Goal: Task Accomplishment & Management: Use online tool/utility

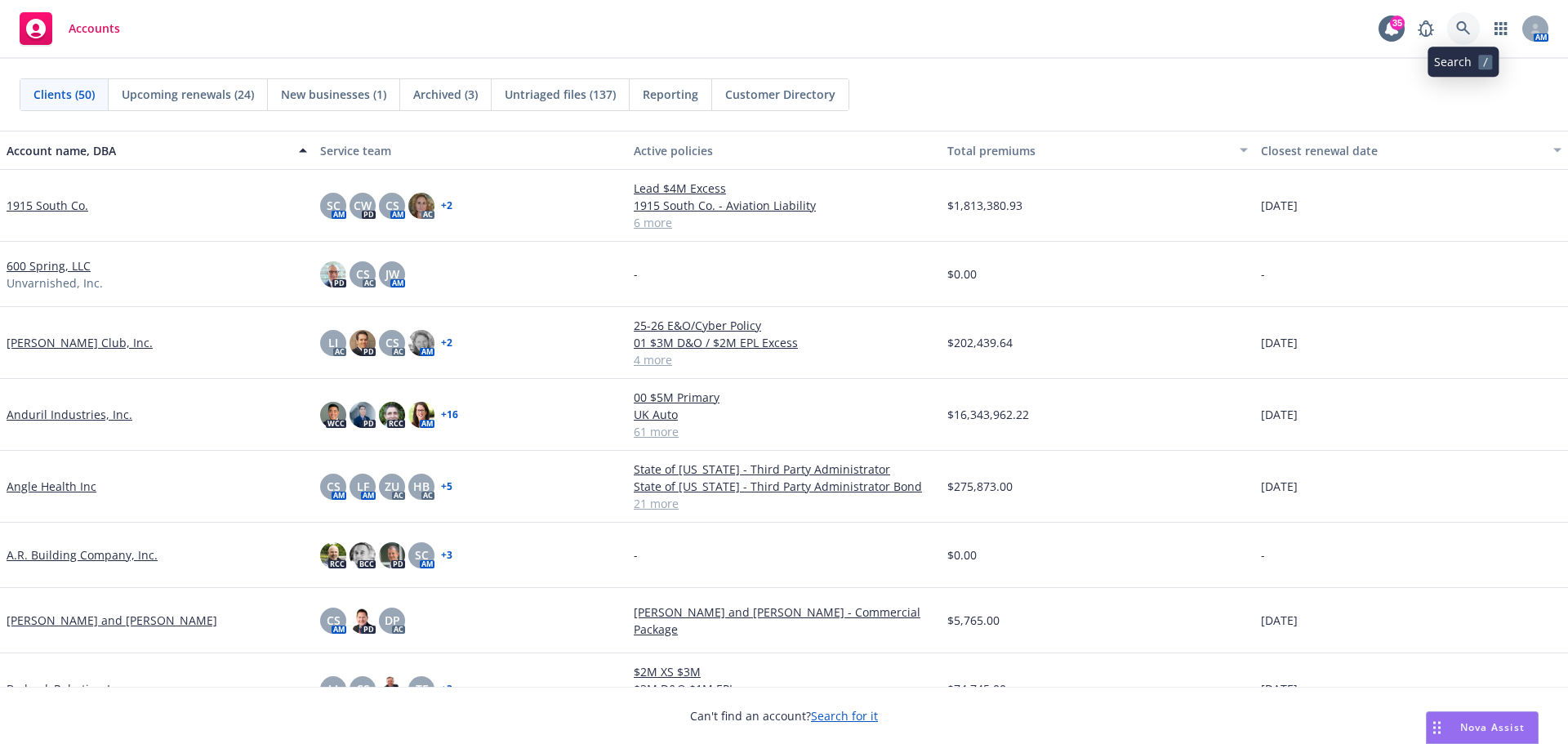
click at [1466, 27] on icon at bounding box center [1463, 28] width 14 height 14
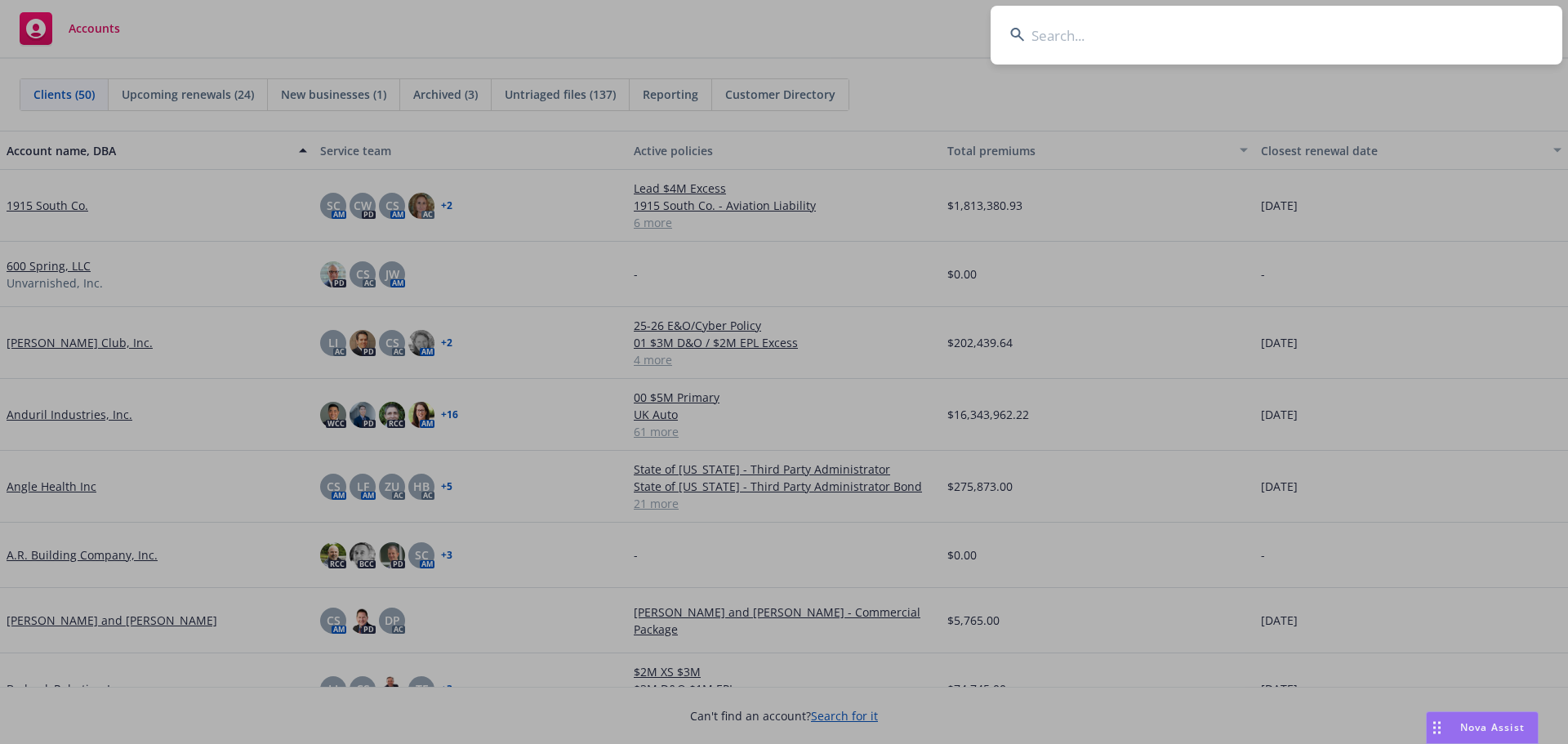
click at [1387, 30] on input at bounding box center [1276, 35] width 571 height 59
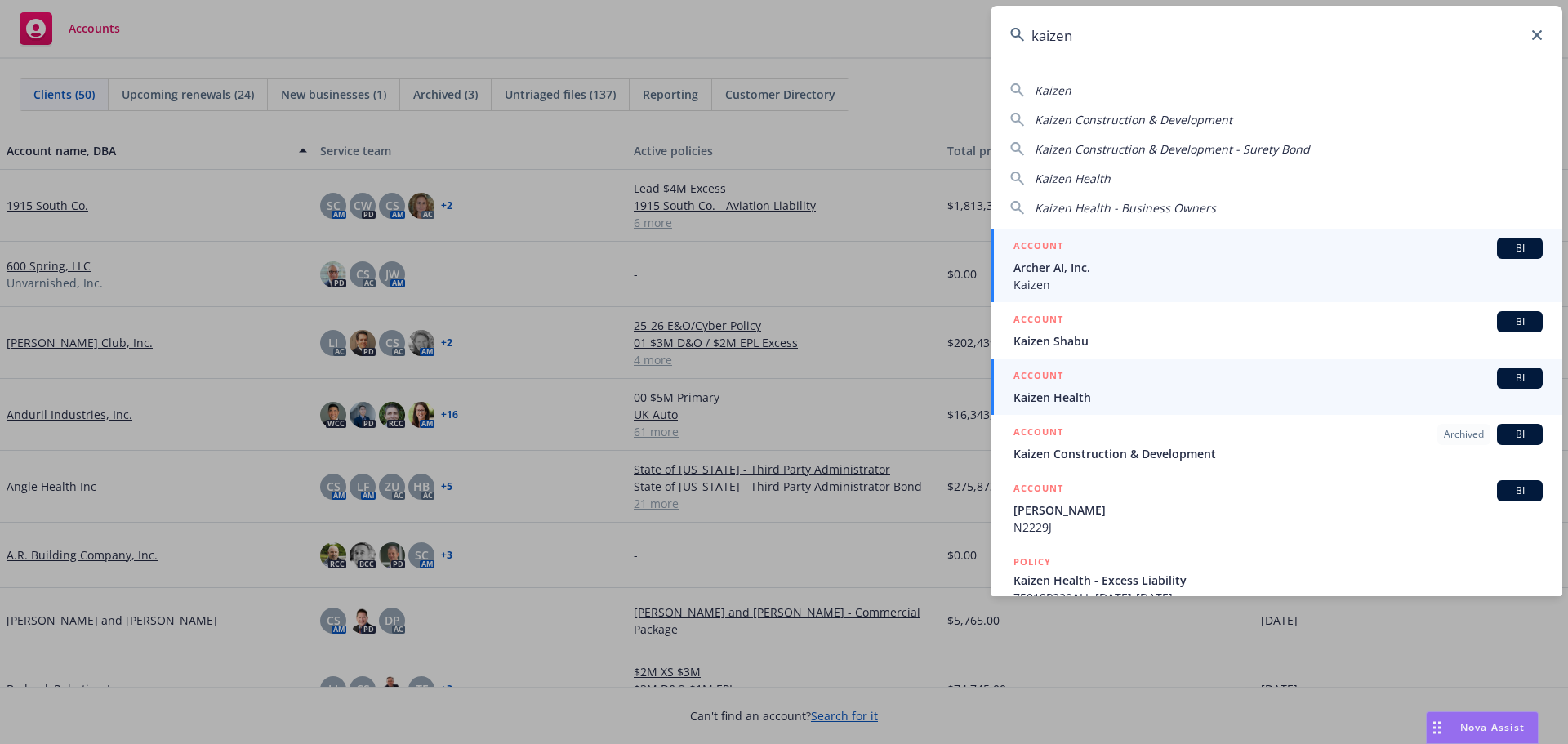
type input "kaizen"
click at [1079, 398] on span "Kaizen Health" at bounding box center [1278, 397] width 529 height 17
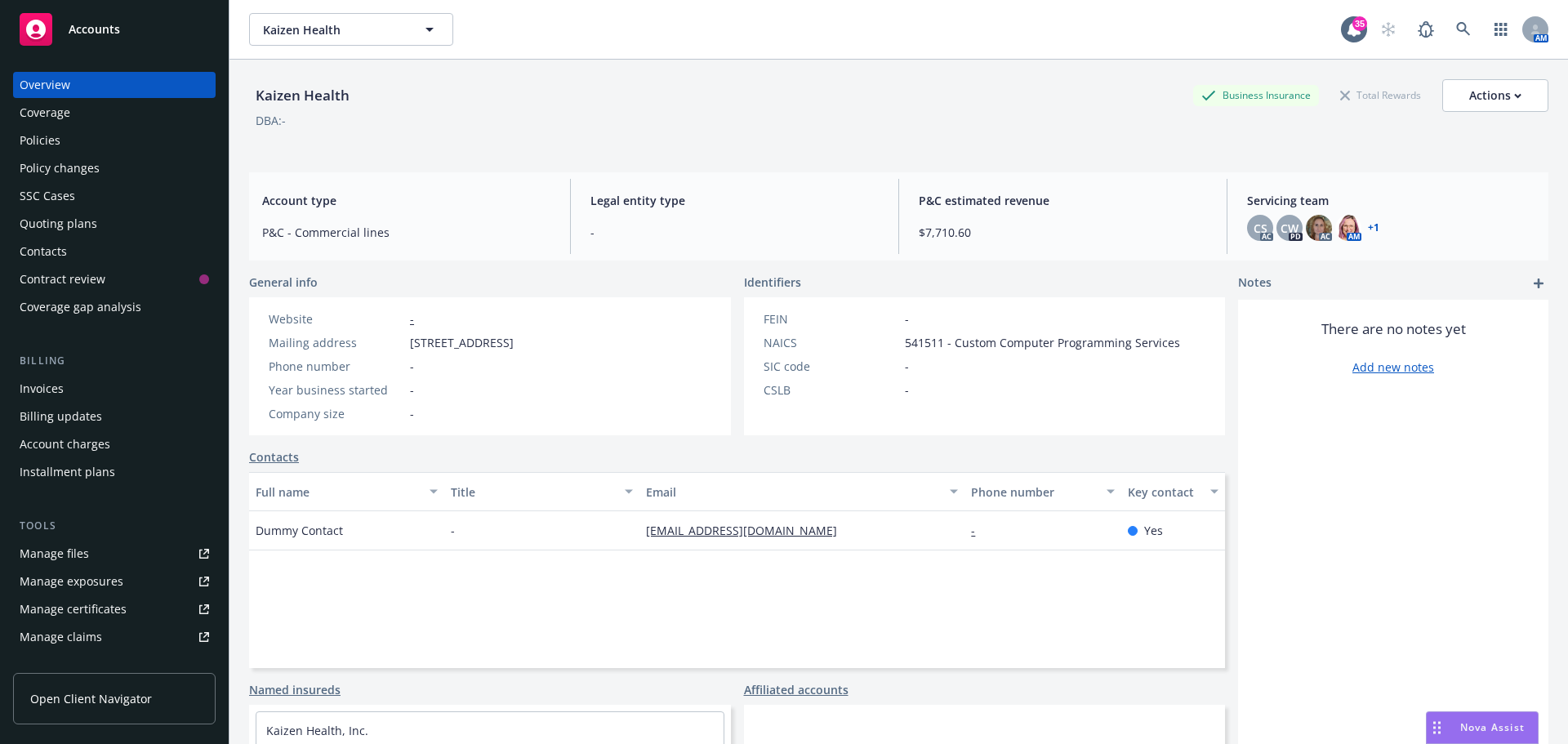
click at [552, 11] on div "Kaizen Health Kaizen Health 35 AM" at bounding box center [899, 29] width 1339 height 59
click at [1451, 41] on link at bounding box center [1463, 29] width 32 height 32
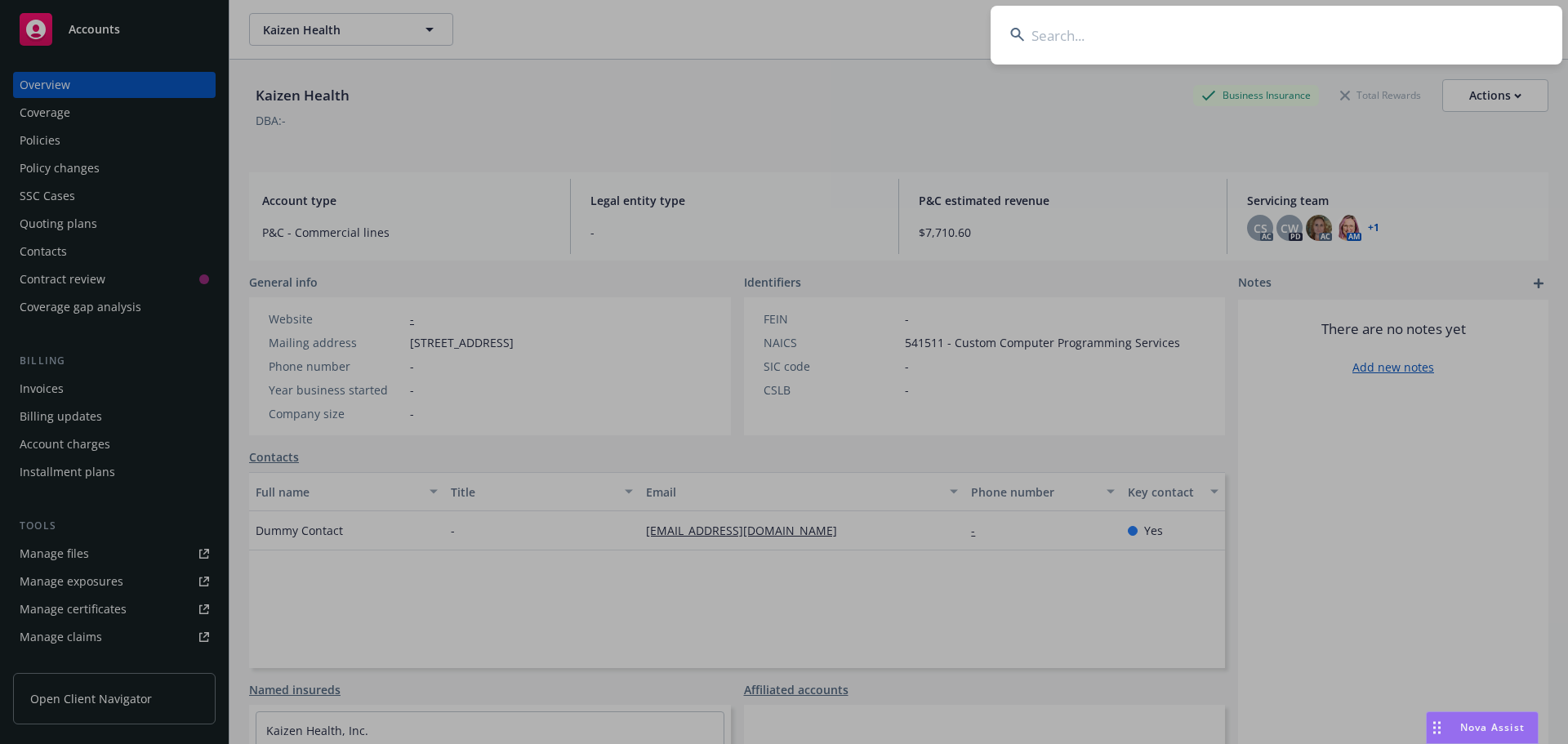
click at [1400, 43] on input at bounding box center [1276, 35] width 571 height 59
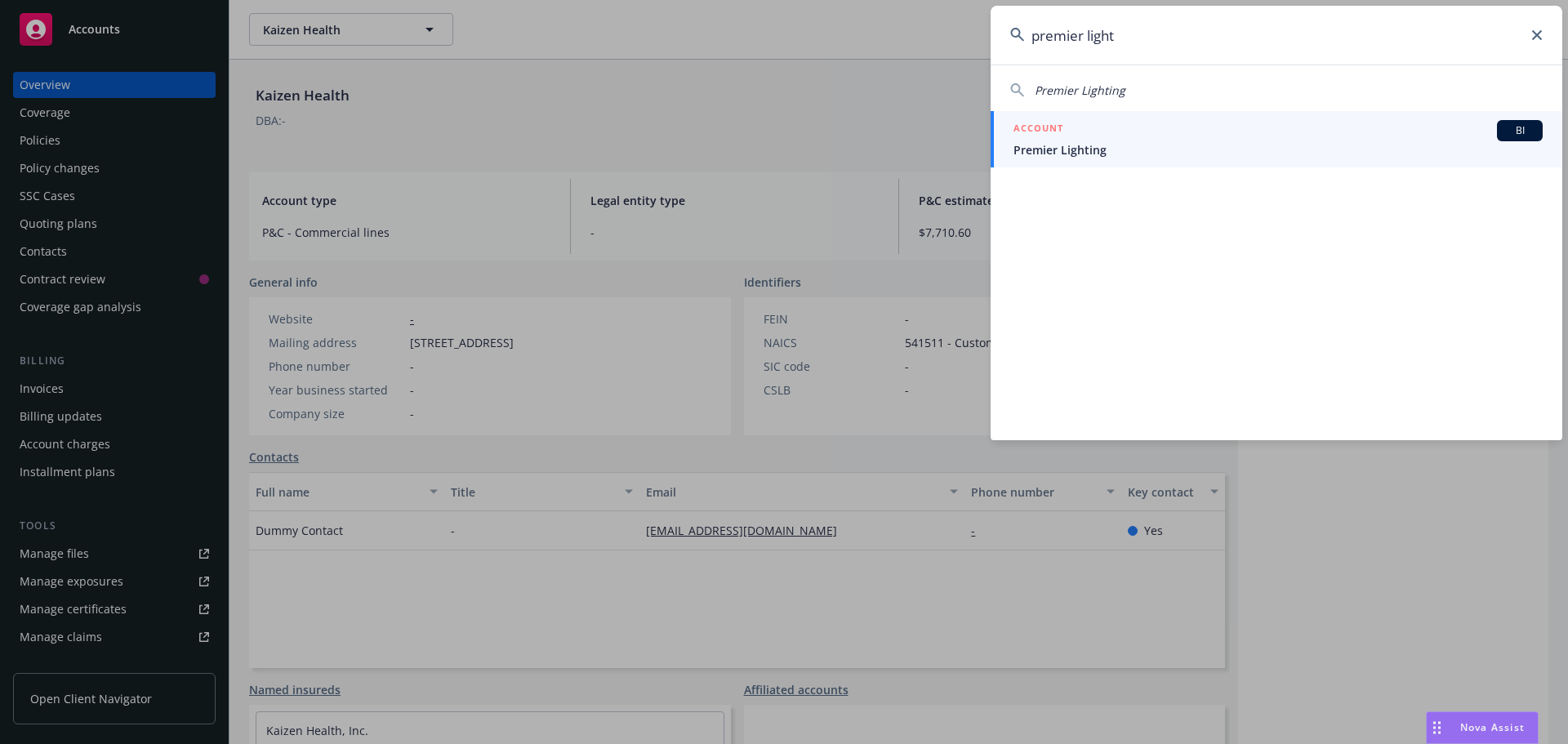
type input "premier light"
click at [1077, 155] on span "Premier Lighting" at bounding box center [1278, 150] width 529 height 17
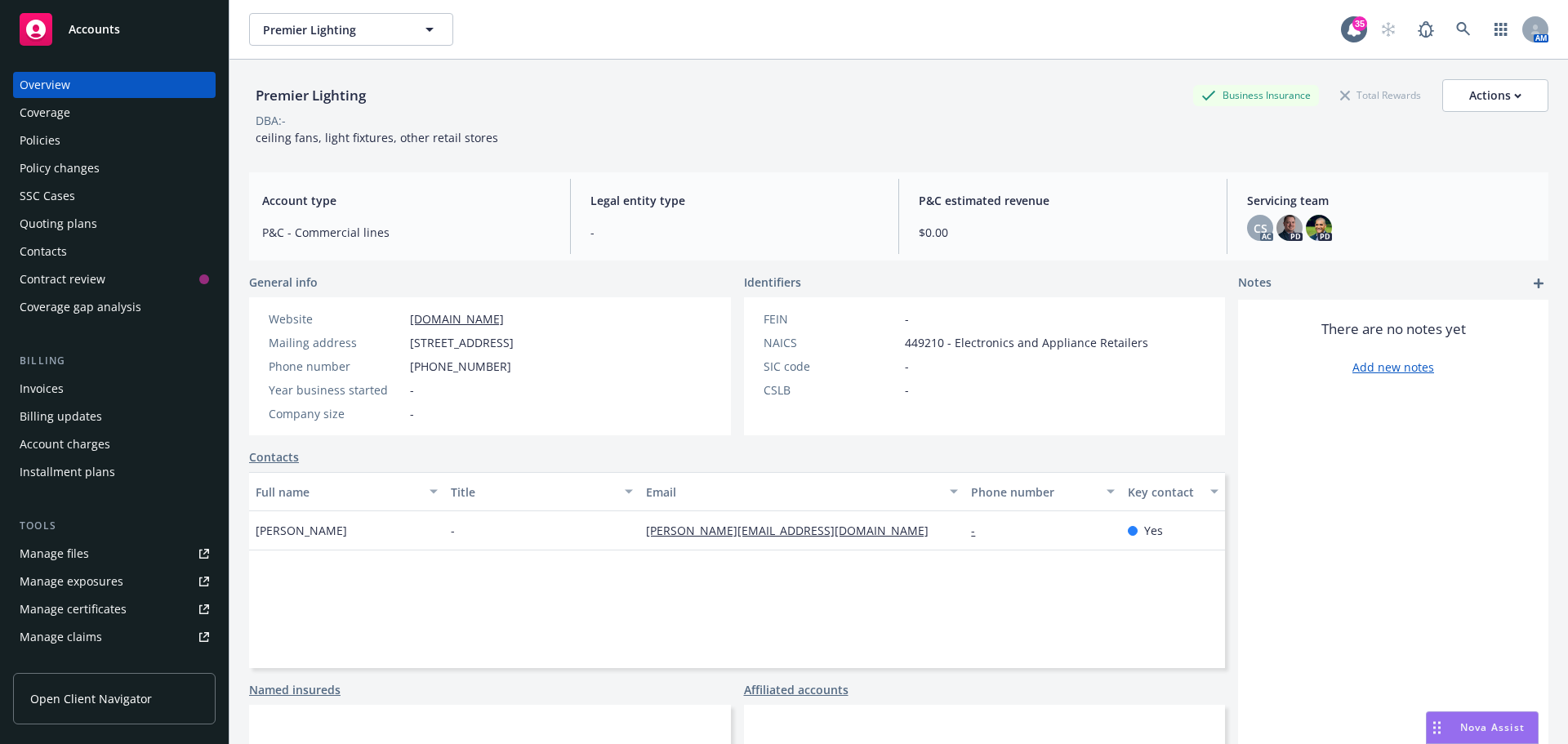
click at [90, 144] on div "Policies" at bounding box center [114, 140] width 189 height 26
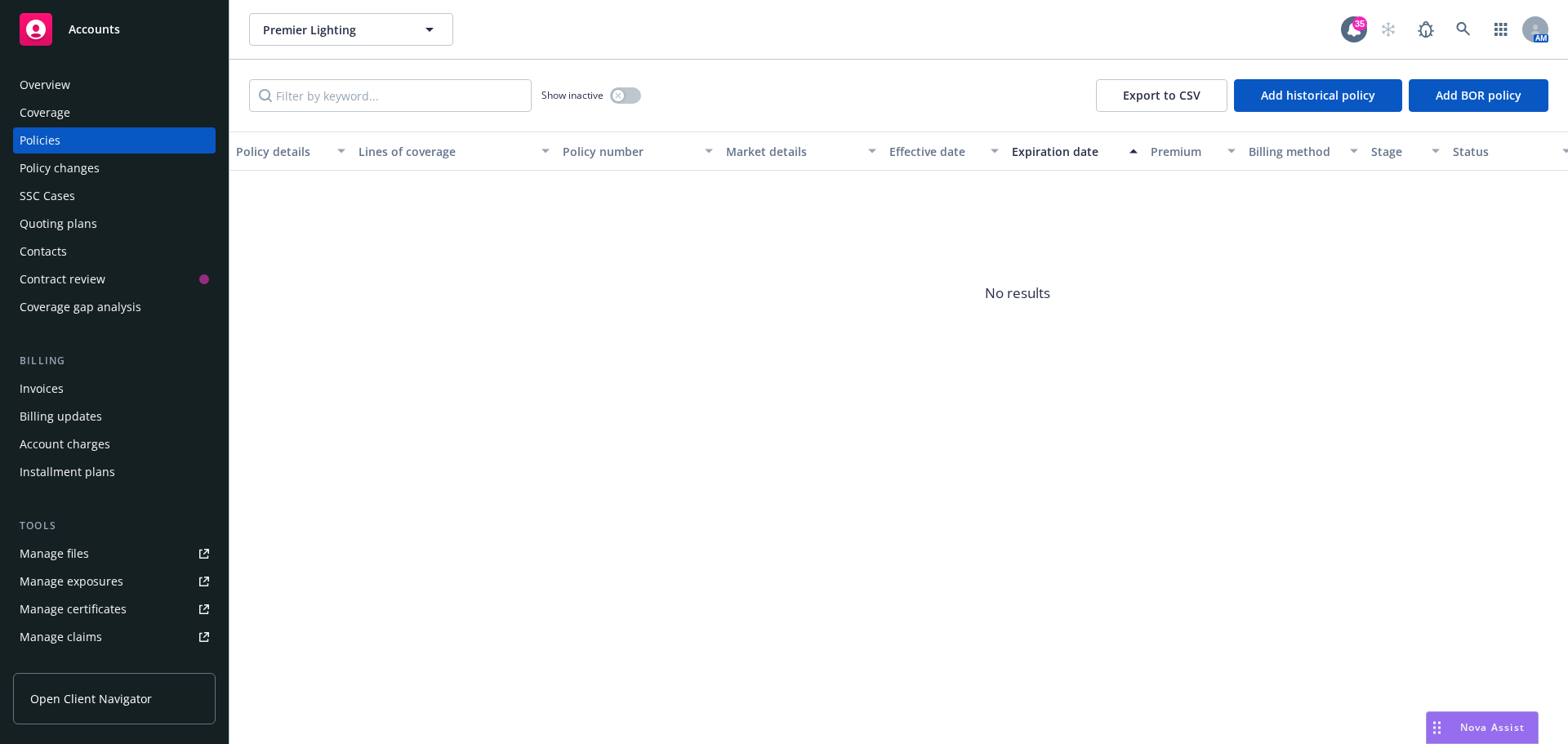
click at [50, 80] on div "Overview" at bounding box center [44, 84] width 50 height 26
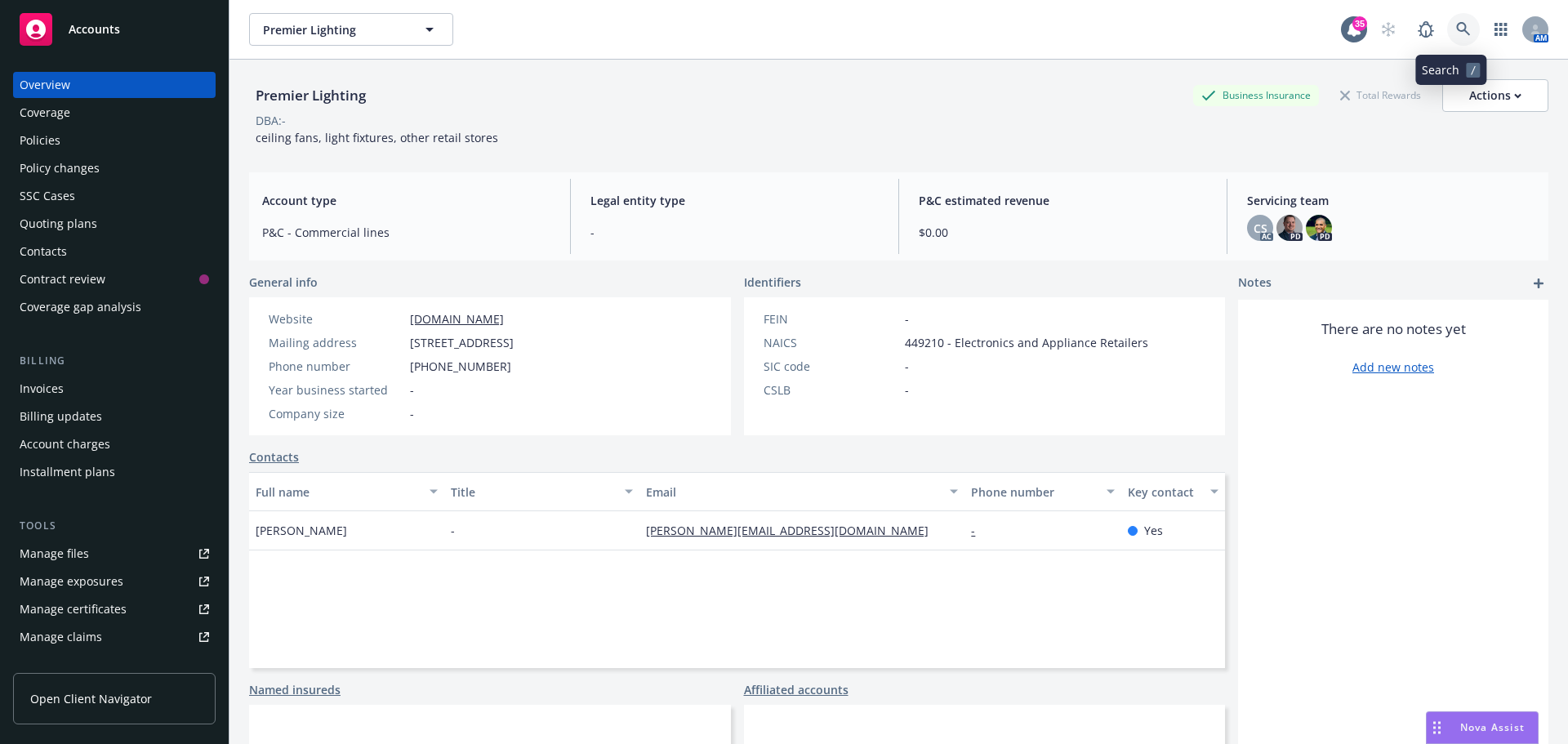
click at [1456, 25] on icon at bounding box center [1463, 29] width 14 height 14
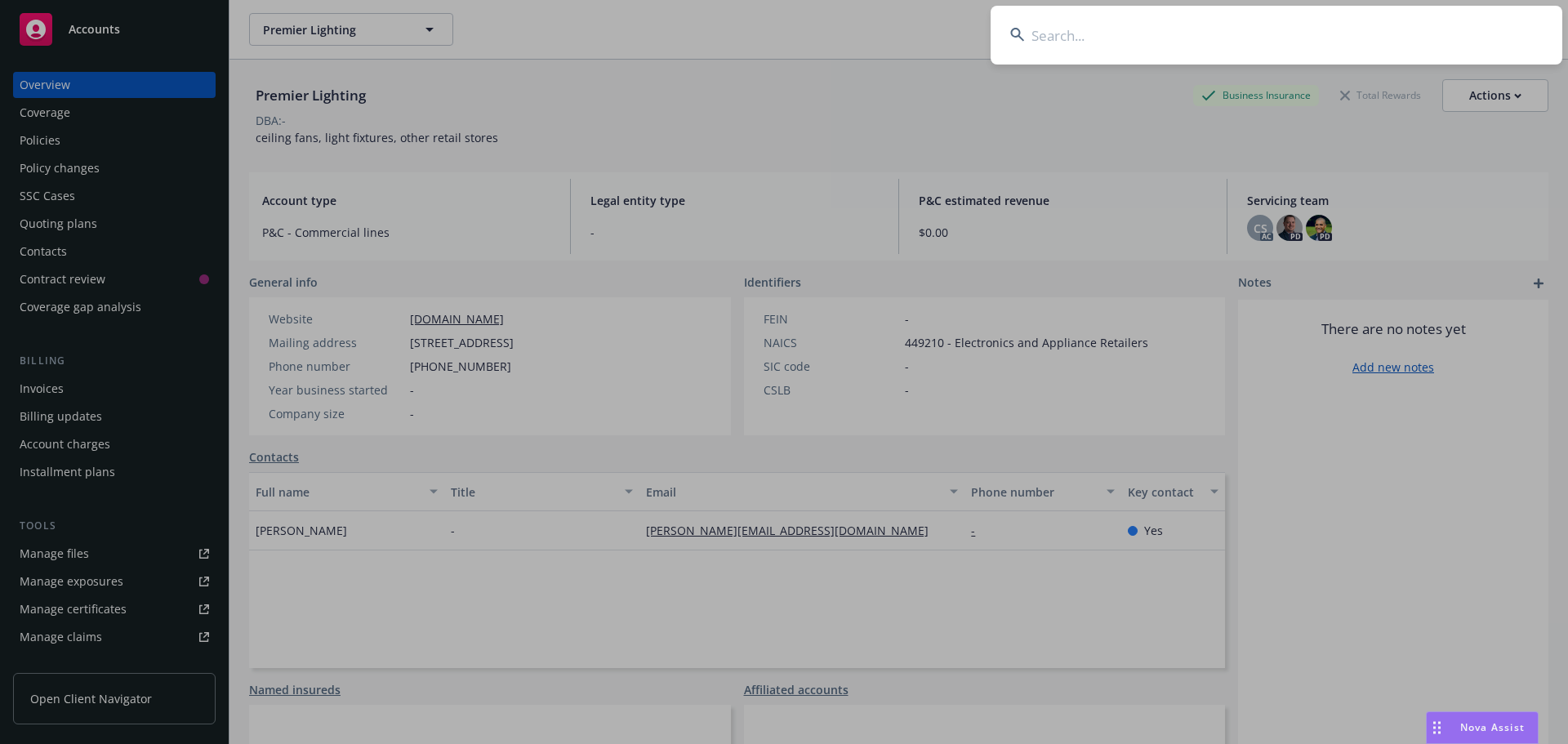
click at [1419, 30] on input at bounding box center [1276, 35] width 571 height 59
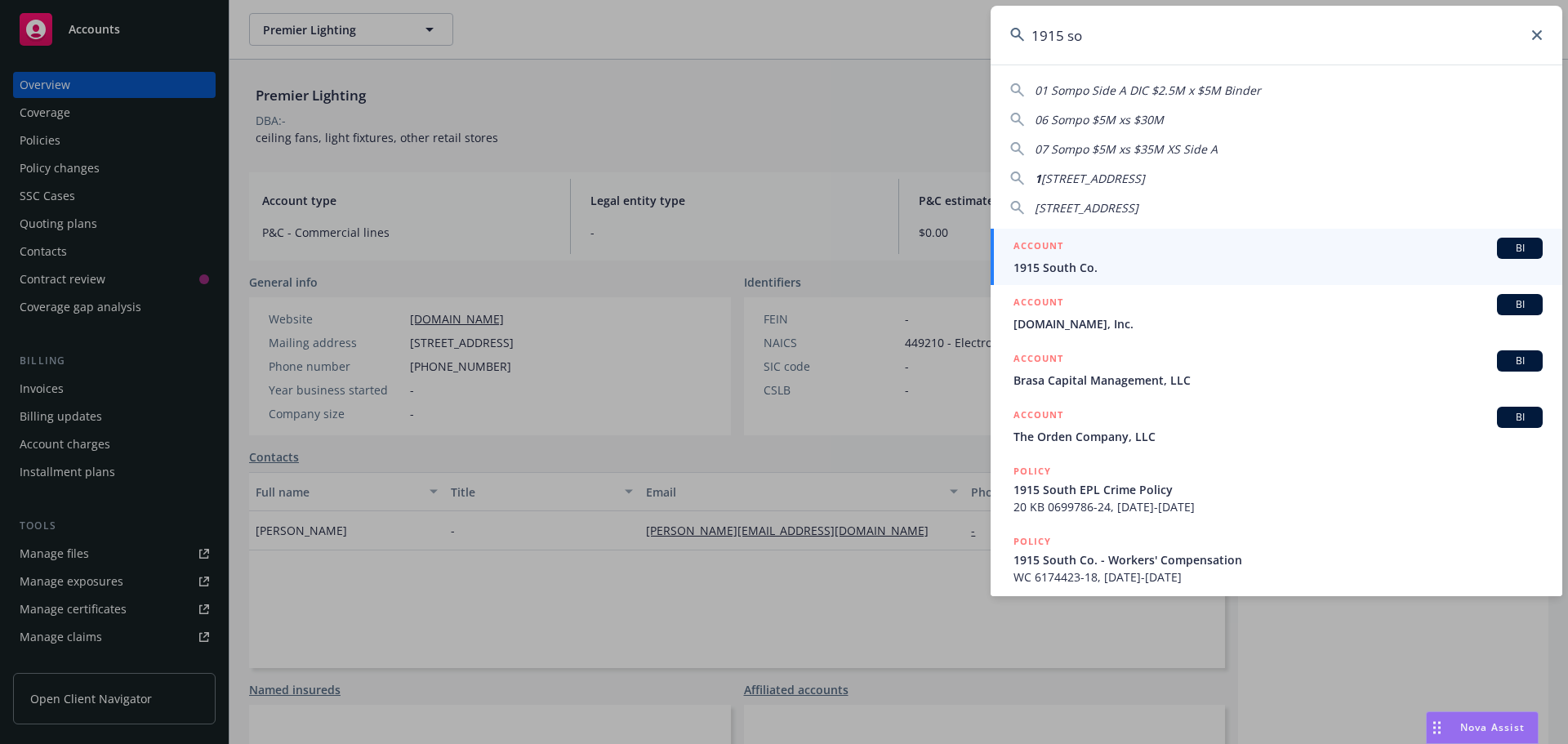
type input "1915 so"
click at [1037, 244] on h5 "ACCOUNT" at bounding box center [1038, 247] width 49 height 20
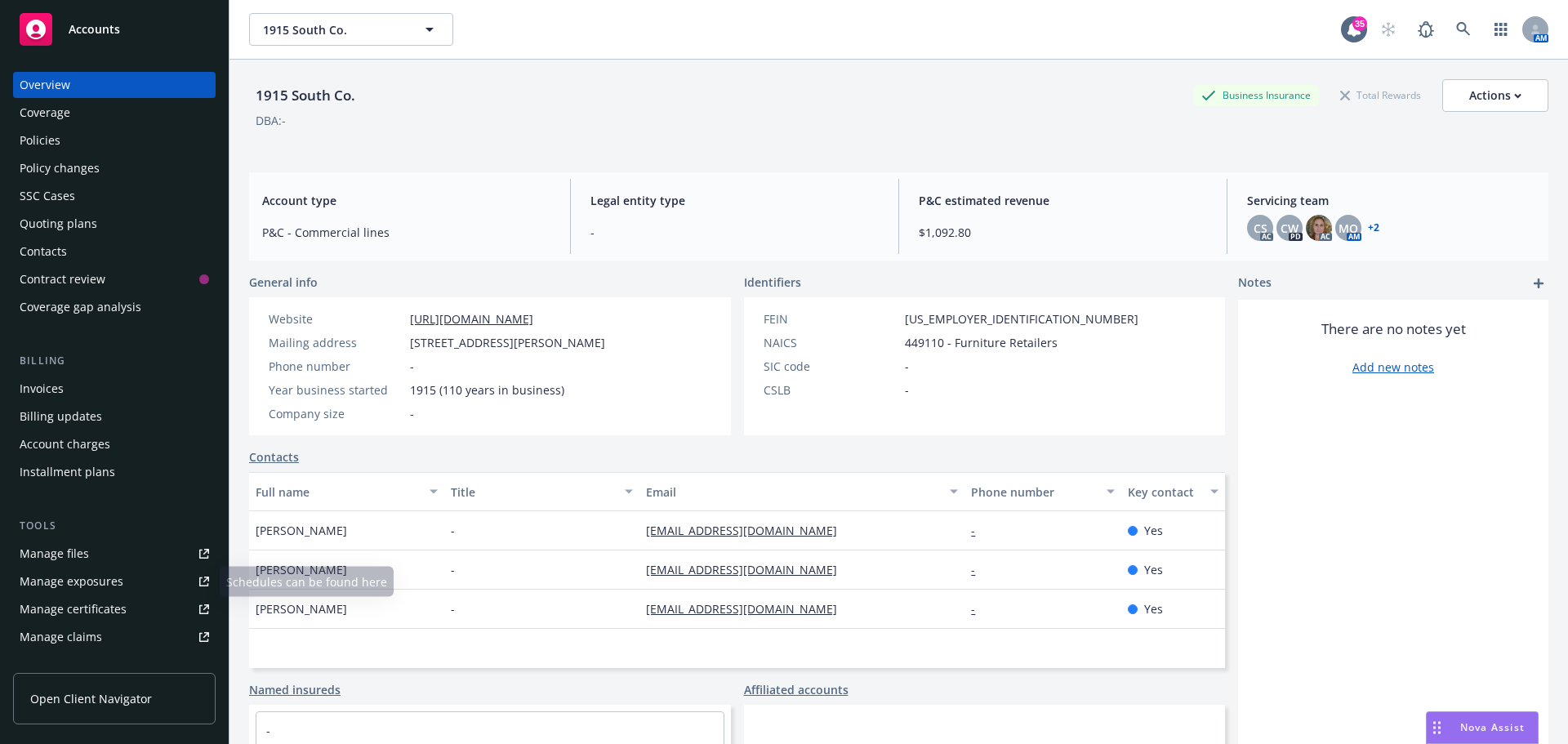
click at [88, 558] on link "Manage files" at bounding box center [114, 553] width 203 height 26
click at [77, 564] on div "Manage files" at bounding box center [55, 553] width 70 height 26
click at [1456, 24] on icon at bounding box center [1463, 29] width 14 height 14
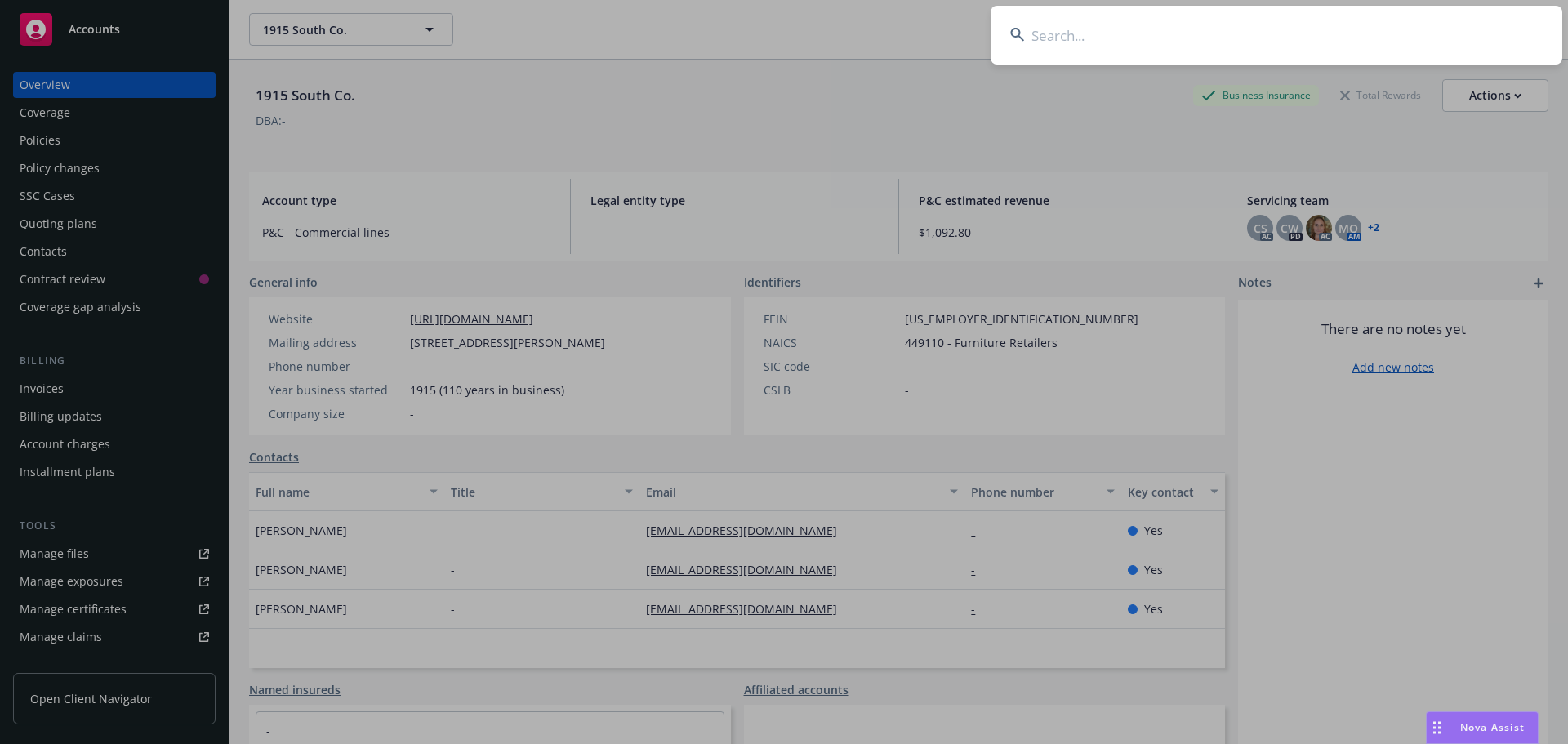
click at [1403, 37] on input at bounding box center [1276, 35] width 571 height 59
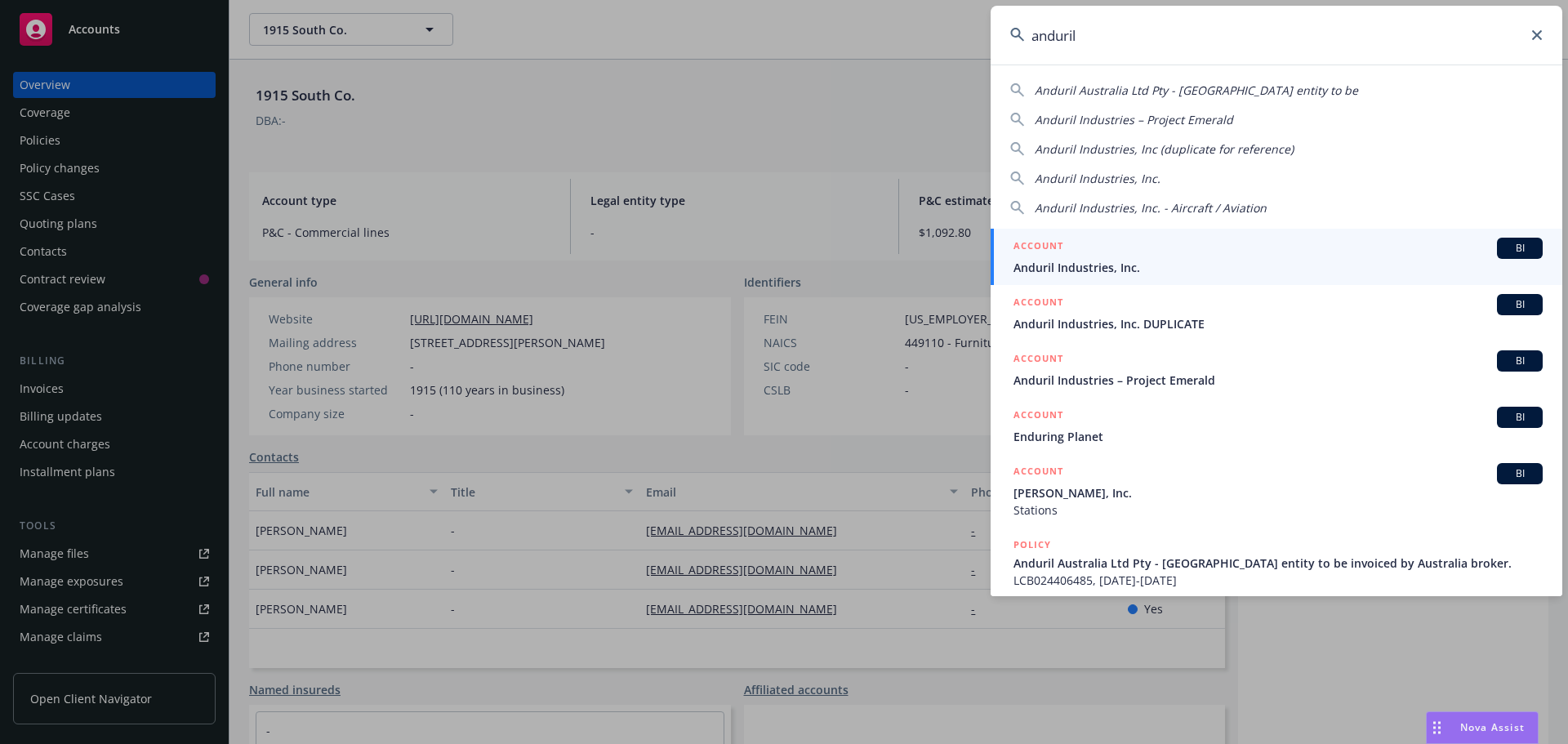
type input "anduril"
click at [1156, 249] on div "ACCOUNT BI" at bounding box center [1278, 248] width 529 height 21
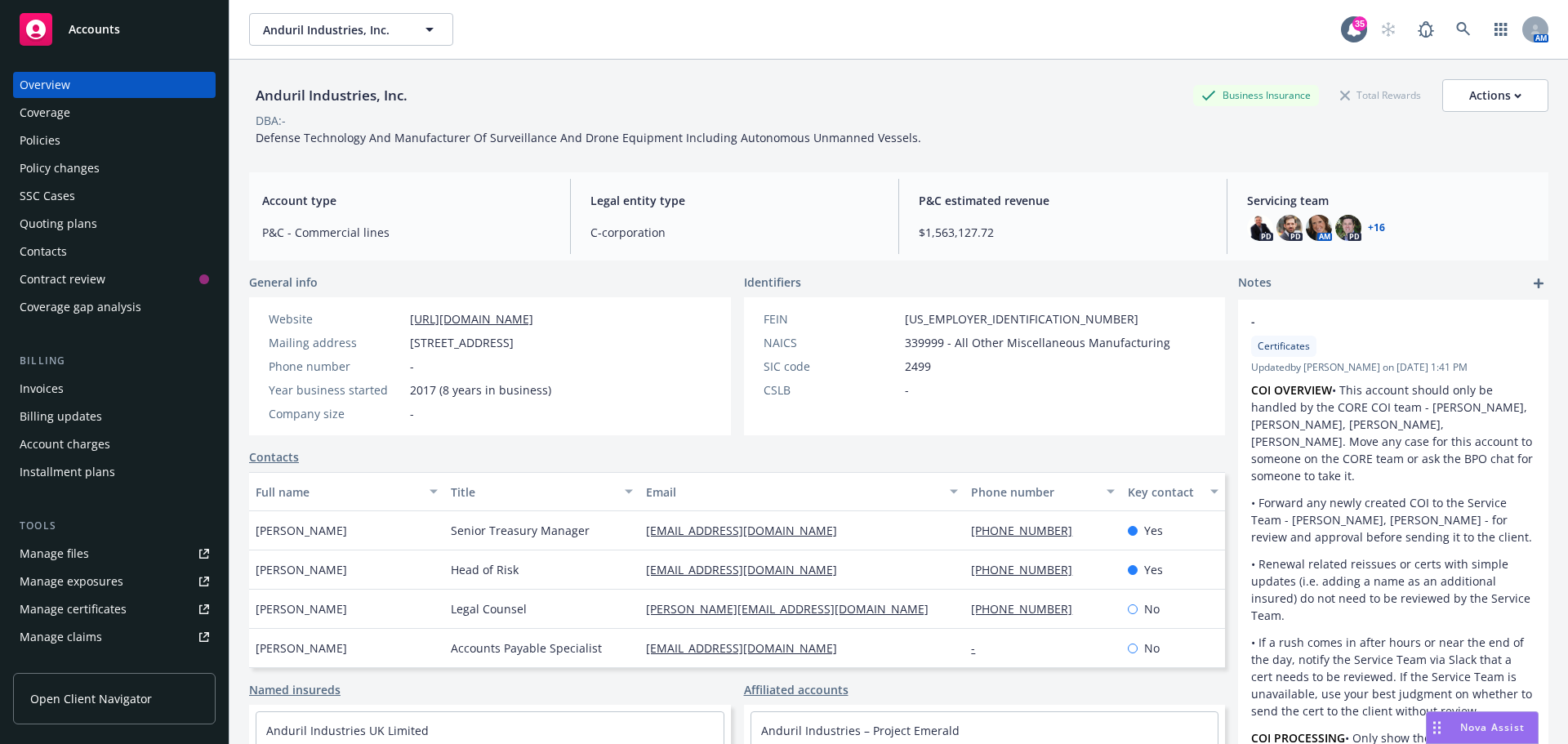
click at [97, 536] on div "Tools Manage files Manage exposures Manage certificates Manage claims Manage BO…" at bounding box center [114, 611] width 203 height 188
click at [104, 566] on link "Manage files" at bounding box center [114, 553] width 203 height 26
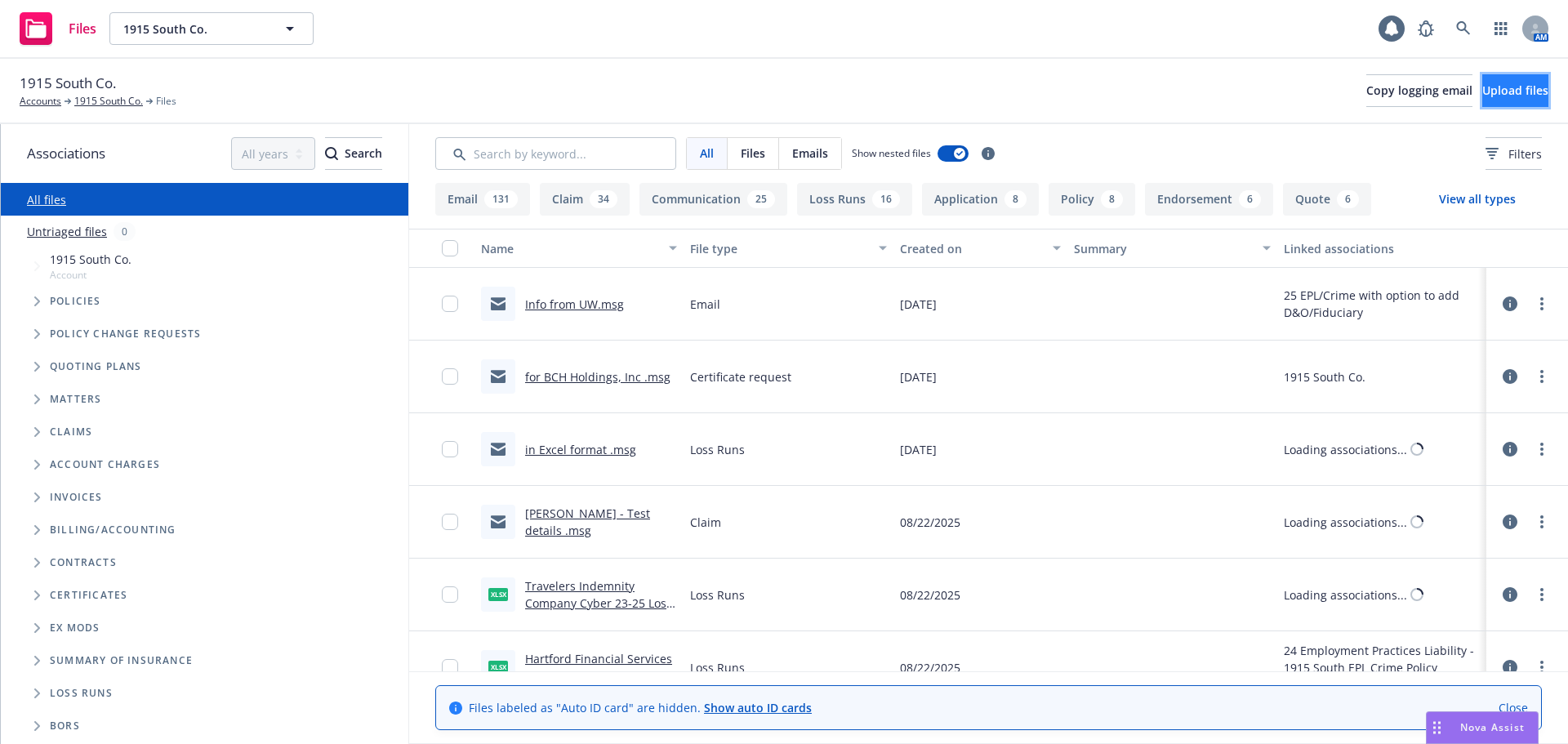
click at [1496, 93] on span "Upload files" at bounding box center [1515, 90] width 66 height 15
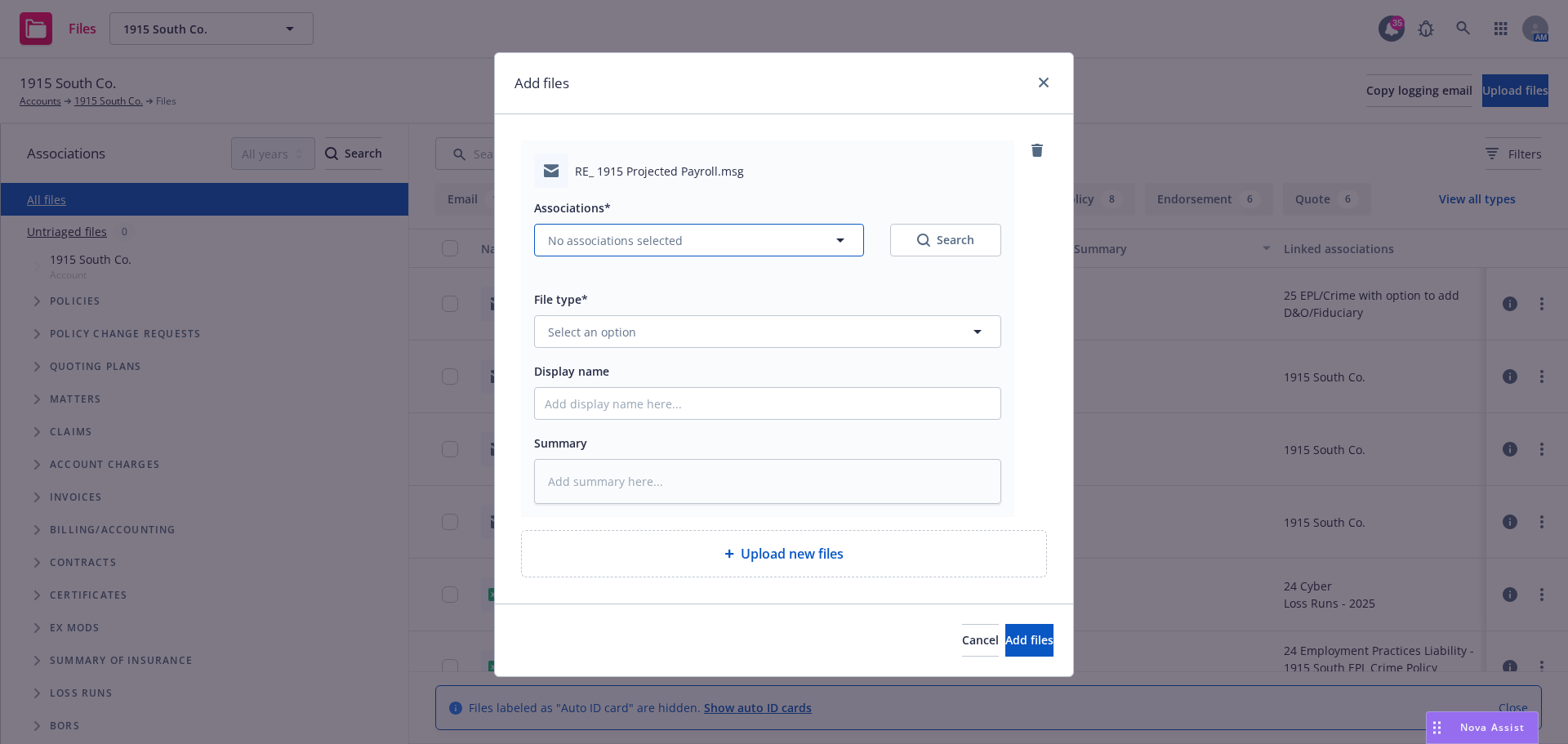
click at [604, 239] on span "No associations selected" at bounding box center [615, 240] width 135 height 17
type textarea "x"
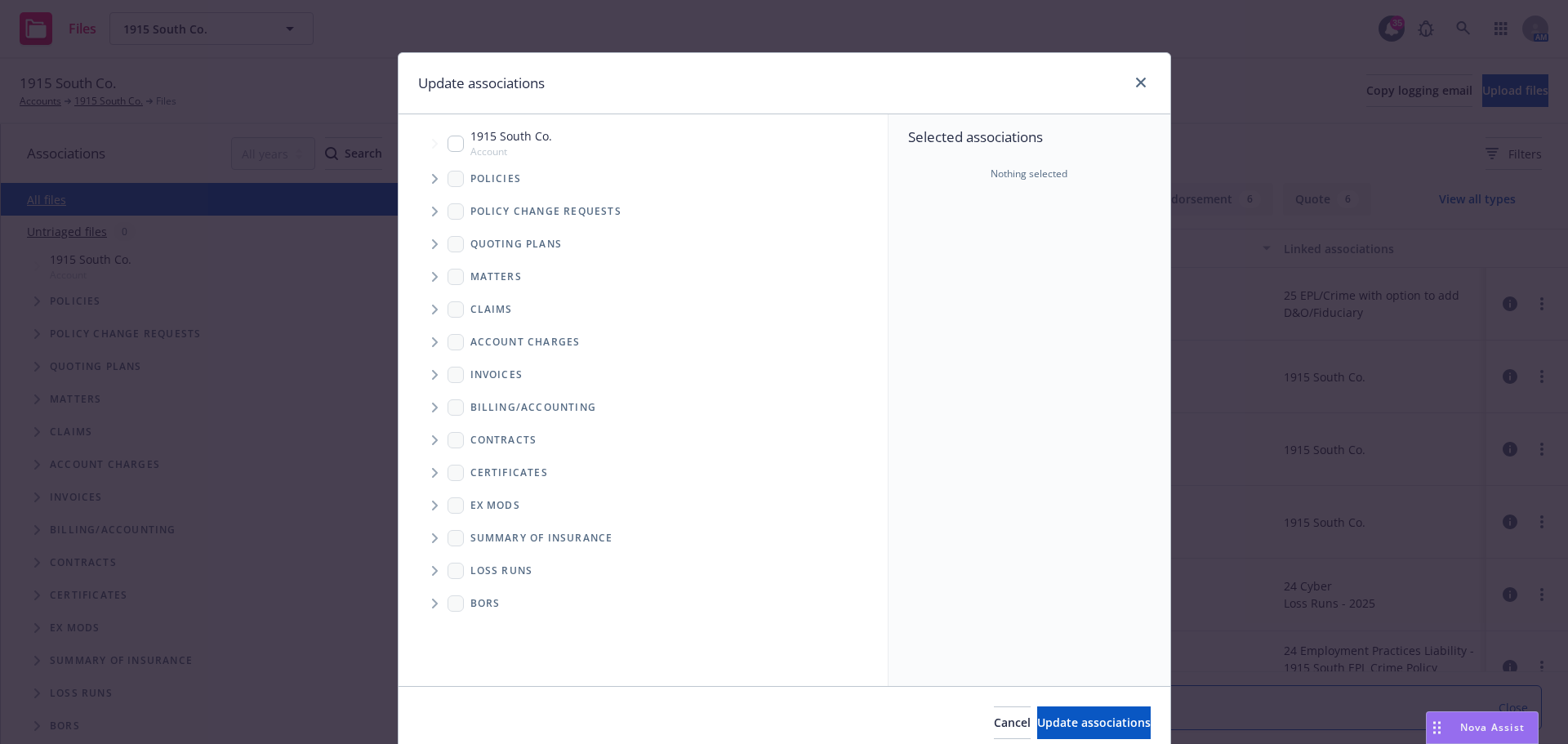
click at [448, 138] on input "Tree Example" at bounding box center [456, 143] width 16 height 16
checkbox input "true"
click at [1114, 713] on button "Update associations" at bounding box center [1094, 722] width 113 height 32
type textarea "x"
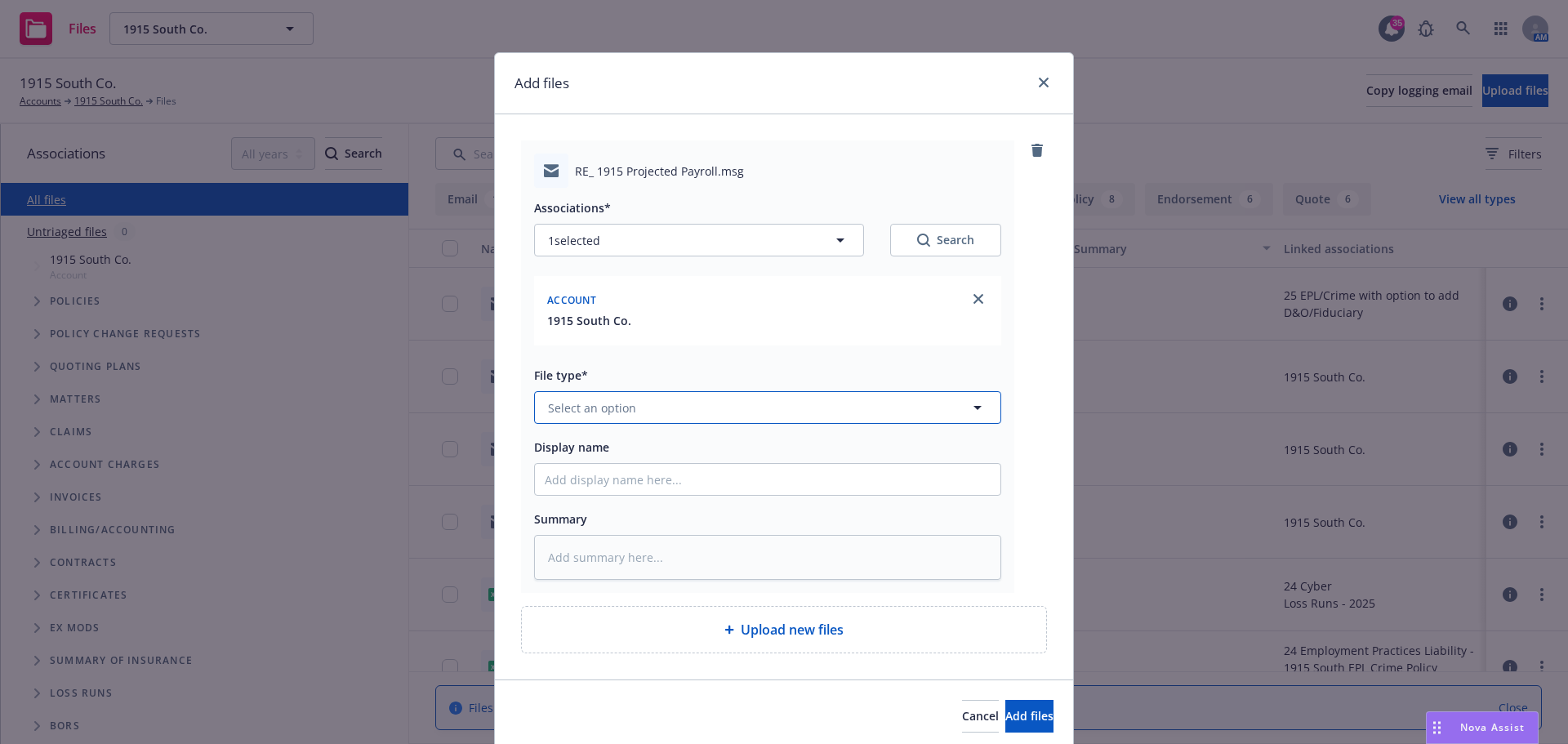
click at [621, 414] on span "Select an option" at bounding box center [592, 408] width 89 height 17
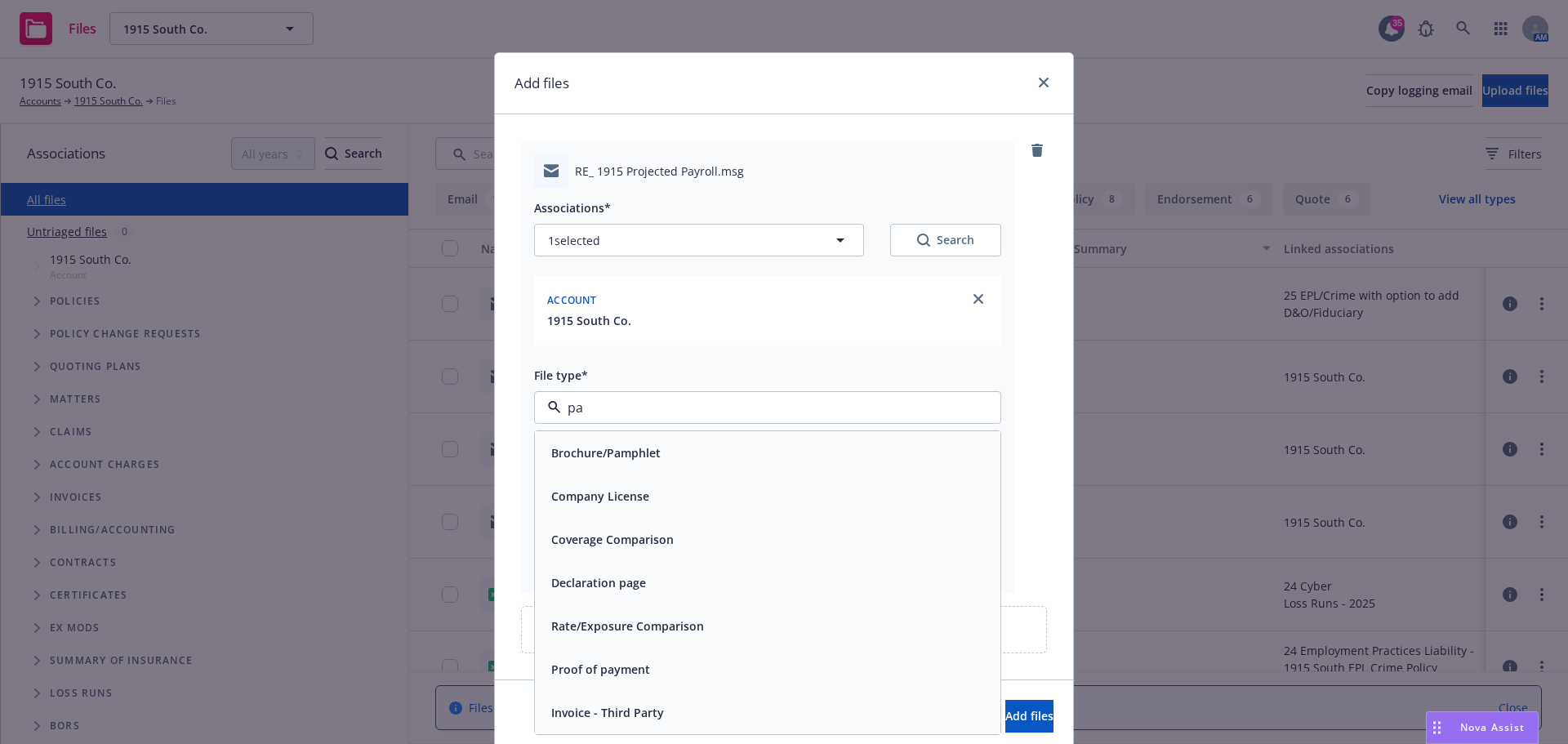
type input "p"
type input "fina"
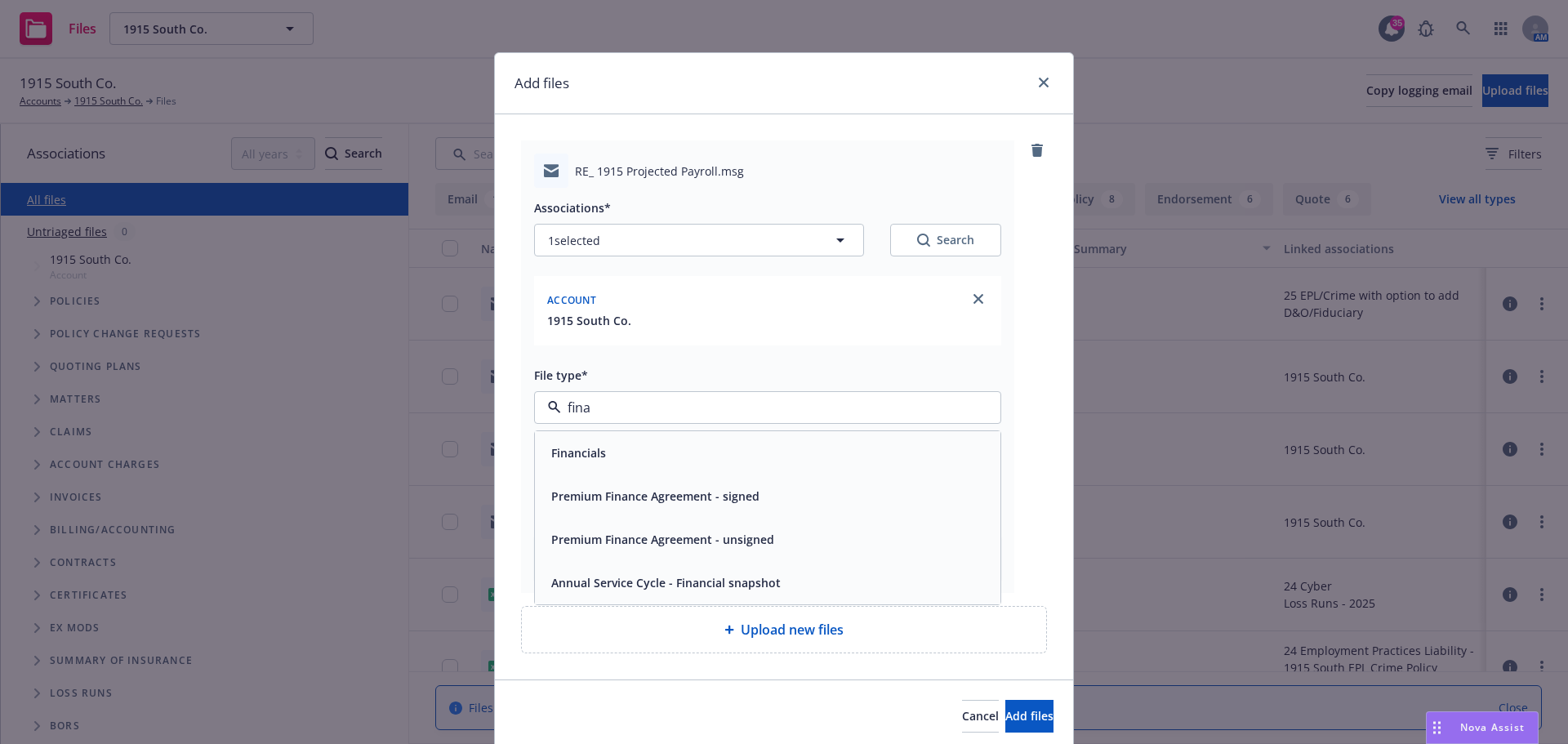
click at [627, 452] on div "Financials" at bounding box center [768, 453] width 446 height 24
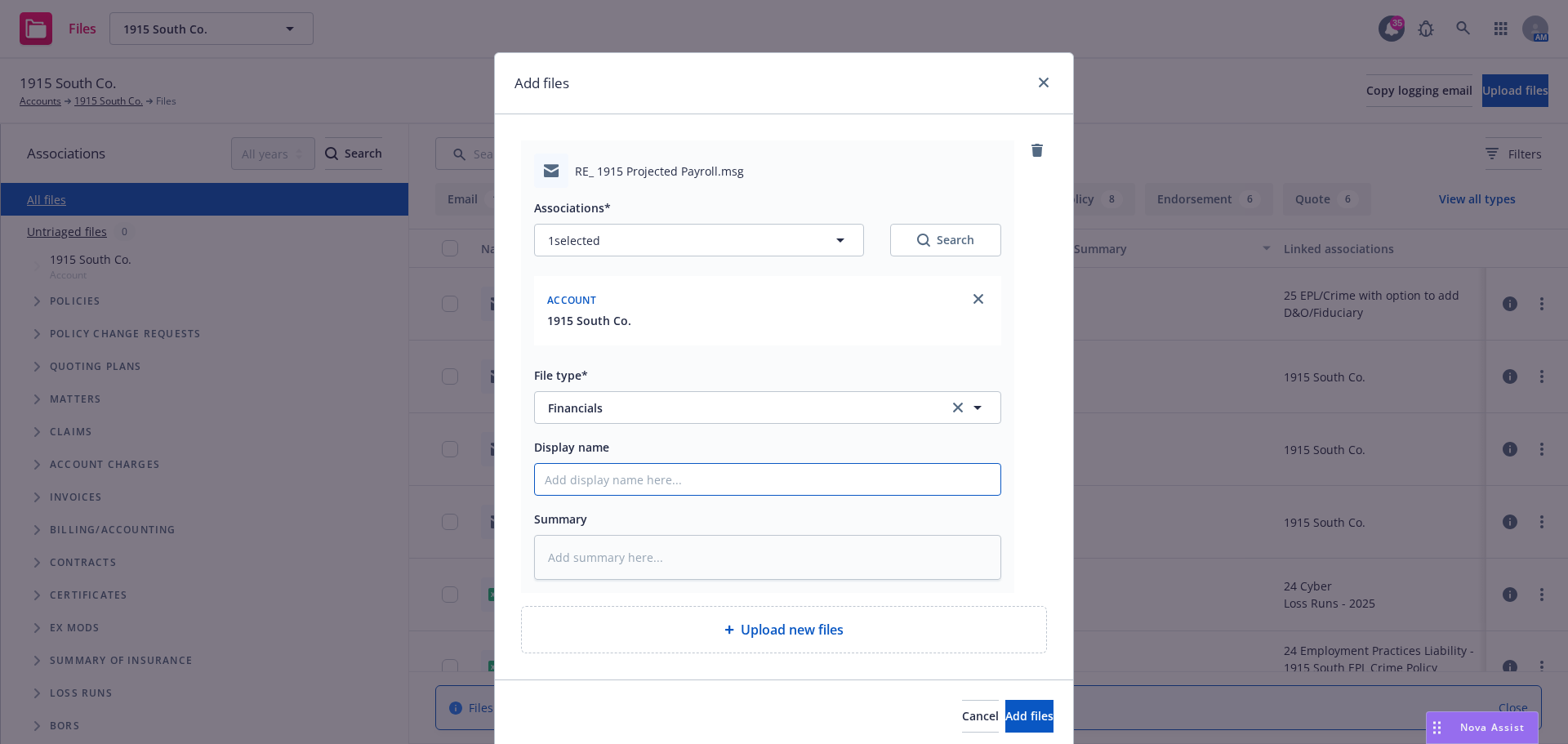
click at [601, 483] on input "Display name" at bounding box center [767, 479] width 466 height 31
type textarea "x"
type input "P"
type textarea "x"
type input "Pr"
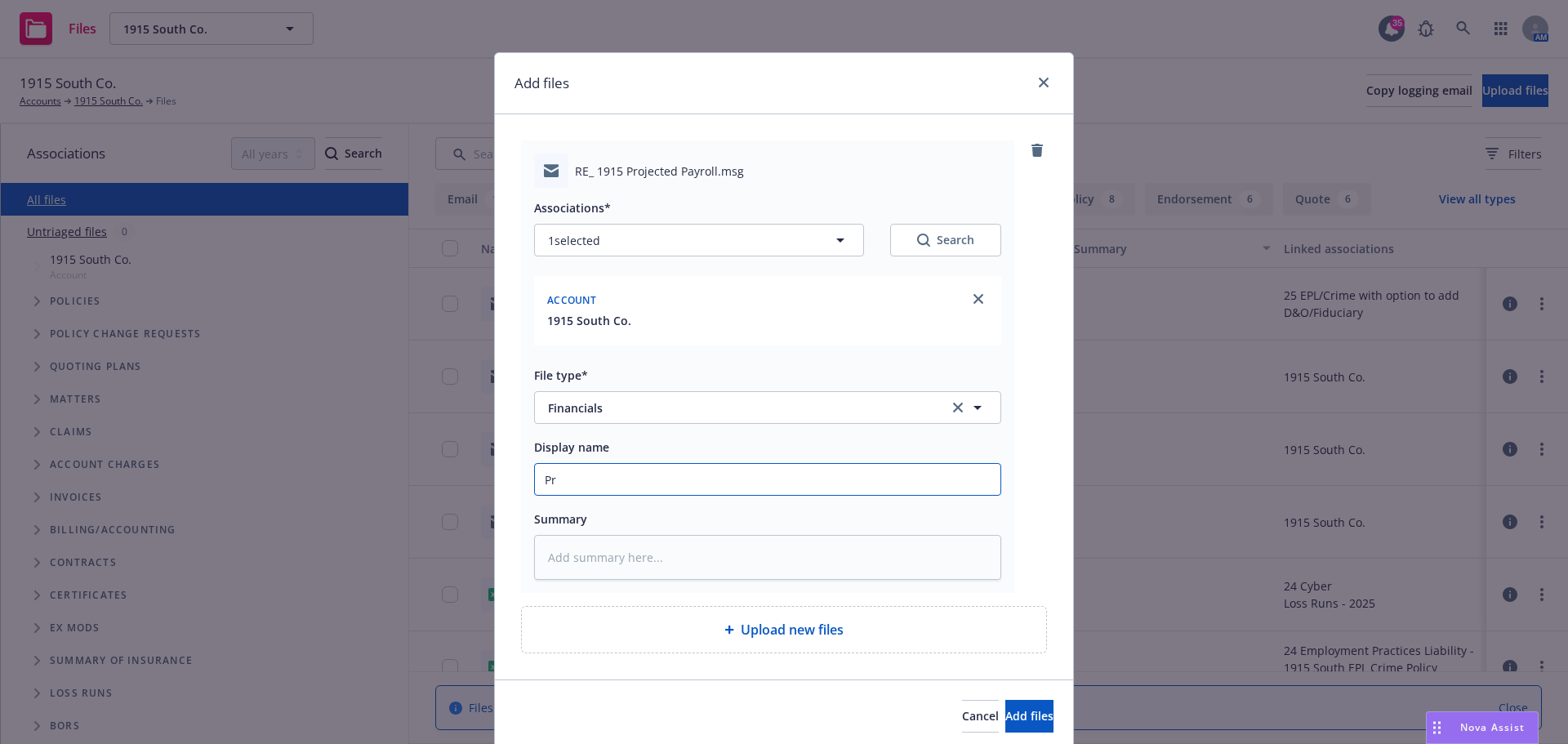
type textarea "x"
type input "Pro"
type textarea "x"
type input "Proj"
type textarea "x"
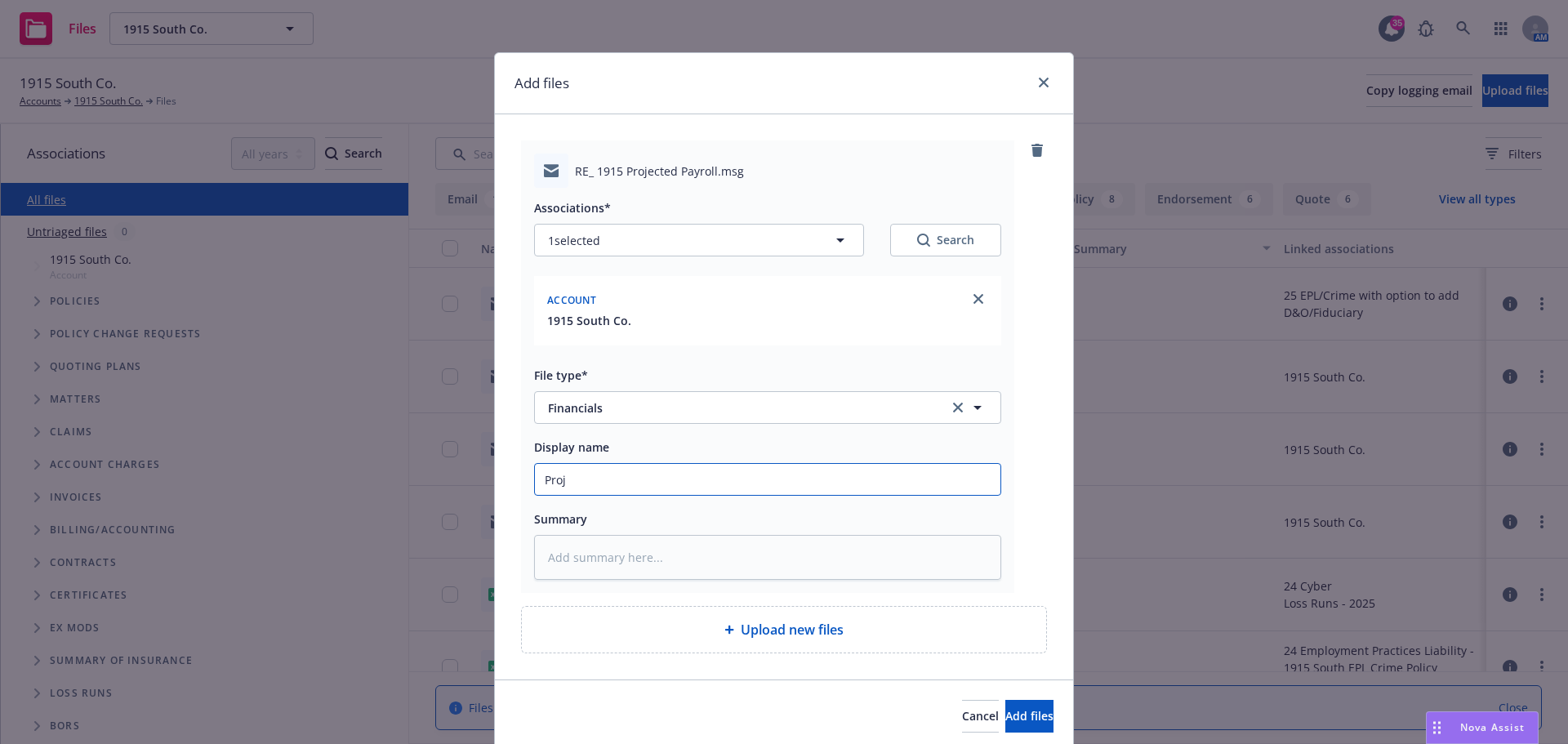
type input "Proje"
type textarea "x"
type input "Projec"
type textarea "x"
type input "Project"
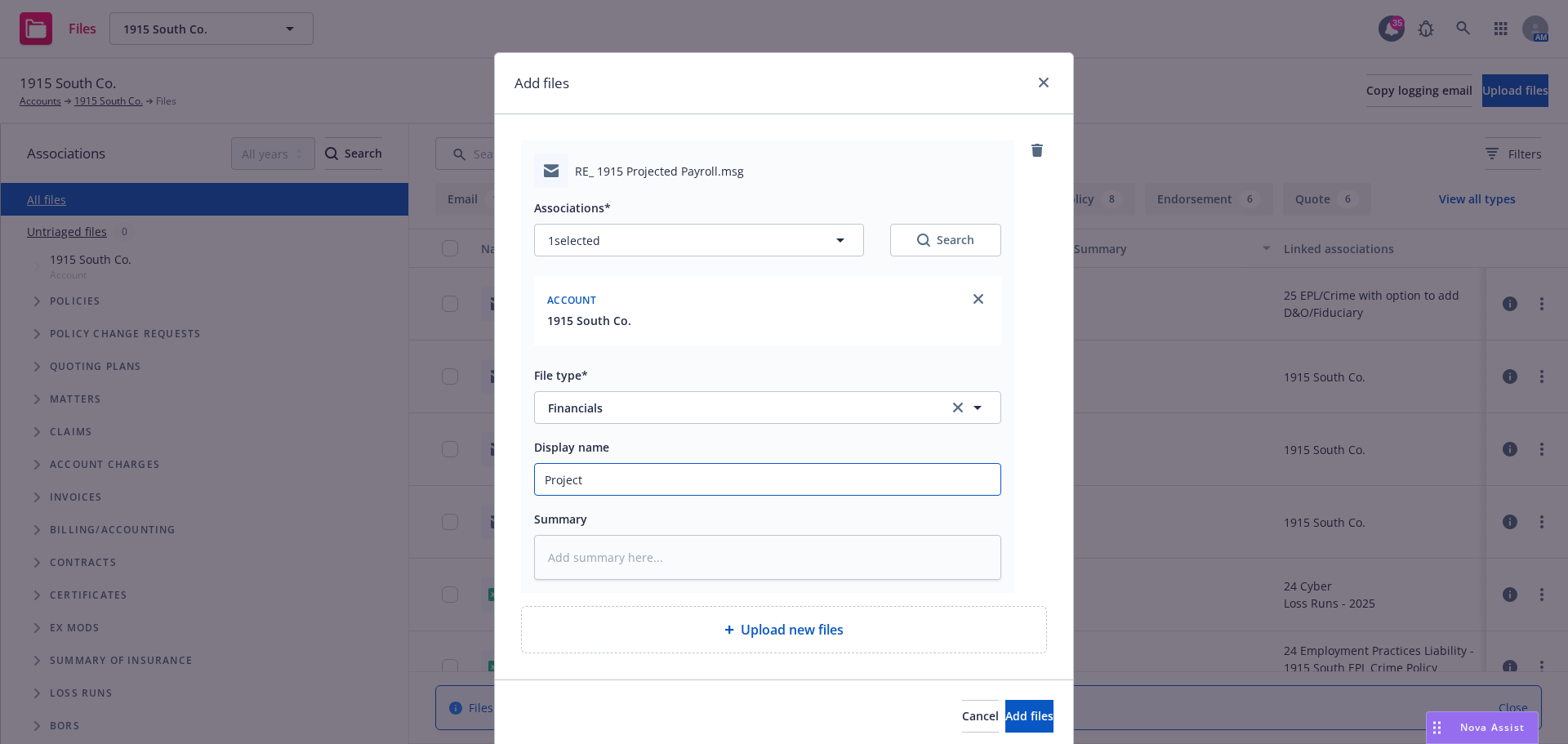
type textarea "x"
type input "Projecte"
type textarea "x"
type input "Projected"
type textarea "x"
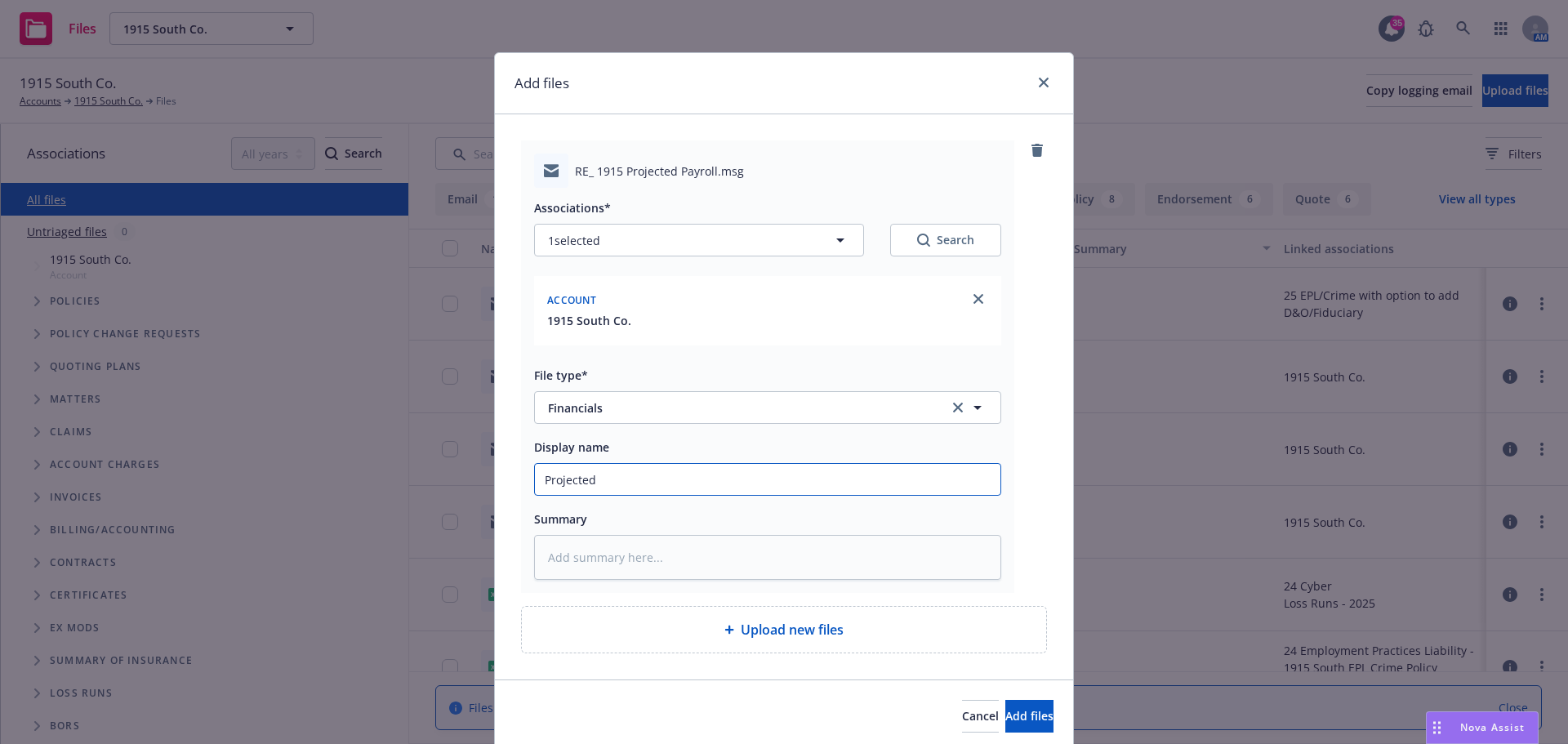
type input "Projected P"
type textarea "x"
type input "Projected Pay"
type textarea "x"
type input "Projected Payr"
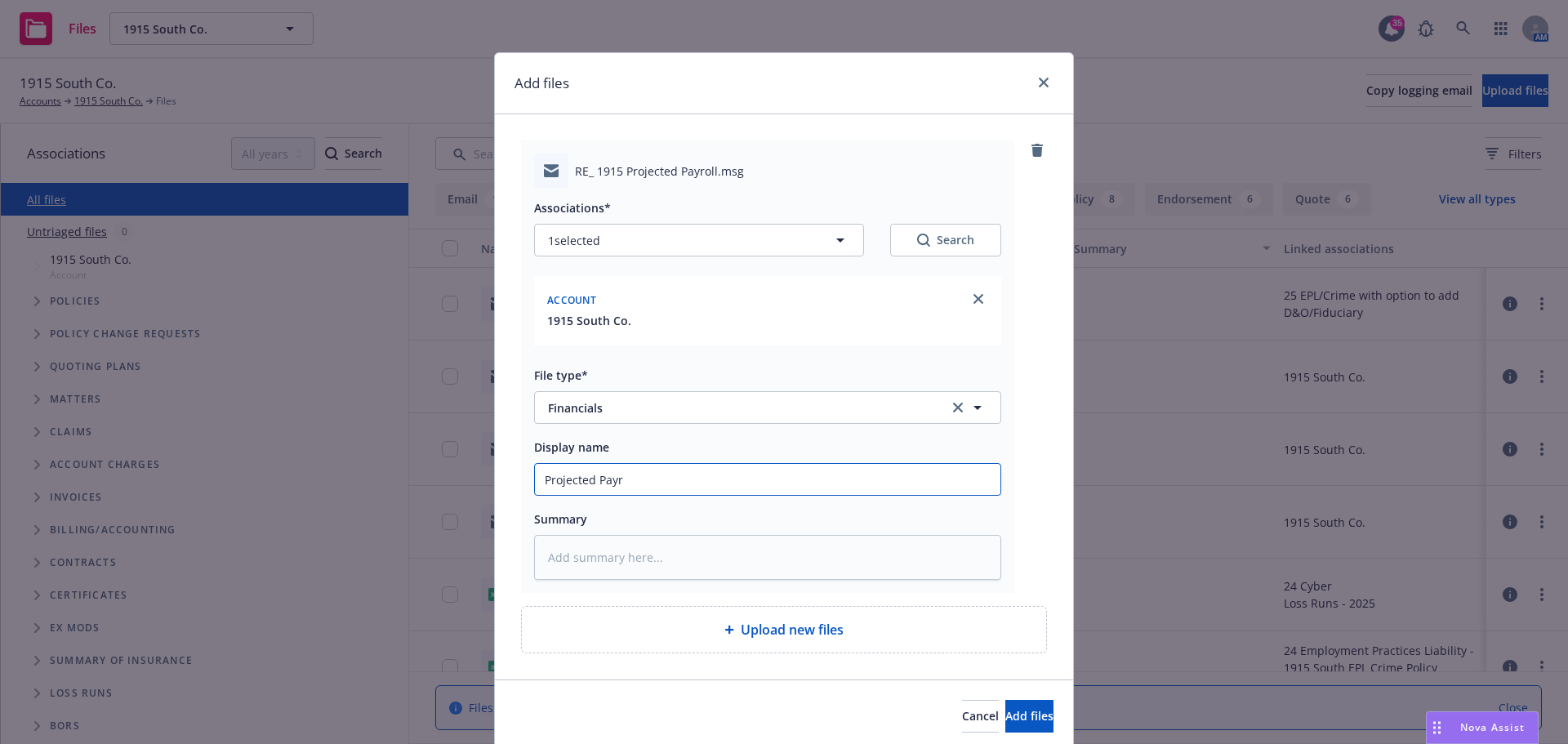
type textarea "x"
type input "Projected Payro"
type textarea "x"
type input "Projected Payrol"
type textarea "x"
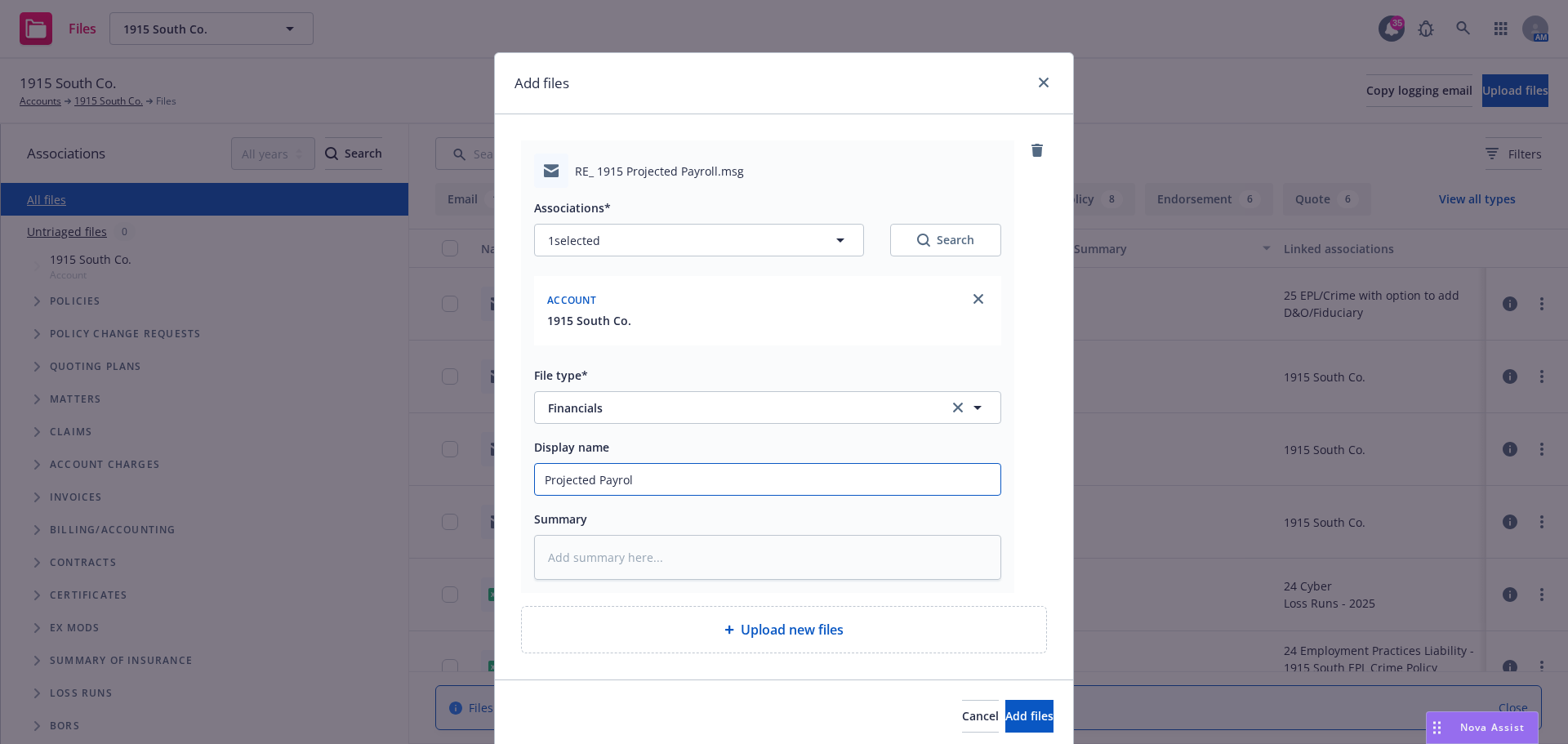
type input "Projected Payroll"
type textarea "x"
type input "Projected Payroll a"
type textarea "x"
type input "Projected Payroll as"
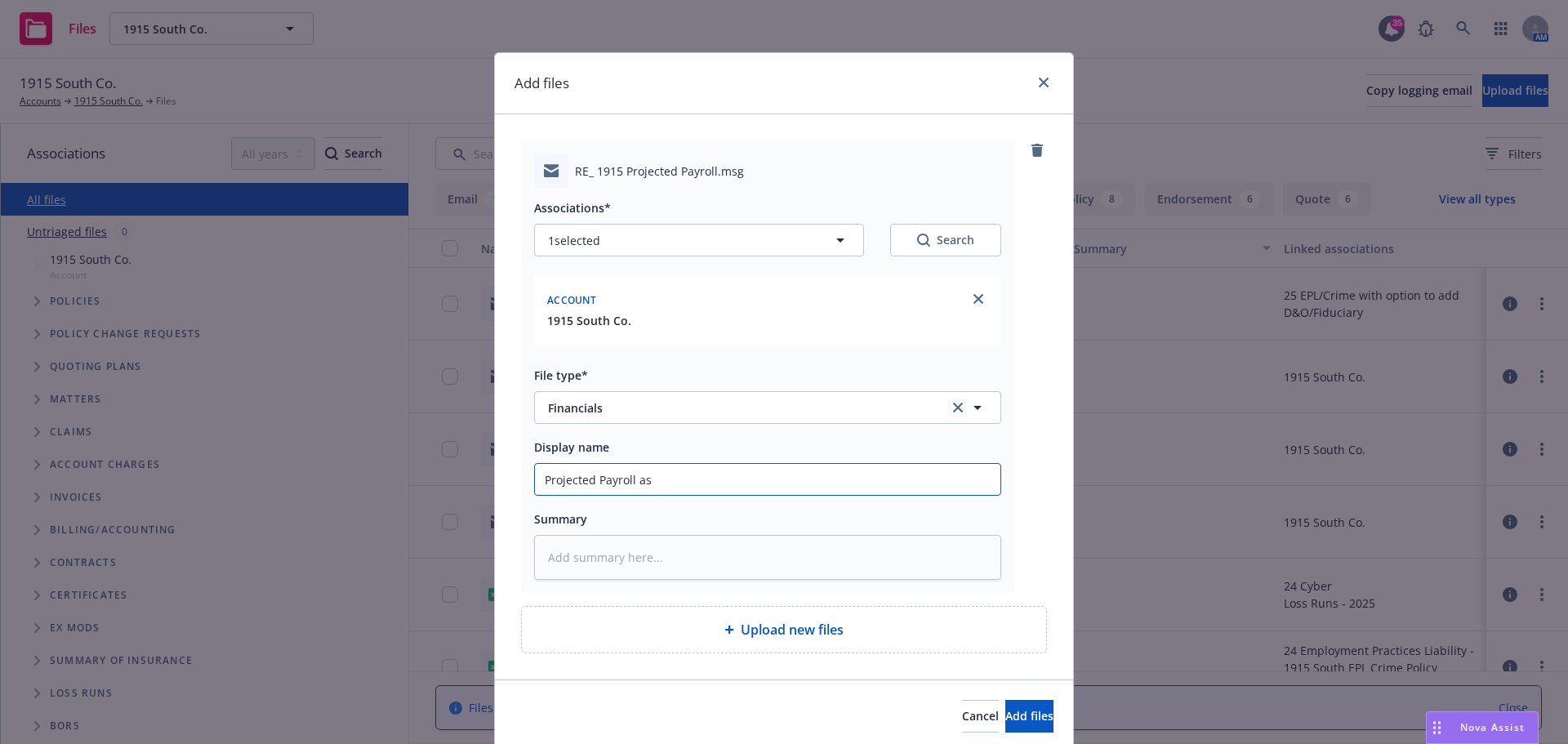
type textarea "x"
type input "Projected Payroll as"
type textarea "x"
type input "Projected Payroll as o"
type textarea "x"
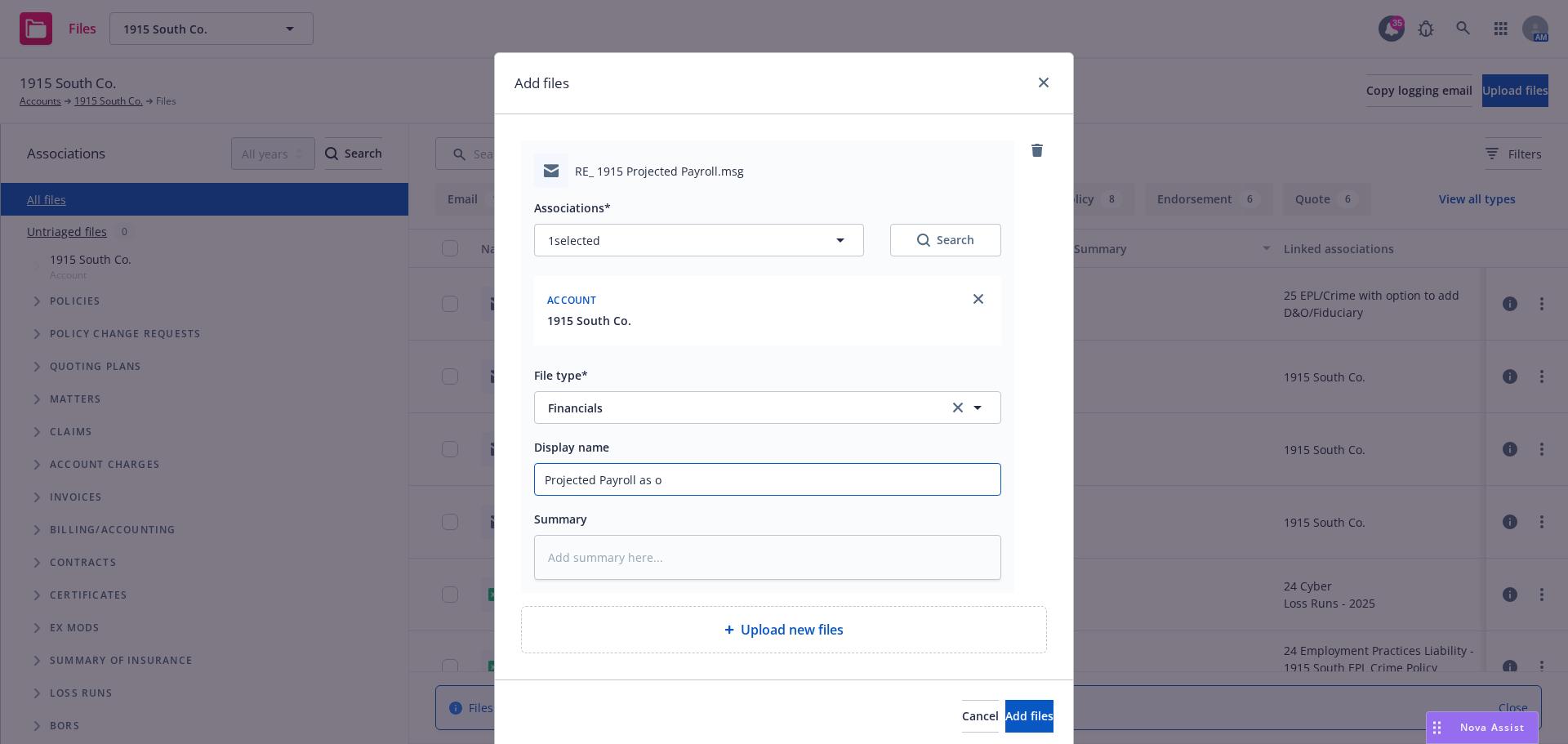
type input "Projected Payroll as of"
type textarea "x"
type input "Projected Payroll as of"
type textarea "x"
type input "Projected Payroll as of 8"
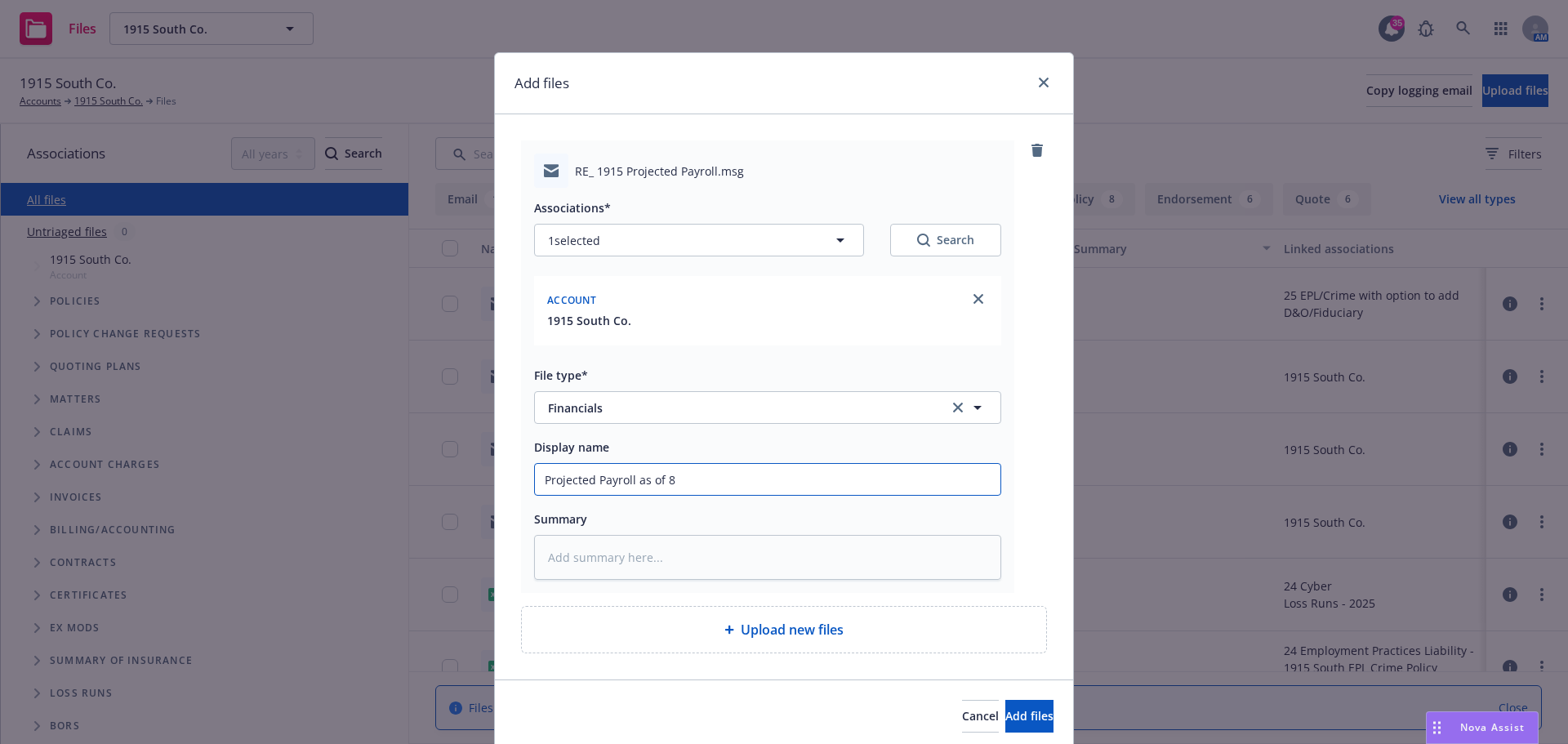
type textarea "x"
type input "Projected Payroll as of 8/"
type textarea "x"
type input "Projected Payroll as of 8/2"
type textarea "x"
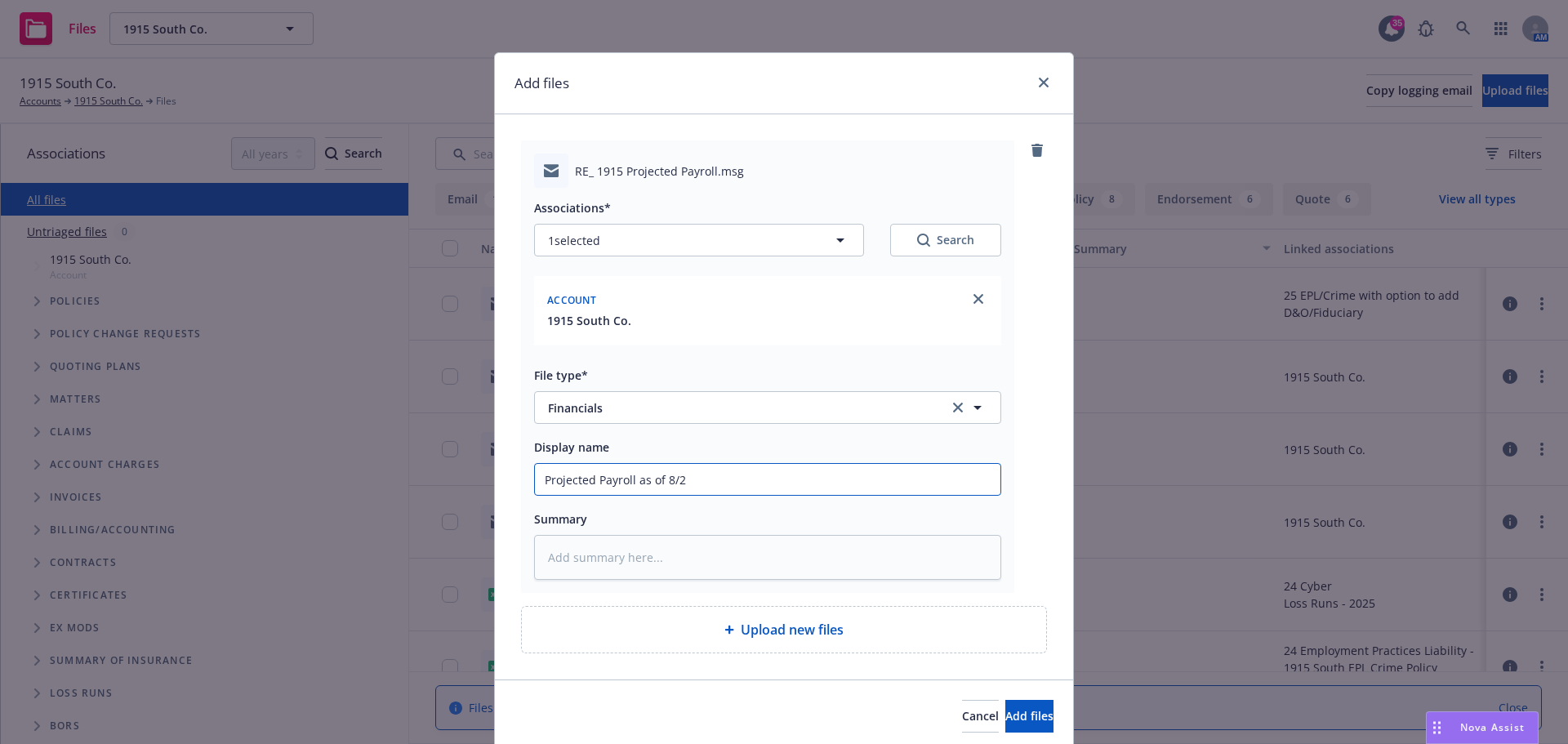
type input "Projected Payroll as of 8/26"
type textarea "x"
type input "Projected Payroll as of 8/26/"
type textarea "x"
type input "Projected Payroll as of 8/26/2"
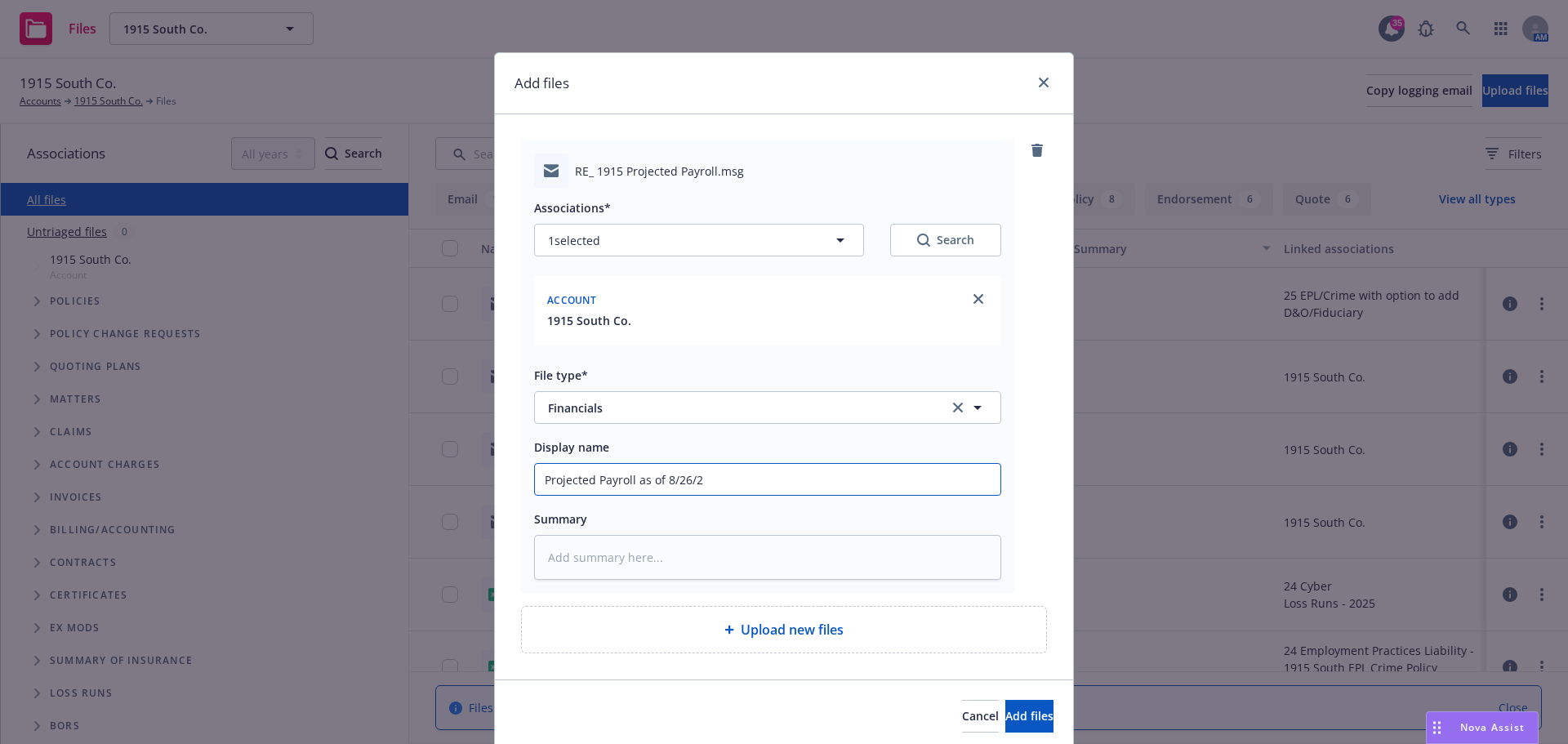
type textarea "x"
type input "Projected Payroll as of 8/26/25"
click at [1019, 711] on span "Add files" at bounding box center [1029, 715] width 49 height 15
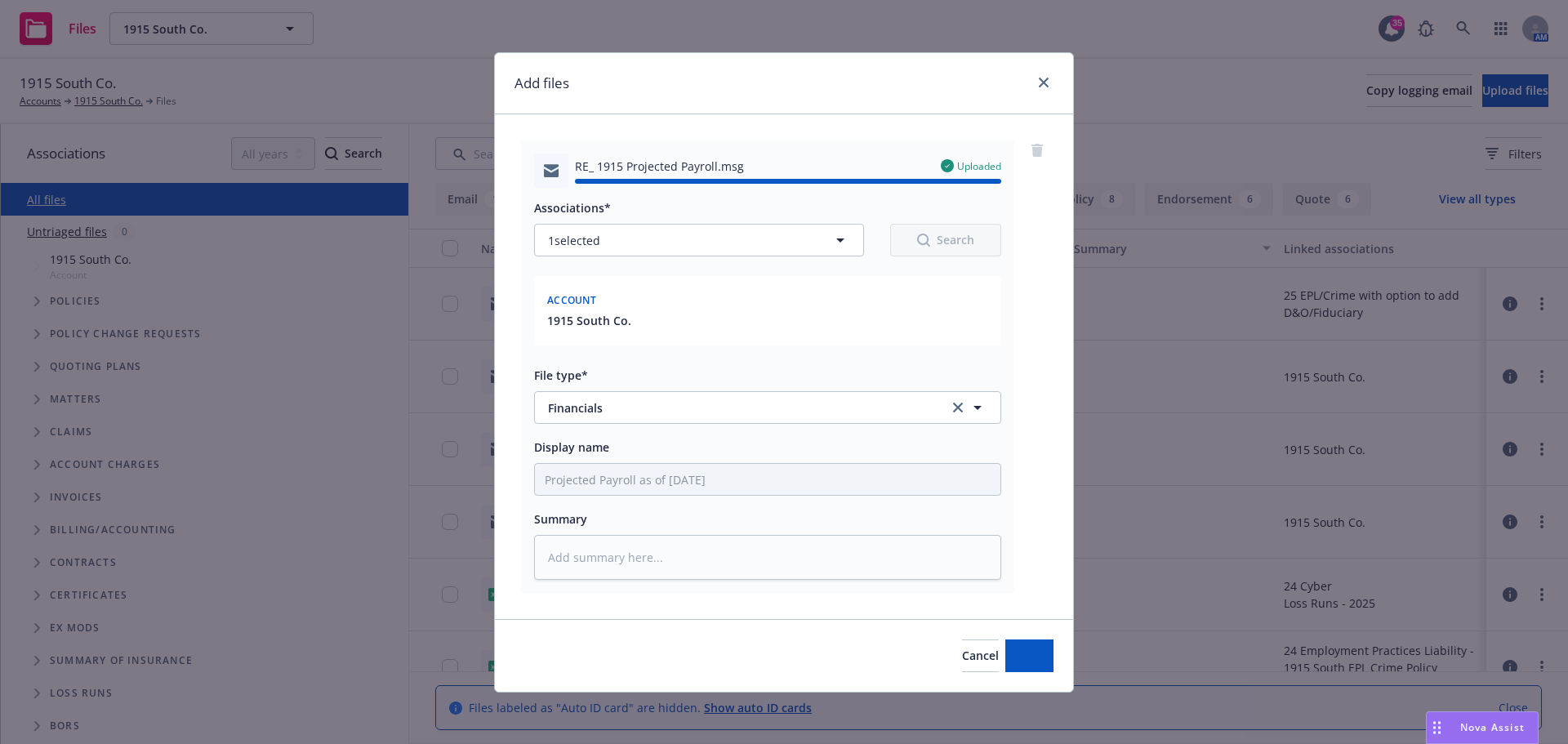
type textarea "x"
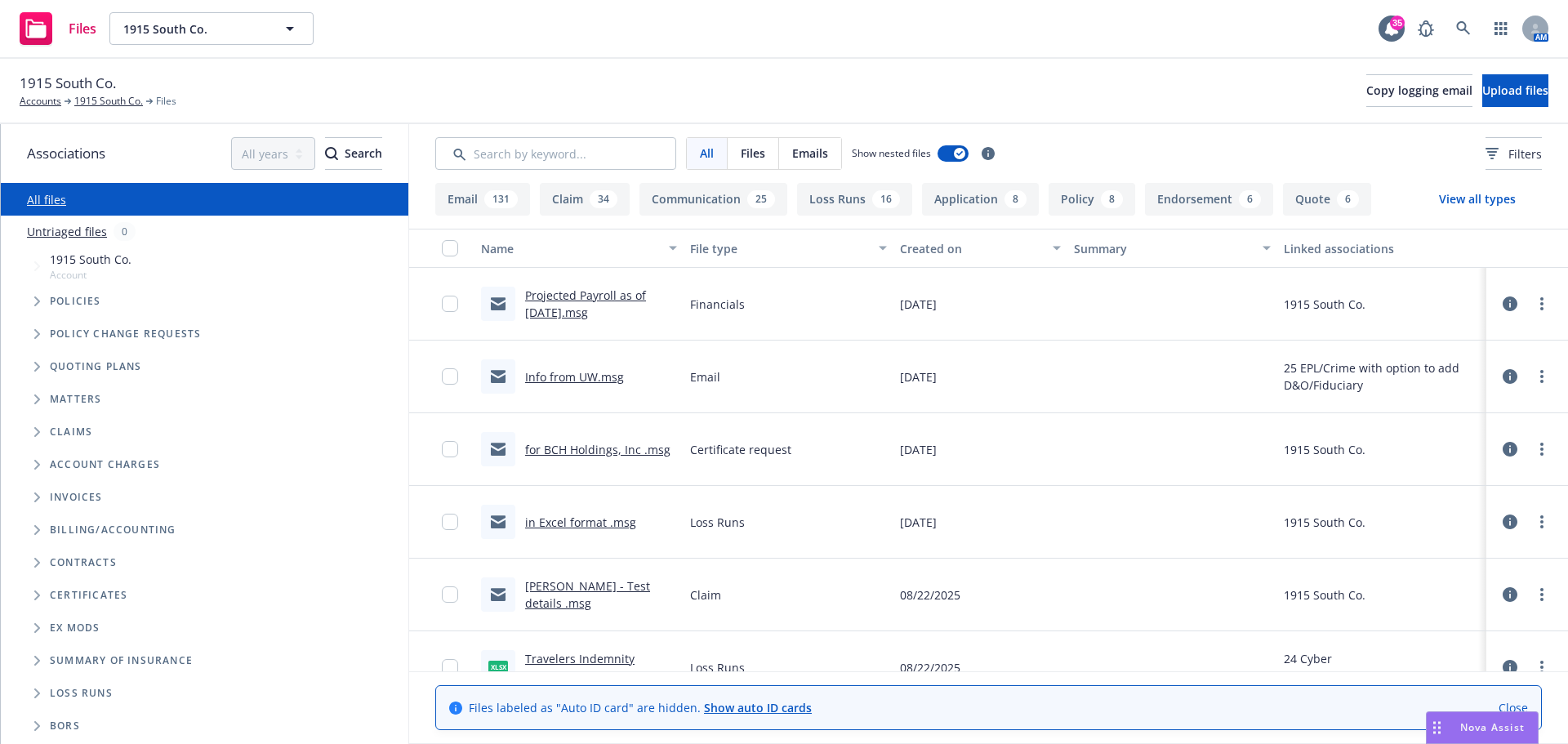
click at [1109, 80] on div "1915 South Co. Accounts 1915 South Co. Files Copy logging email Upload files" at bounding box center [784, 90] width 1529 height 36
click at [41, 31] on icon at bounding box center [37, 29] width 20 height 19
click at [43, 99] on link "Accounts" at bounding box center [40, 100] width 42 height 14
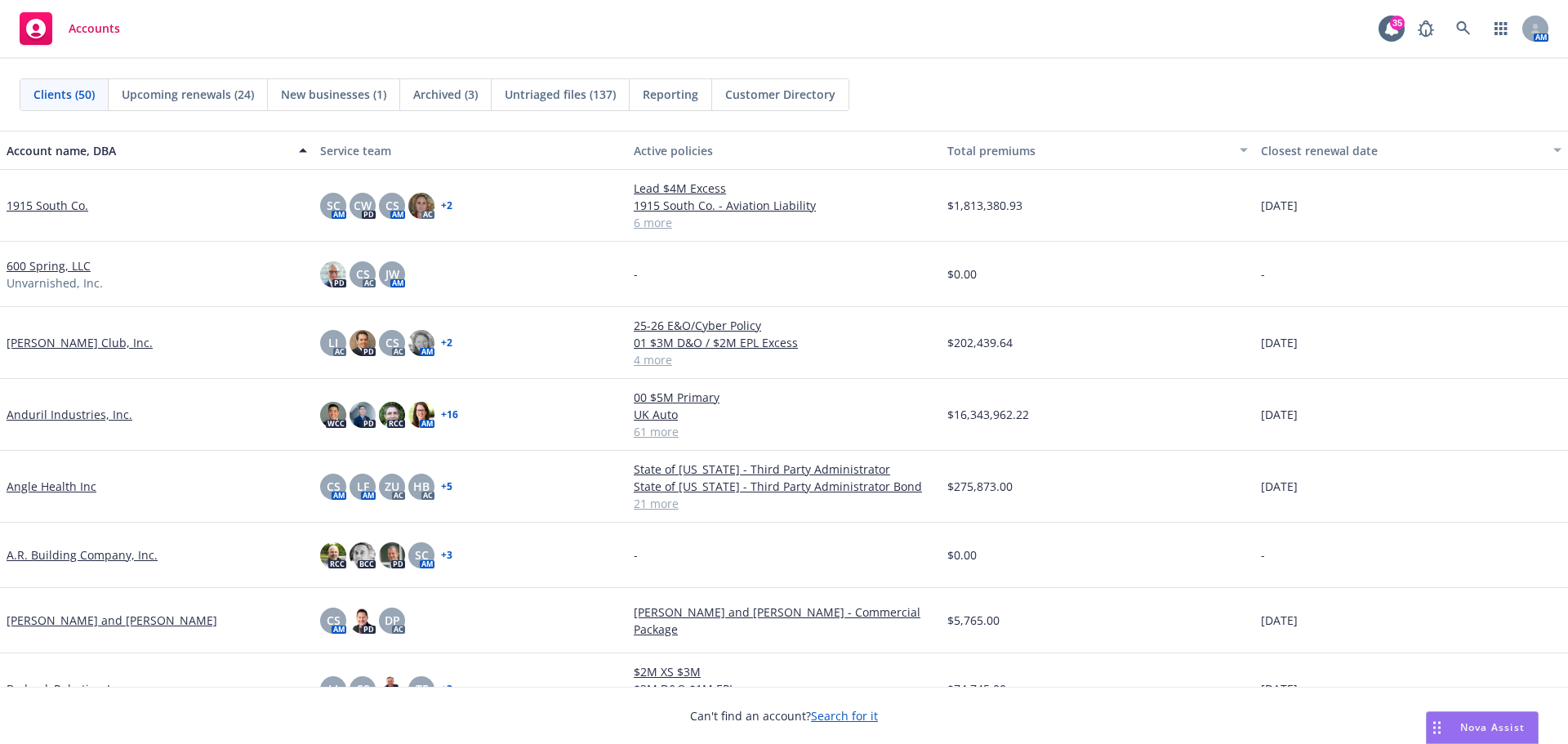
click at [196, 91] on span "Upcoming renewals (24)" at bounding box center [187, 94] width 132 height 17
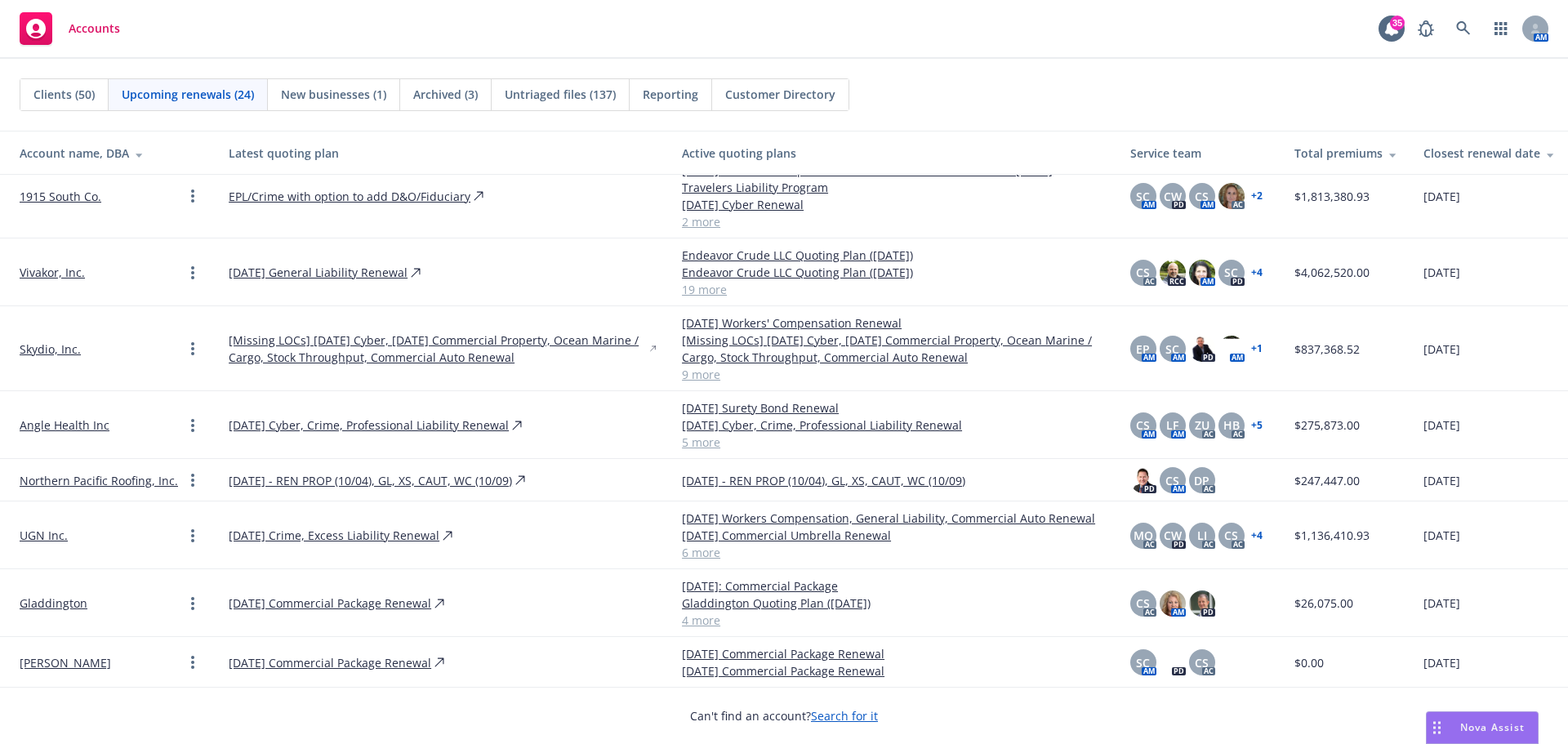
scroll to position [1143, 0]
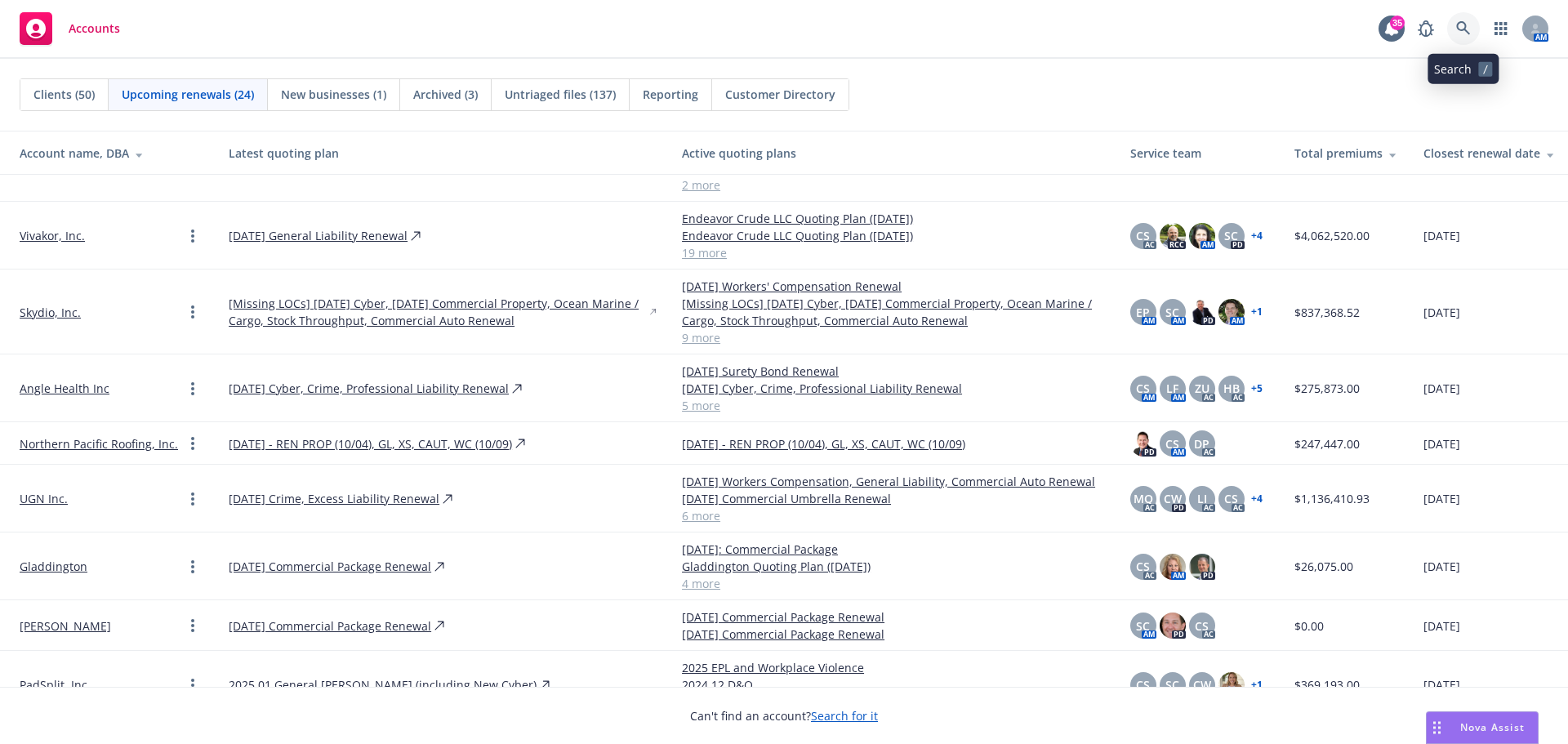
click at [1465, 28] on icon at bounding box center [1463, 28] width 14 height 14
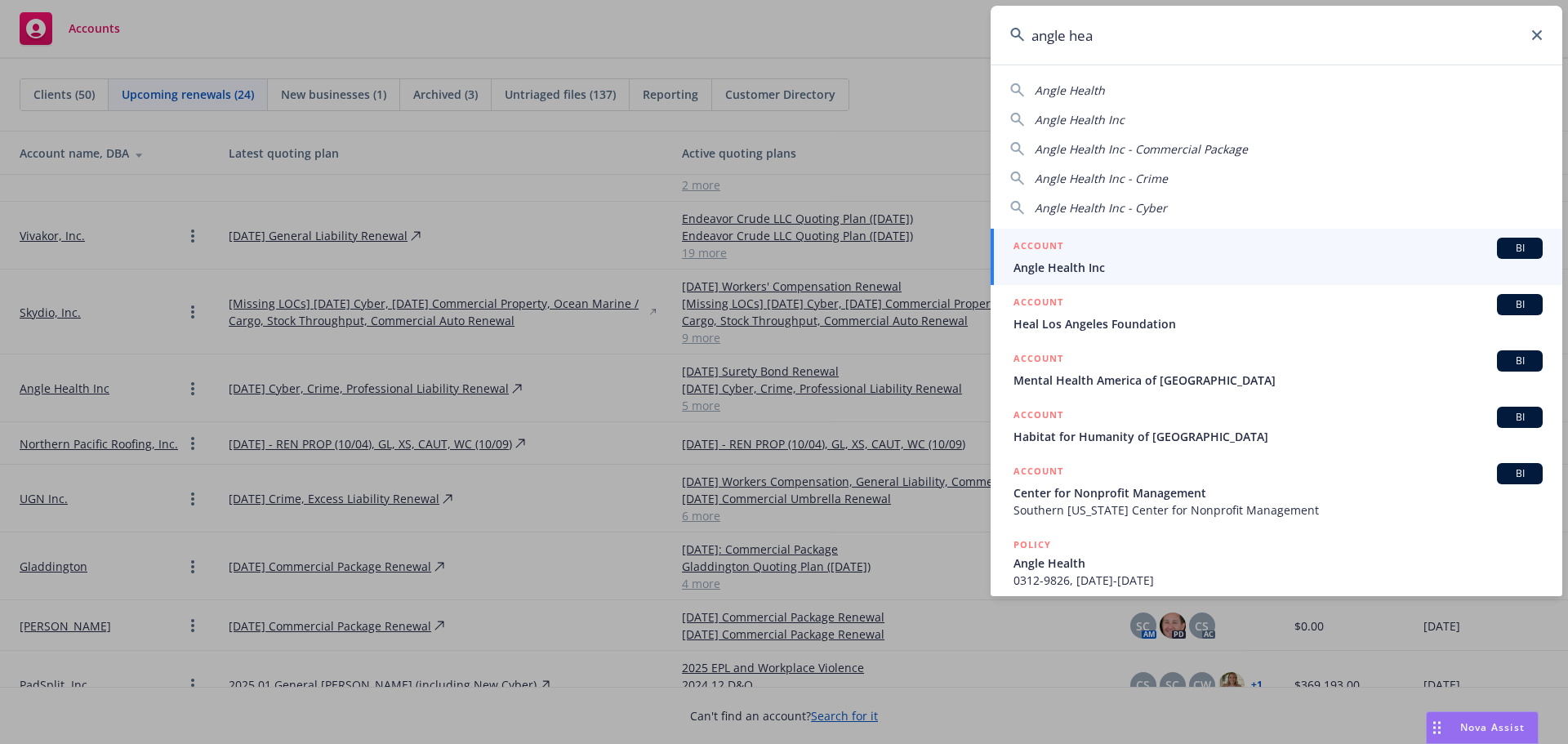
type input "angle hea"
click at [1088, 269] on span "Angle Health Inc" at bounding box center [1278, 267] width 529 height 17
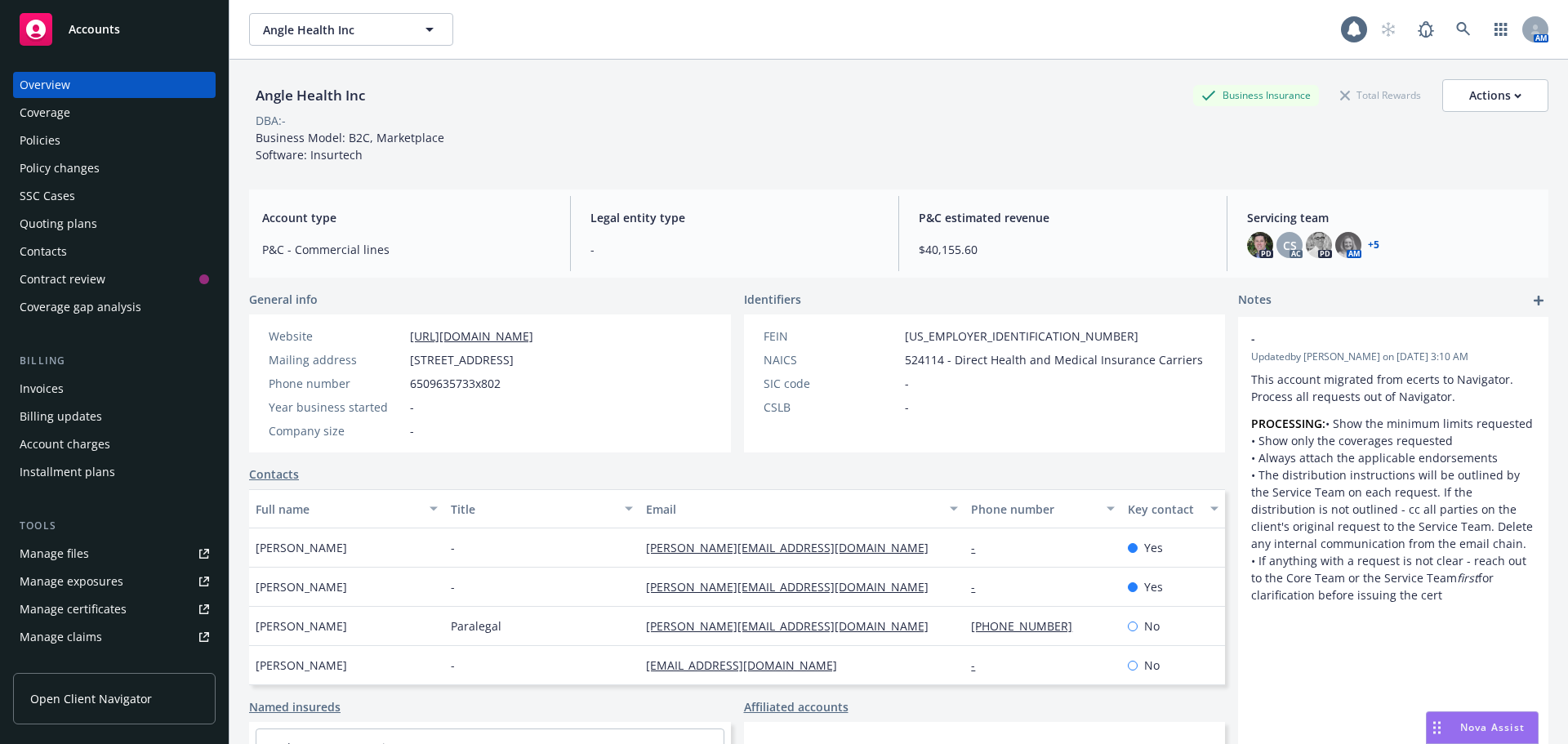
click at [47, 144] on div "Policies" at bounding box center [40, 140] width 41 height 26
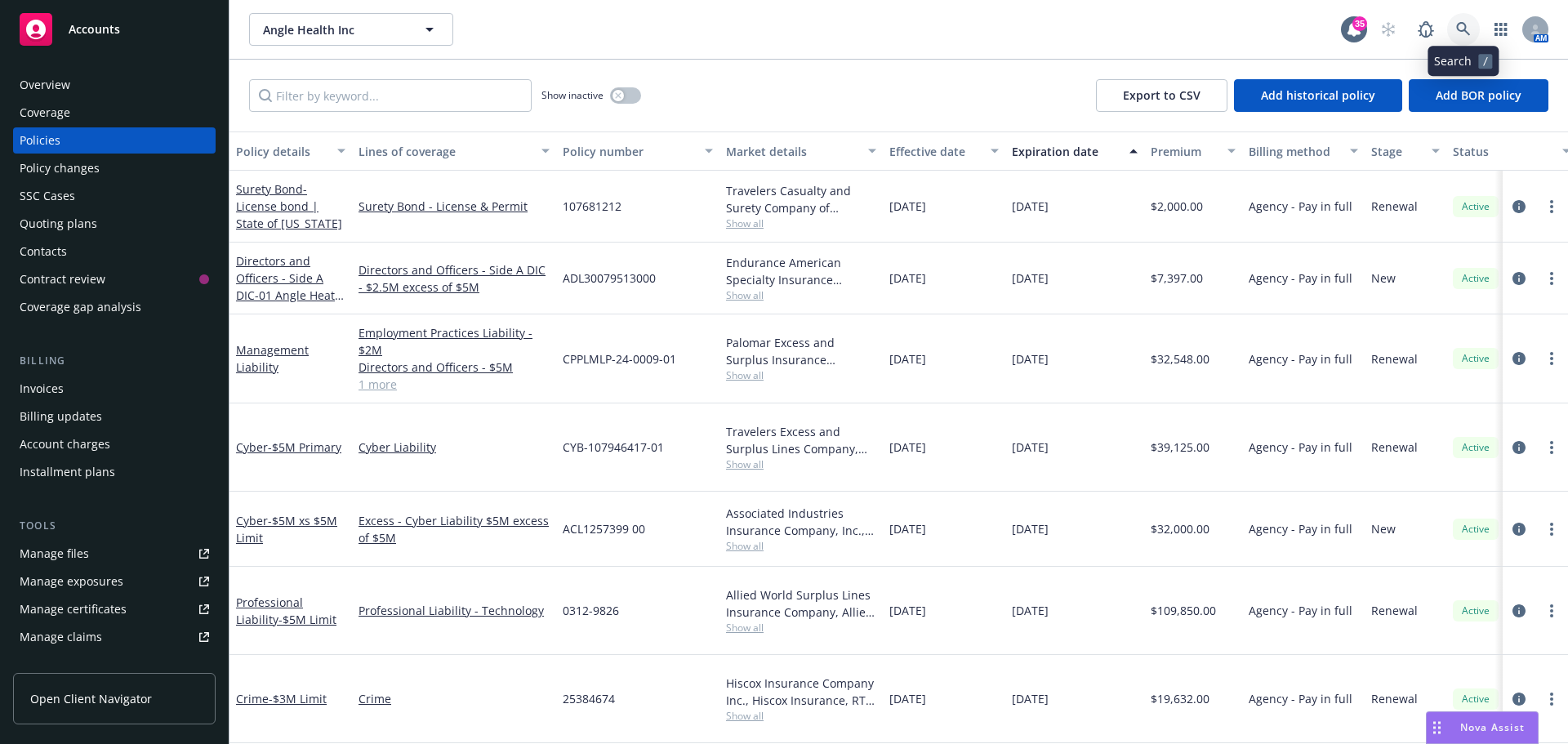
click at [1466, 30] on icon at bounding box center [1463, 29] width 14 height 14
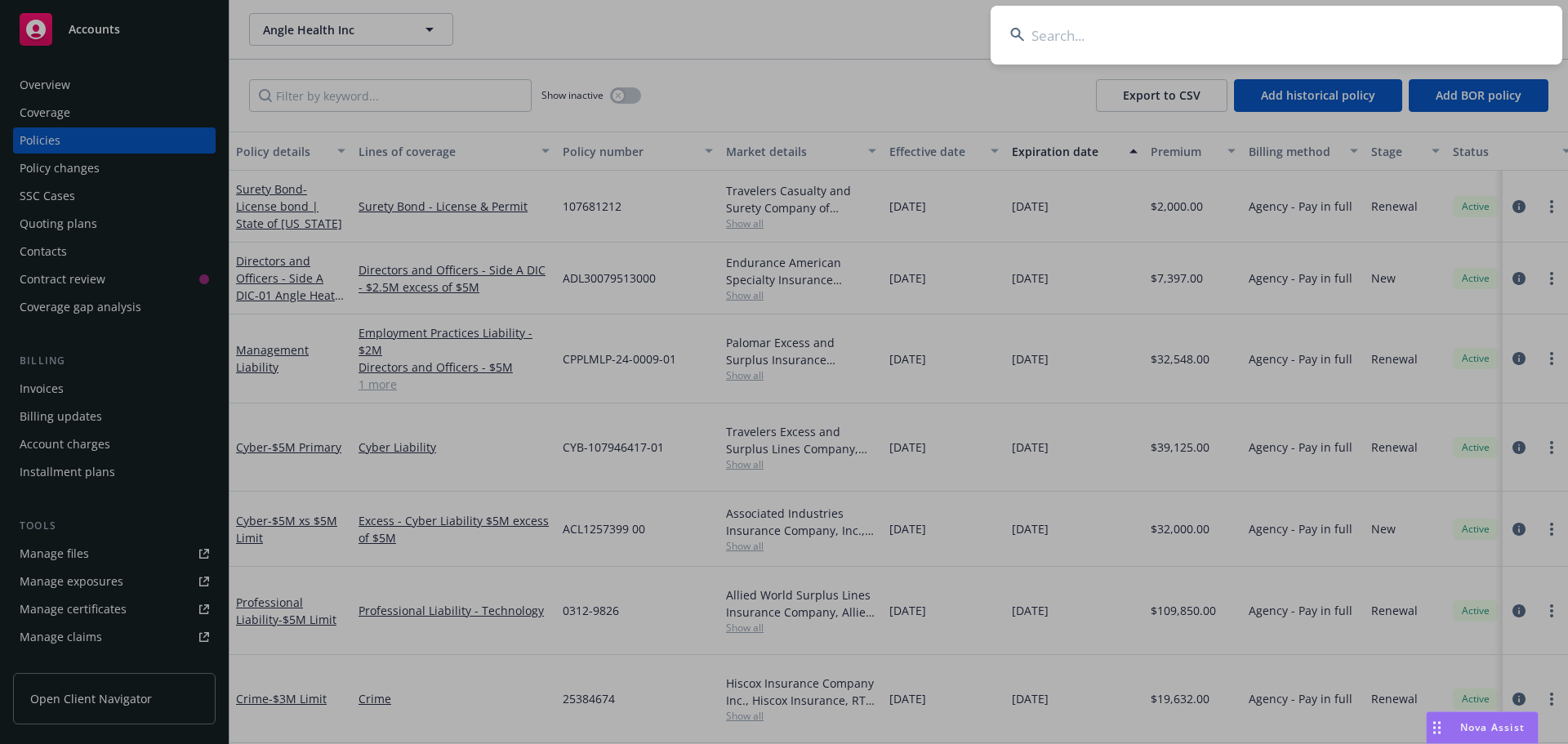
click at [1407, 34] on input at bounding box center [1276, 35] width 571 height 59
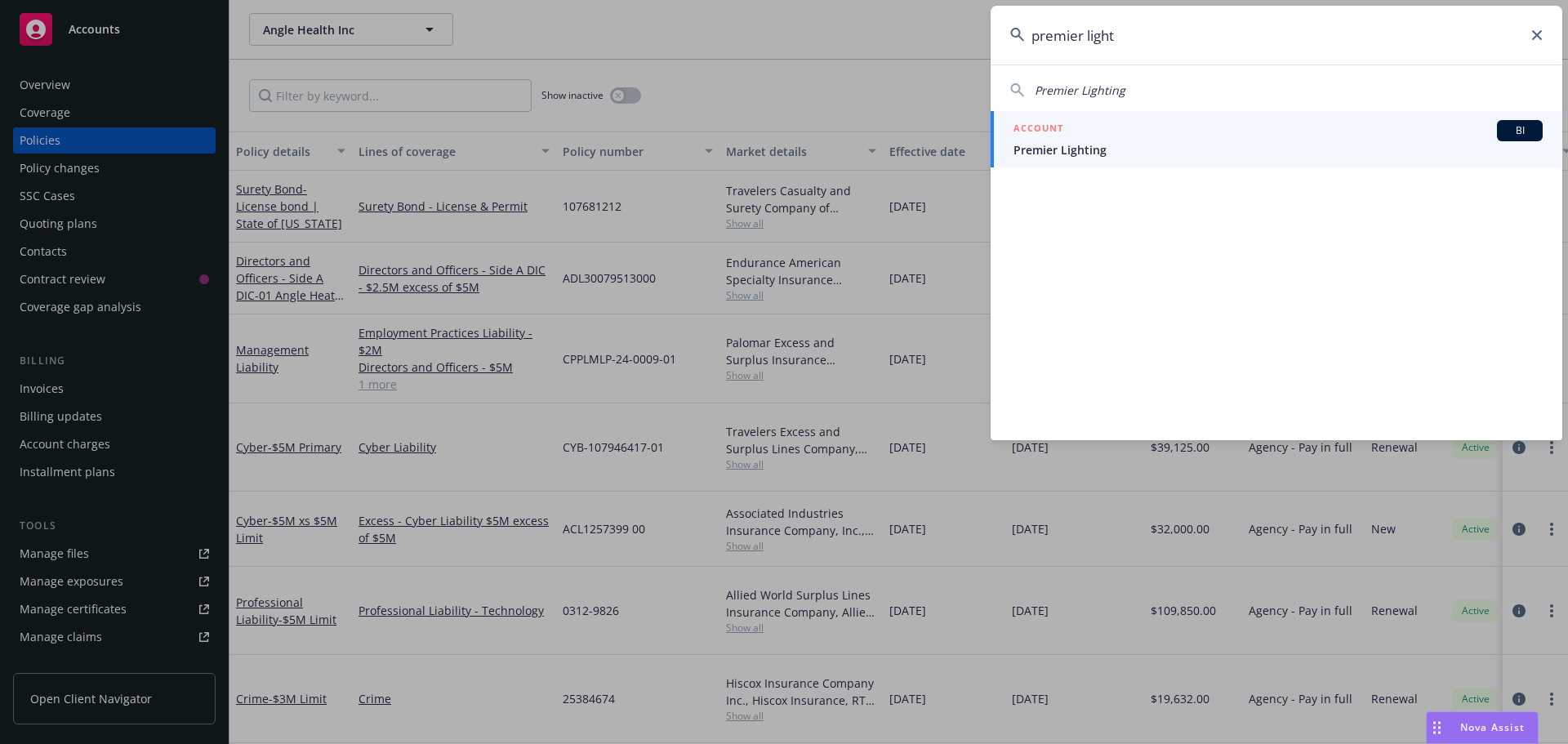
type input "premier light"
click at [1091, 148] on span "Premier Lighting" at bounding box center [1278, 150] width 529 height 17
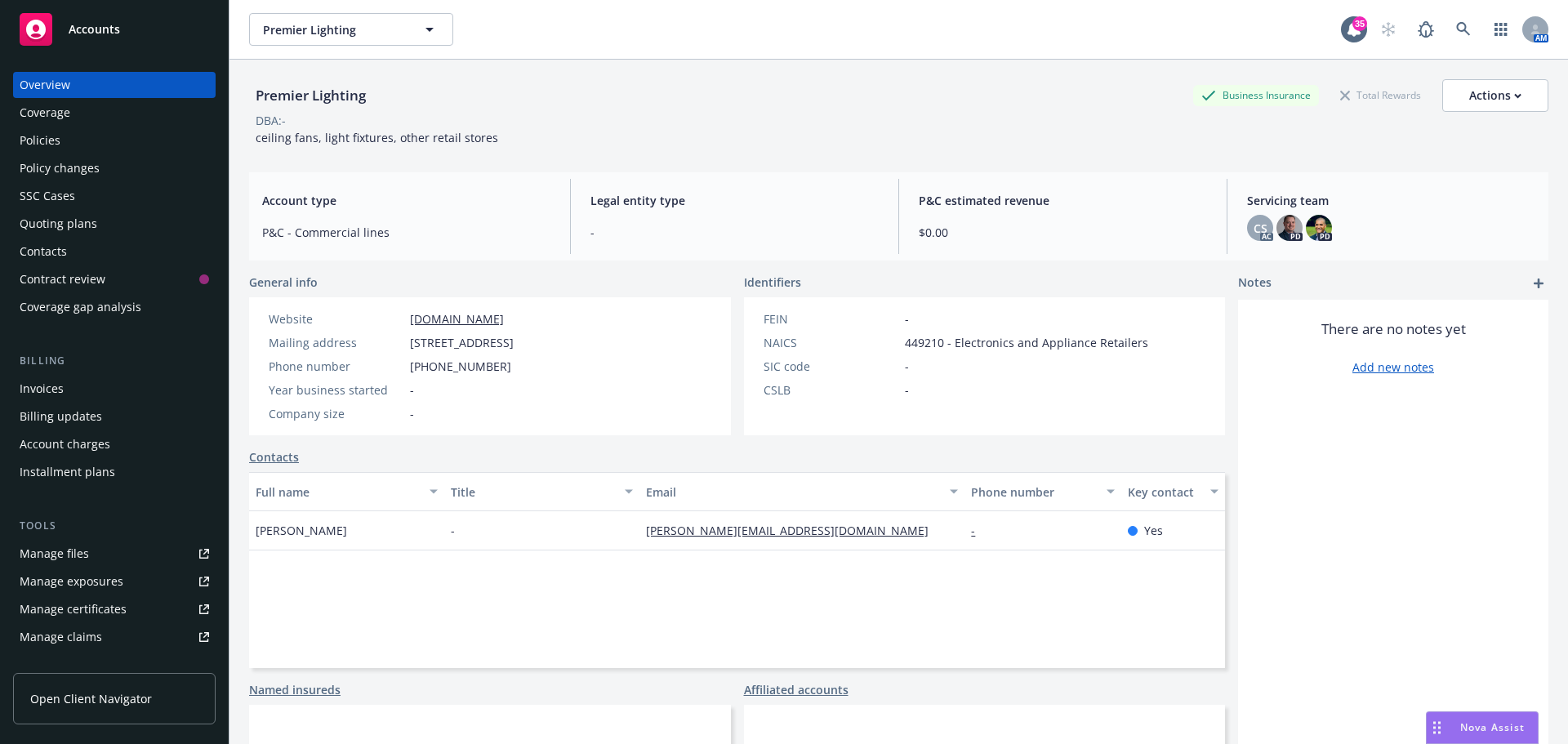
click at [89, 556] on link "Manage files" at bounding box center [114, 553] width 203 height 26
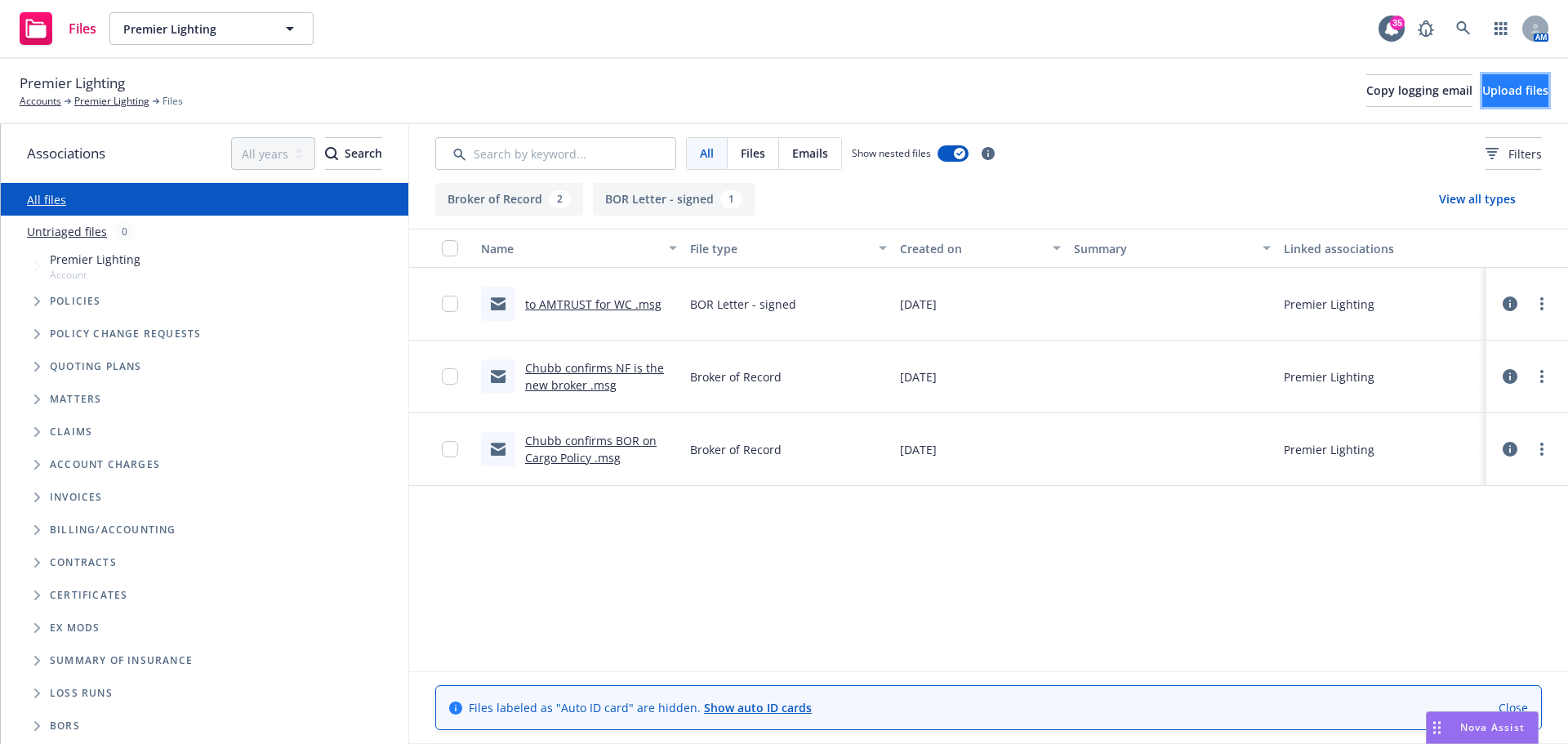
click at [1482, 94] on span "Upload files" at bounding box center [1515, 90] width 66 height 15
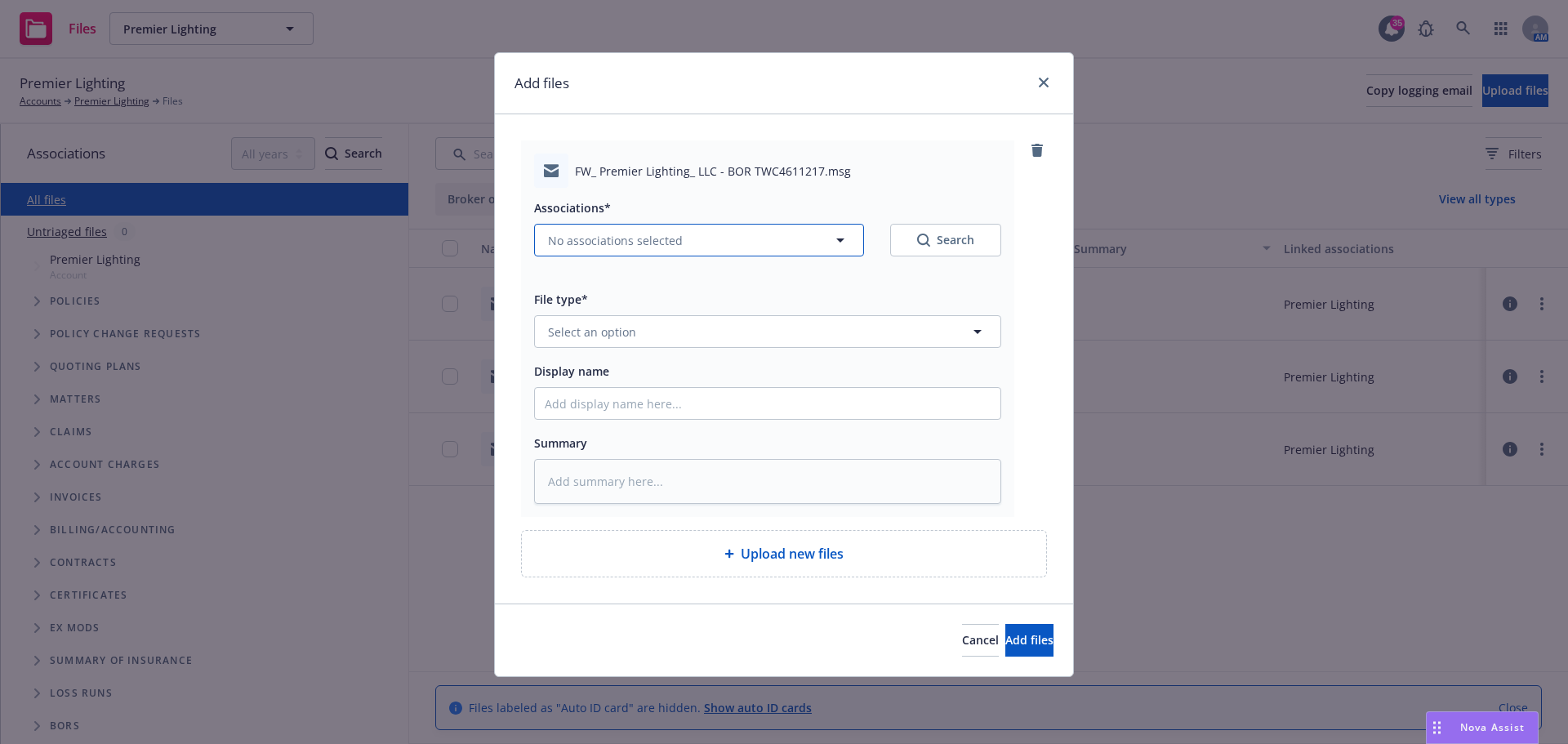
click at [653, 243] on span "No associations selected" at bounding box center [615, 240] width 135 height 17
type textarea "x"
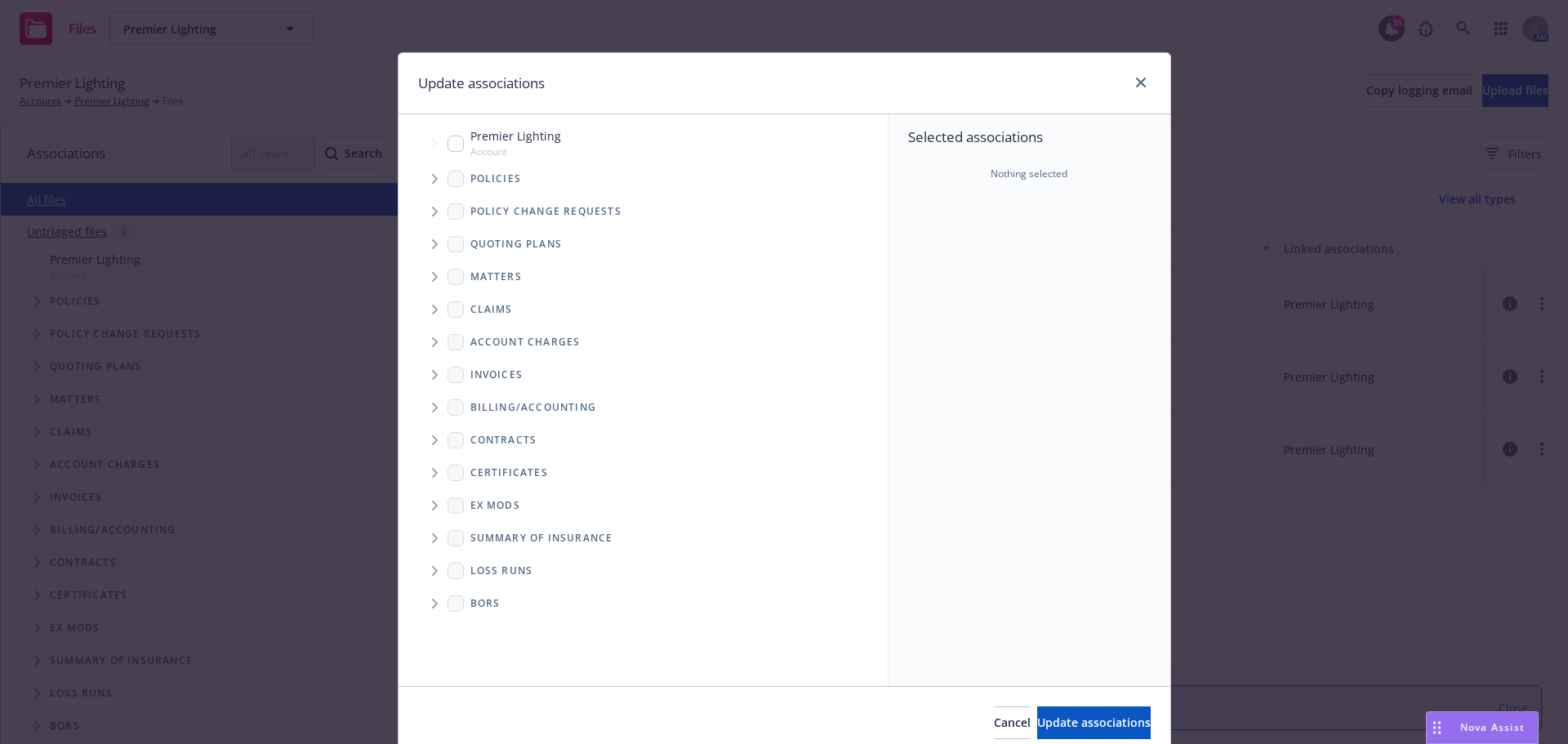
click at [449, 145] on input "Tree Example" at bounding box center [456, 143] width 16 height 16
checkbox input "true"
click at [1037, 707] on button "Update associations" at bounding box center [1094, 722] width 113 height 32
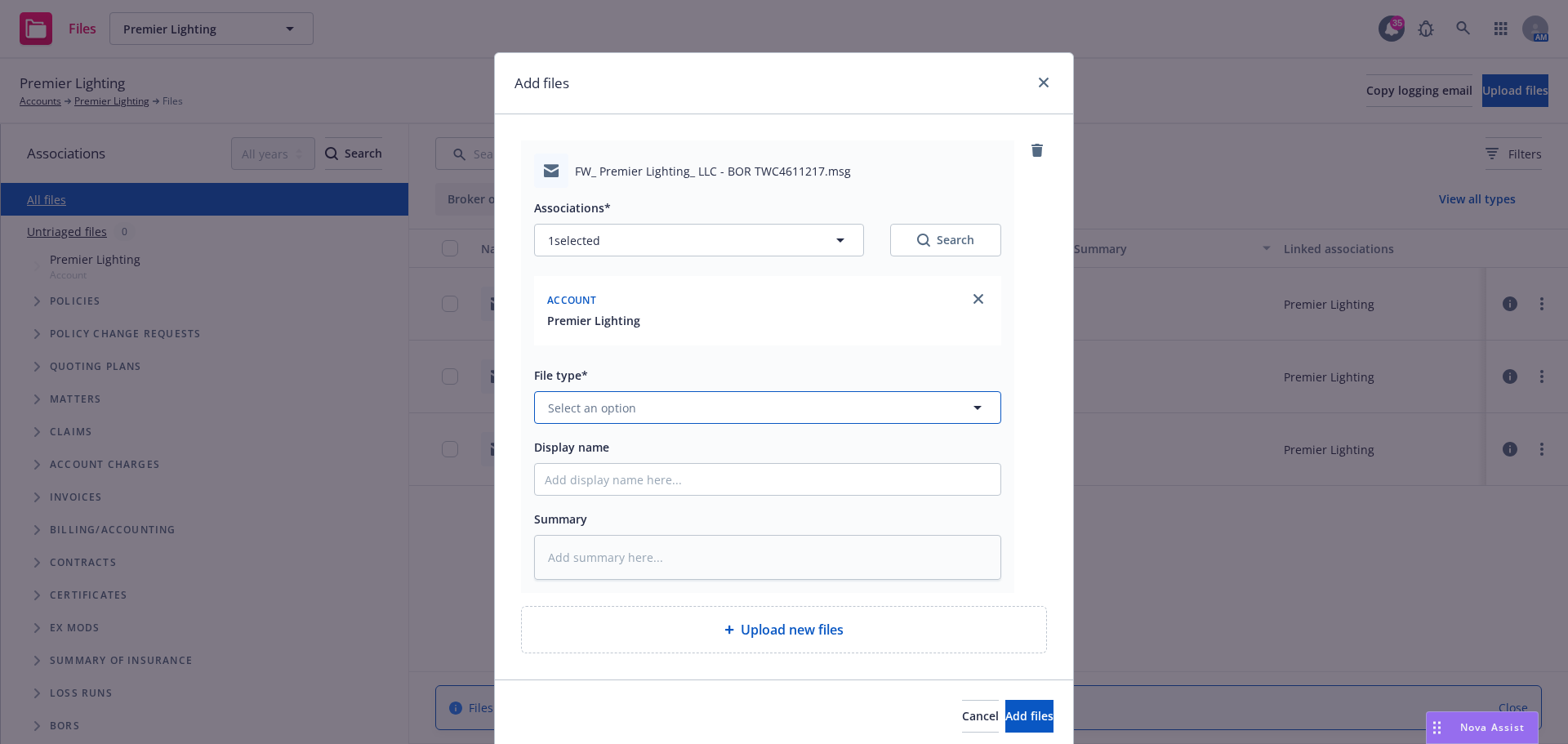
click at [681, 417] on button "Select an option" at bounding box center [767, 407] width 468 height 32
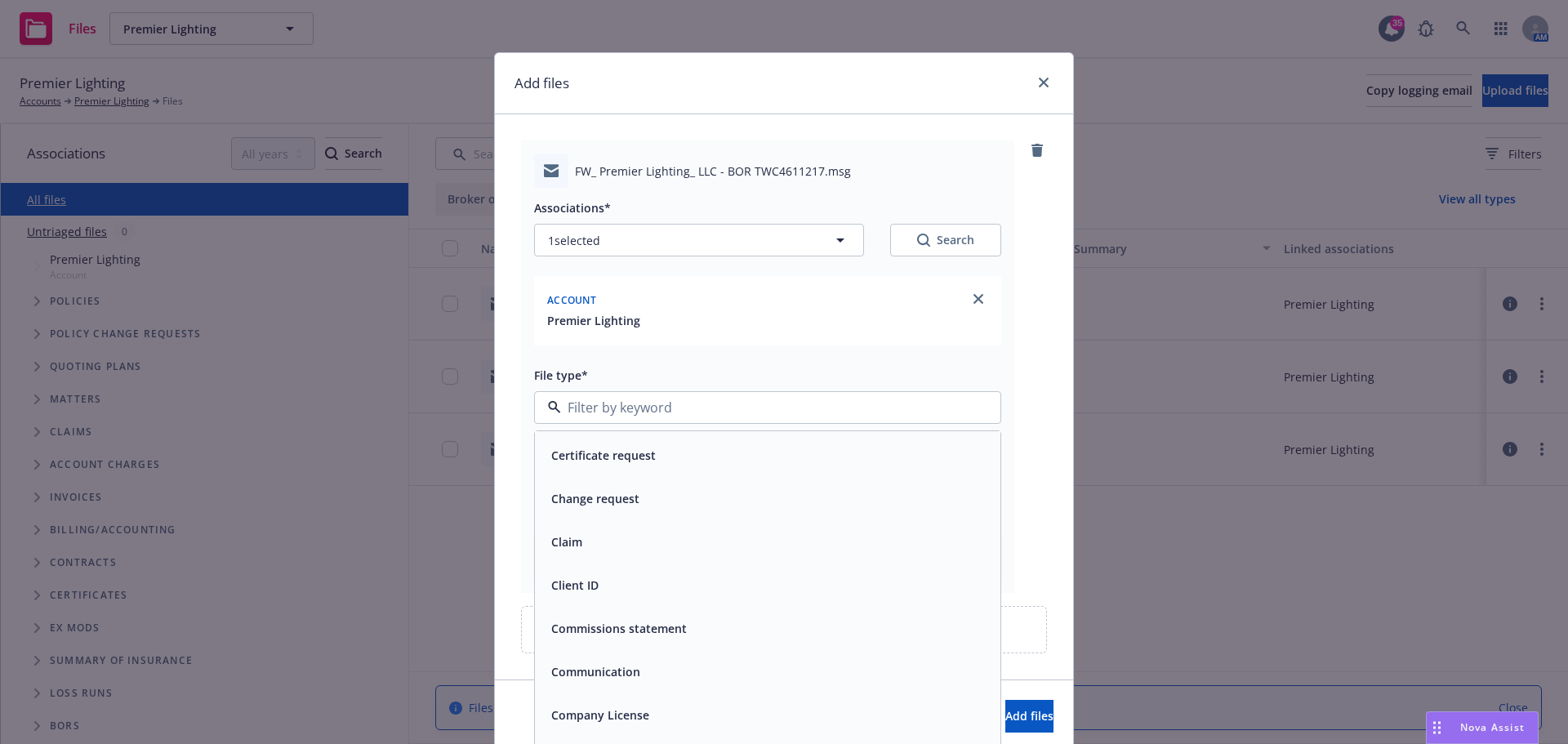
scroll to position [1714, 0]
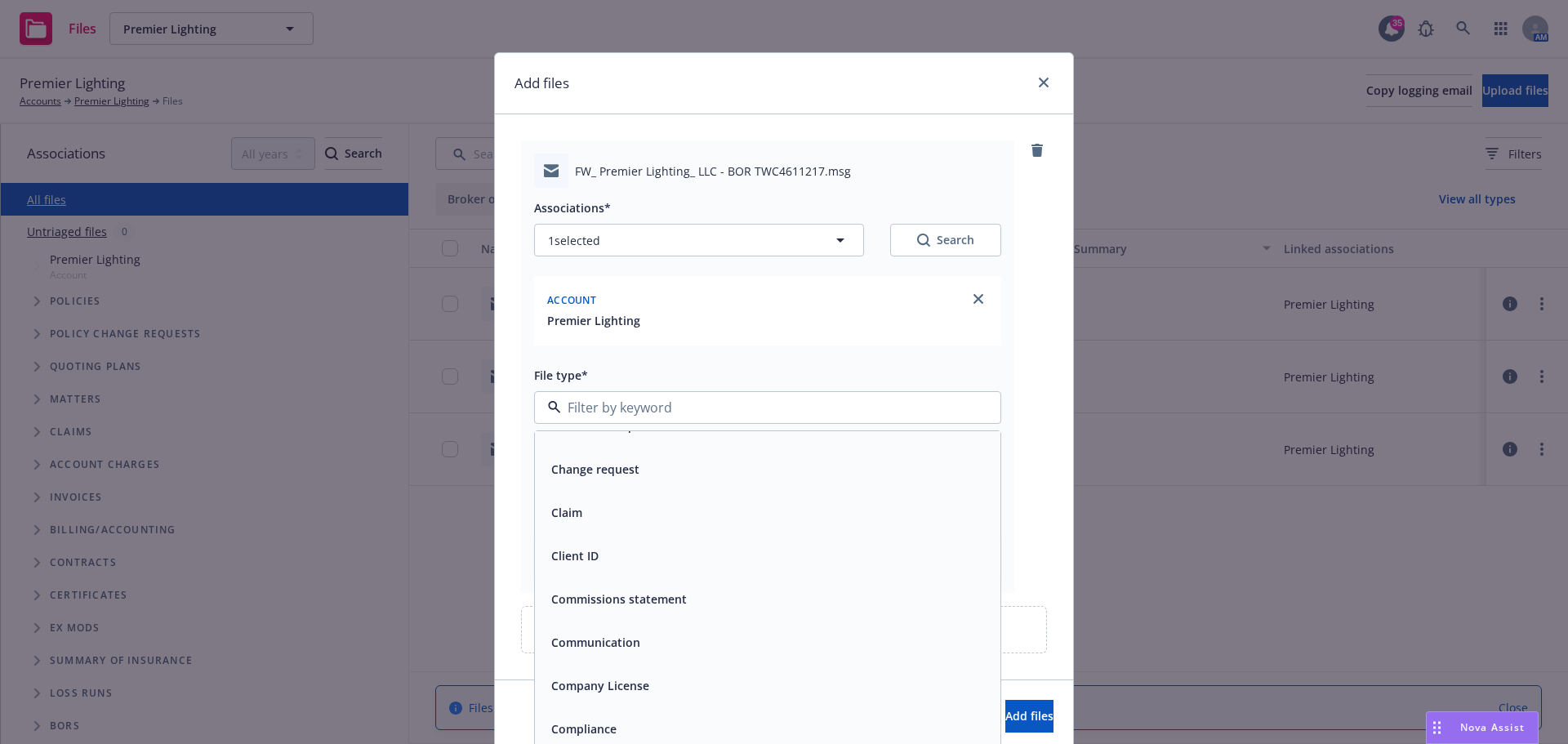
click at [637, 643] on div "Communication" at bounding box center [768, 642] width 446 height 24
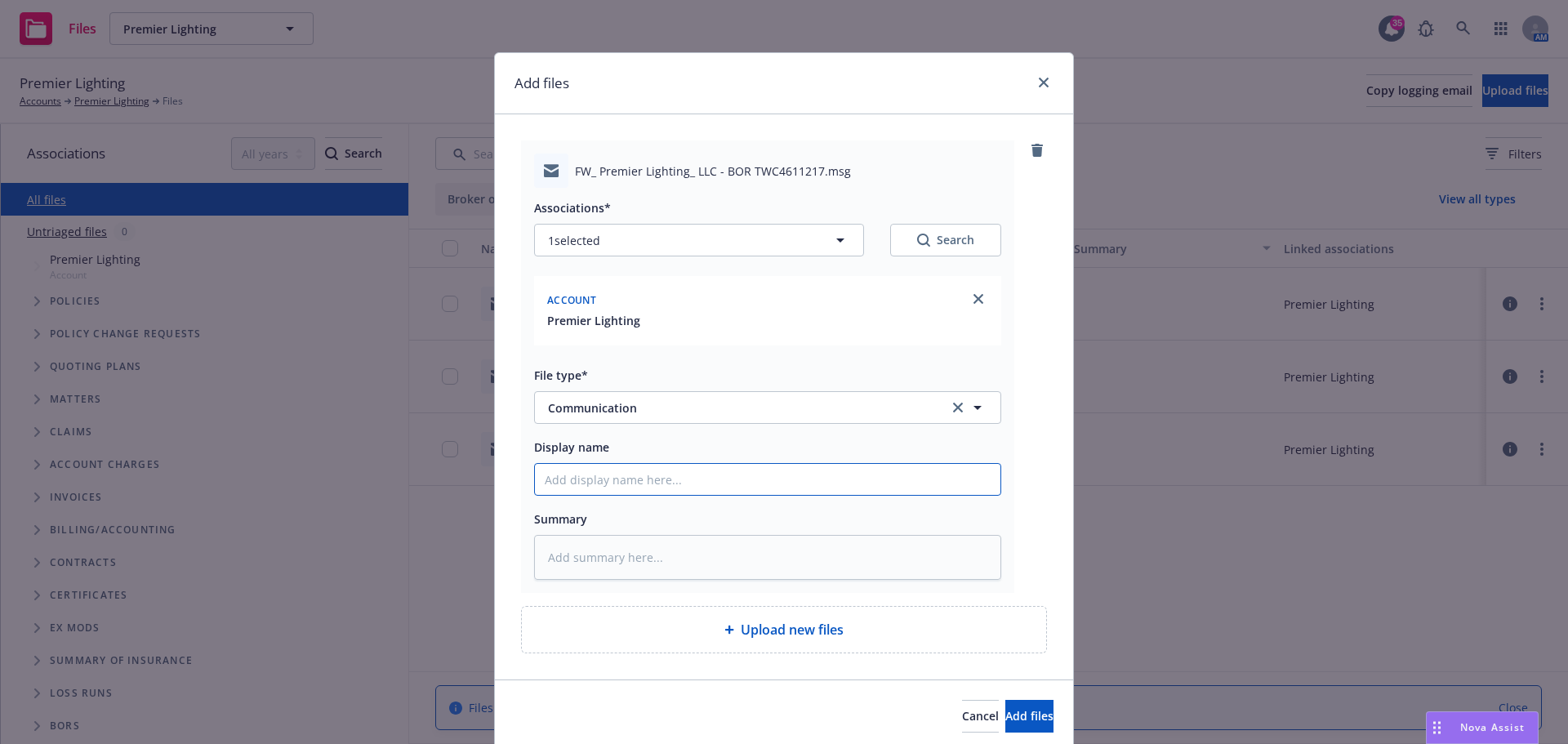
click at [623, 484] on input "Display name" at bounding box center [767, 479] width 466 height 31
type textarea "x"
type input "A"
type textarea "x"
type input "AM"
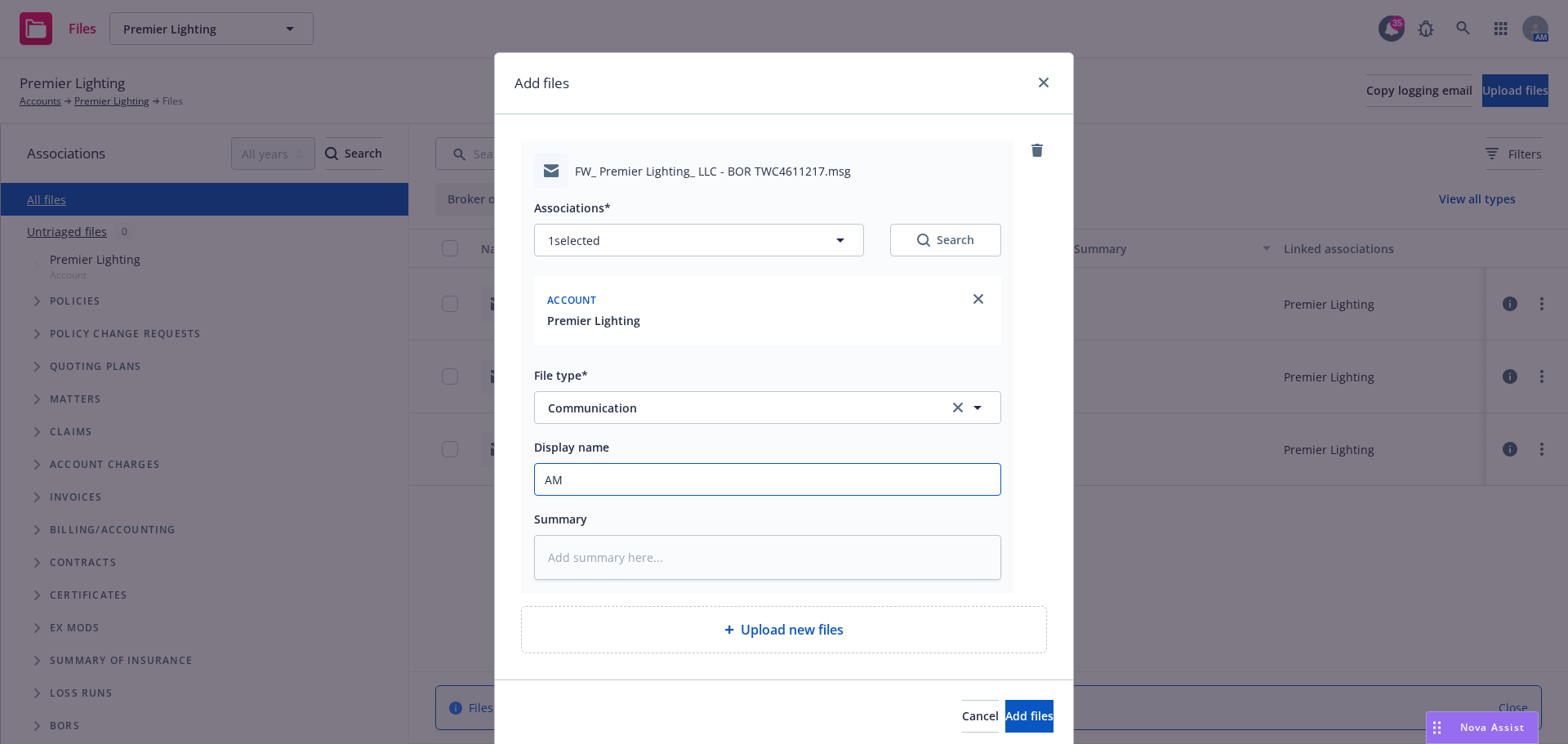
type textarea "x"
type input "AMT"
type textarea "x"
type input "AMTR"
type textarea "x"
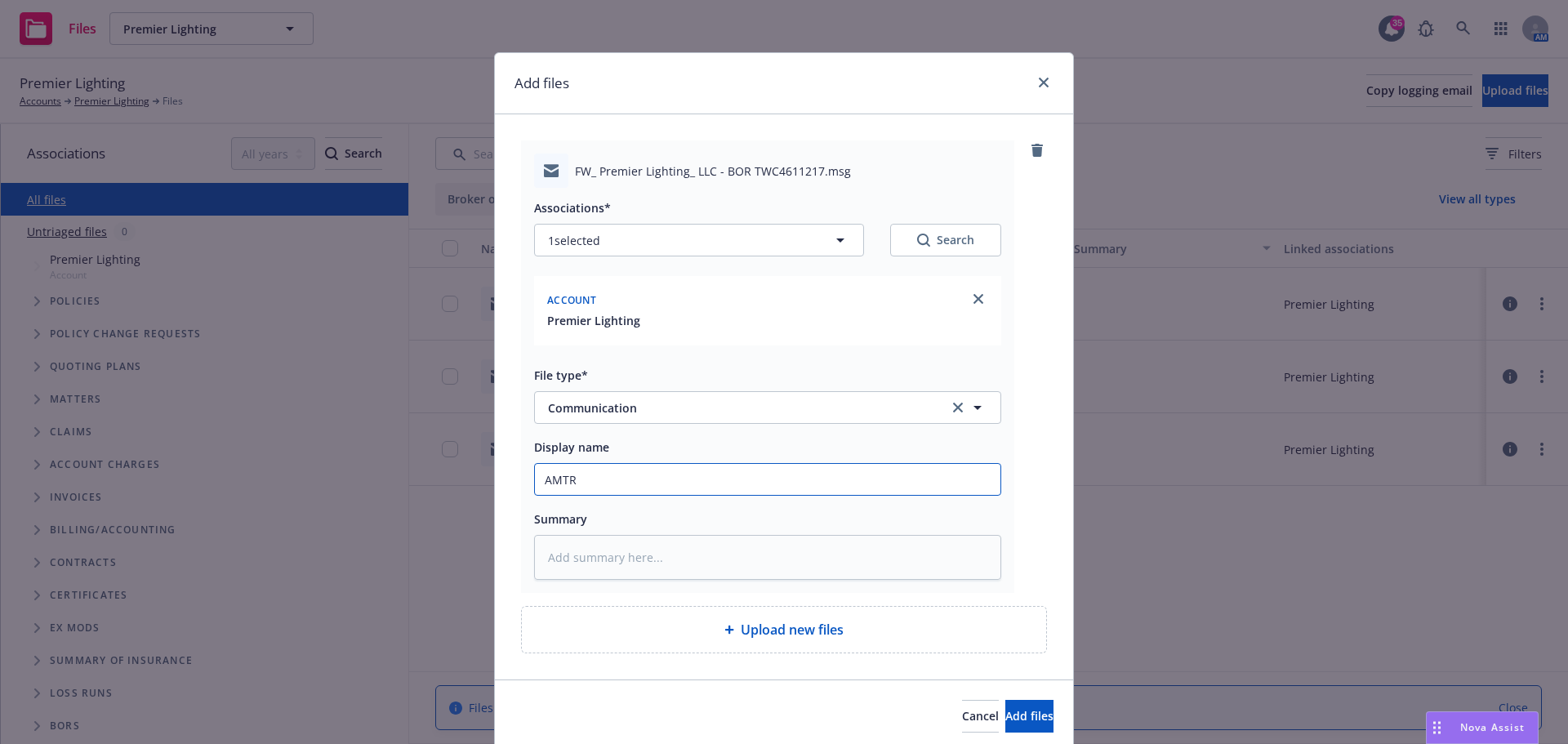
type input "AMTRU"
type textarea "x"
type input "AMTRUST"
type textarea "x"
type input "AMTRUST"
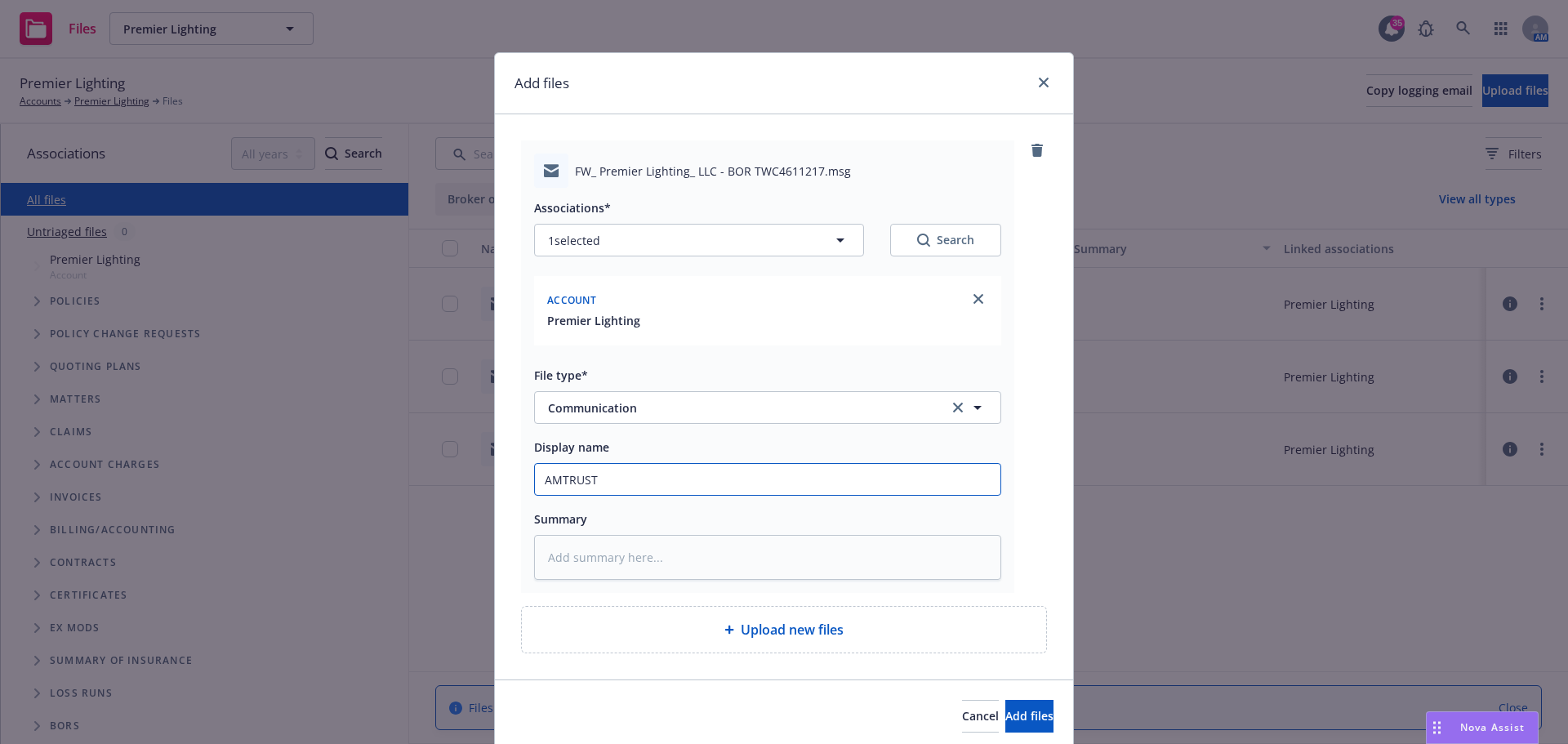
type textarea "x"
type input "AMTRUST c"
type textarea "x"
type input "AMTRUST co"
type textarea "x"
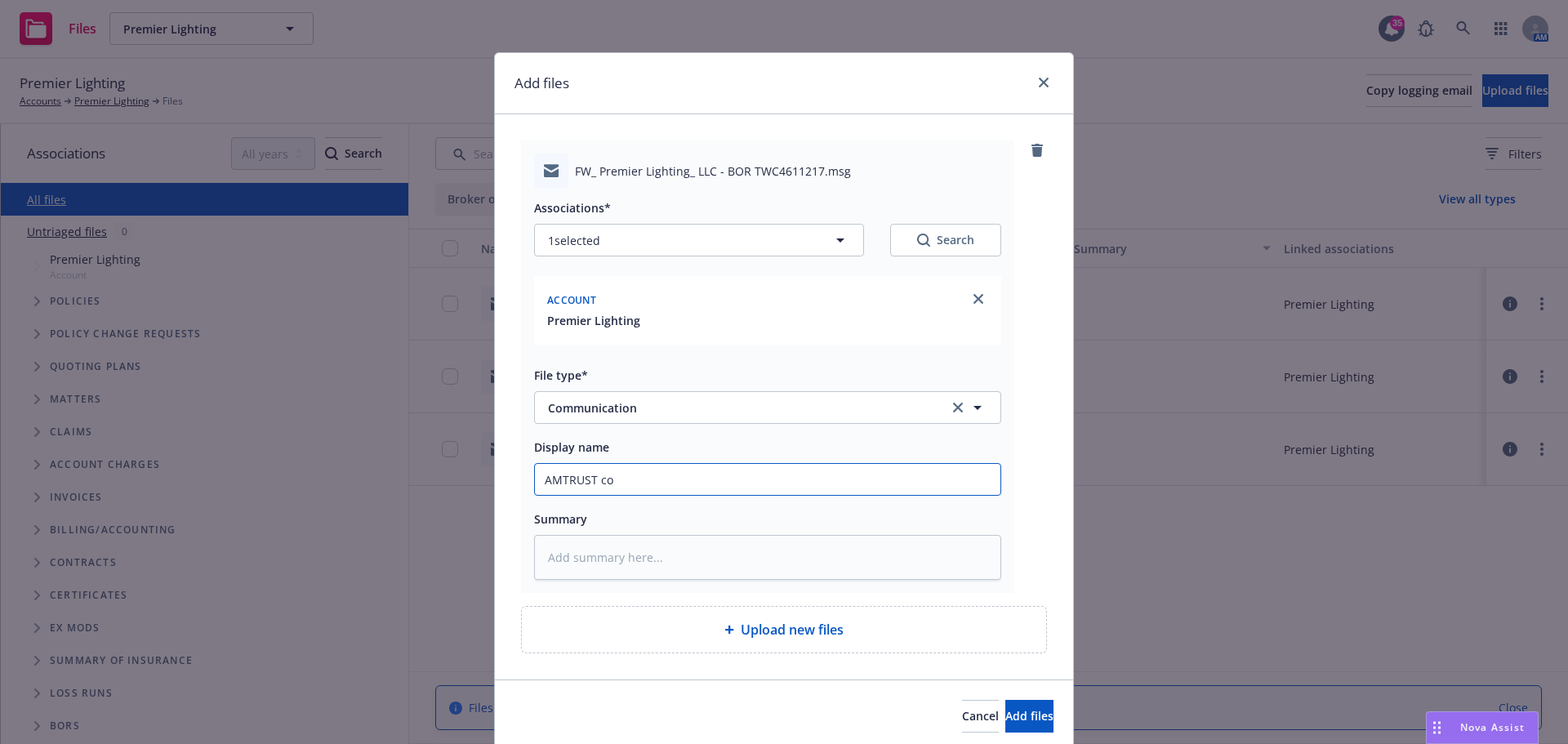
type input "AMTRUST con"
type textarea "x"
type input "AMTRUST conf"
type textarea "x"
type input "AMTRUST confi"
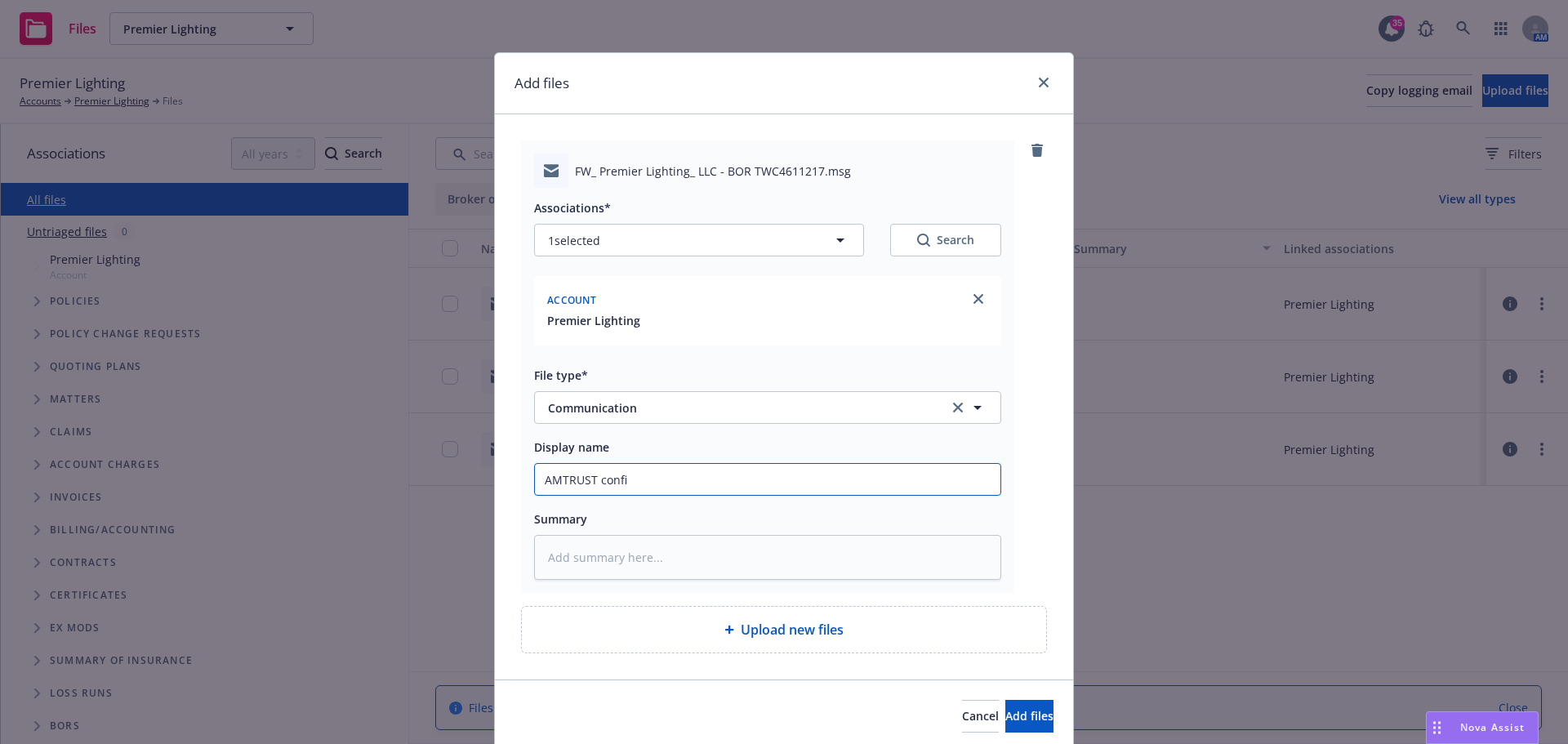
type textarea "x"
type input "AMTRUST confir"
type textarea "x"
type input "AMTRUST confirm"
type textarea "x"
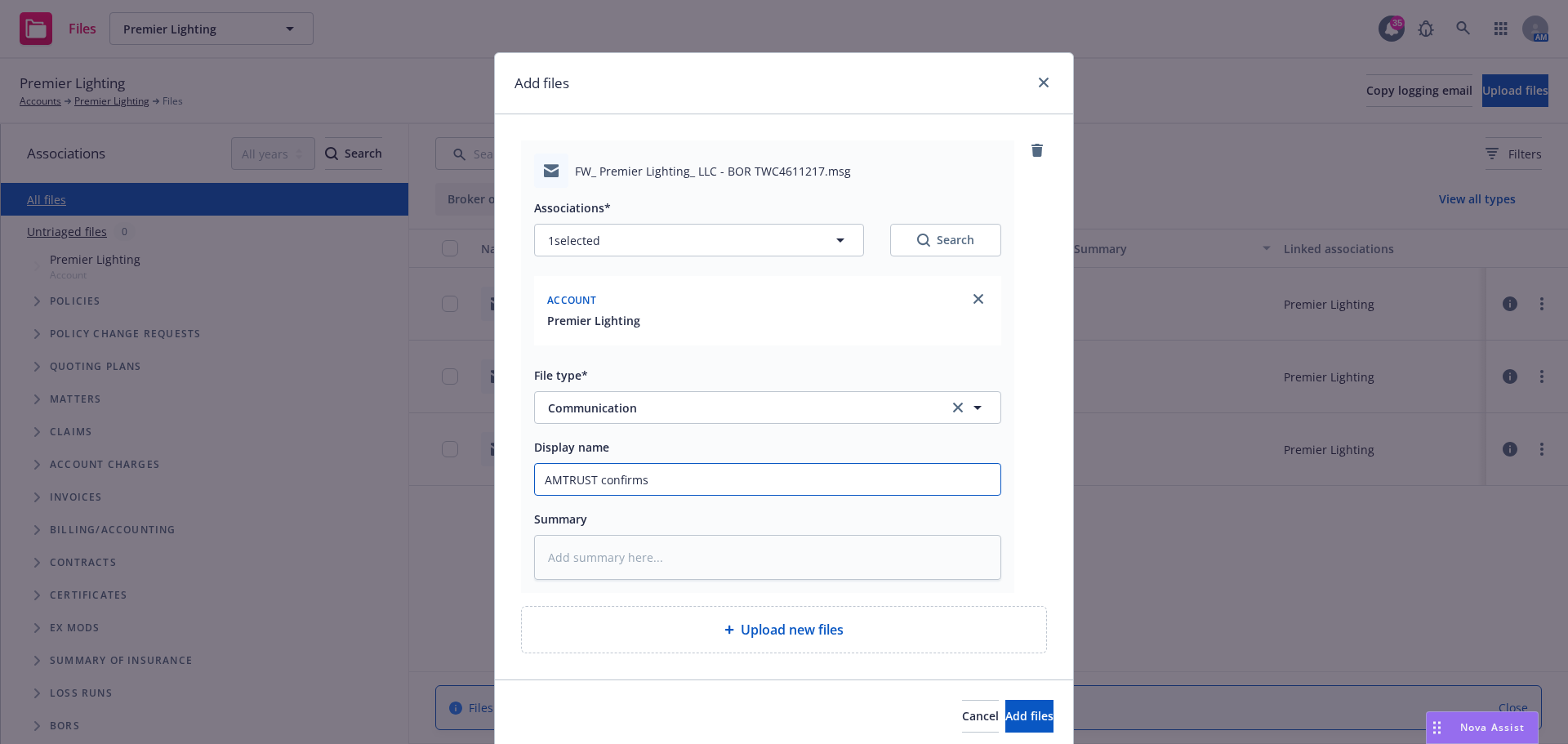
type input "AMTRUST confirms"
type textarea "x"
type input "AMTRUST confirms t"
type textarea "x"
type input "AMTRUST confirms th"
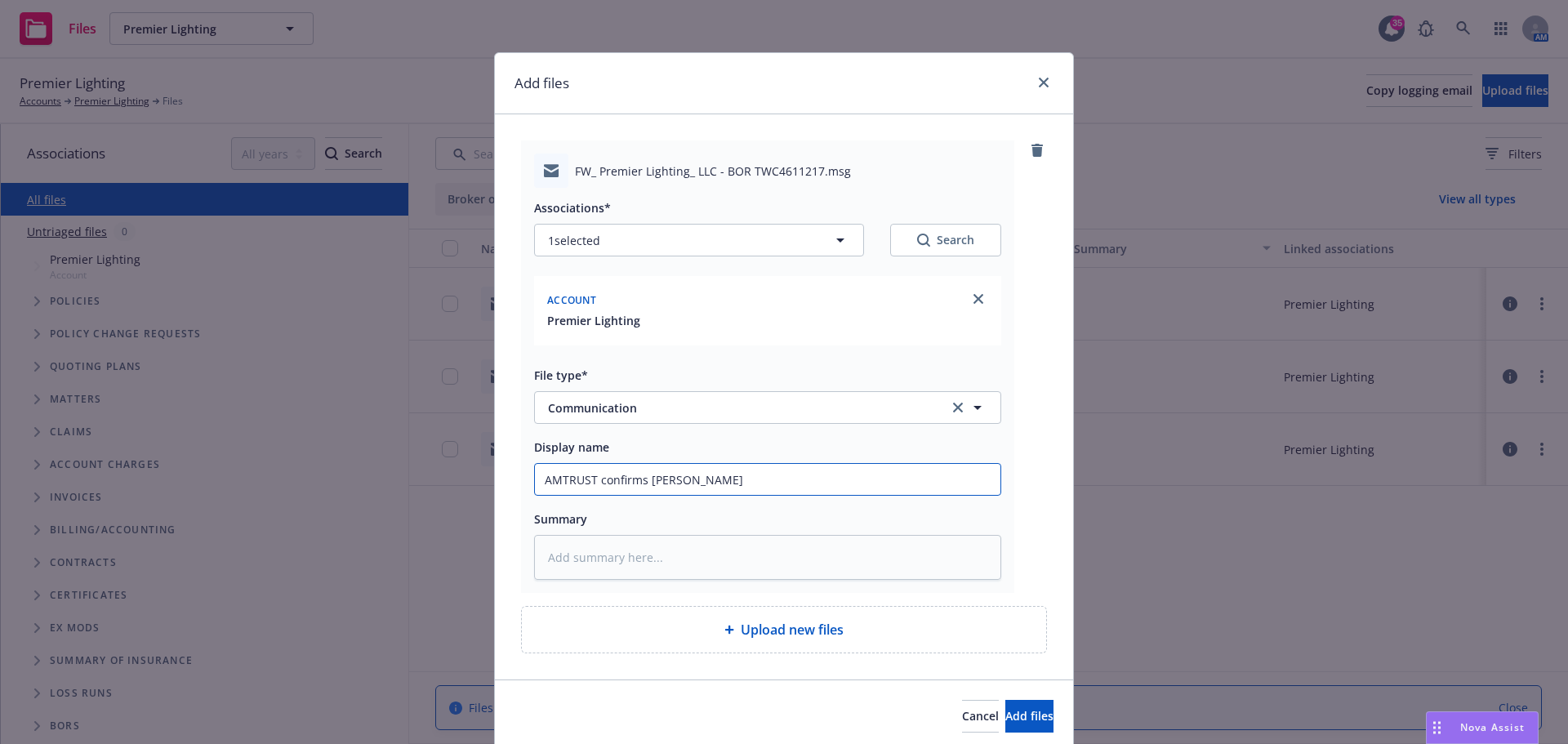
type textarea "x"
type input "AMTRUST confirms tha"
type textarea "x"
type input "AMTRUST confirms that"
type textarea "x"
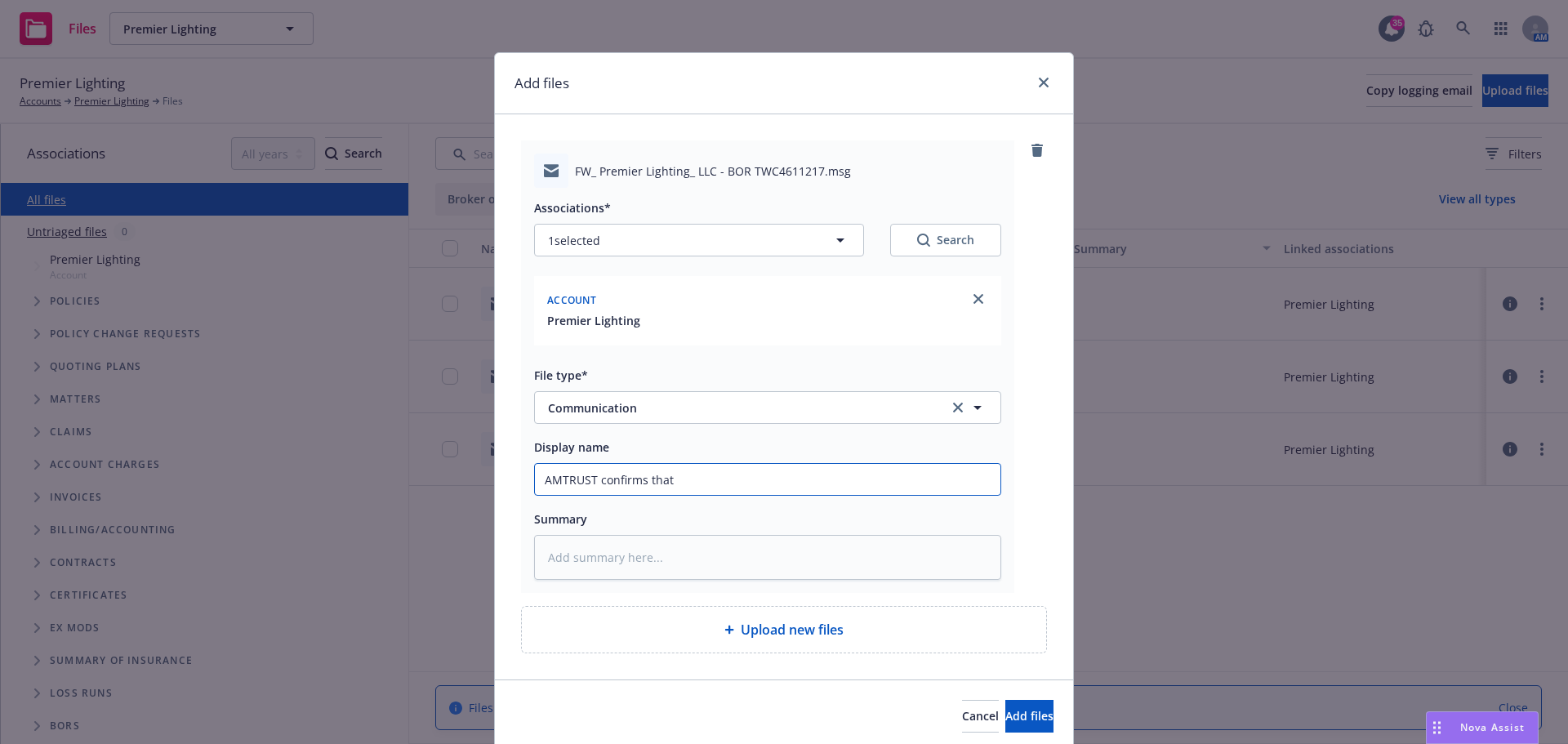
type input "AMTRUST confirms that t"
type textarea "x"
type input "AMTRUST confirms that th"
type textarea "x"
type input "AMTRUST confirms that the"
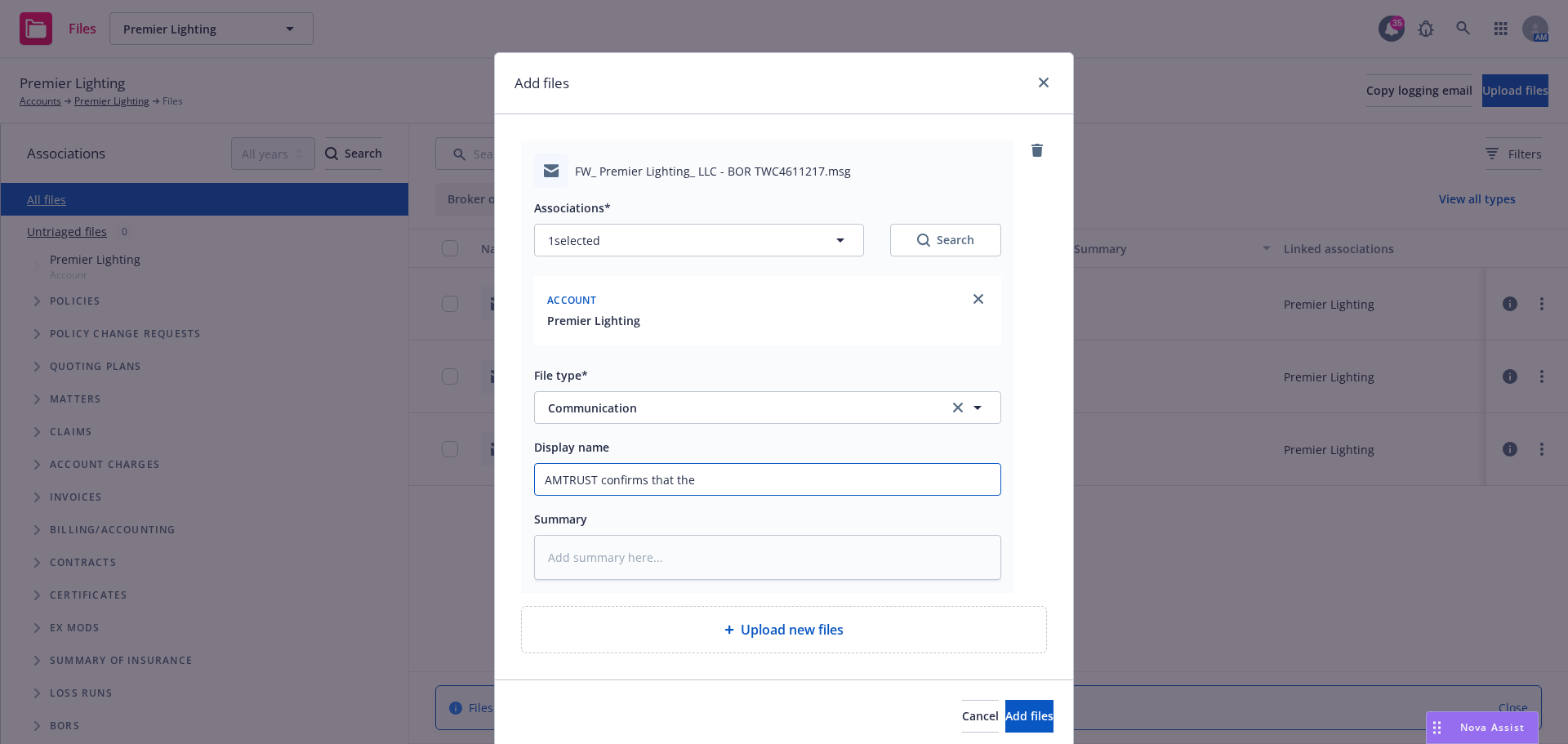
type textarea "x"
type input "AMTRUST confirms that they"
type textarea "x"
type input "AMTRUST confirms that they"
type textarea "x"
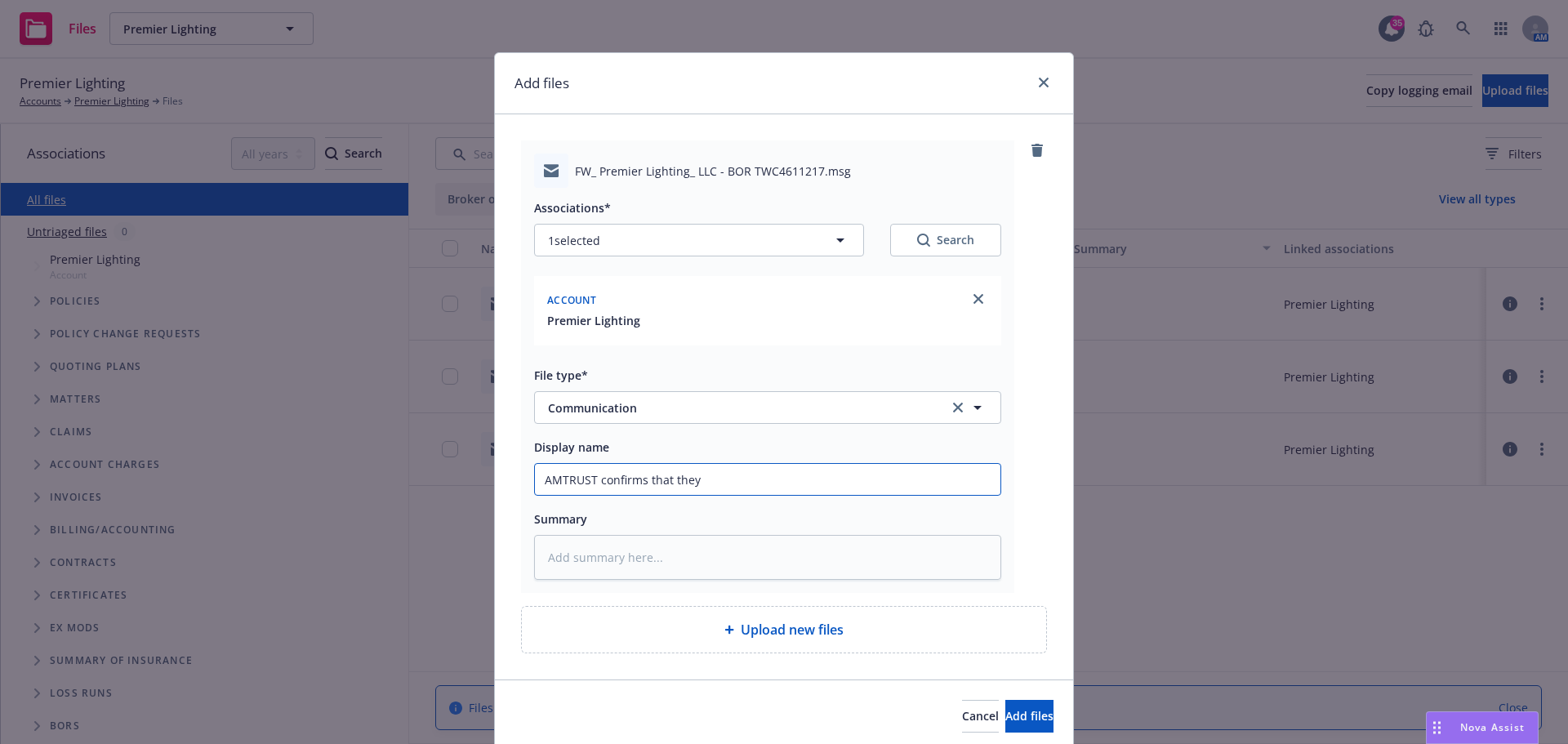
type input "AMTRUST confirms that they n"
type textarea "x"
type input "AMTRUST confirms that they ne"
type textarea "x"
type input "AMTRUST confirms that they nee"
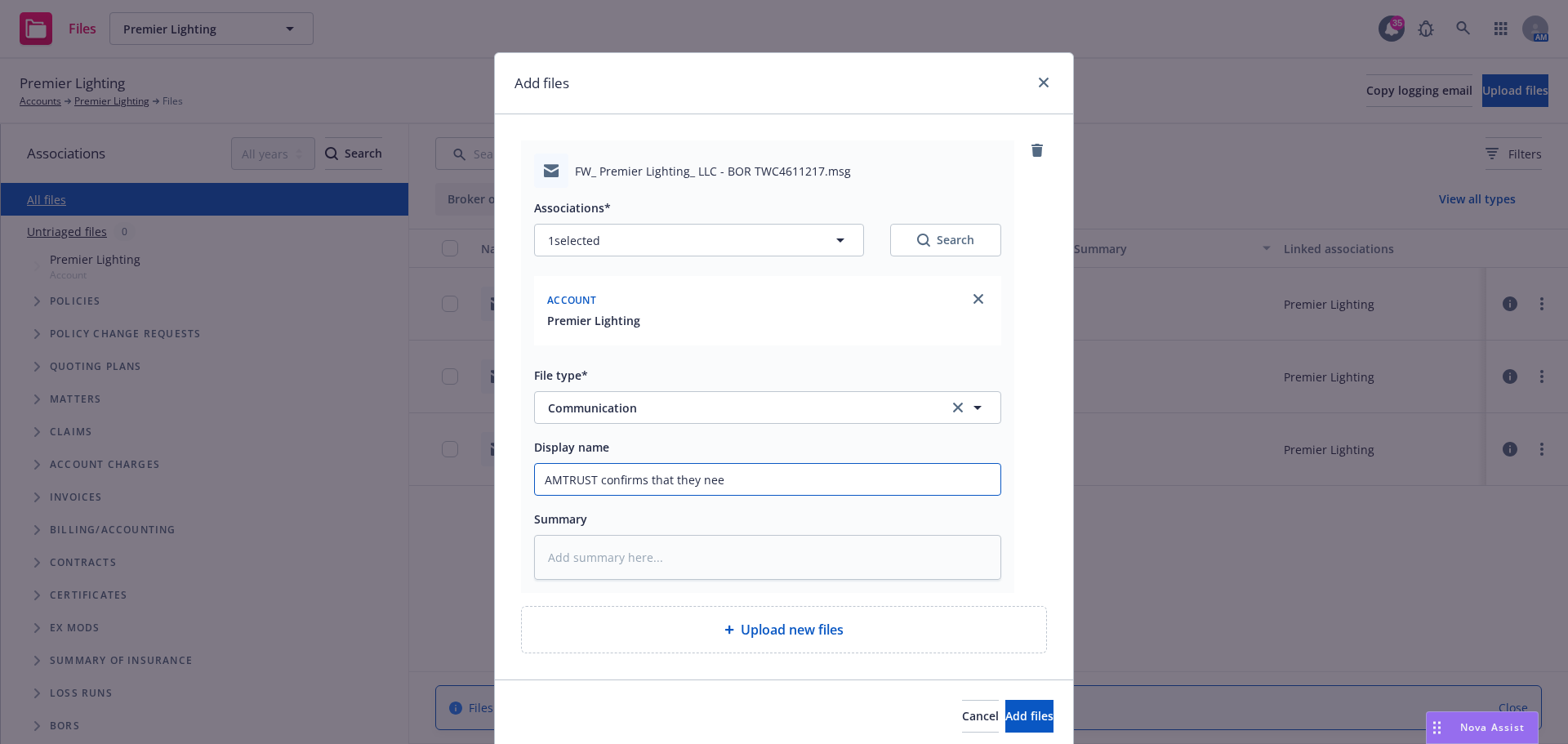
type textarea "x"
type input "AMTRUST confirms that they need"
type textarea "x"
type input "AMTRUST confirms that they need"
type textarea "x"
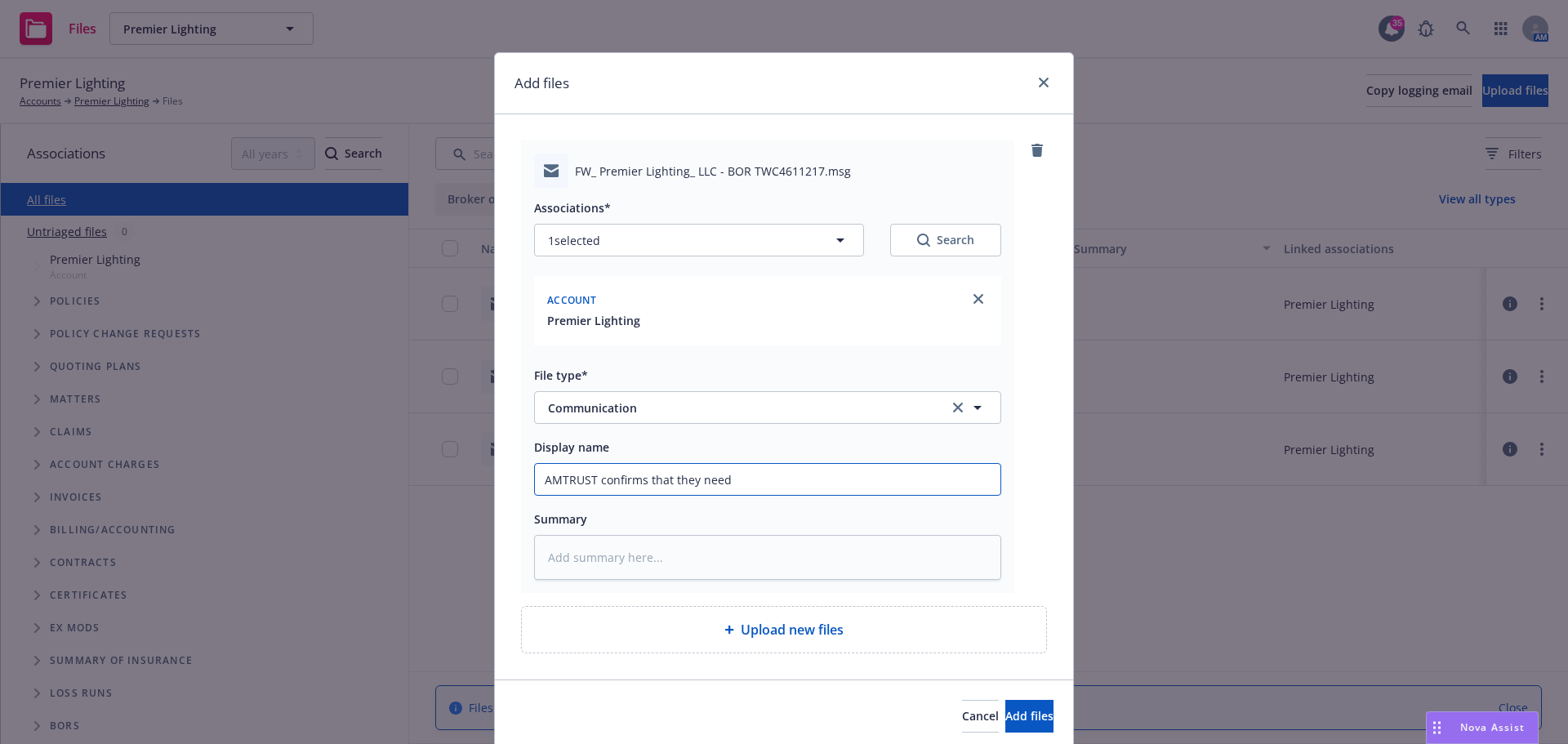
type input "AMTRUST confirms that they need B"
type textarea "x"
type input "AMTRUST confirms that they need BO"
type textarea "x"
type input "AMTRUST confirms that they need BOR"
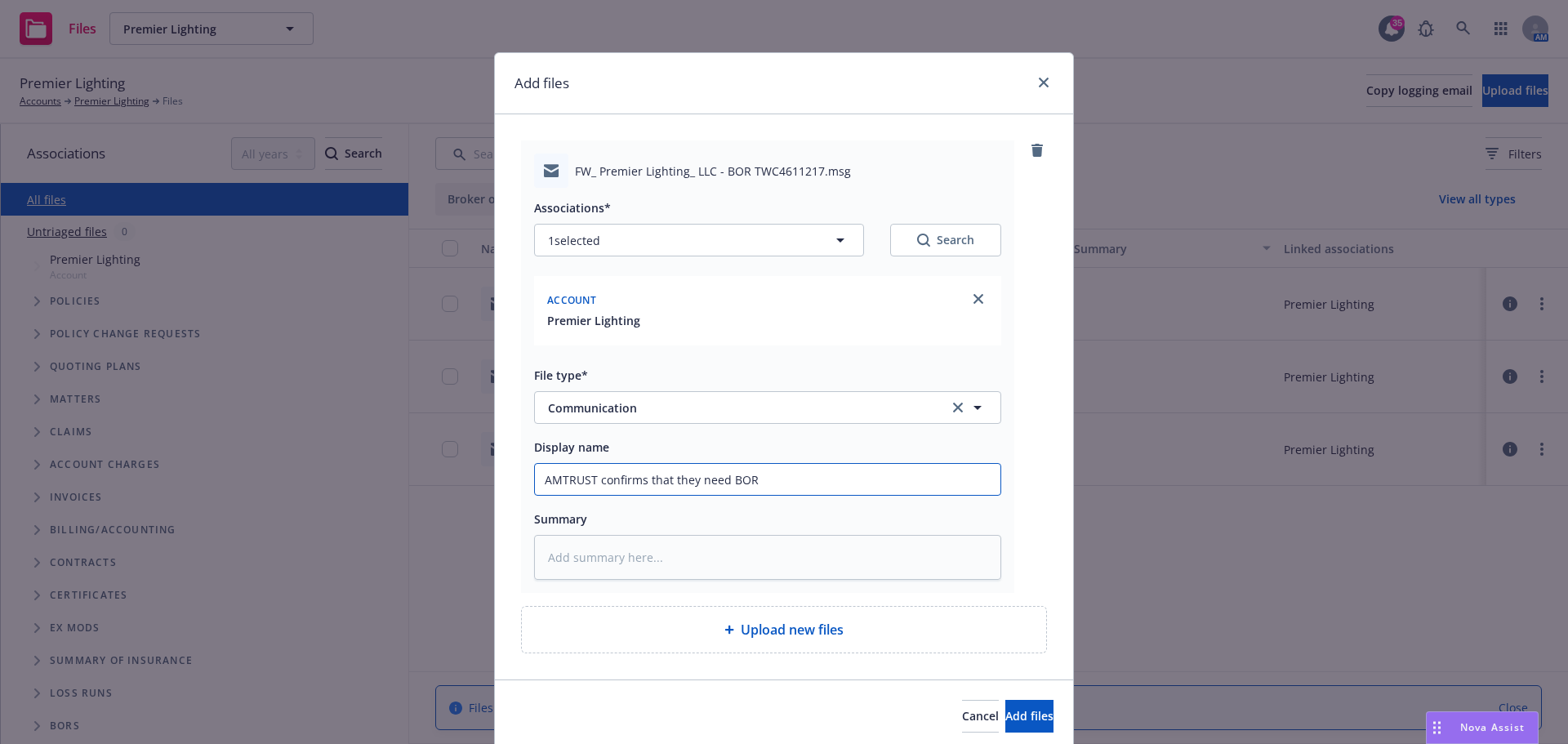
type textarea "x"
type input "AMTRUST confirms that they need BOR"
type textarea "x"
type input "AMTRUST confirms that they need BOR o"
type textarea "x"
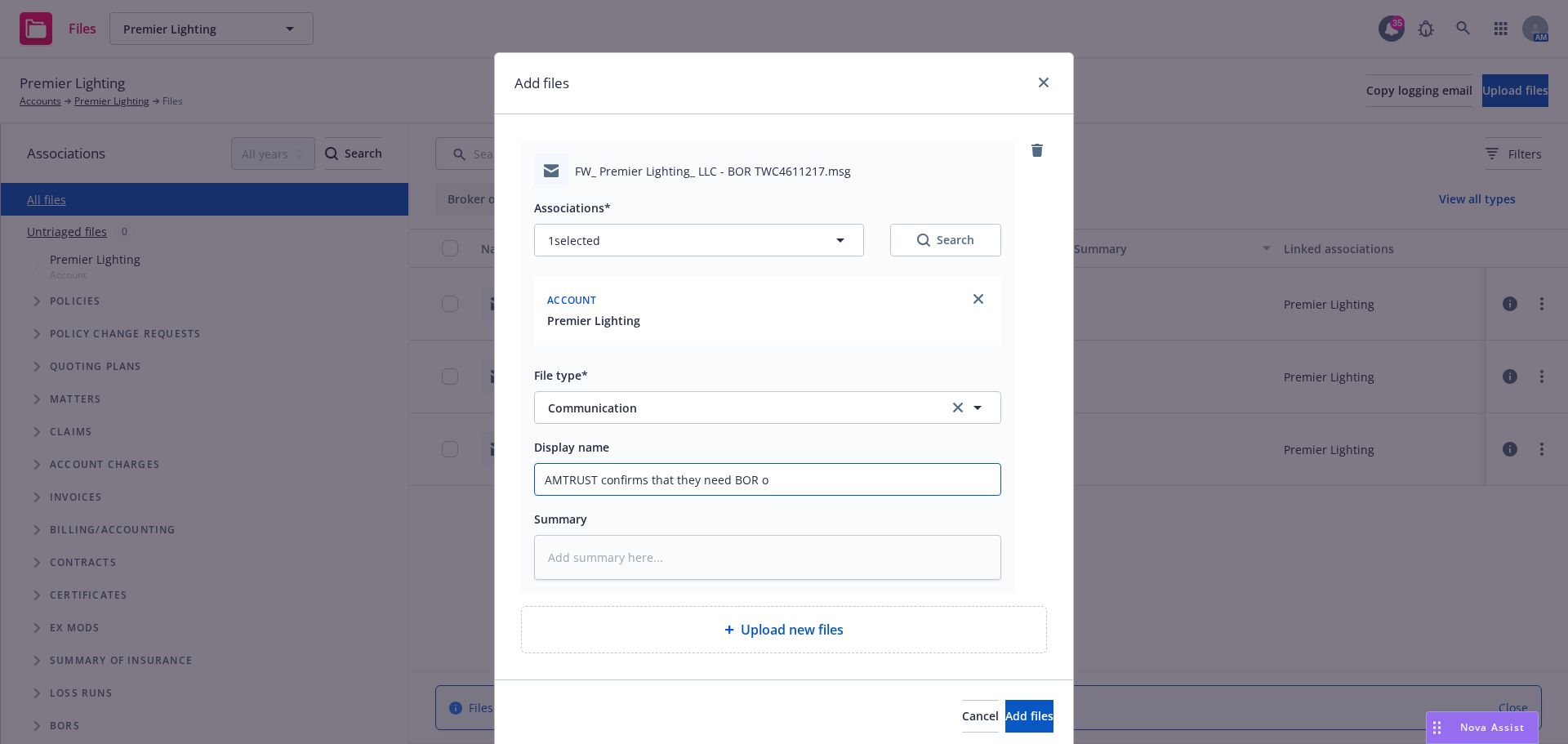
type input "AMTRUST confirms that they need BOR on"
type textarea "x"
type input "AMTRUST confirms that they need BOR on"
type textarea "x"
type input "AMTRUST confirms that they need BOR on i"
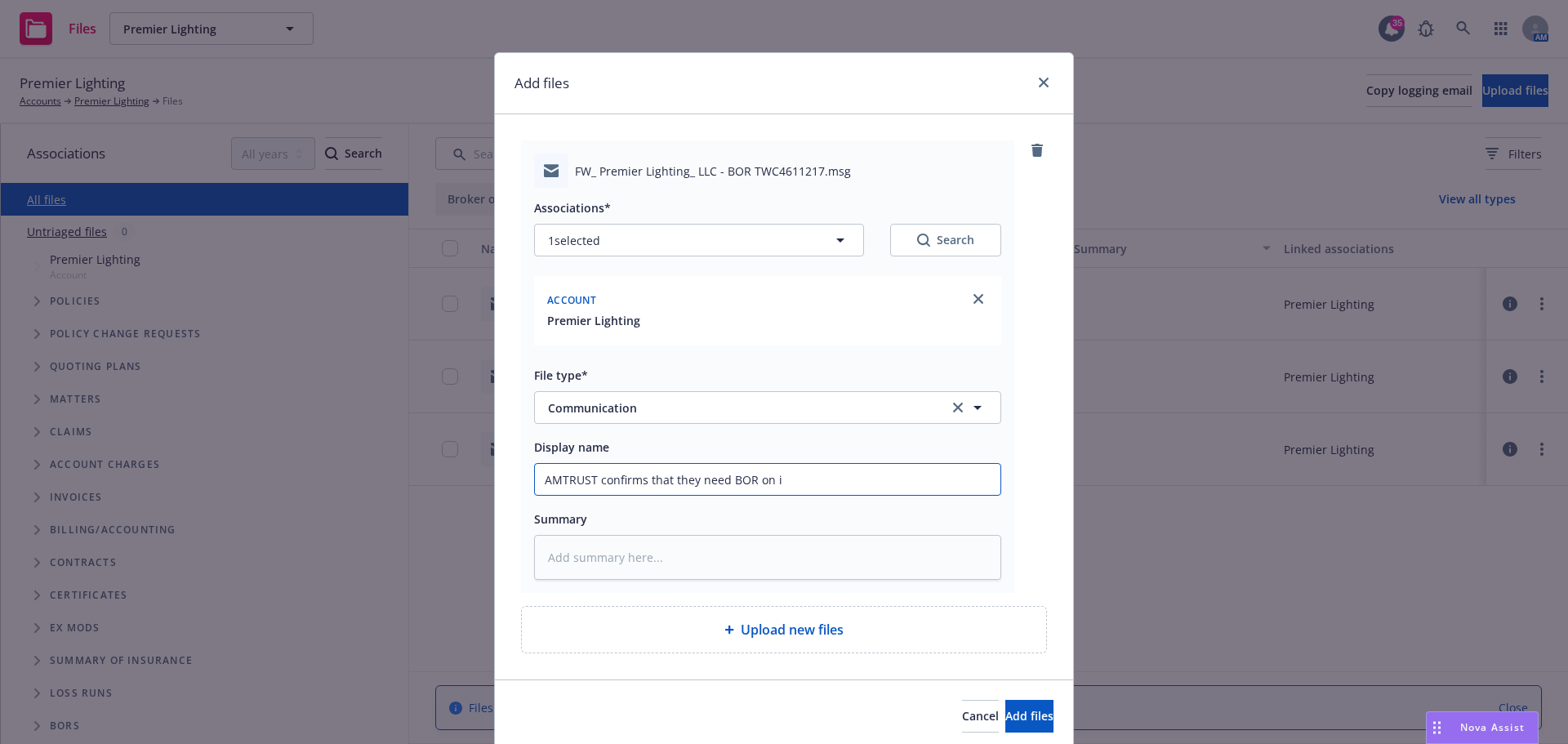
type textarea "x"
type input "AMTRUST confirms that they need BOR on in"
type textarea "x"
type input "AMTRUST confirms that they need BOR on ins"
type textarea "x"
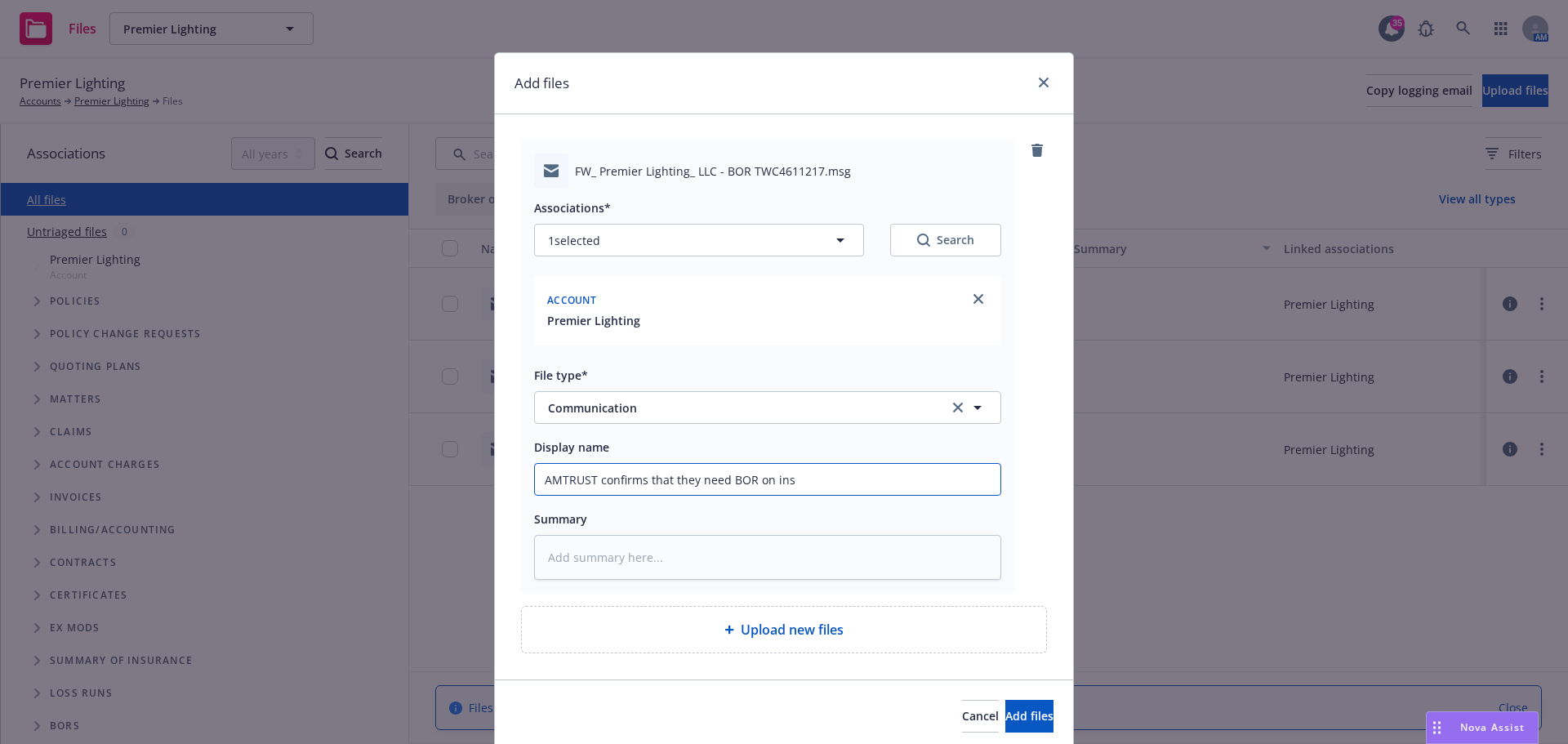
type input "AMTRUST confirms that they need BOR on insu"
type textarea "x"
type input "AMTRUST confirms that they need BOR on insur"
type textarea "x"
type input "AMTRUST confirms that they need BOR on insure"
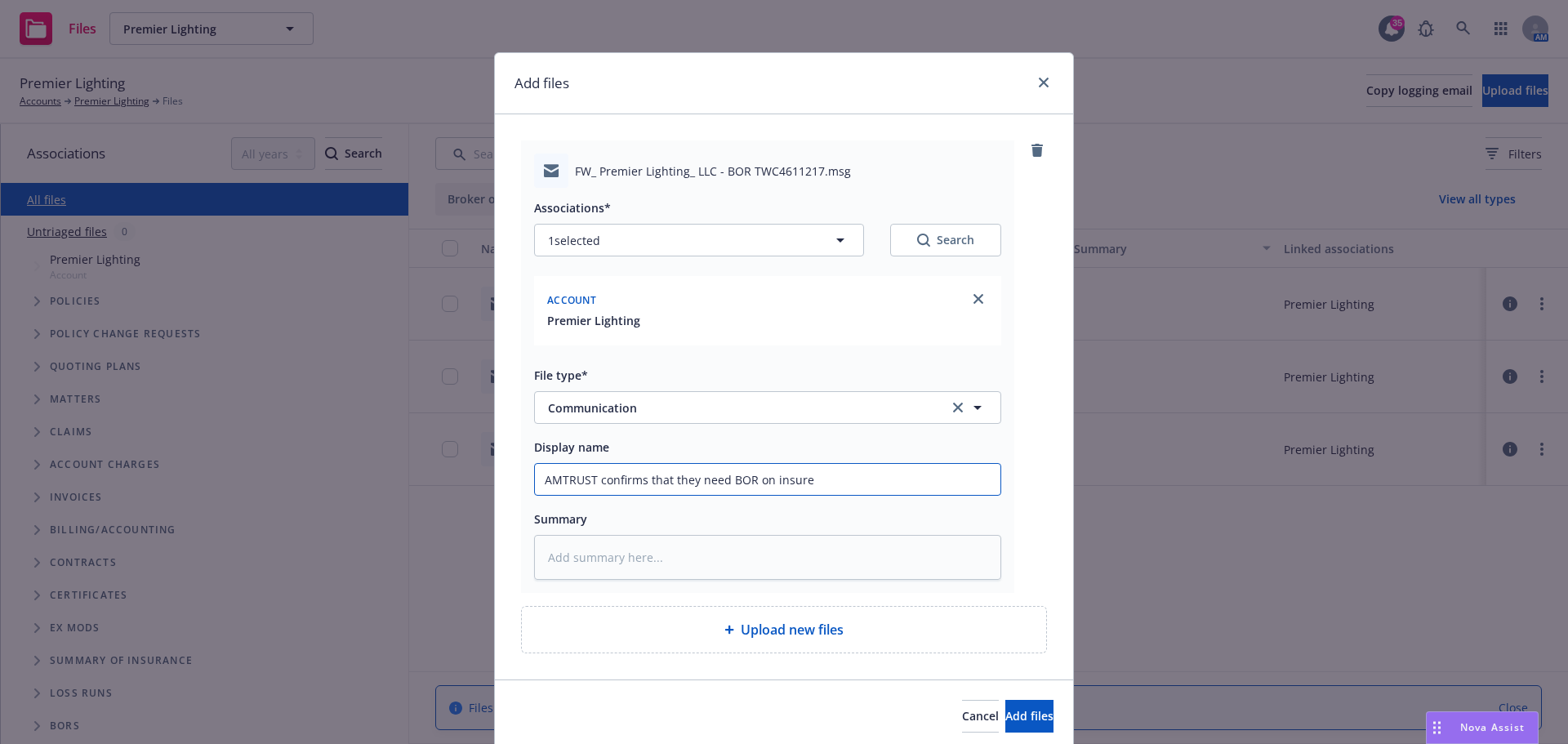
type textarea "x"
type input "AMTRUST confirms that they need BOR on insured"
type textarea "x"
type input "AMTRUST confirms that they need BOR on insured"
type textarea "x"
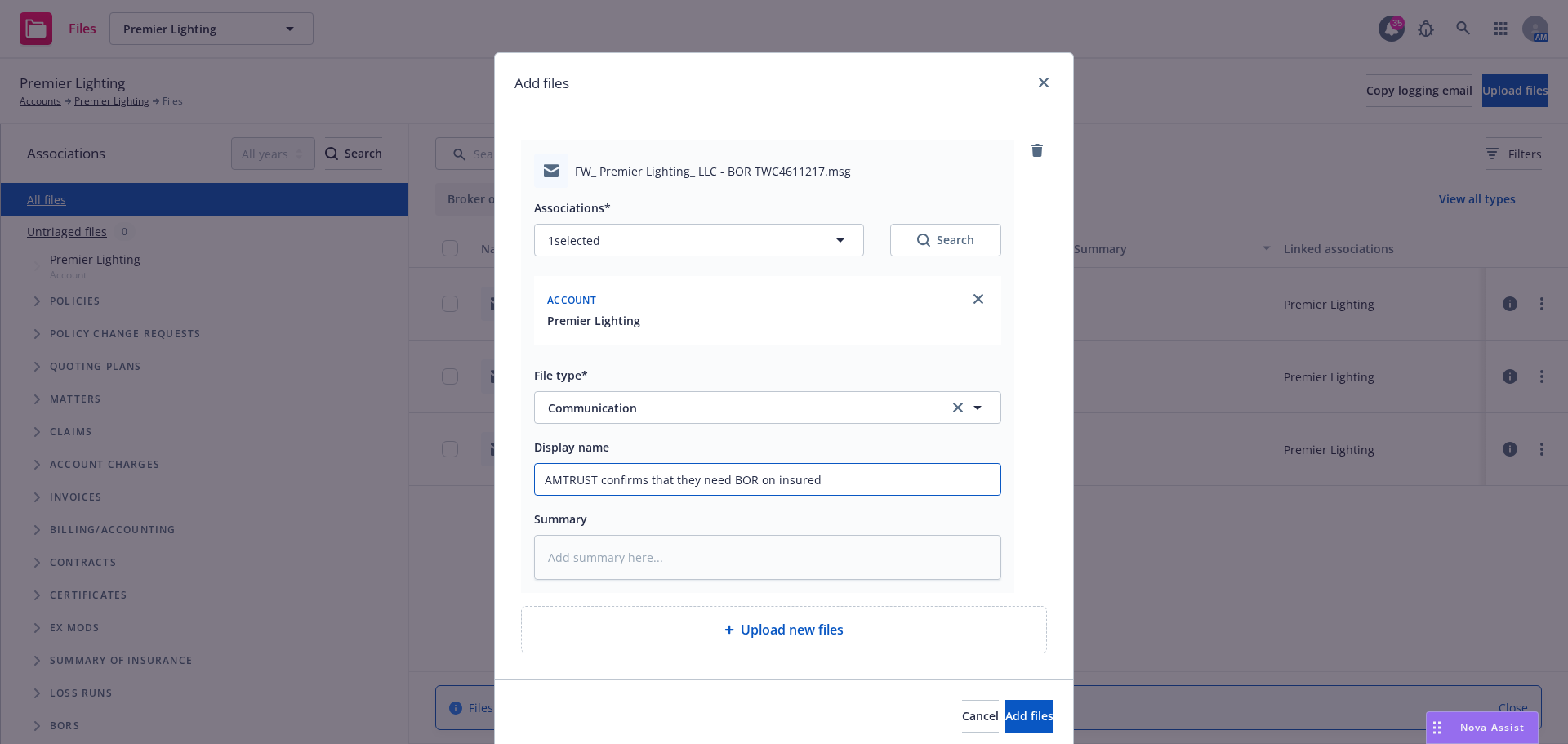
type input "AMTRUST confirms that they need BOR on insured c"
type textarea "x"
type input "AMTRUST confirms that they need BOR on insured co"
type textarea "x"
type input "AMTRUST confirms that they need BOR on insured com"
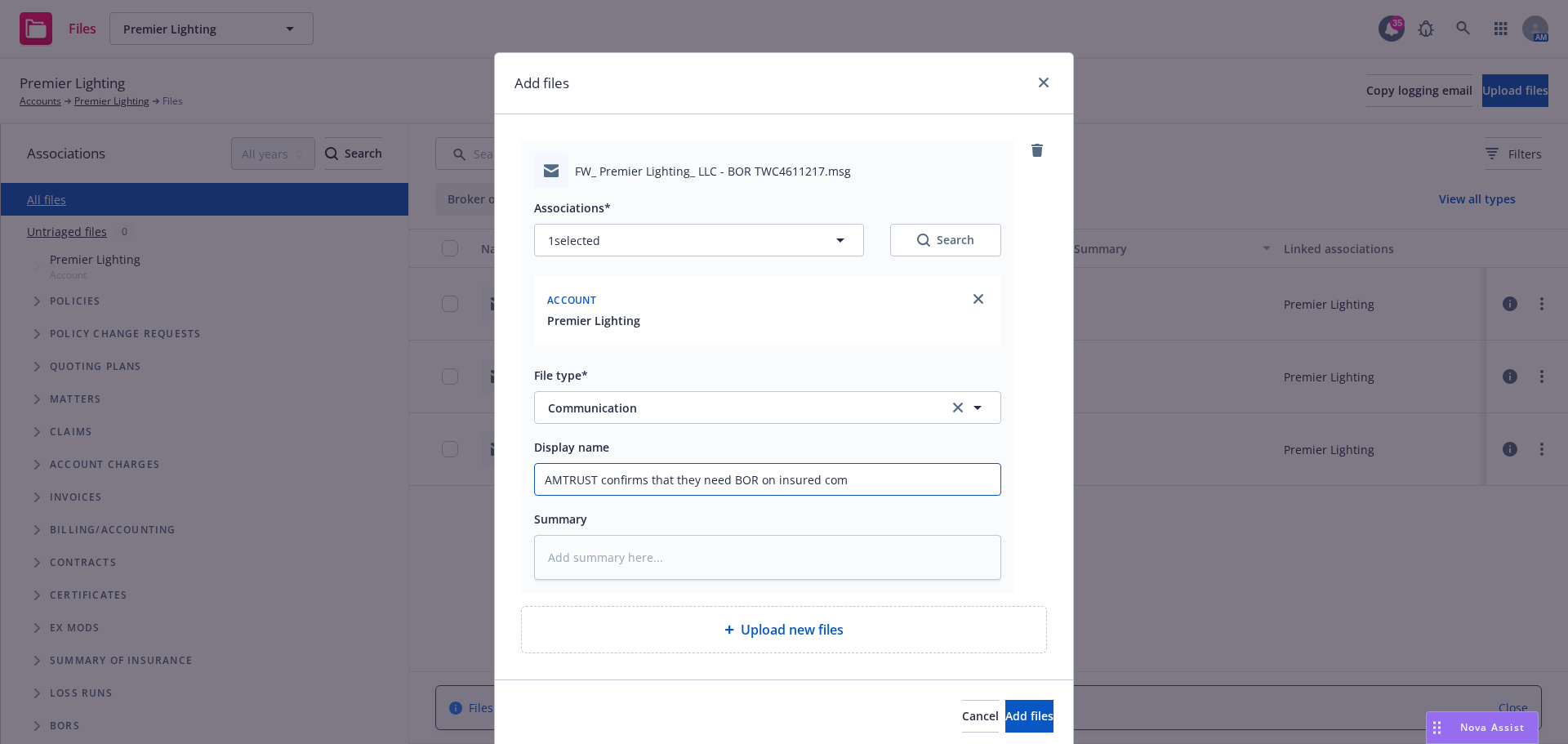
type textarea "x"
type input "AMTRUST confirms that they need BOR on insured comp"
type textarea "x"
type input "AMTRUST confirms that they need BOR on insured compn"
type textarea "x"
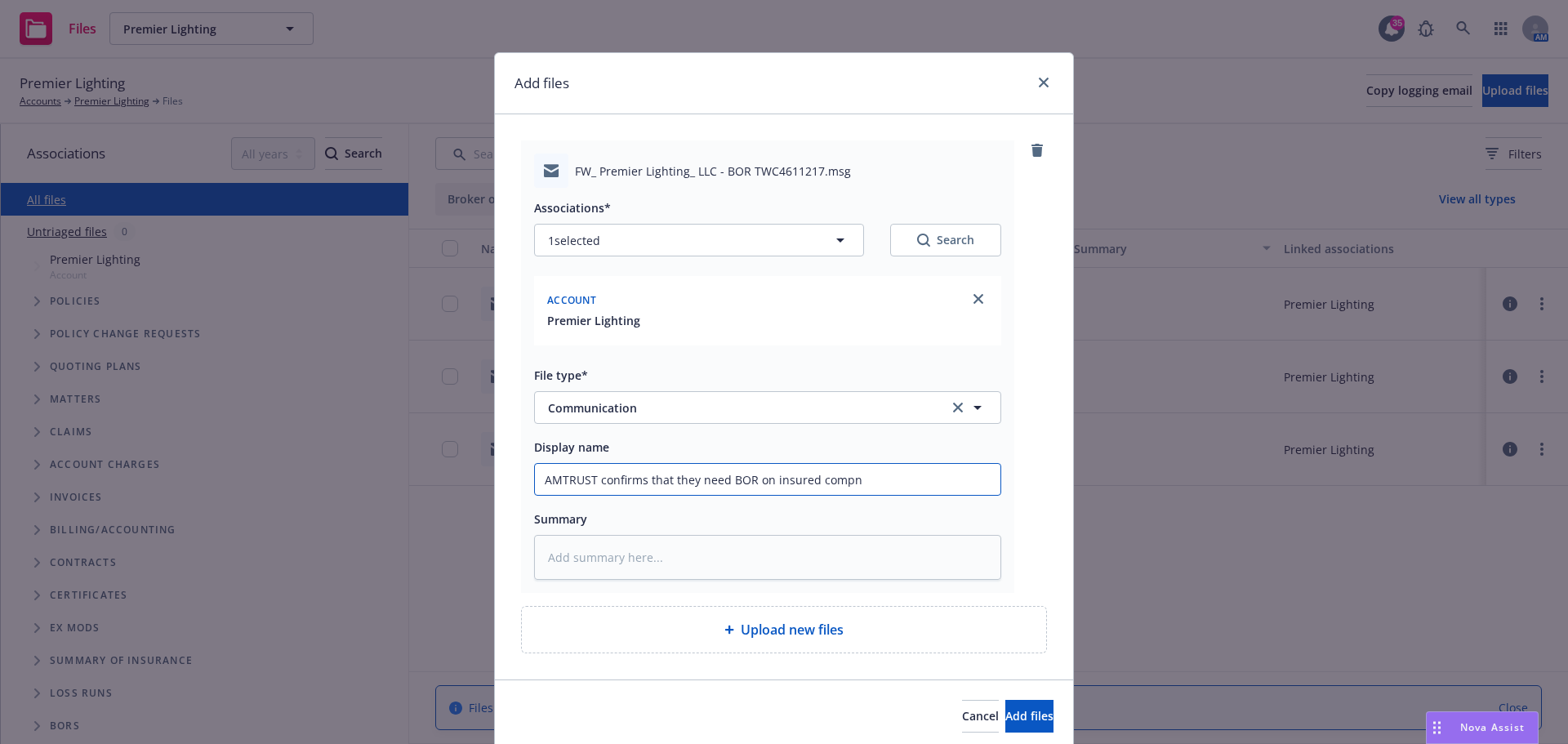
type input "AMTRUST confirms that they need BOR on insured compna"
type textarea "x"
type input "AMTRUST confirms that they need BOR on insured compnay"
type textarea "x"
type input "AMTRUST confirms that they need BOR on insured compnay"
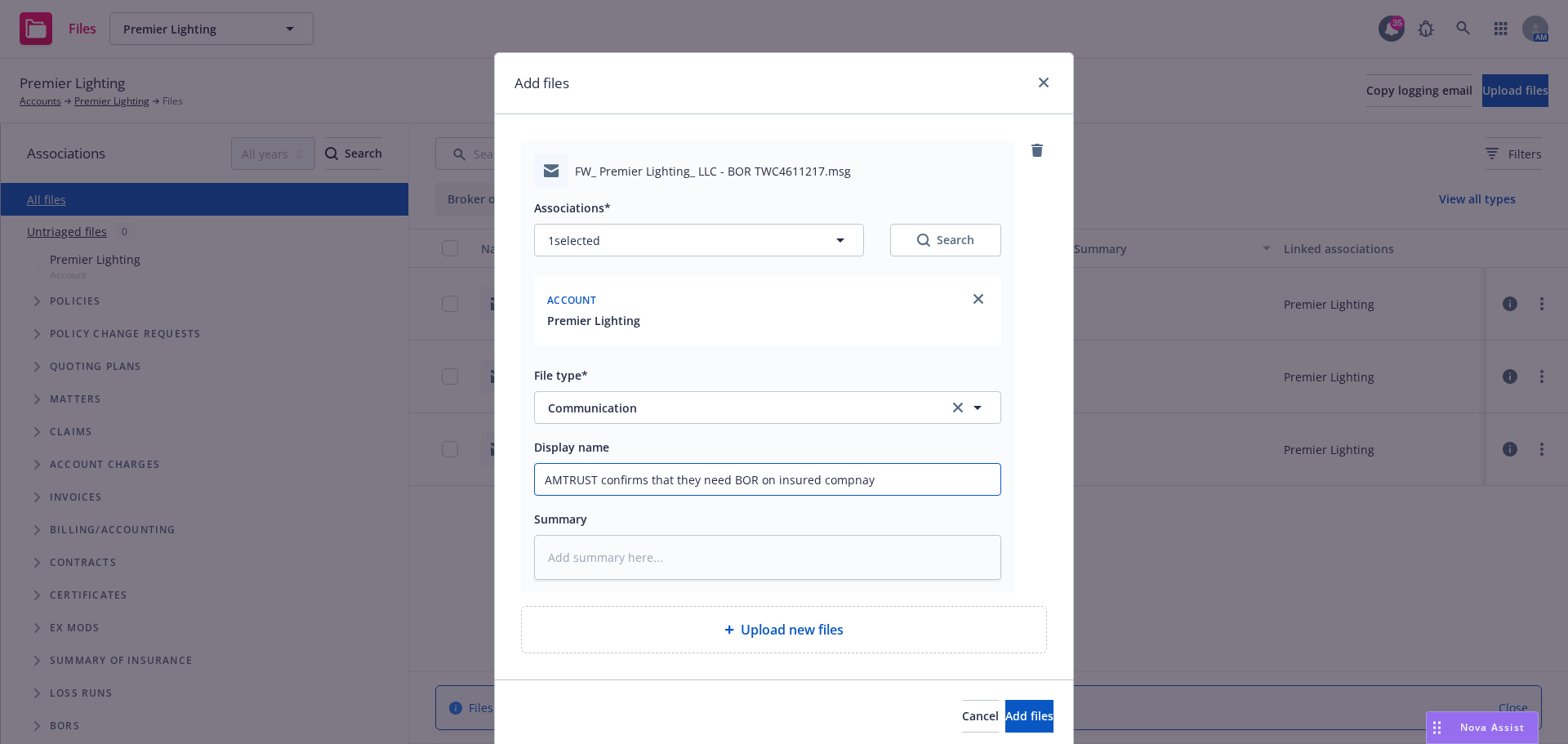
type textarea "x"
type input "AMTRUST confirms that they need BOR on insured compnay l"
type textarea "x"
type input "AMTRUST confirms that they need BOR on insured compnay le"
type textarea "x"
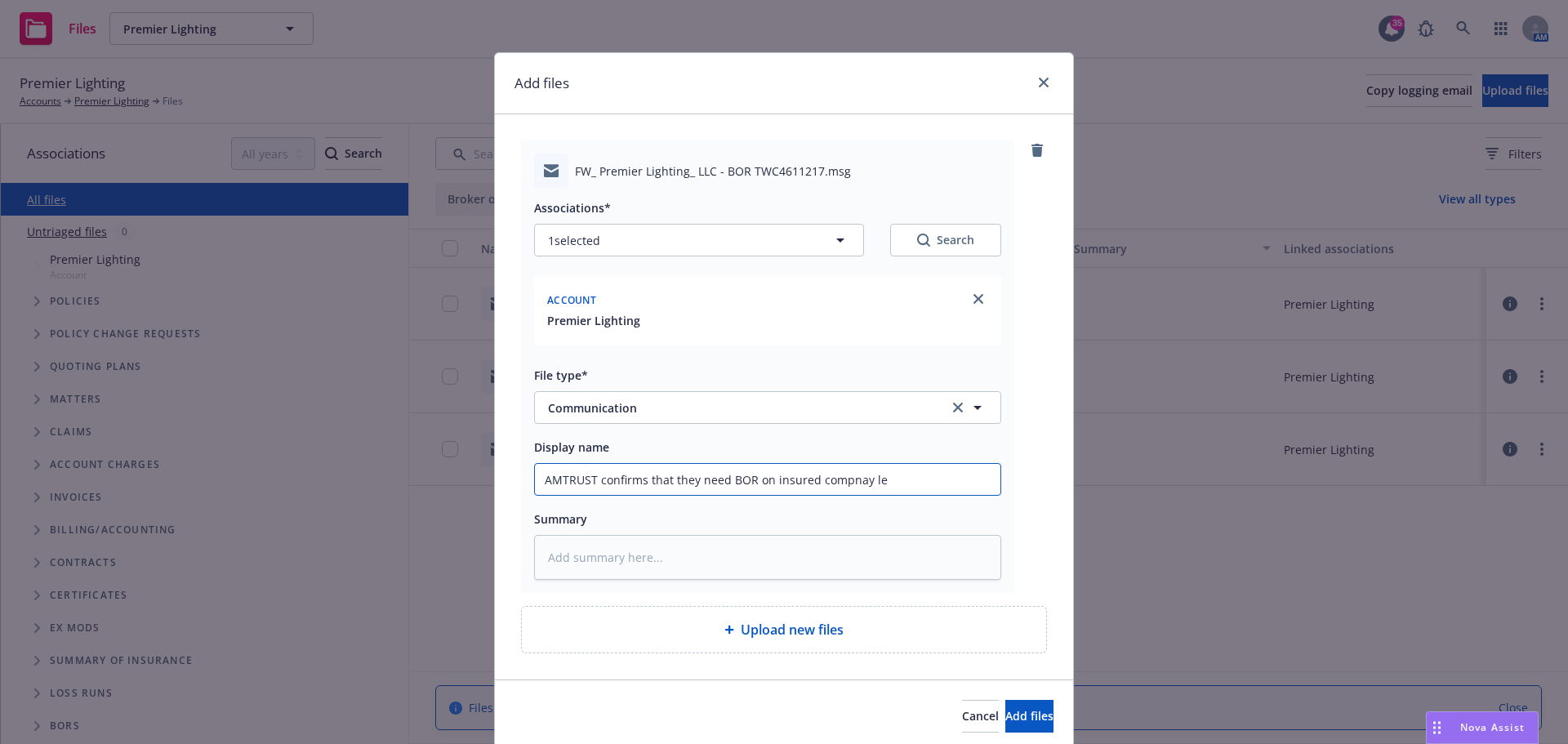
type input "AMTRUST confirms that they need BOR on insured compnay let"
type textarea "x"
type input "AMTRUST confirms that they need BOR on insured compnay lett"
type textarea "x"
type input "AMTRUST confirms that they need BOR on insured compnay lette"
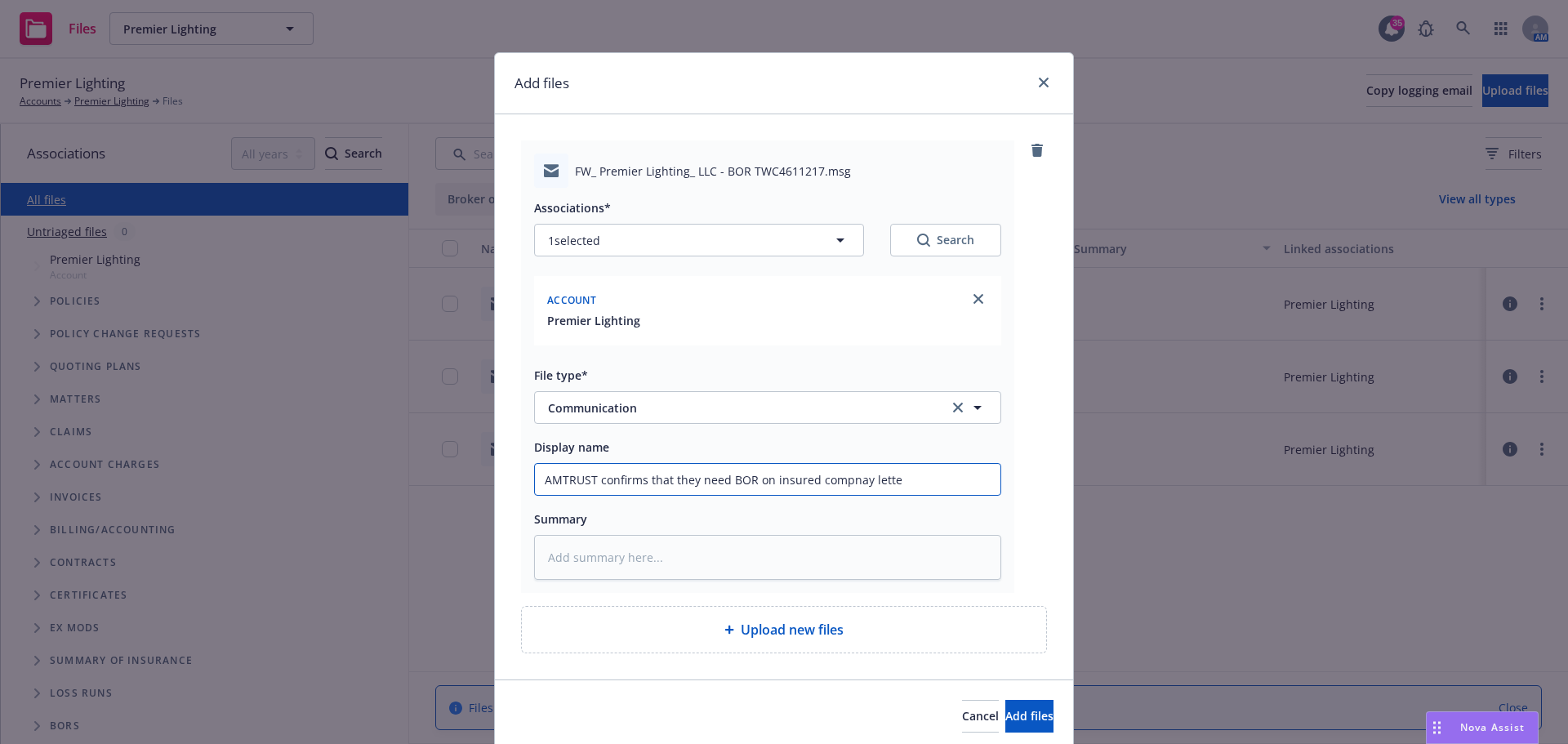
type textarea "x"
type input "AMTRUST confirms that they need BOR on insured compnay letter"
type textarea "x"
type input "AMTRUST confirms that they need BOR on insured compnay letter"
type textarea "x"
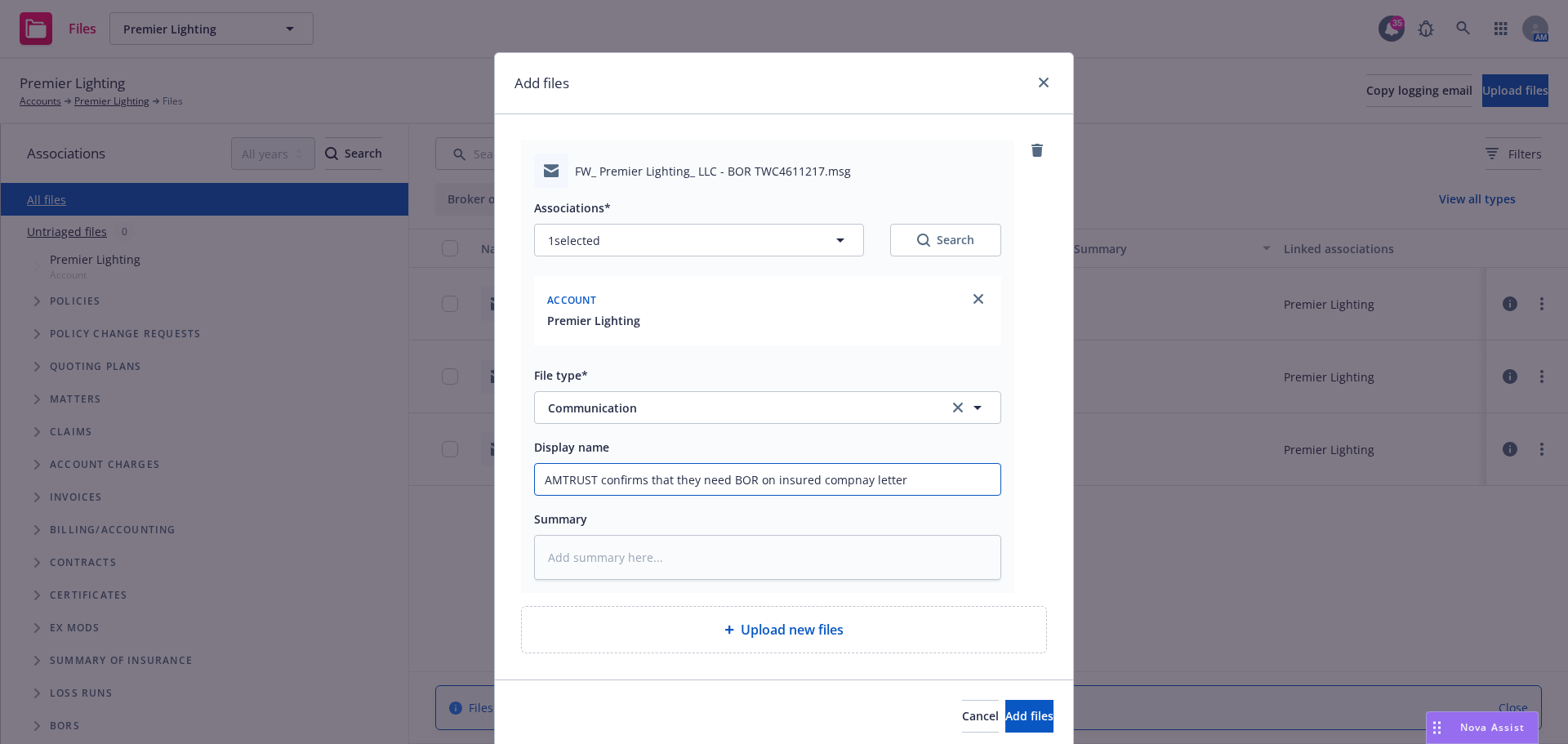
type input "AMTRUST confirms that they need BOR on insured compnay lette"
type textarea "x"
type input "AMTRUST confirms that they need BOR on insured compnay lett"
type textarea "x"
type input "AMTRUST confirms that they need BOR on insured compnay let"
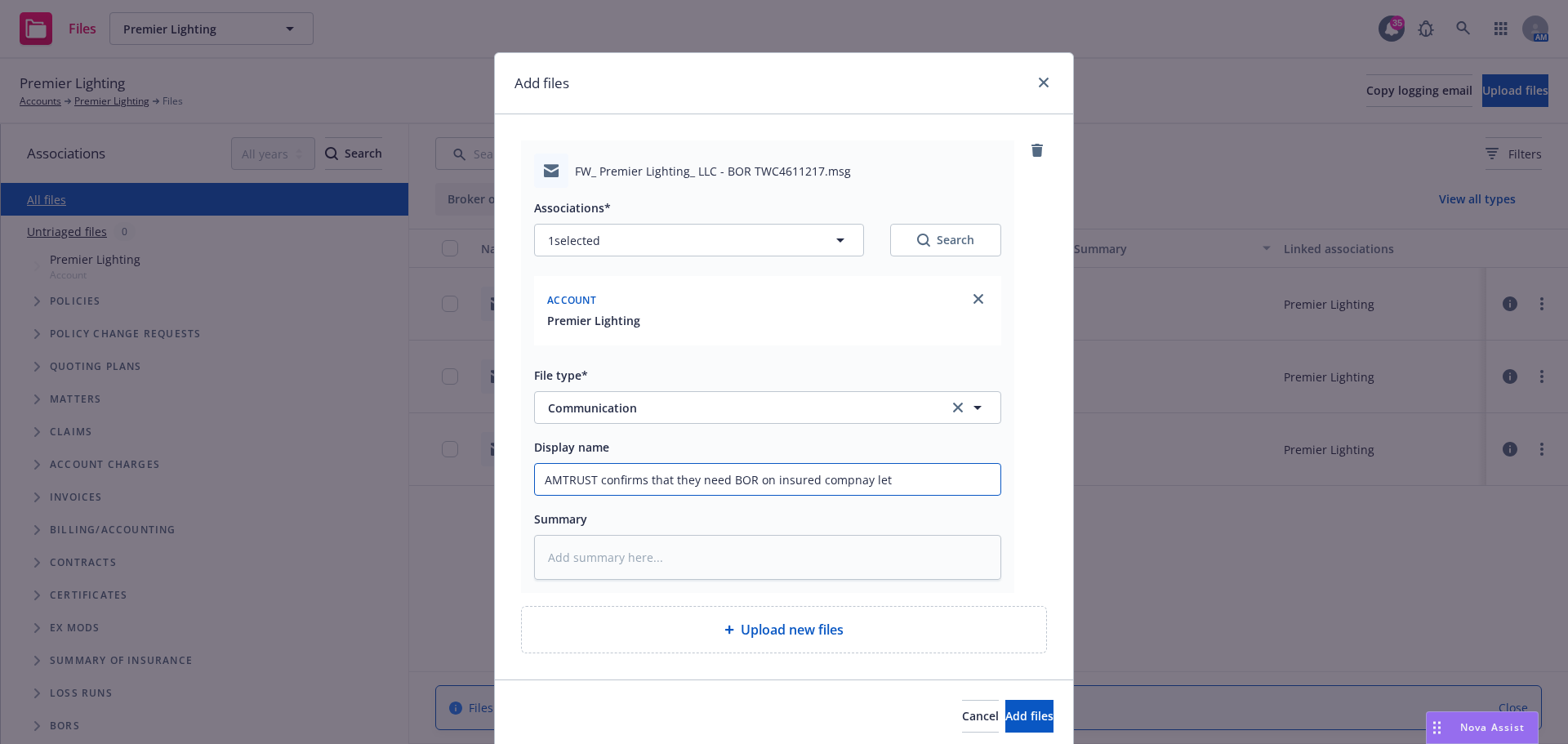
type textarea "x"
type input "AMTRUST confirms that they need BOR on insured compnay le"
type textarea "x"
type input "AMTRUST confirms that they need BOR on insured compnay l"
type textarea "x"
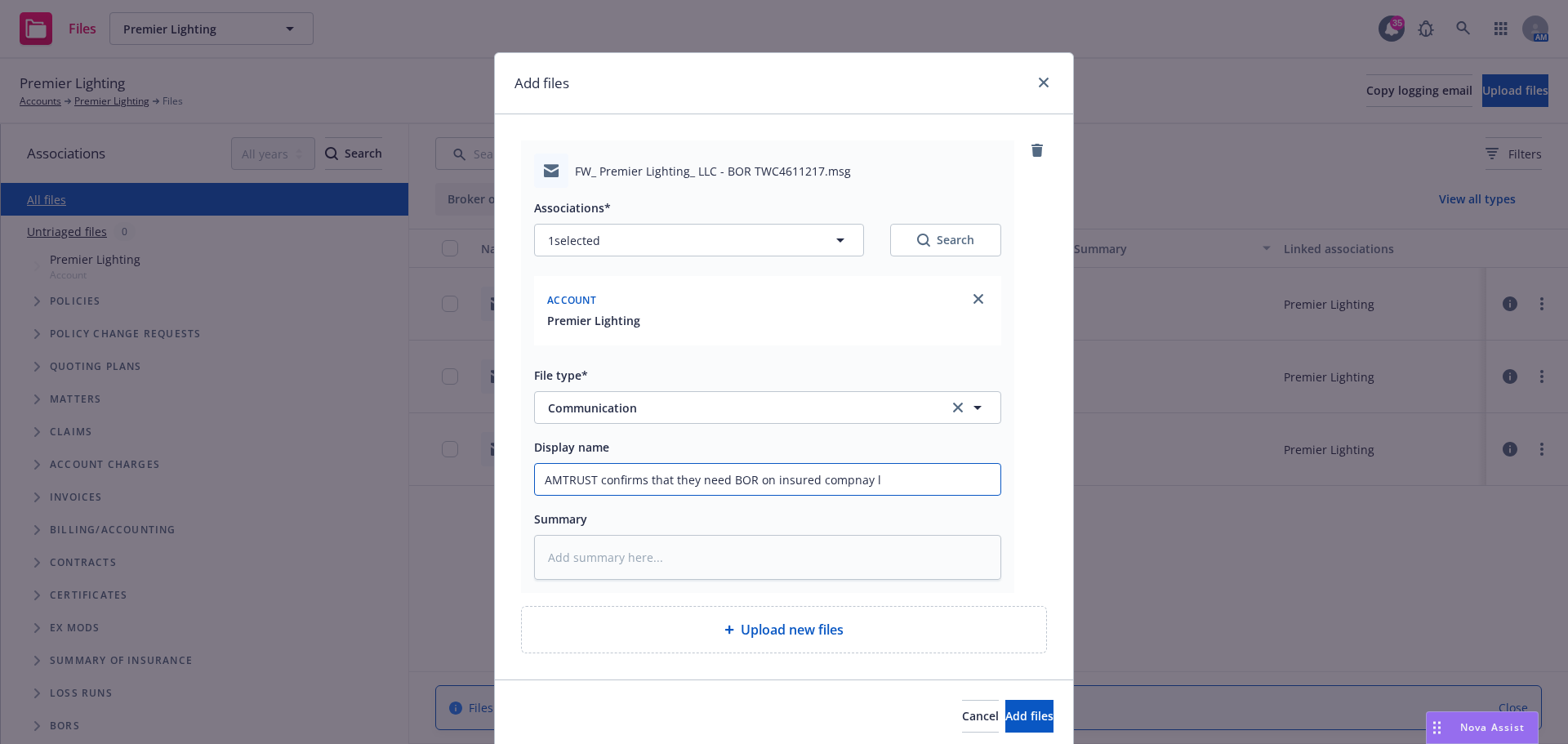
type input "AMTRUST confirms that they need BOR on insured compnay"
type textarea "x"
type input "AMTRUST confirms that they need BOR on insured compna"
type textarea "x"
type input "AMTRUST confirms that they need BOR on insured compn"
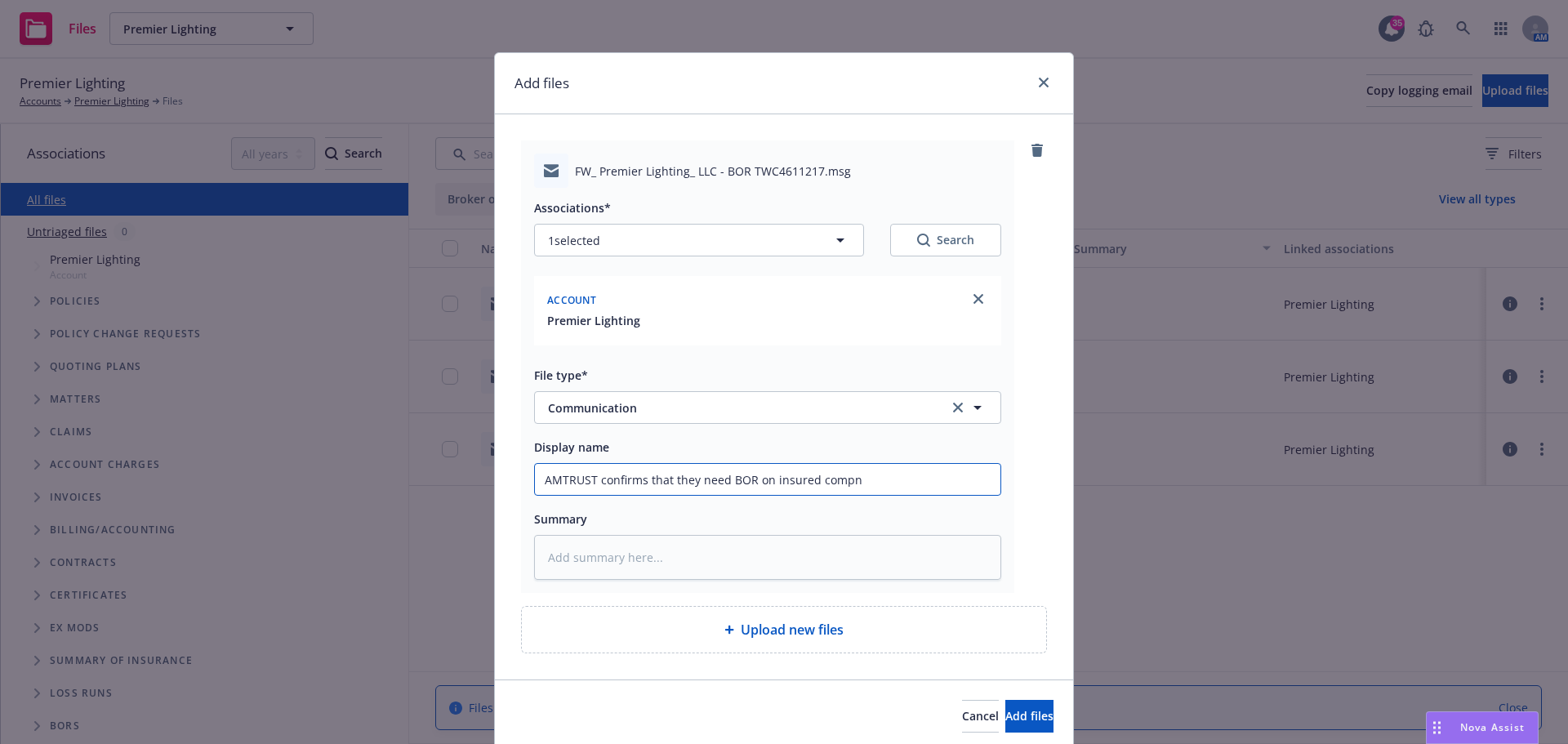
type textarea "x"
type input "AMTRUST confirms that they need BOR on insured comp"
type textarea "x"
type input "AMTRUST confirms that they need BOR on insured compa"
type textarea "x"
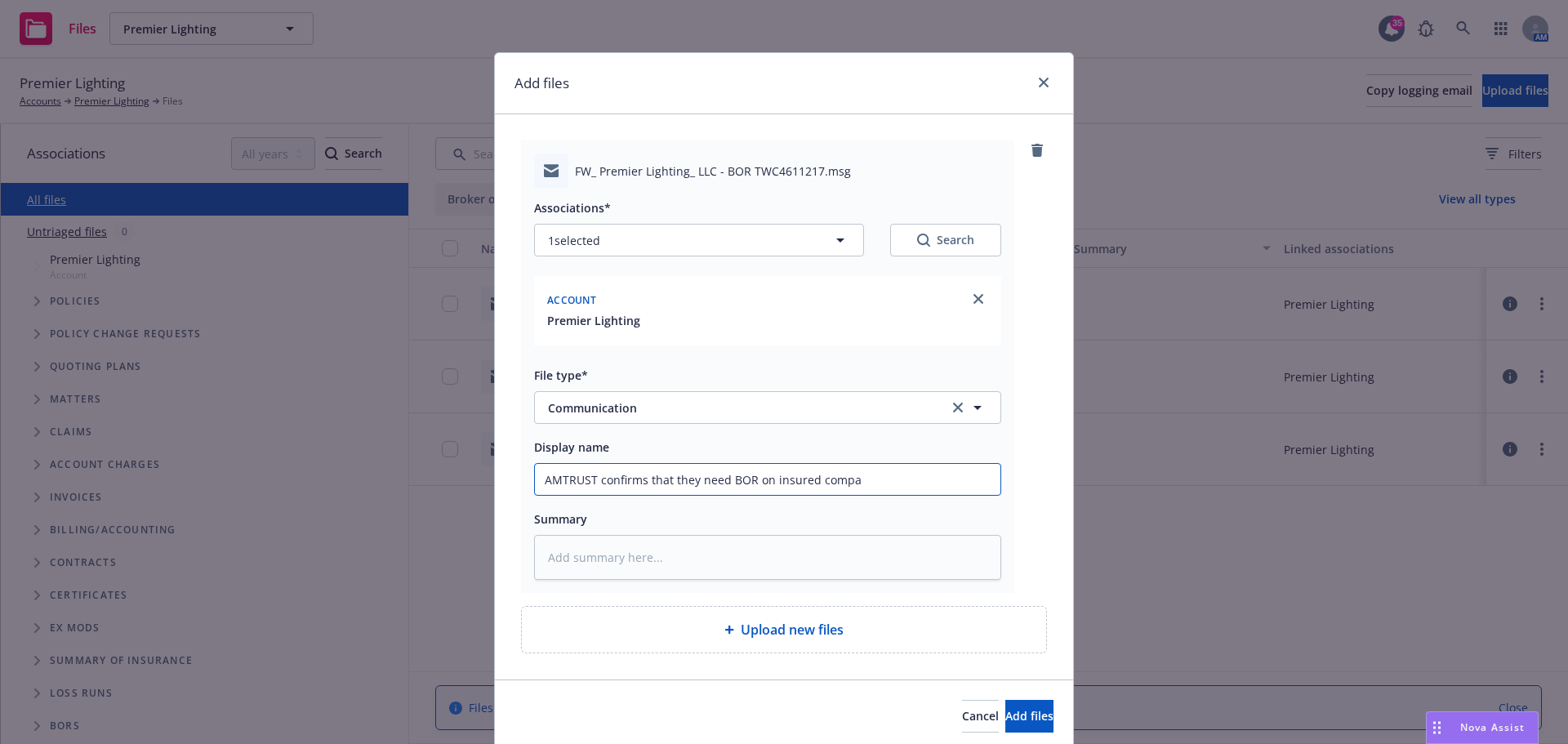
type input "AMTRUST confirms that they need BOR on insured compan"
type textarea "x"
type input "AMTRUST confirms that they need BOR on insured company"
type textarea "x"
type input "AMTRUST confirms that they need BOR on insured company"
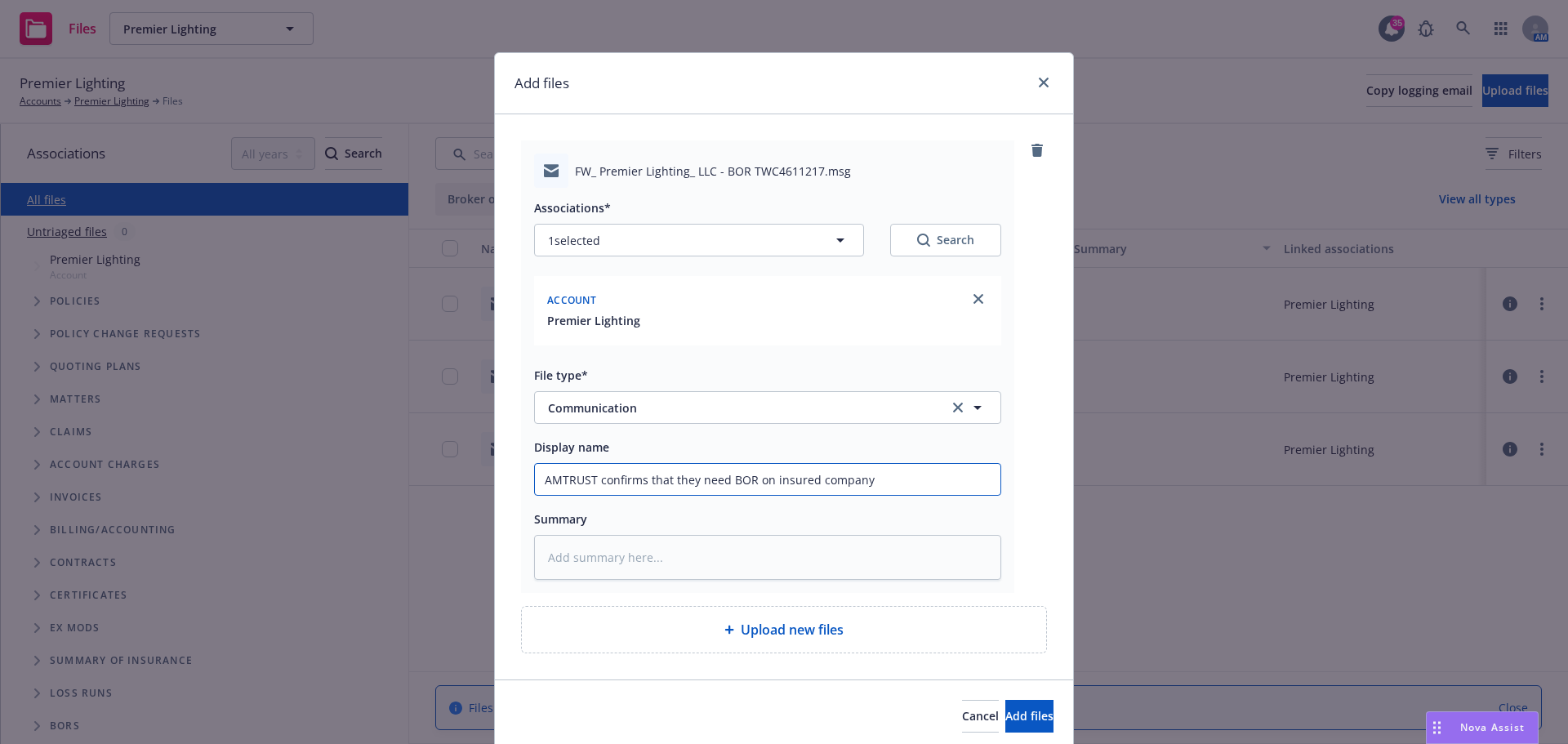
type textarea "x"
type input "AMTRUST confirms that they need BOR on insured company l"
type textarea "x"
type input "AMTRUST confirms that they need BOR on insured company le"
type textarea "x"
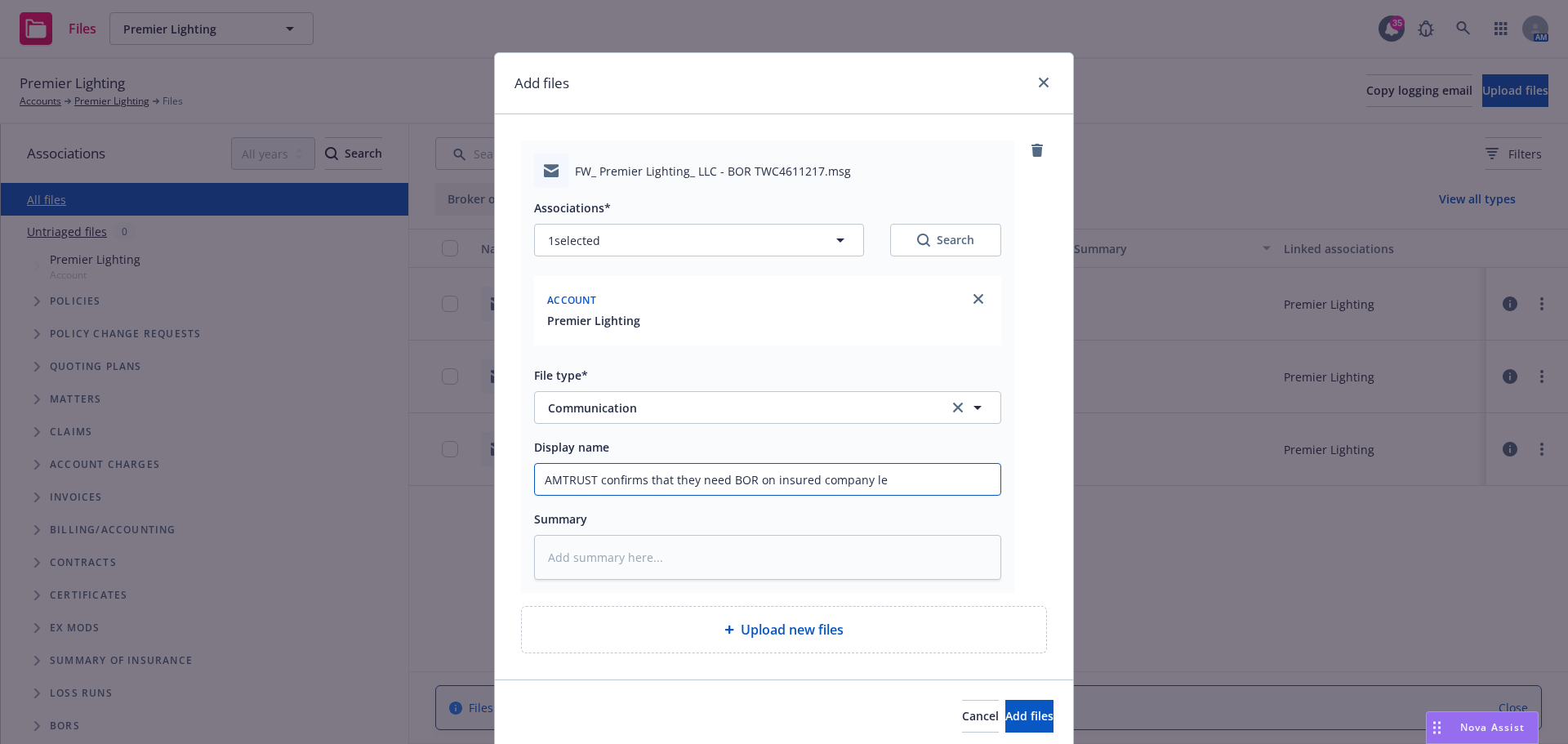
type input "AMTRUST confirms that they need BOR on insured company let"
type textarea "x"
type input "AMTRUST confirms that they need BOR on insured company lette"
type textarea "x"
type input "AMTRUST confirms that they need BOR on insured company letter"
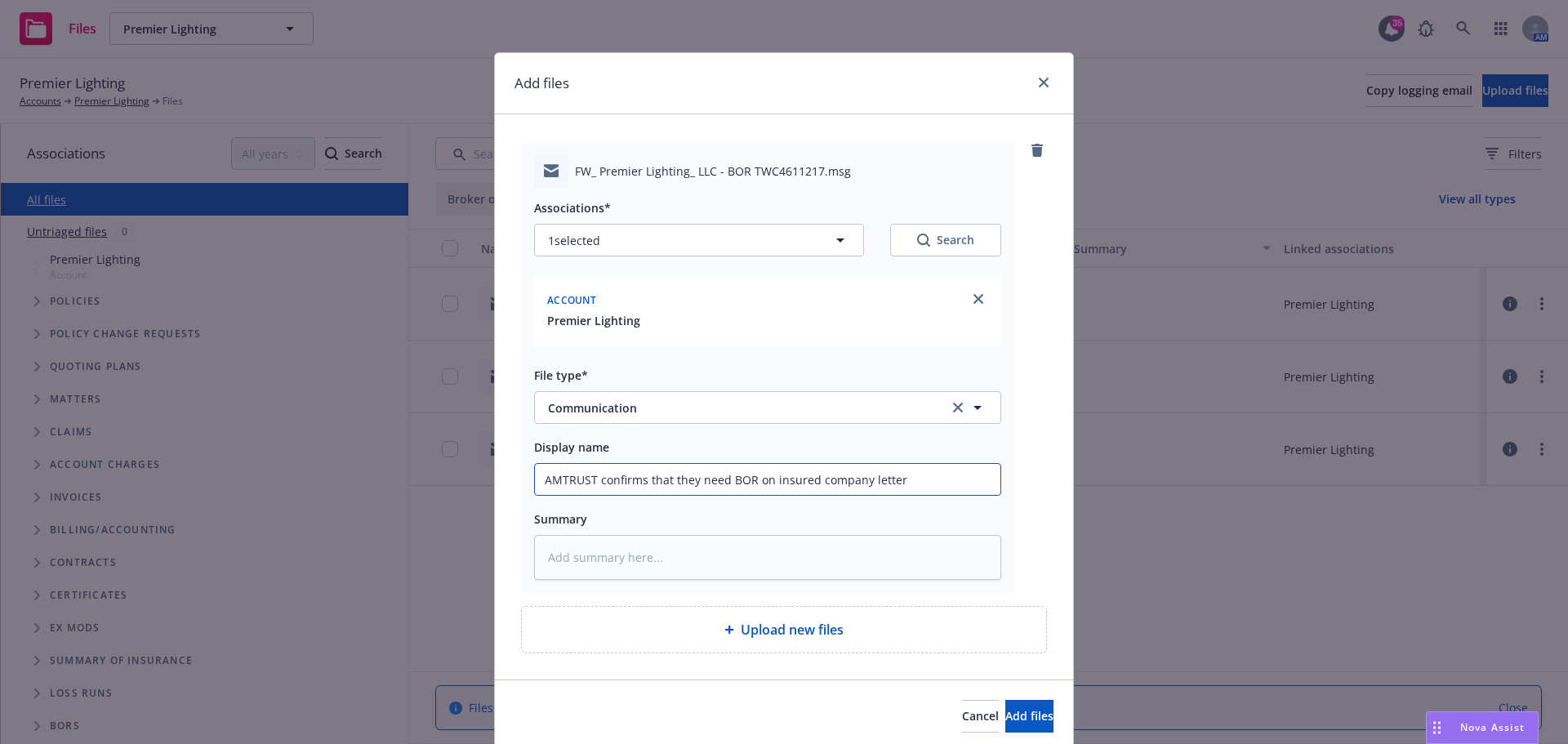
type textarea "x"
type input "AMTRUST confirms that they need BOR on insured company letterh"
type textarea "x"
type input "AMTRUST confirms that they need BOR on insured company letterhe"
type textarea "x"
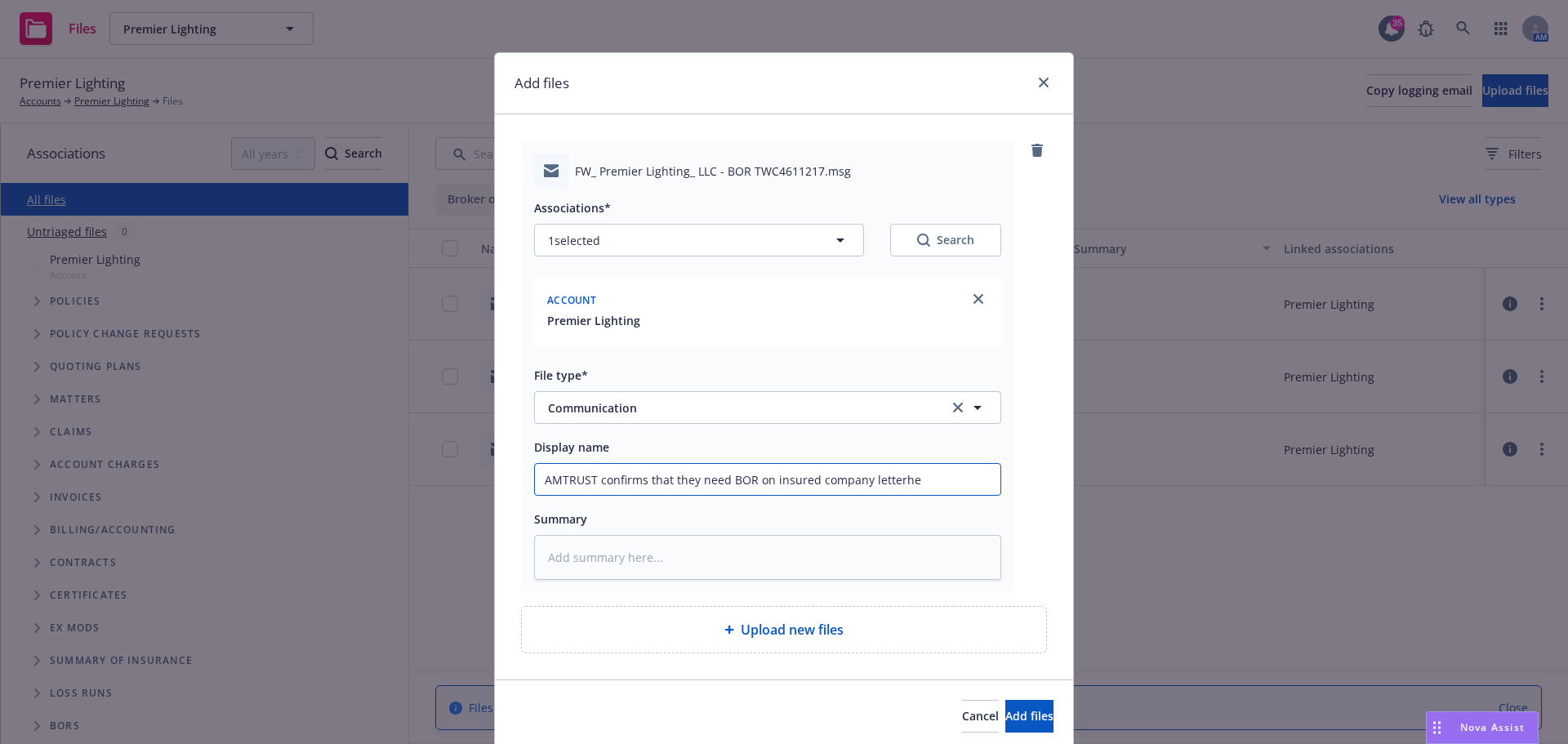
type input "AMTRUST confirms that they need BOR on insured company letterhea"
type textarea "x"
type input "AMTRUST confirms that they need BOR on insured company letterhead"
type textarea "x"
type input "AMTRUST confirms that they need BOR on insured company letterhead"
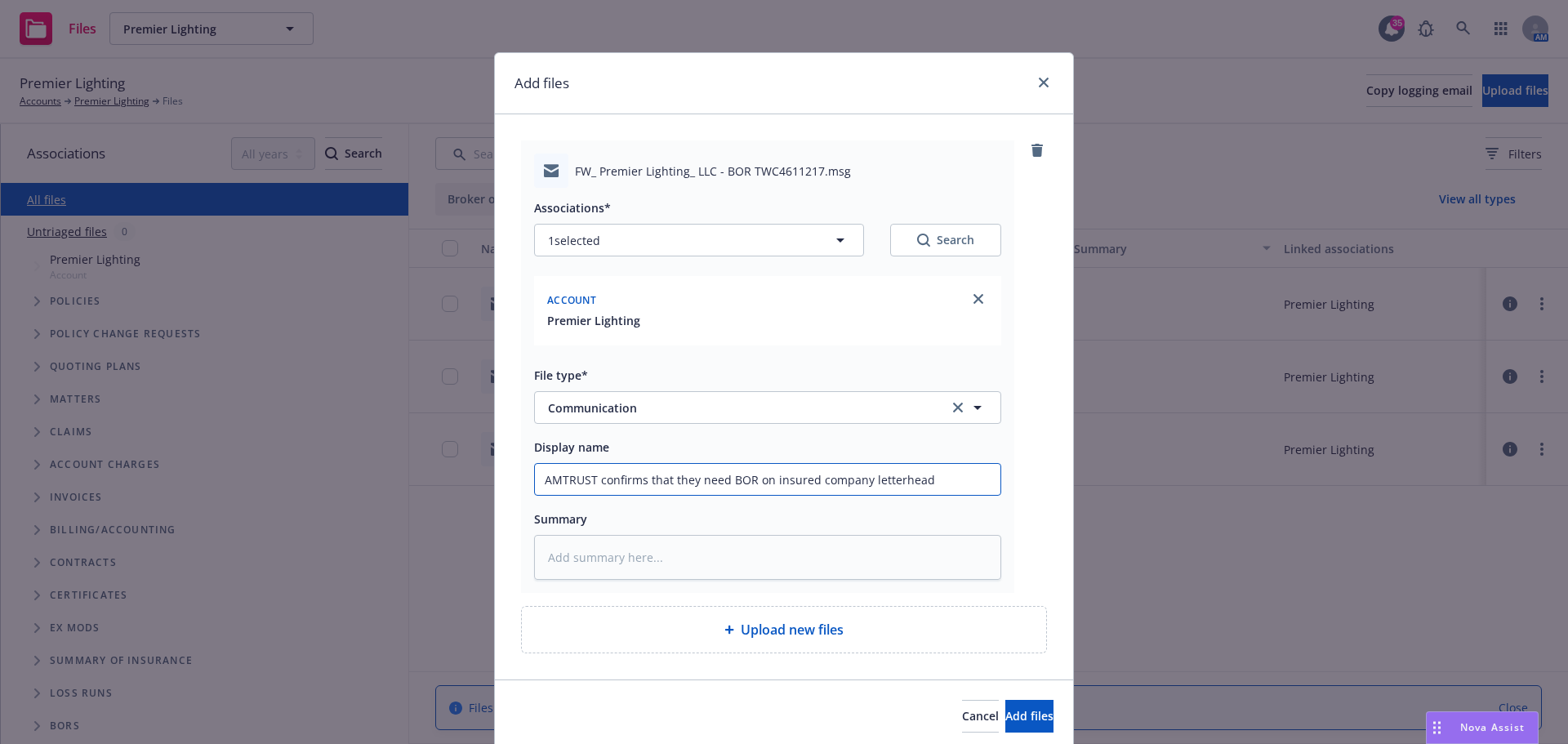
type textarea "x"
type input "AMTRUST confirms that they need BOR on insured company letterhead a"
type textarea "x"
type input "AMTRUST confirms that they need BOR on insured company letterhead an"
type textarea "x"
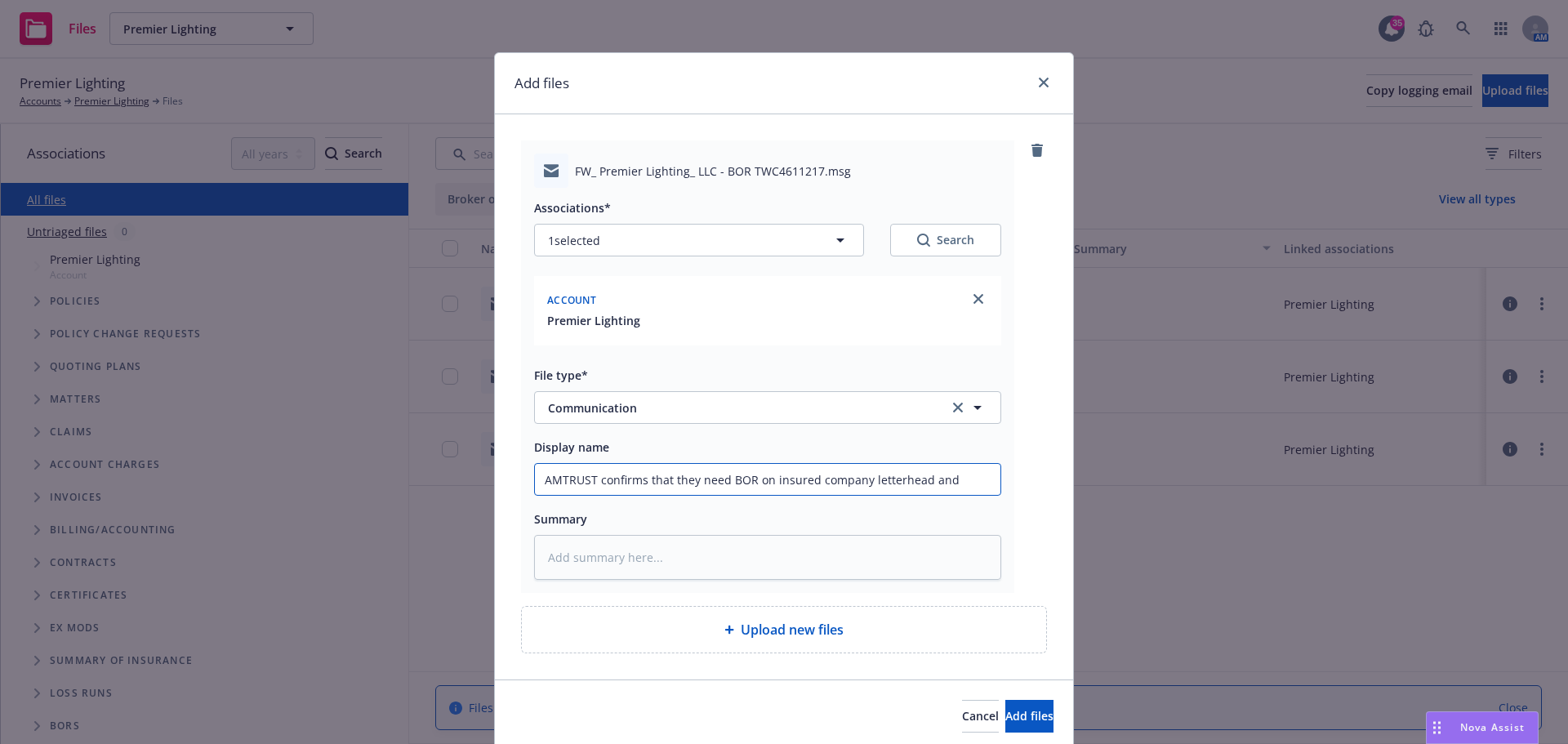
type input "AMTRUST confirms that they need BOR on insured company letterhead and"
type textarea "x"
type input "AMTRUST confirms that they need BOR on insured company letterhead and f"
type textarea "x"
type input "AMTRUST confirms that they need BOR on insured company letterhead and fu"
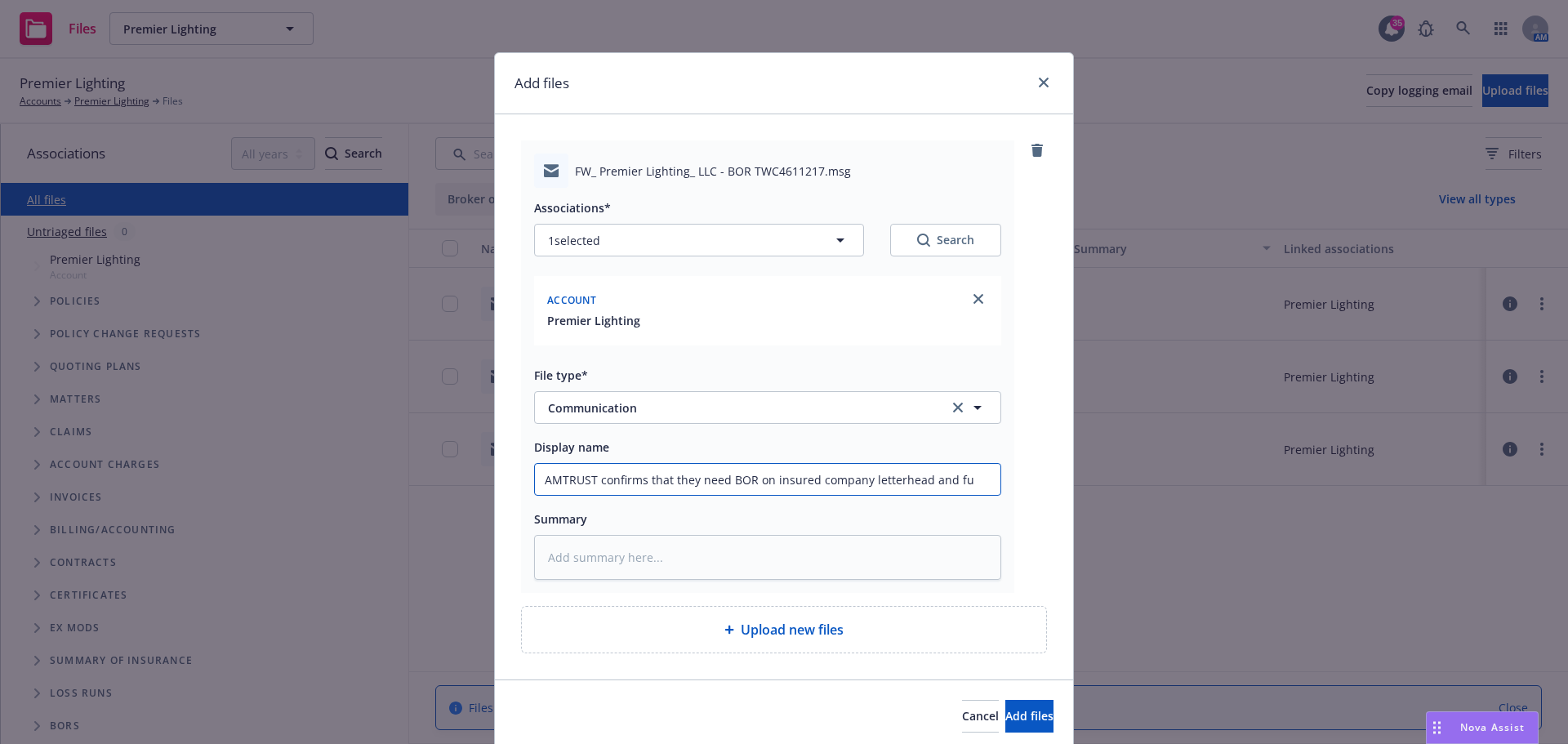
type textarea "x"
type input "AMTRUST confirms that they need BOR on insured company letterhead and ful"
type textarea "x"
type input "AMTRUST confirms that they need BOR on insured company letterhead and full"
type textarea "x"
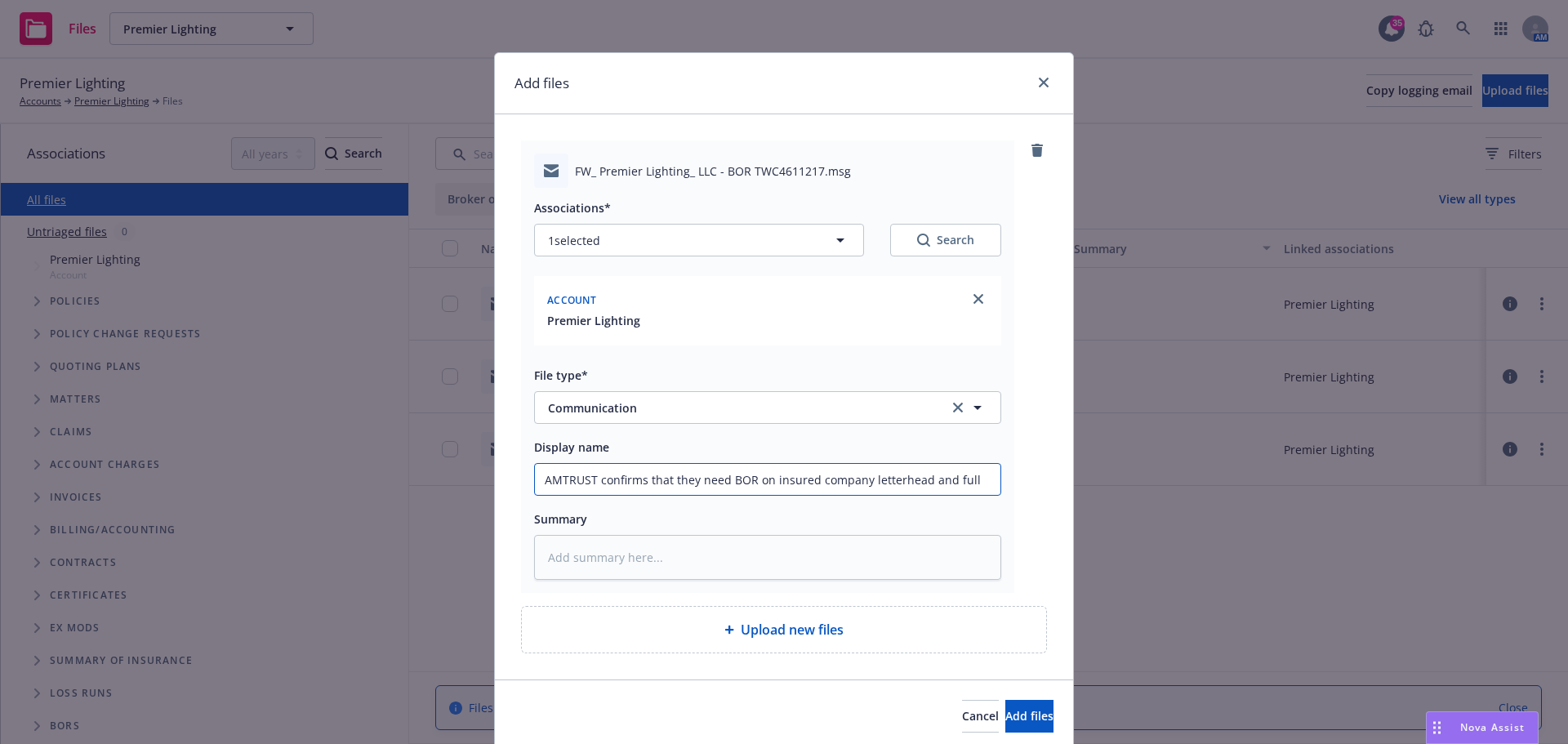
type input "AMTRUST confirms that they need BOR on insured company letterhead and full"
type textarea "x"
type input "AMTRUST confirms that they need BOR on insured company letterhead and full s"
type textarea "x"
type input "AMTRUST confirms that they need BOR on insured company letterhead and full su"
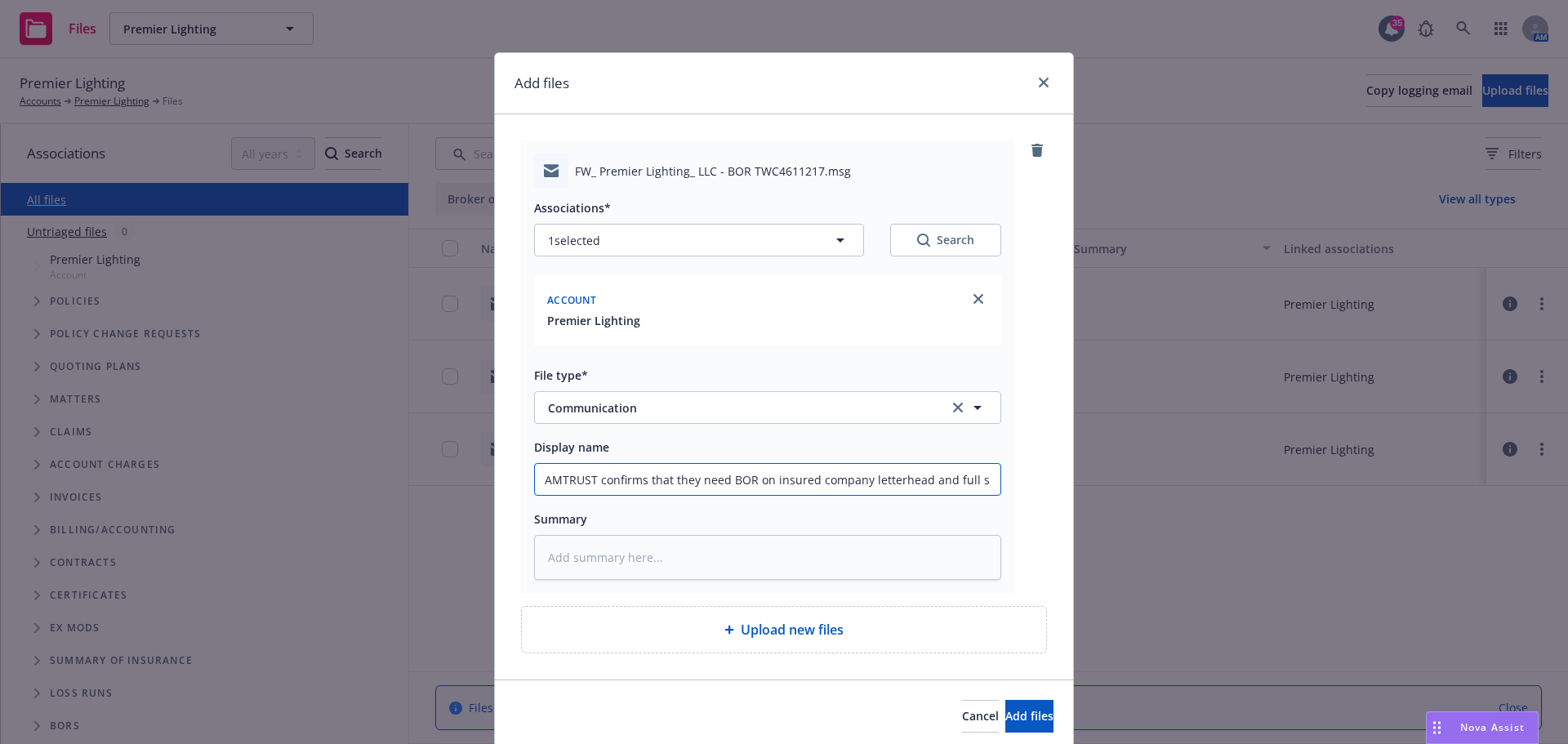
type textarea "x"
type input "AMTRUST confirms that they need BOR on insured company letterhead and full sub"
type textarea "x"
type input "AMTRUST confirms that they need BOR on insured company letterhead and full subm"
type textarea "x"
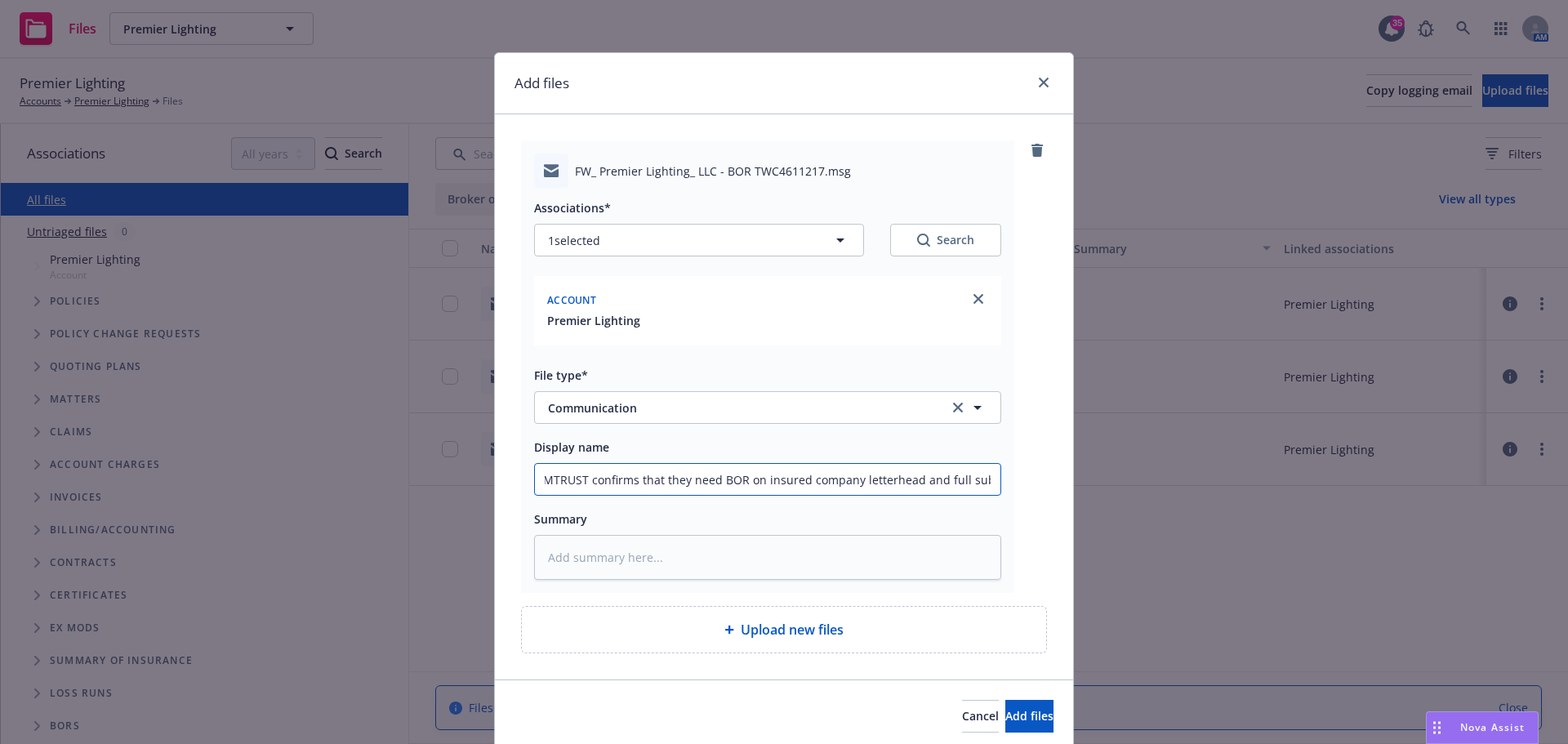
type input "AMTRUST confirms that they need BOR on insured company letterhead and full submi"
type textarea "x"
type input "AMTRUST confirms that they need BOR on insured company letterhead and full subm…"
type textarea "x"
type input "AMTRUST confirms that they need BOR on insured company letterhead and full subm…"
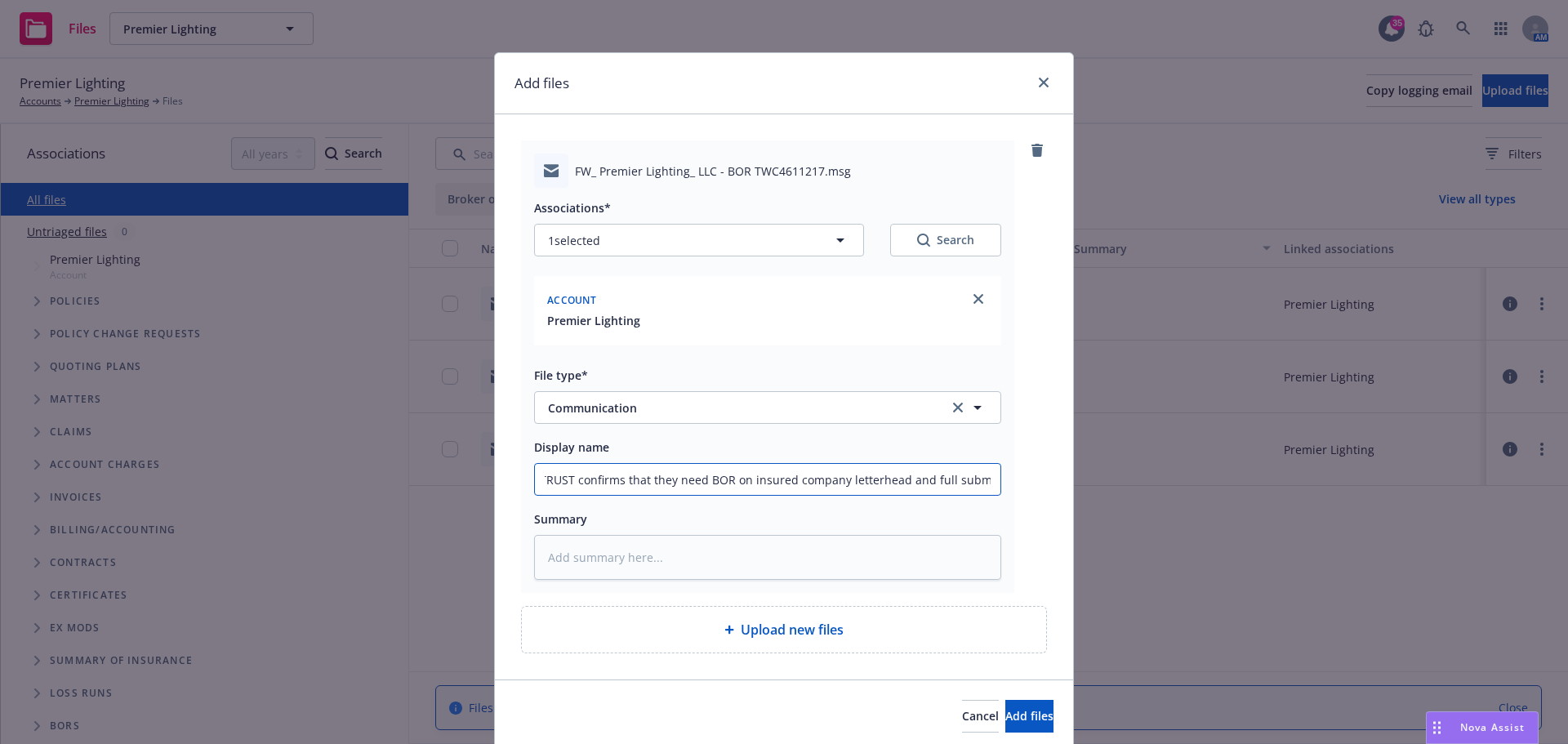
type textarea "x"
type input "AMTRUST confirms that they need BOR on insured company letterhead and full subm…"
type textarea "x"
type input "AMTRUST confirms that they need BOR on insured company letterhead and full subm…"
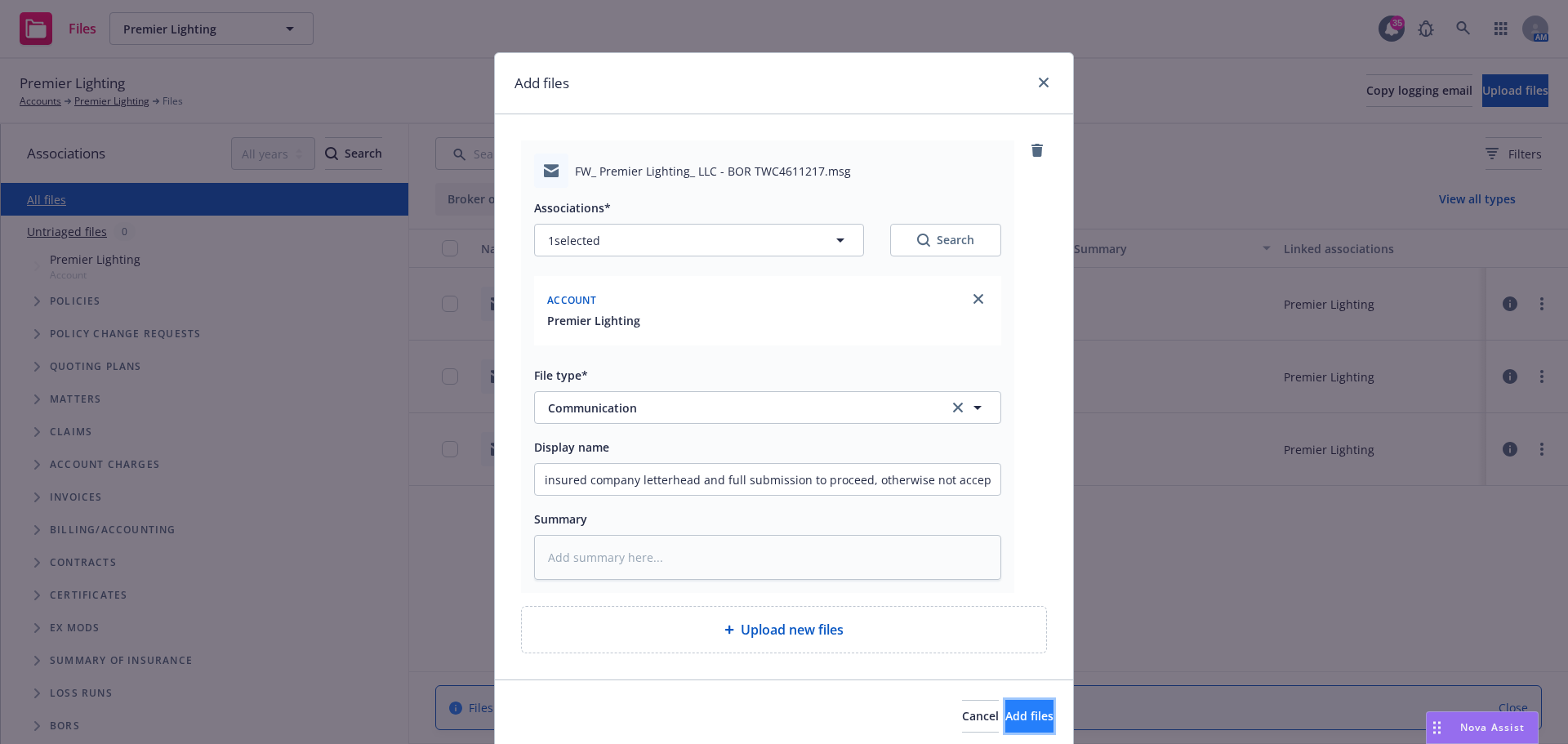
click at [1008, 712] on span "Add files" at bounding box center [1029, 715] width 49 height 15
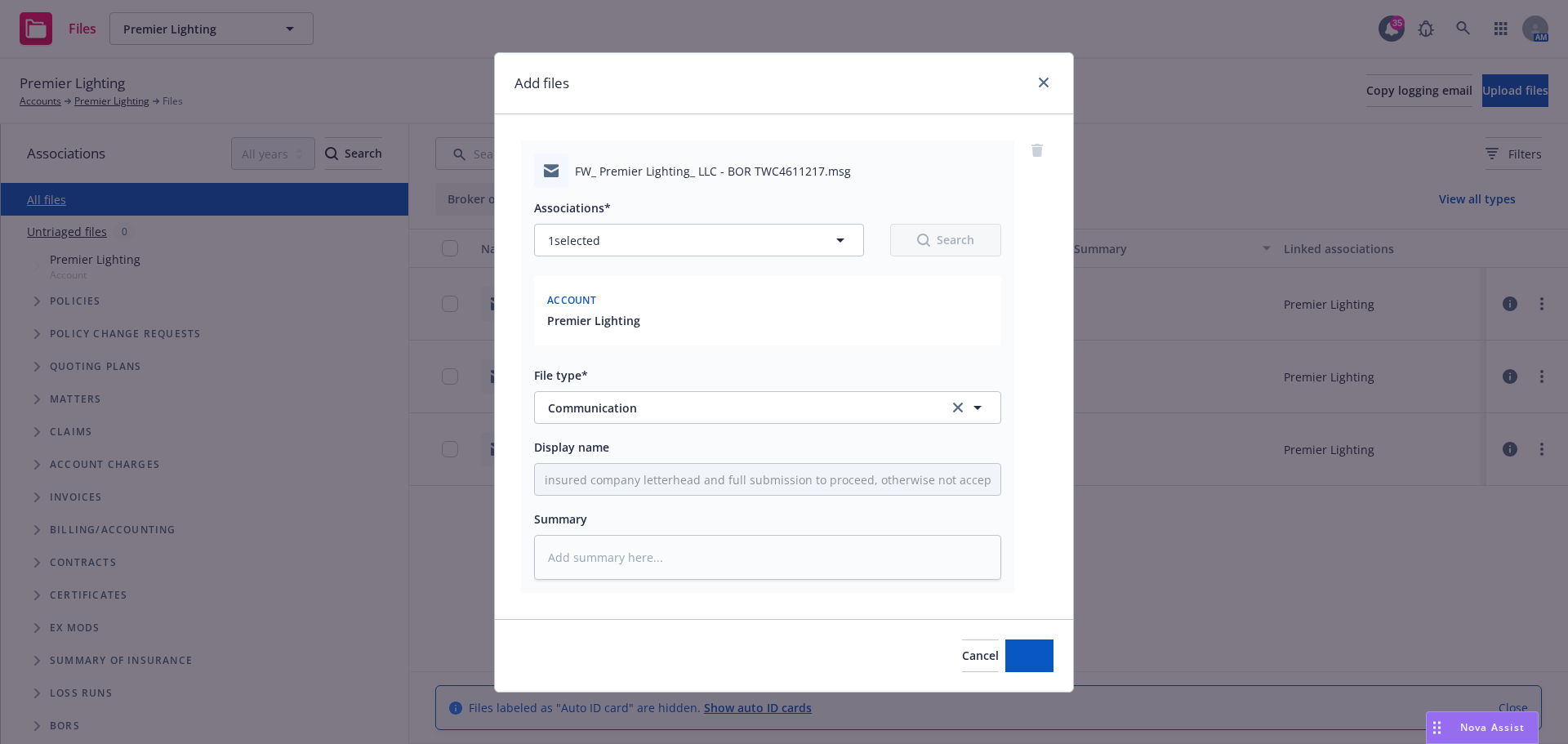
scroll to position [0, 0]
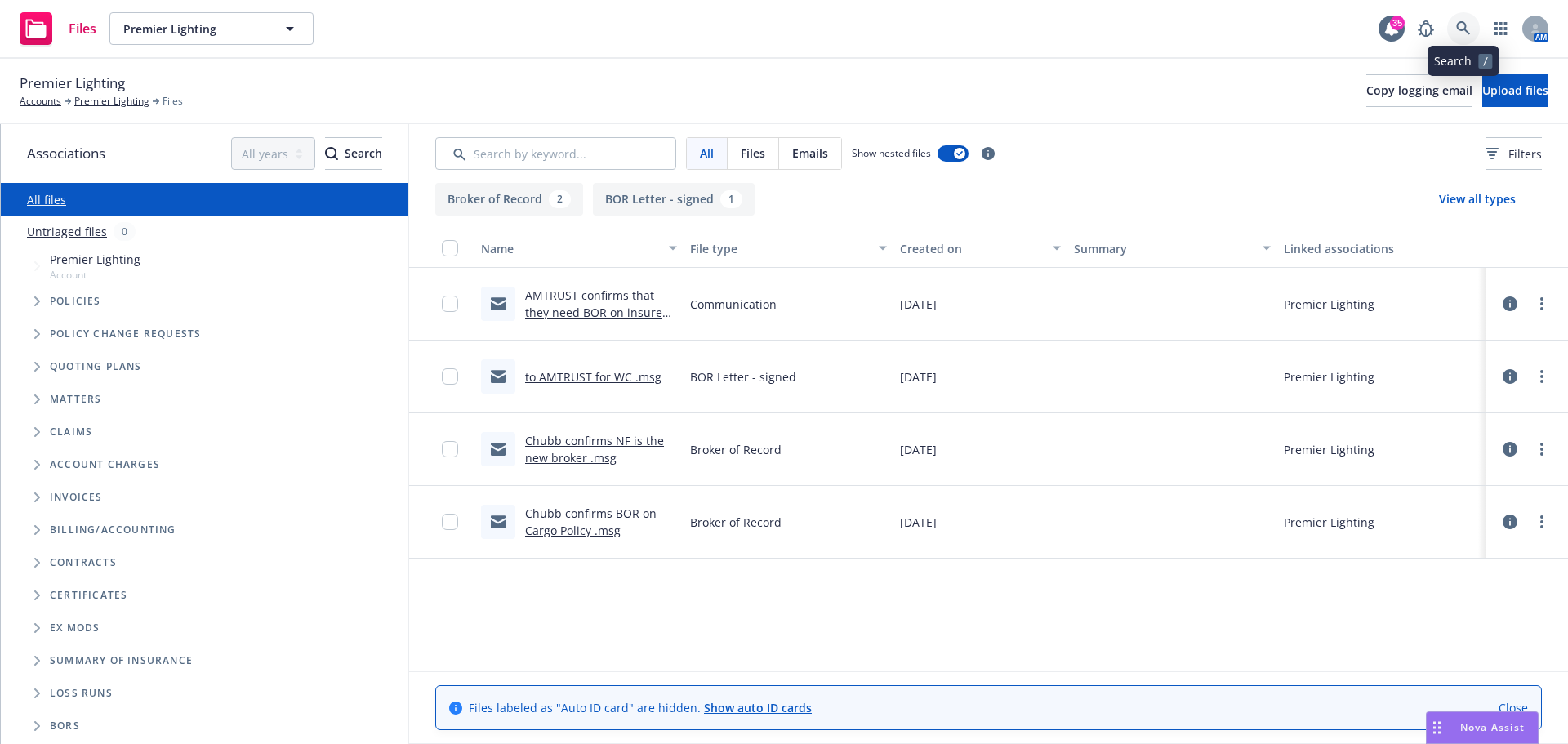
click at [1466, 32] on icon at bounding box center [1463, 28] width 14 height 14
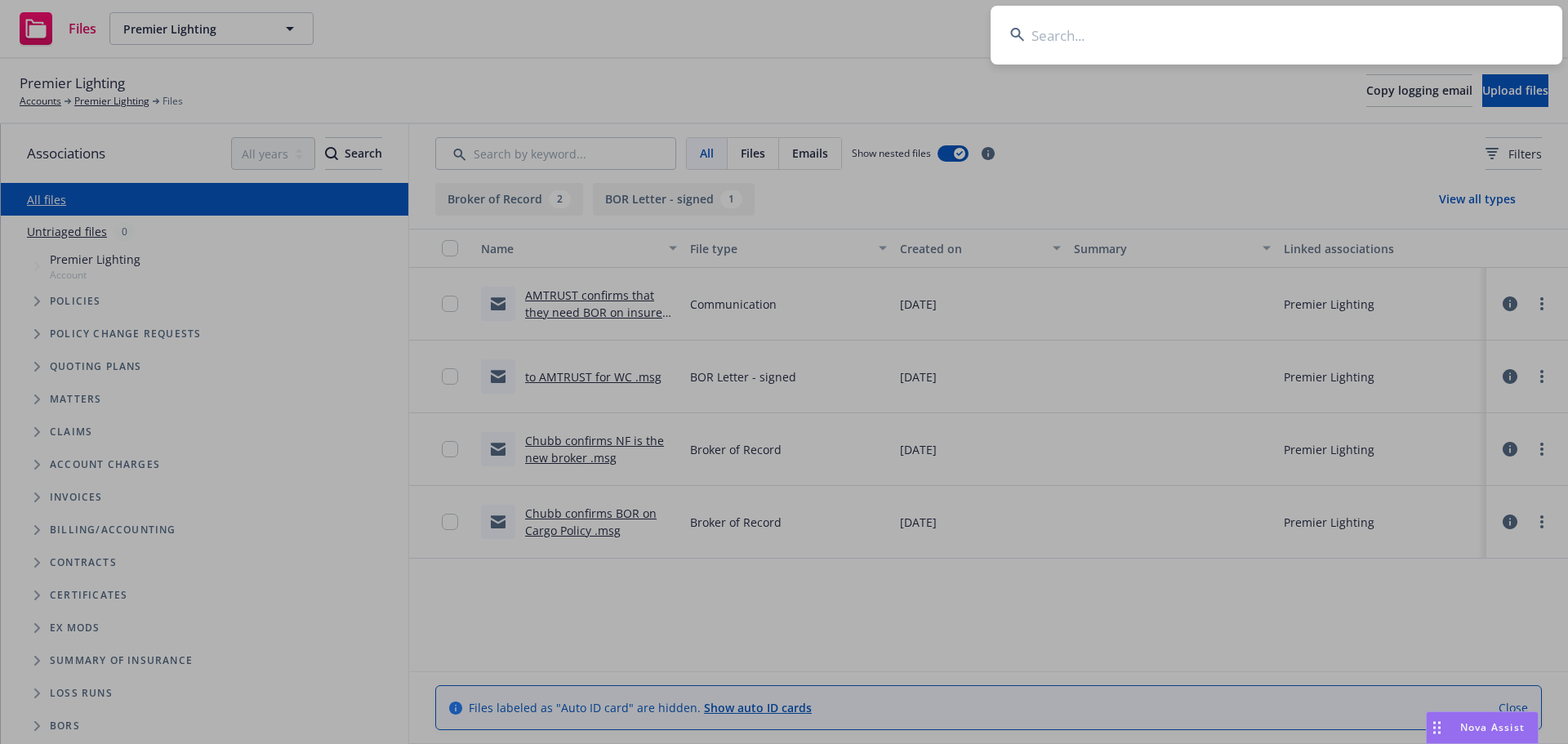
click at [1413, 35] on input at bounding box center [1276, 35] width 571 height 59
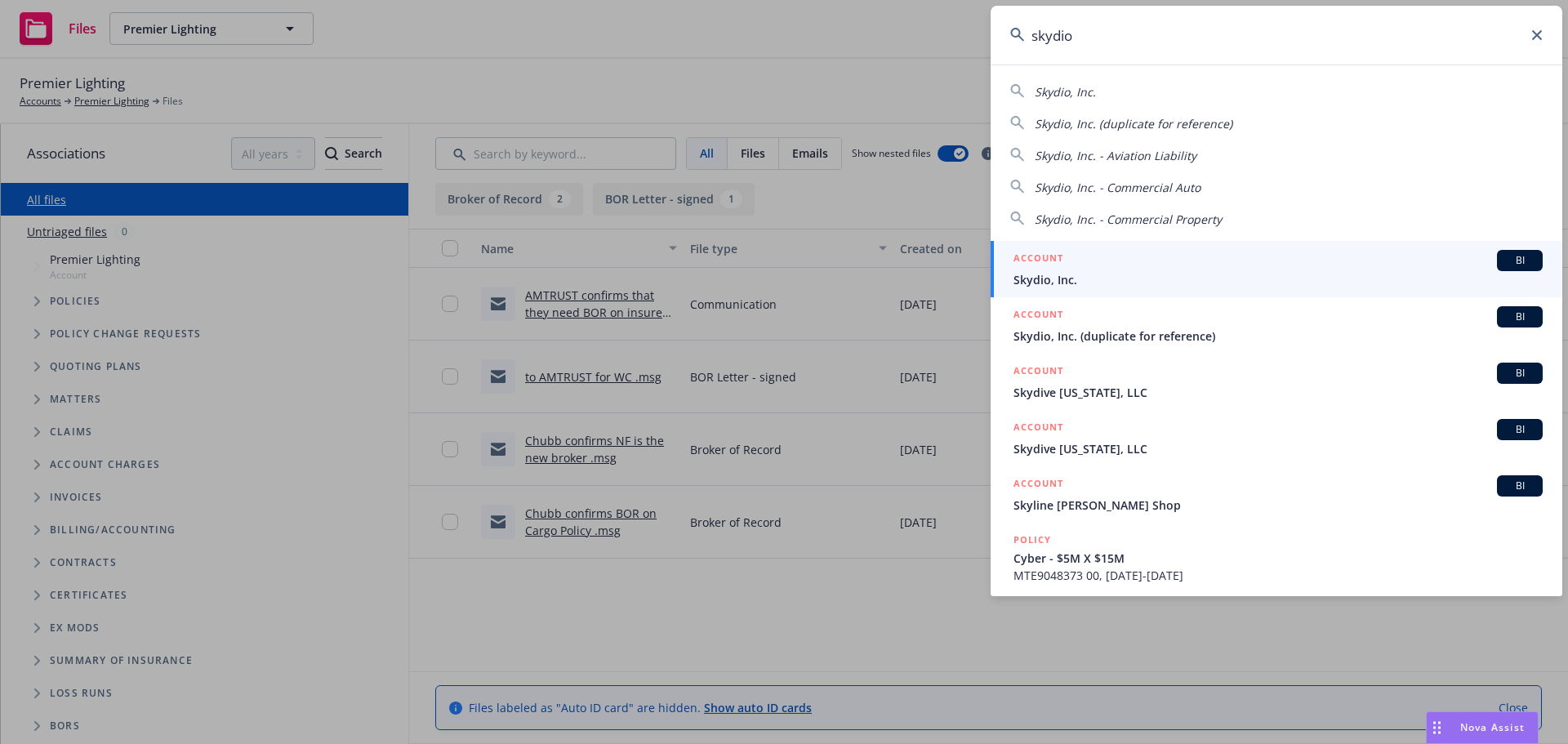
click at [1091, 274] on span "Skydio, Inc." at bounding box center [1278, 279] width 529 height 17
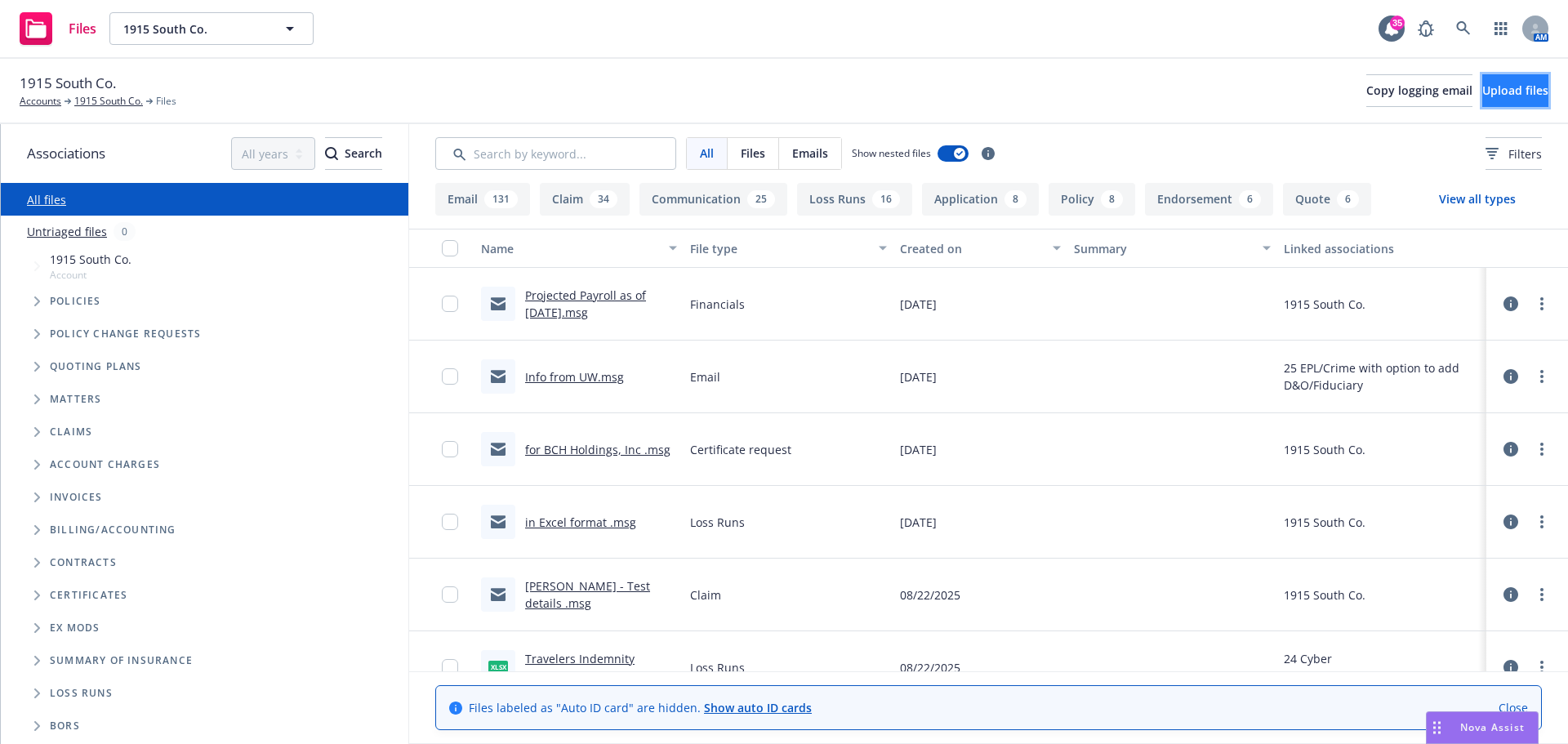
click at [1487, 97] on span "Upload files" at bounding box center [1515, 90] width 66 height 15
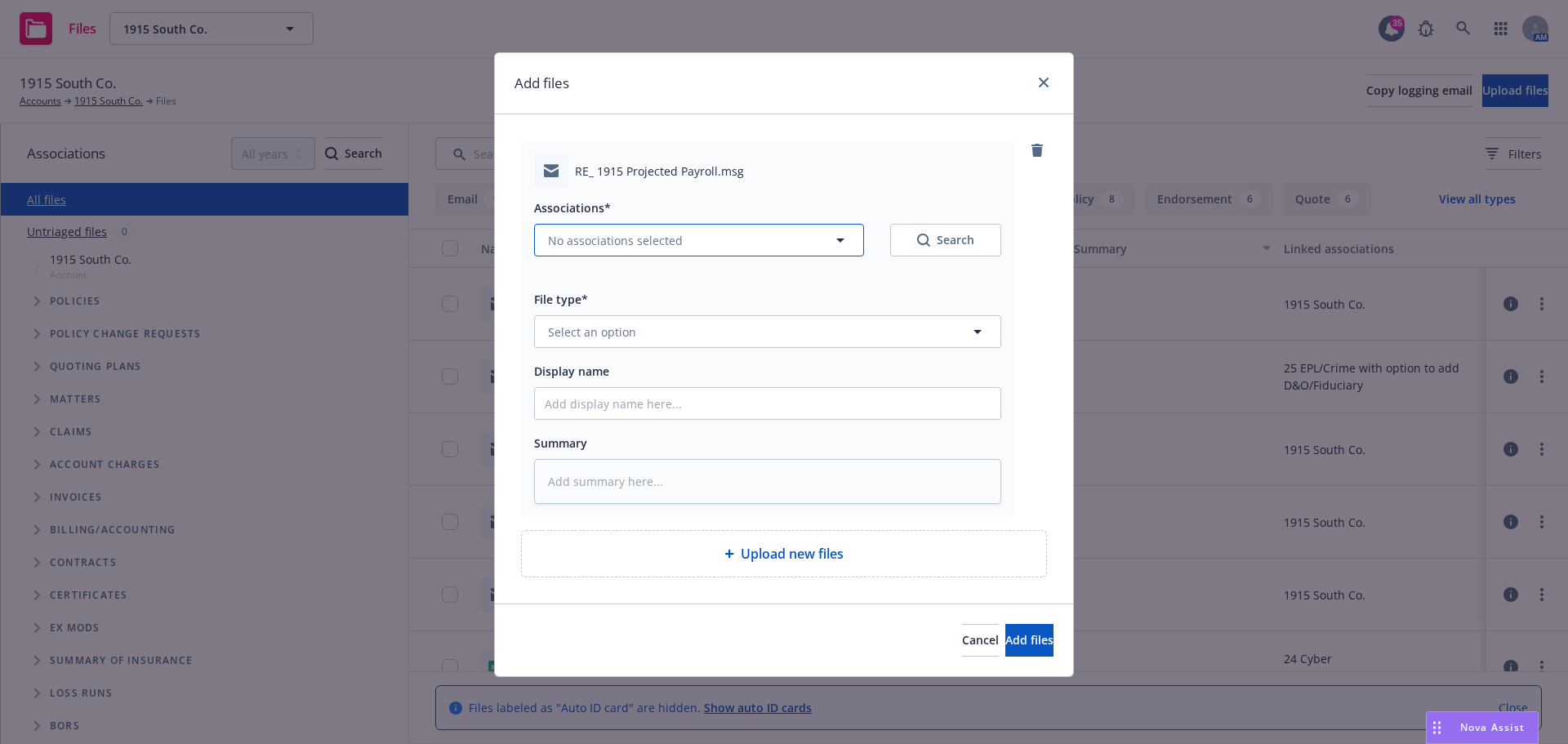
click at [638, 239] on span "No associations selected" at bounding box center [615, 240] width 135 height 17
type textarea "x"
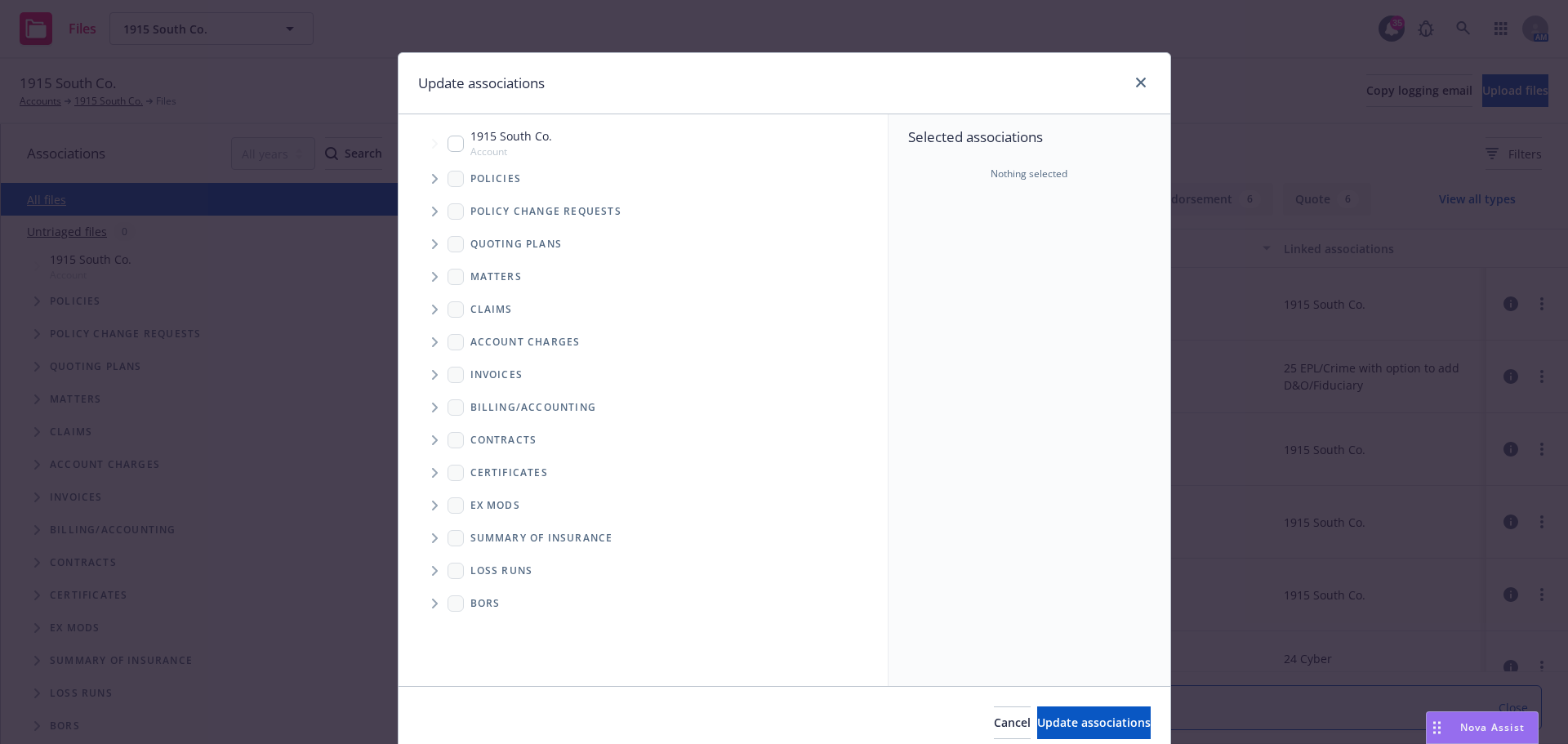
click at [448, 140] on input "Tree Example" at bounding box center [456, 143] width 16 height 16
checkbox input "true"
drag, startPoint x: 1102, startPoint y: 718, endPoint x: 1065, endPoint y: 699, distance: 41.6
click at [1099, 714] on span "Update associations" at bounding box center [1094, 722] width 113 height 15
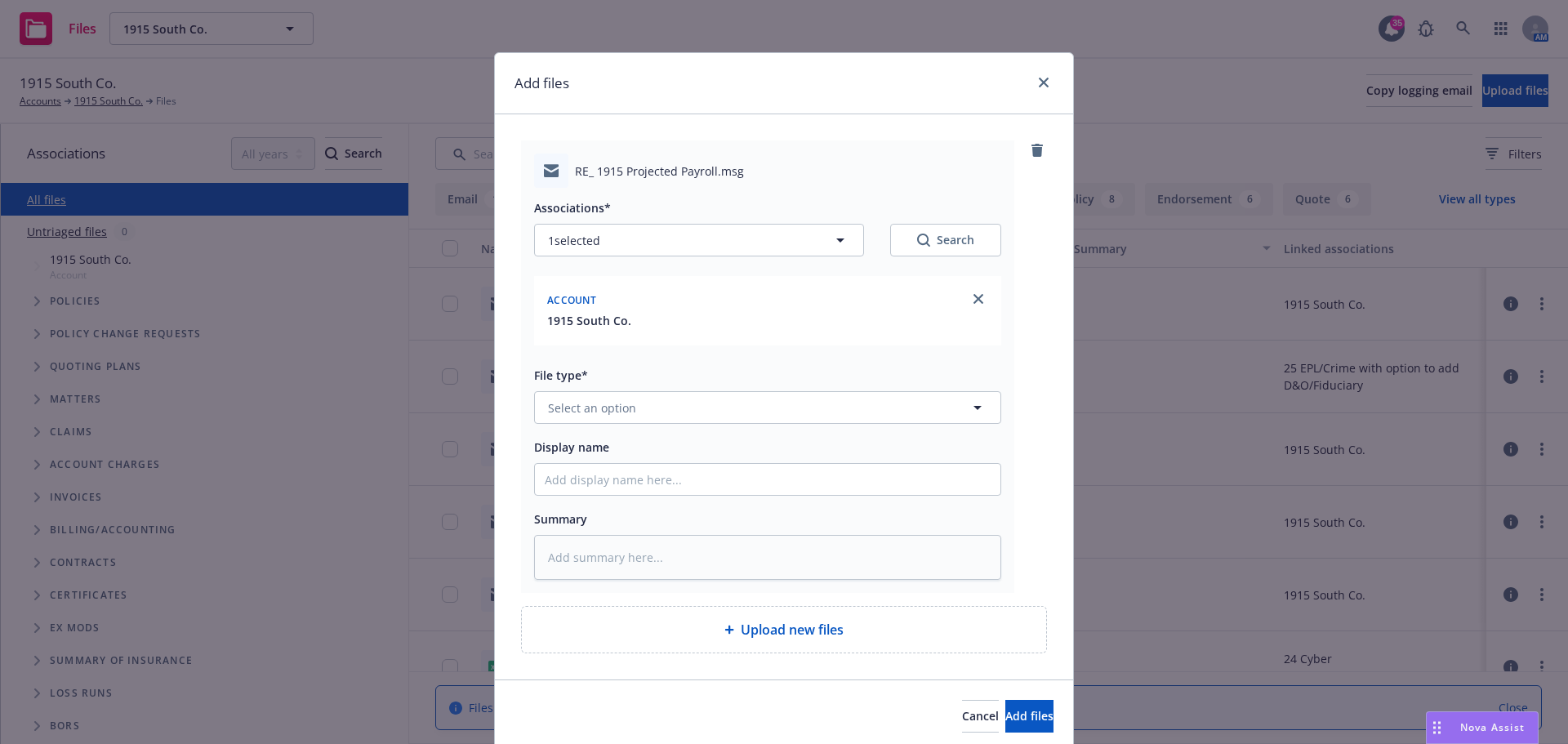
click at [646, 387] on div "File type* Select an option" at bounding box center [767, 394] width 468 height 59
click at [623, 394] on button "Select an option" at bounding box center [767, 407] width 468 height 32
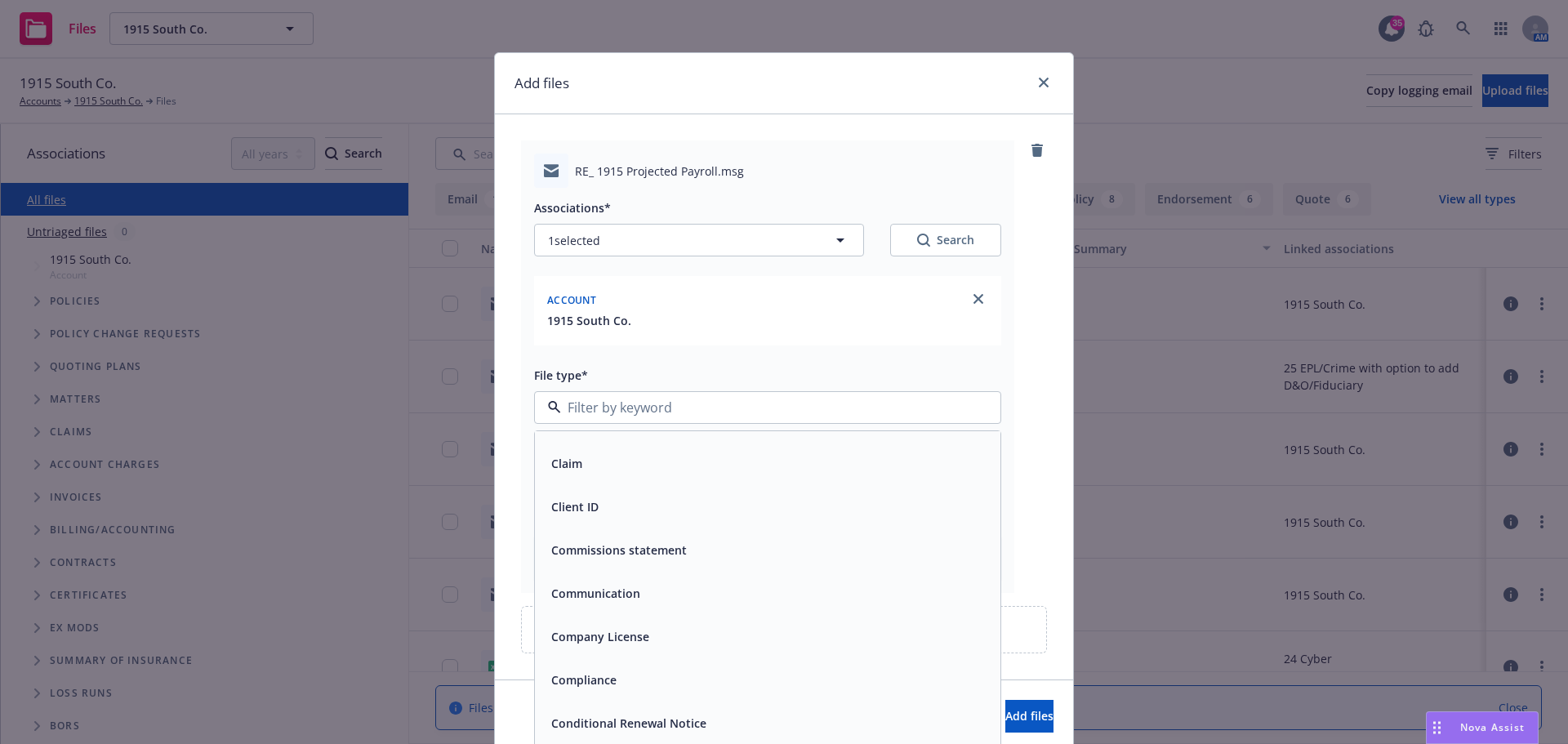
scroll to position [1796, 0]
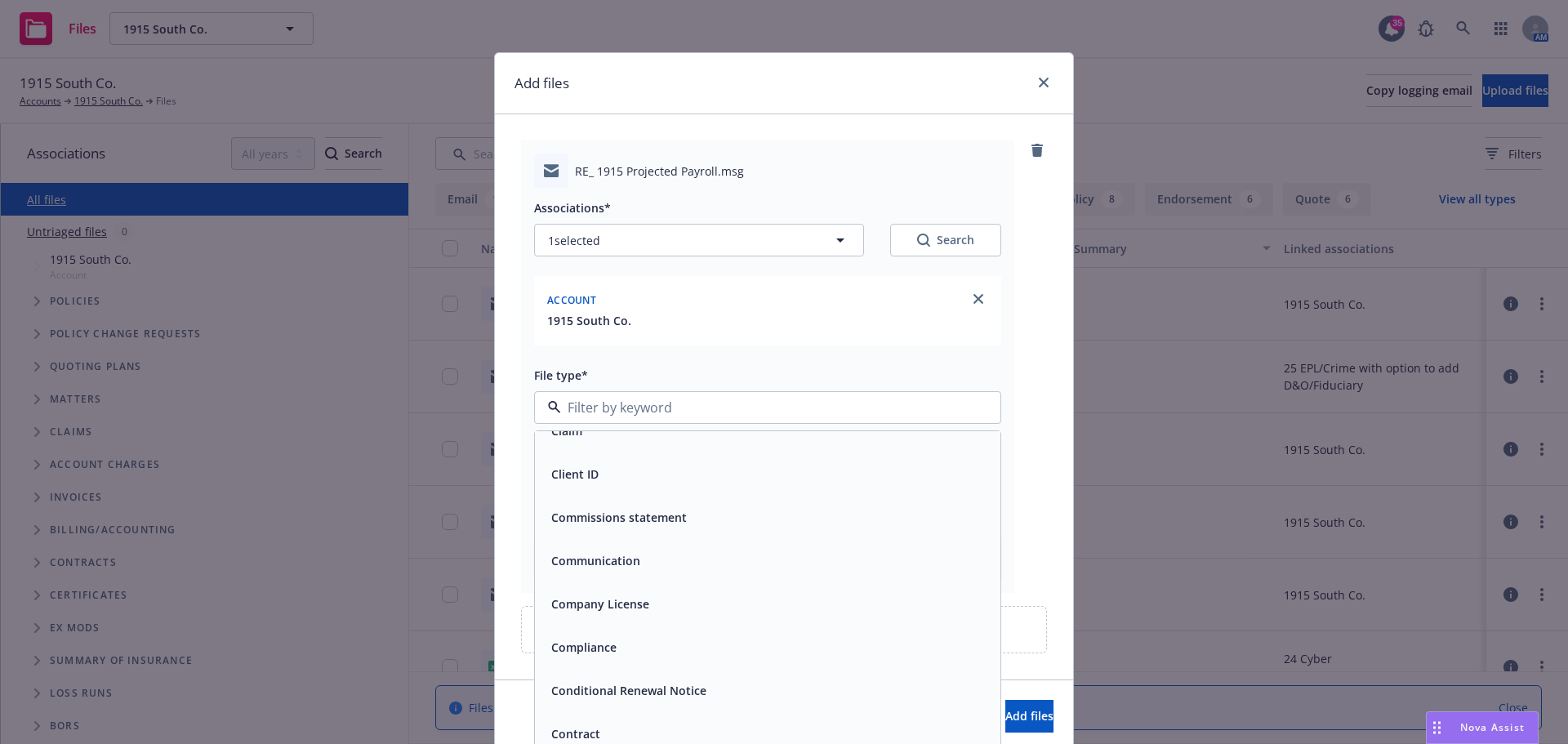
click at [617, 566] on span "Communication" at bounding box center [595, 560] width 89 height 17
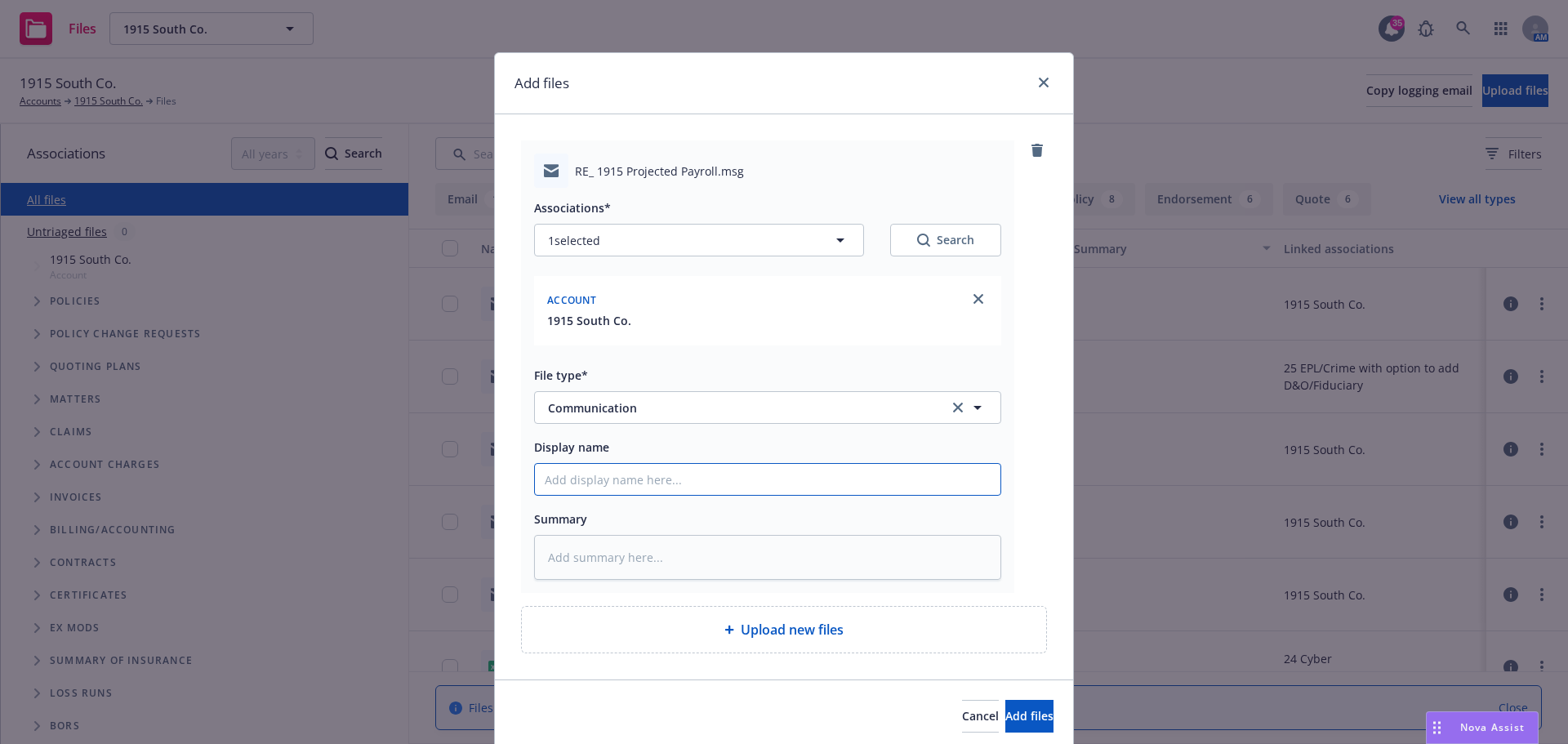
click at [609, 482] on input "Display name" at bounding box center [767, 479] width 466 height 31
type textarea "x"
type input "r"
type textarea "x"
type input "re"
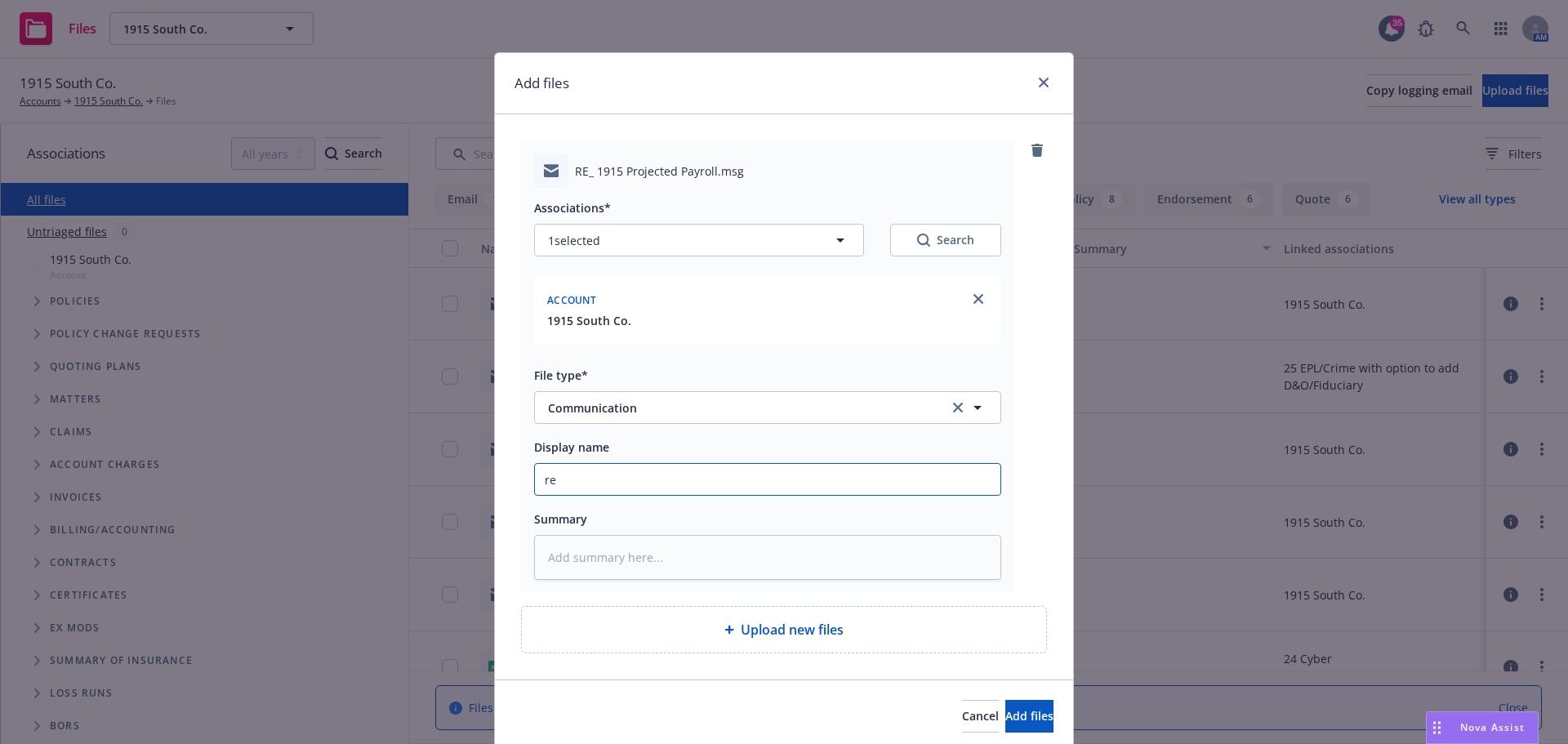
type textarea "x"
type input "req"
type textarea "x"
type input "requ"
type textarea "x"
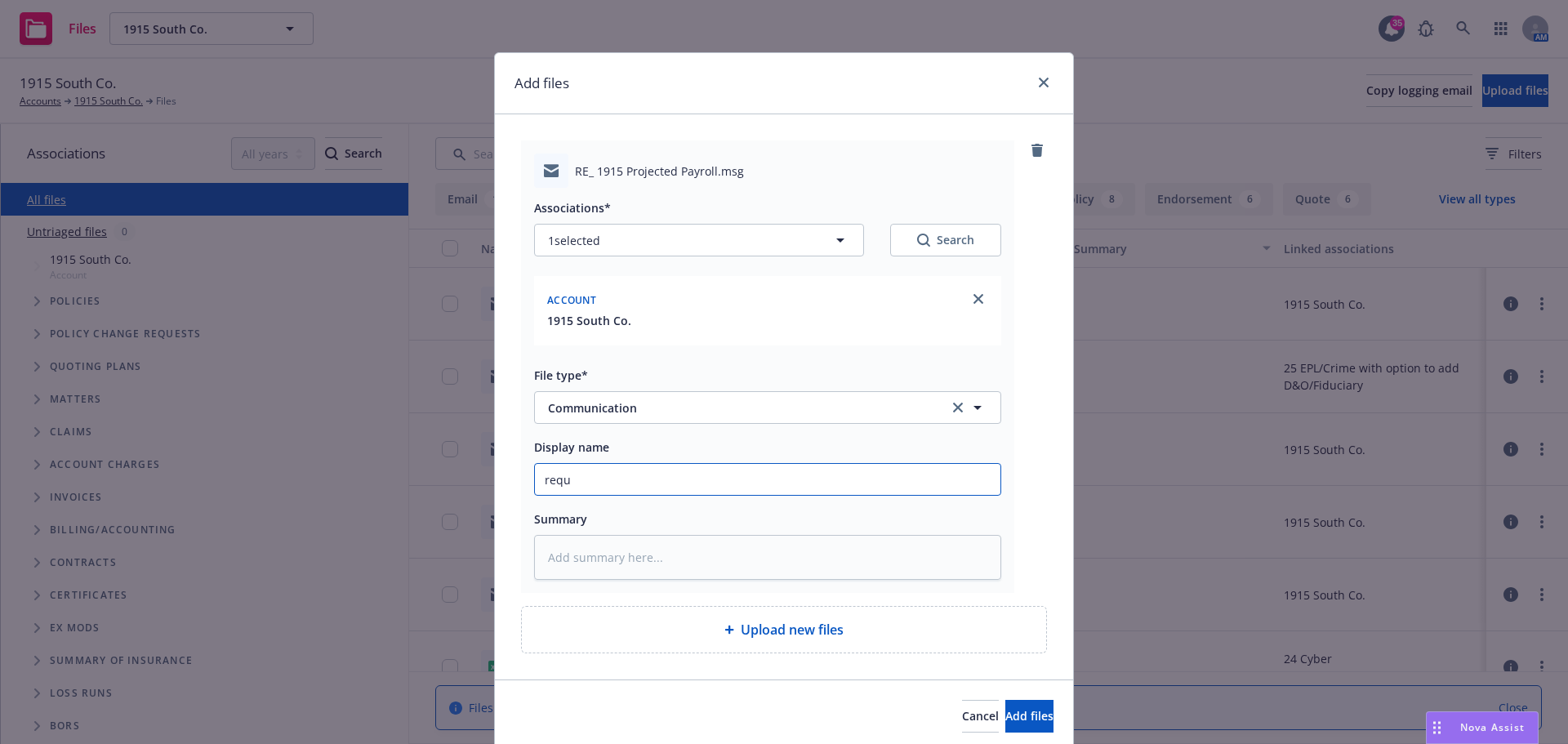
type input "reque"
type textarea "x"
type input "reques"
type textarea "x"
type input "request"
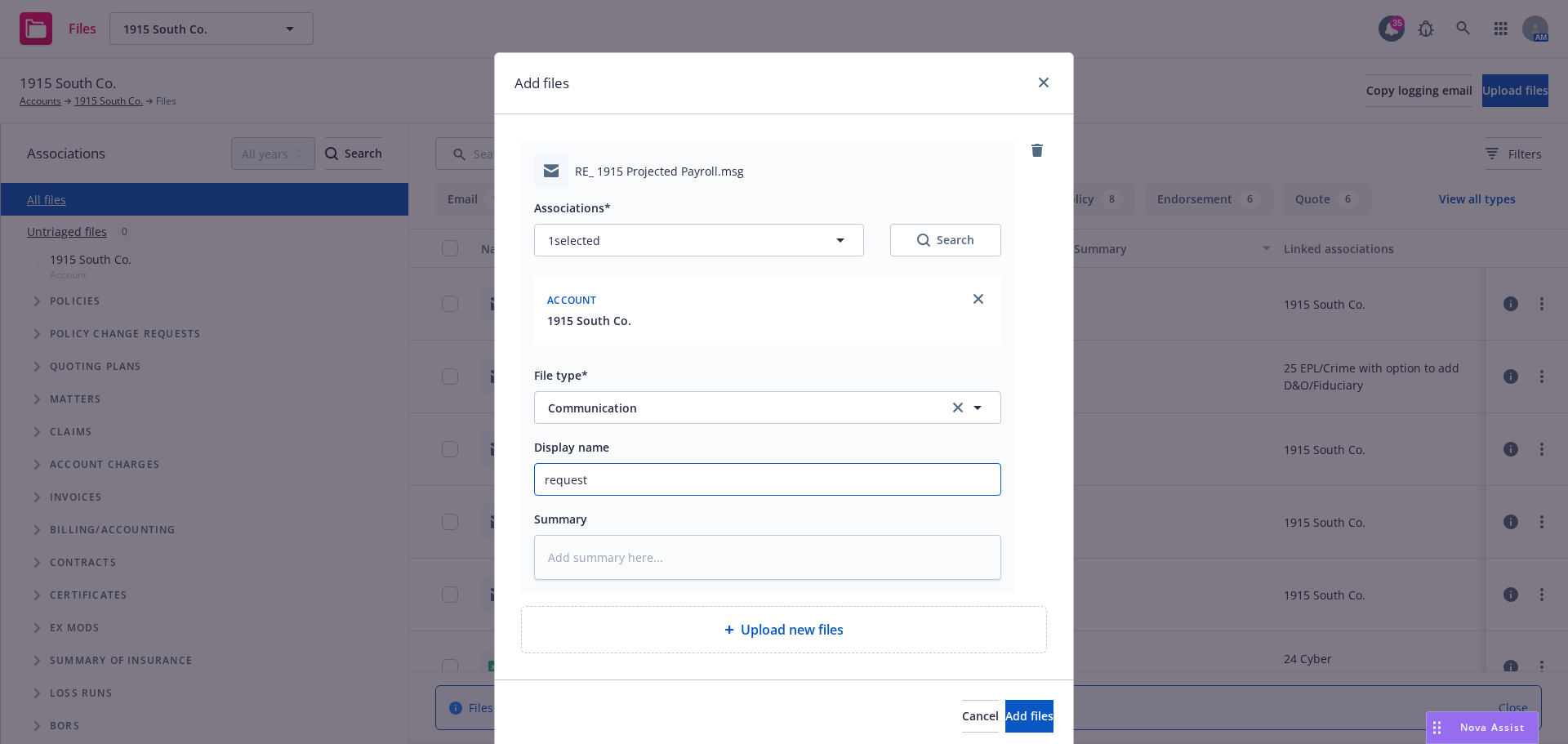
type textarea "x"
type input "requesti"
type textarea "x"
type input "requestin"
type textarea "x"
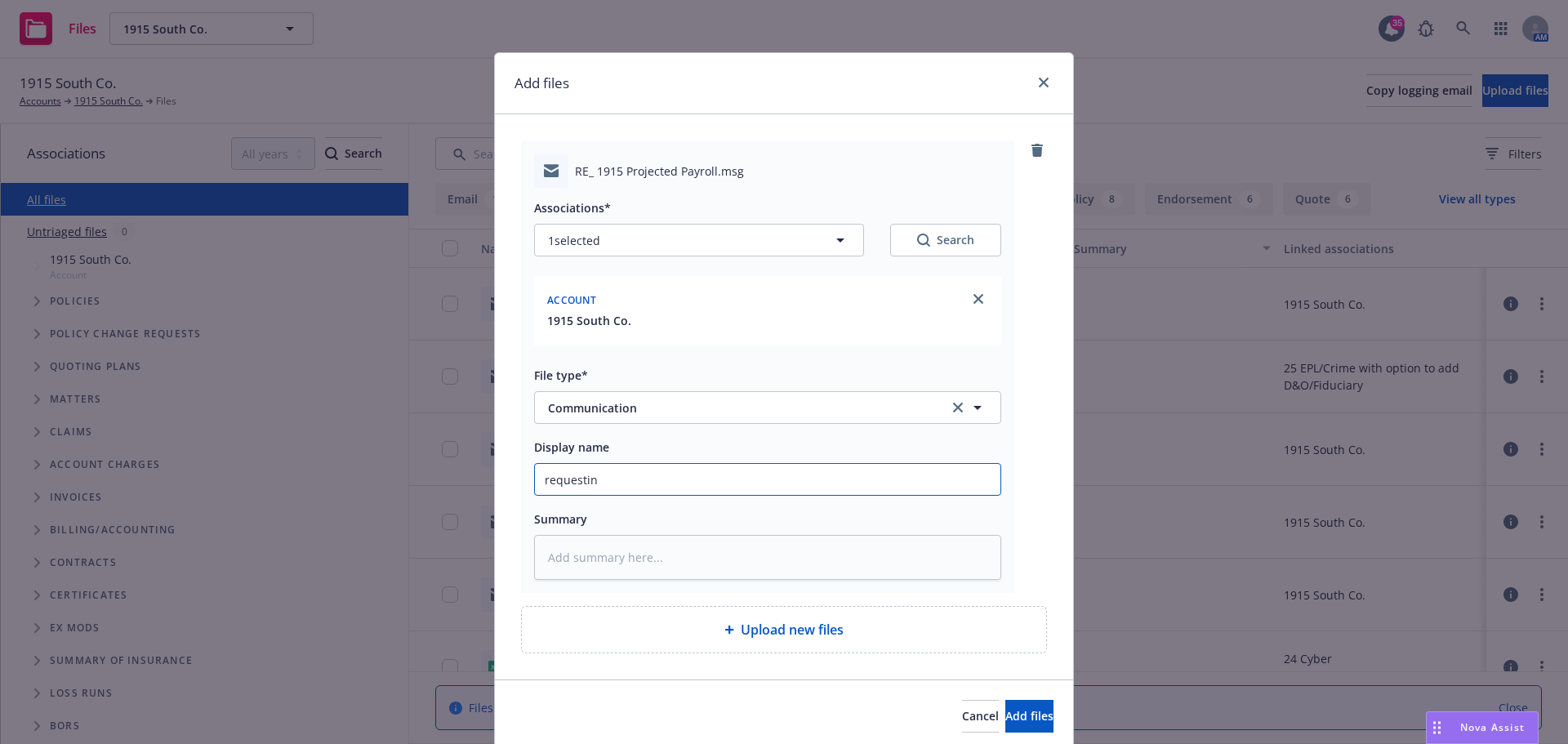
type input "requesting"
type textarea "x"
type input "requesting"
type textarea "x"
type input "requesting u"
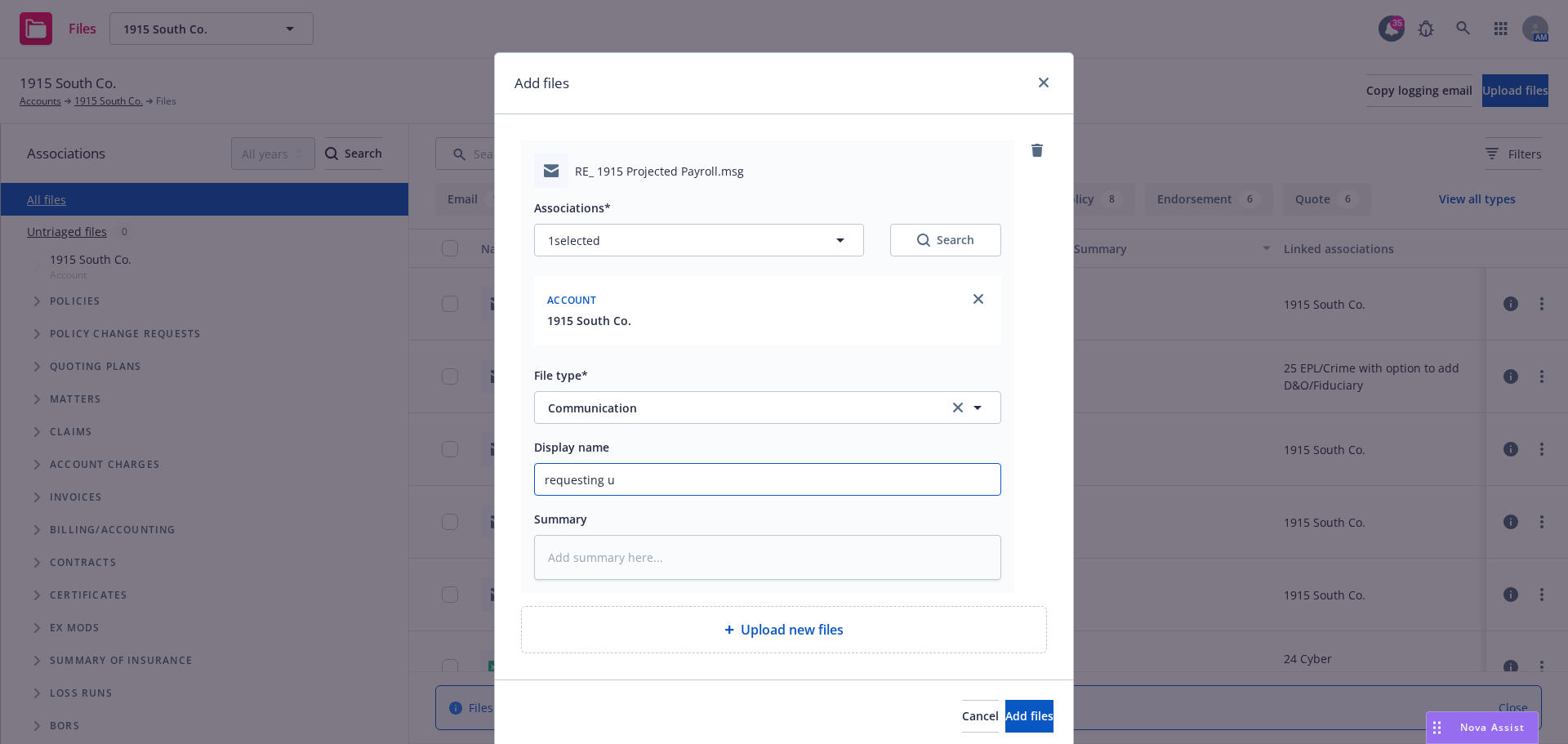
type textarea "x"
type input "requesting upd"
type textarea "x"
type input "requesting upda"
type textarea "x"
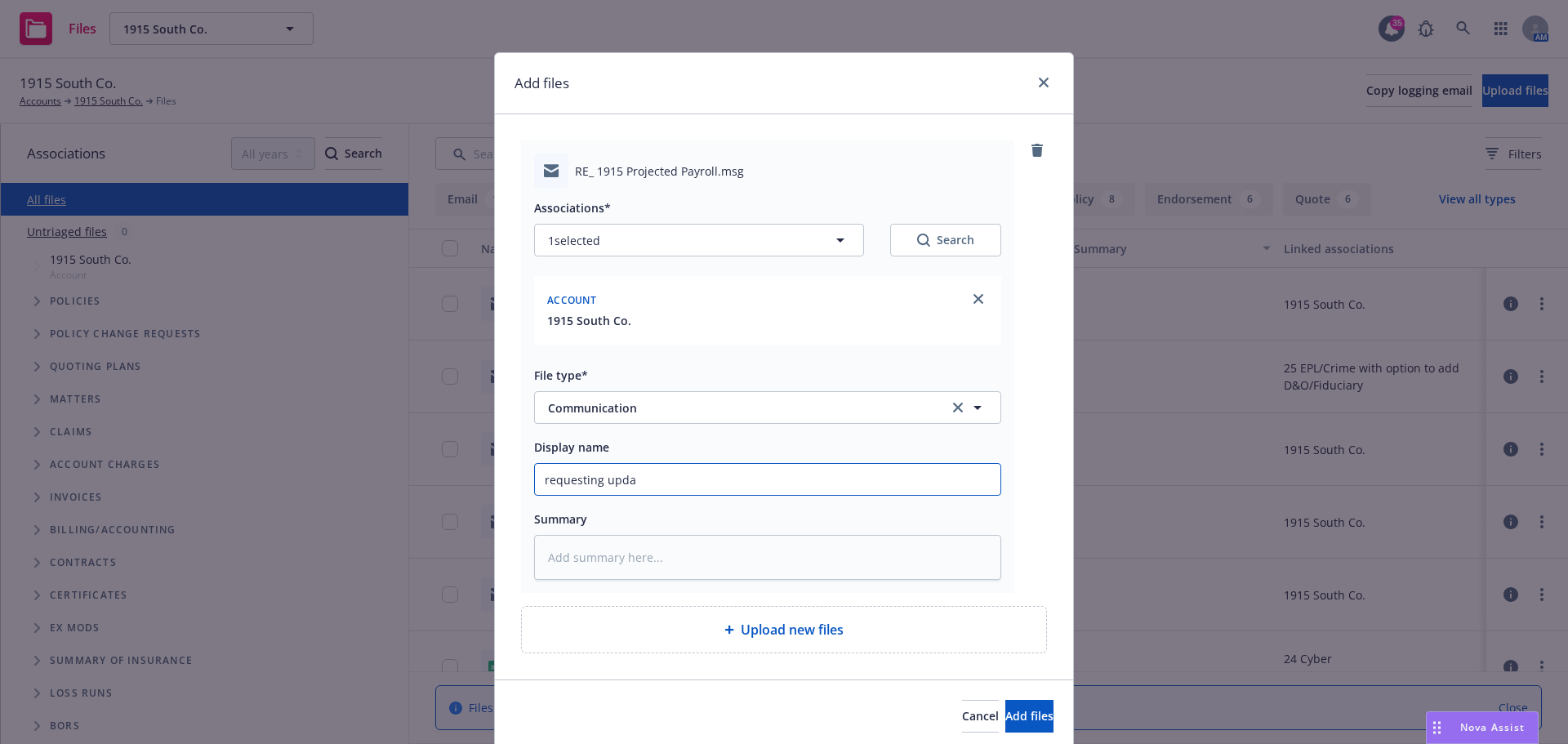
type input "requesting updat"
type textarea "x"
type input "requesting update"
type textarea "x"
type input "requesting updated"
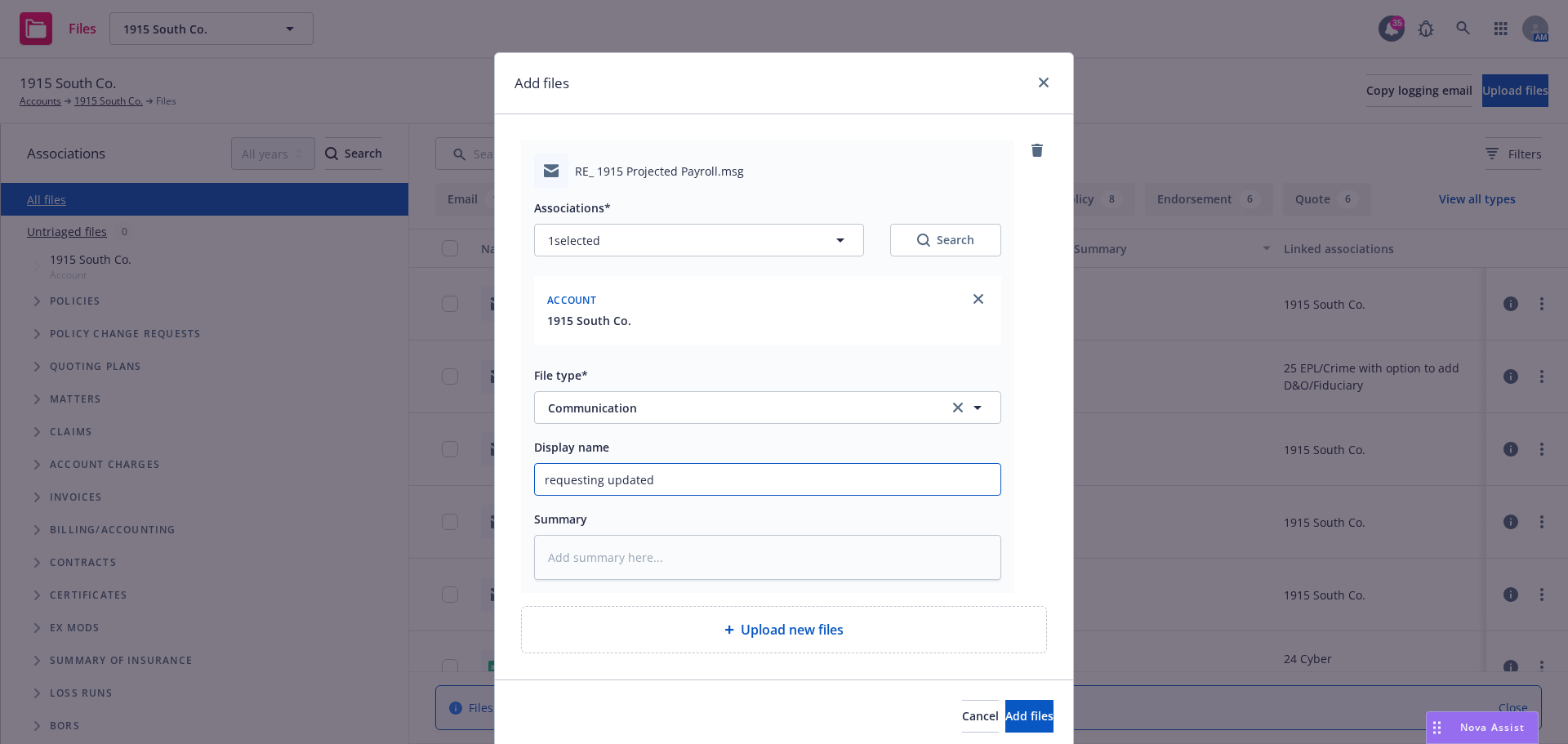
type textarea "x"
type input "requesting updated"
type textarea "x"
type input "requesting updated p"
type textarea "x"
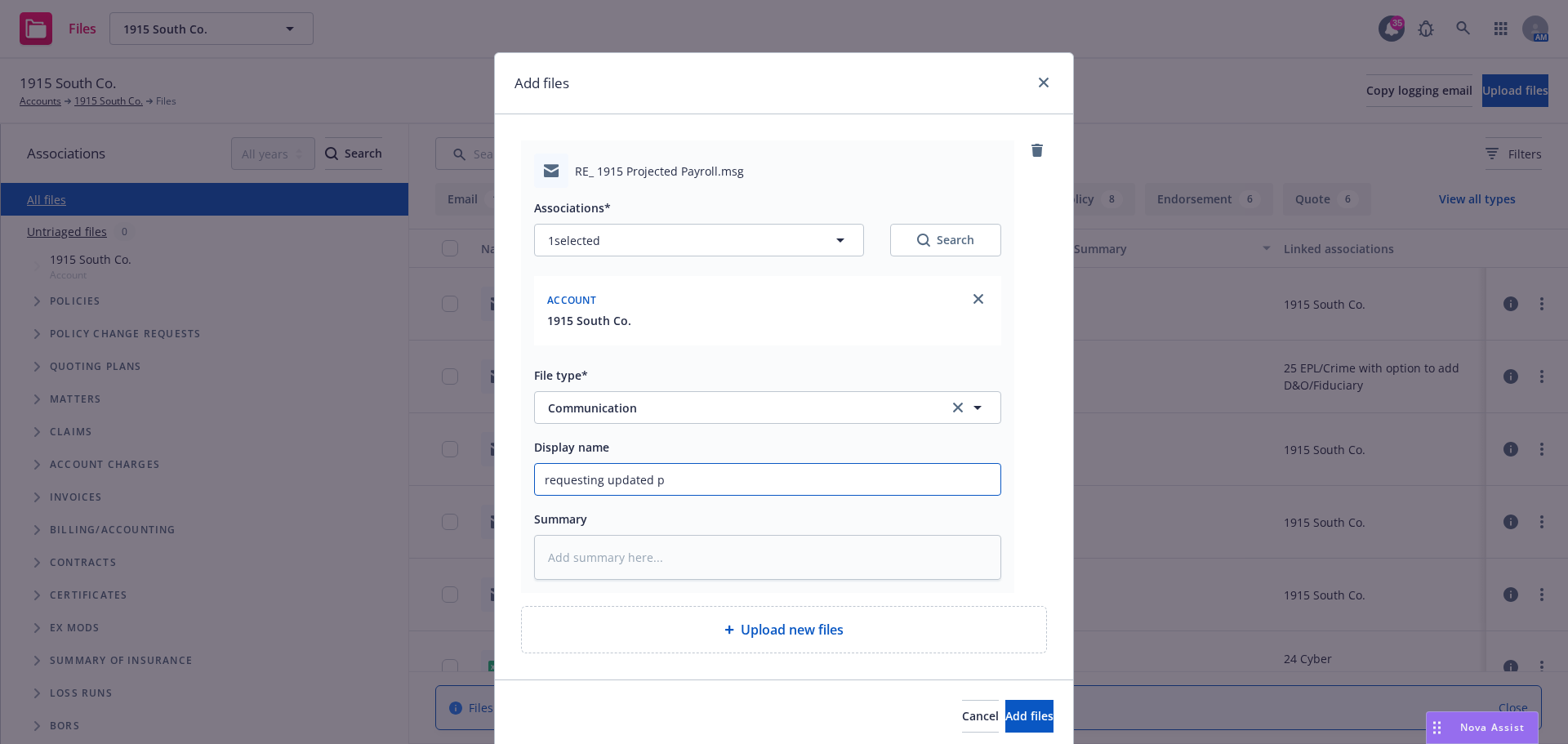
type input "requesting updated pa"
type textarea "x"
type input "requesting updated pay"
type textarea "x"
type input "requesting updated payr"
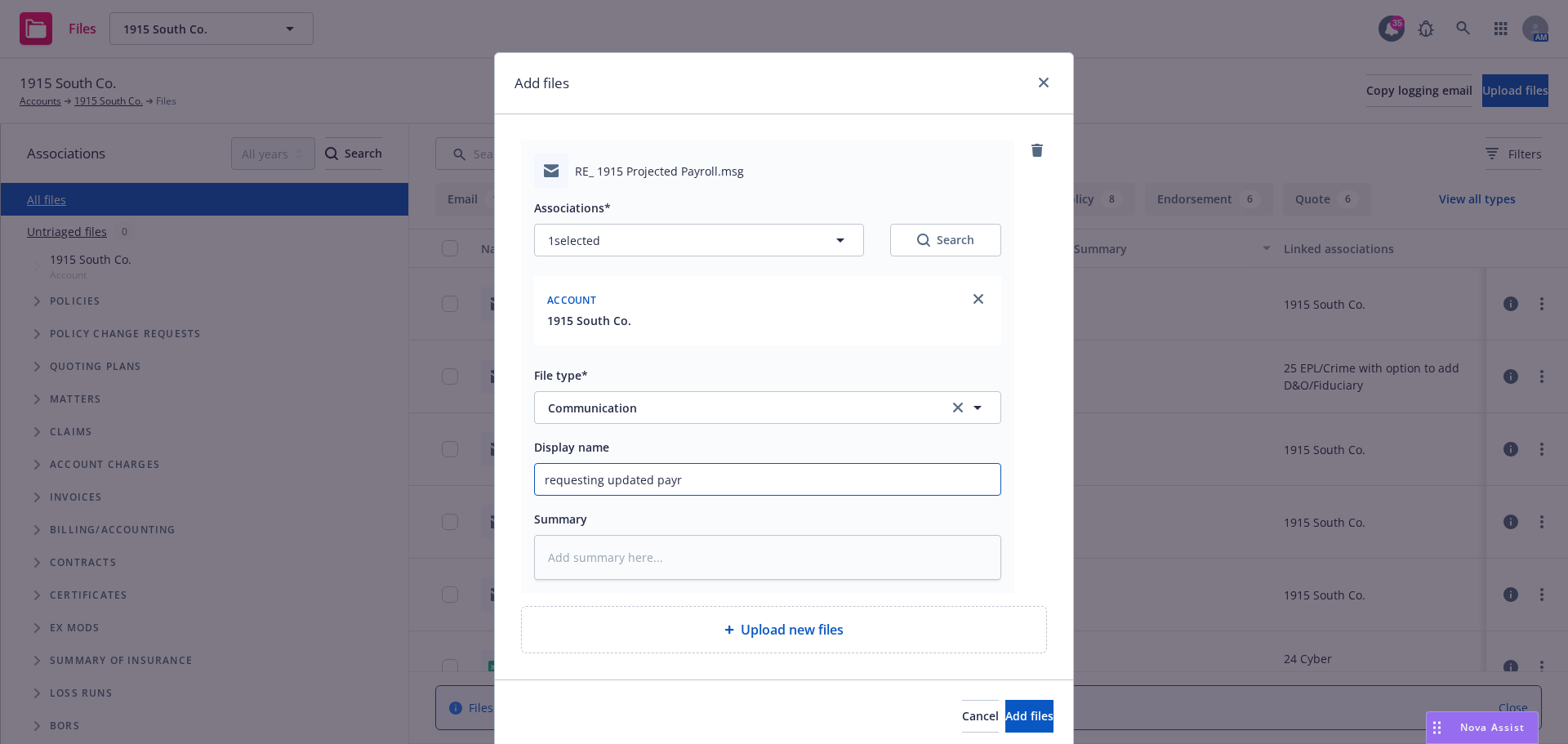
type textarea "x"
type input "requesting updated payro"
type textarea "x"
type input "requesting updated payrol"
type textarea "x"
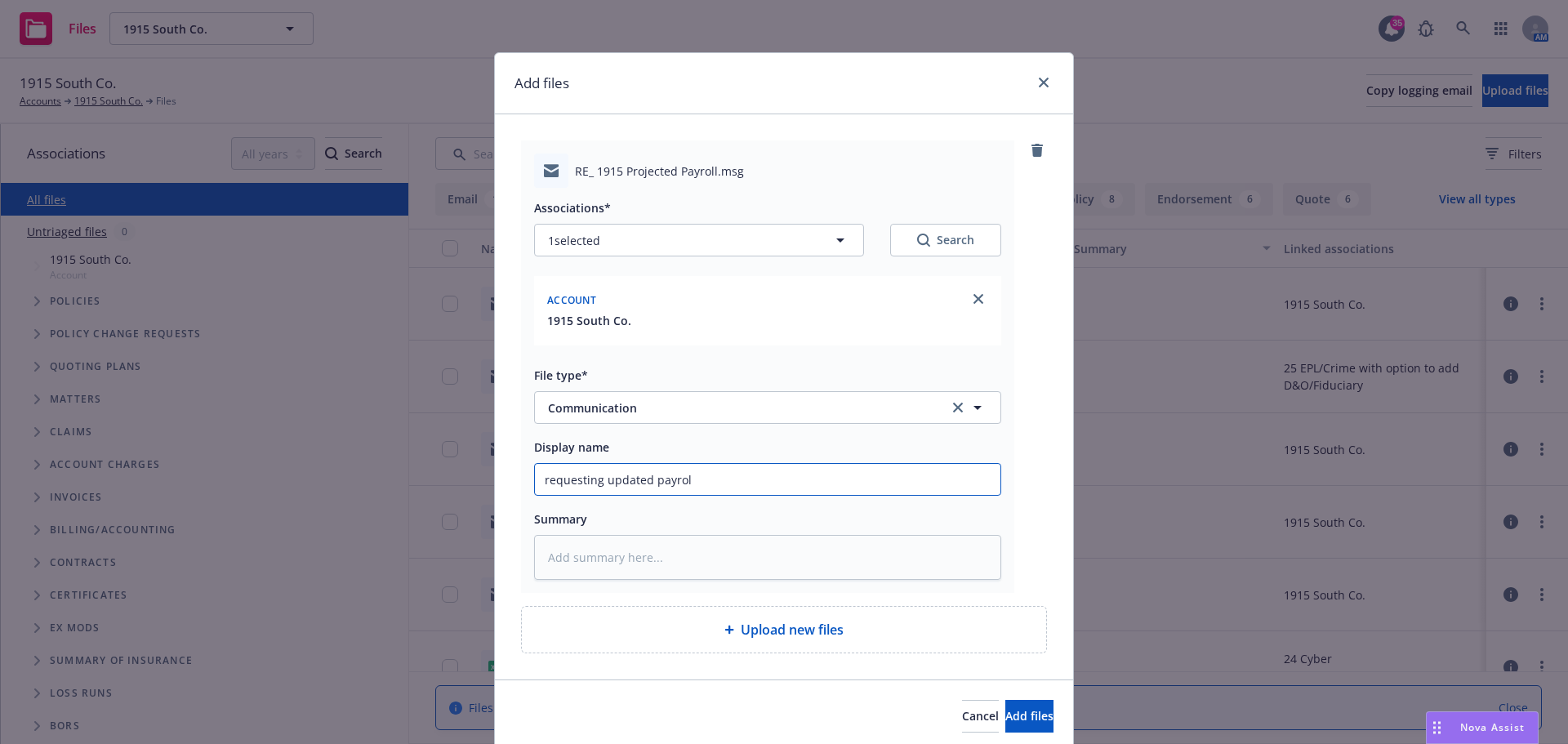
type input "requesting updated payrolm"
type textarea "x"
type input "requesting updated payrol"
type textarea "x"
type input "requesting updated payroll"
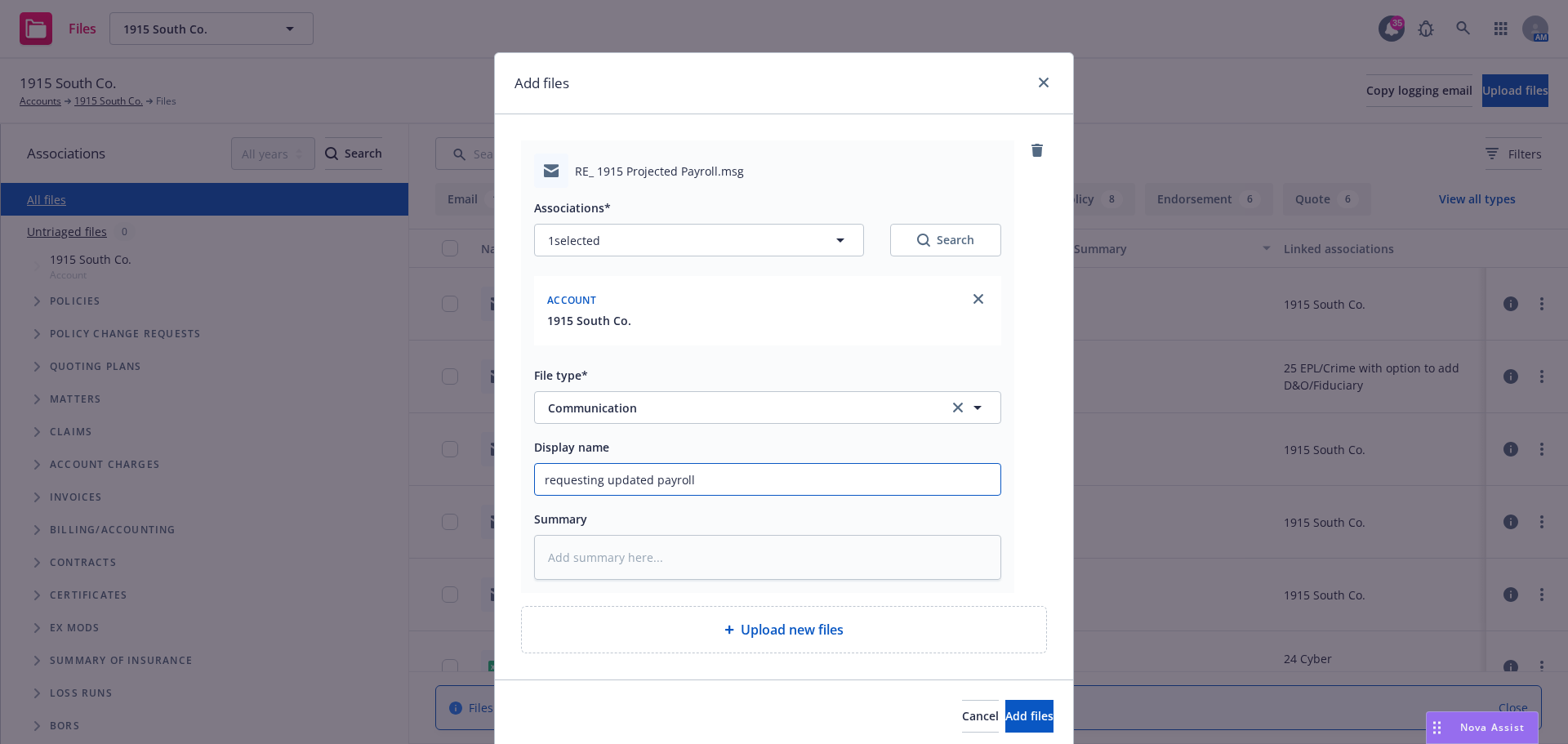
type textarea "x"
type input "requesting updated payroll"
type textarea "x"
type input "requesting updated payroll f"
type textarea "x"
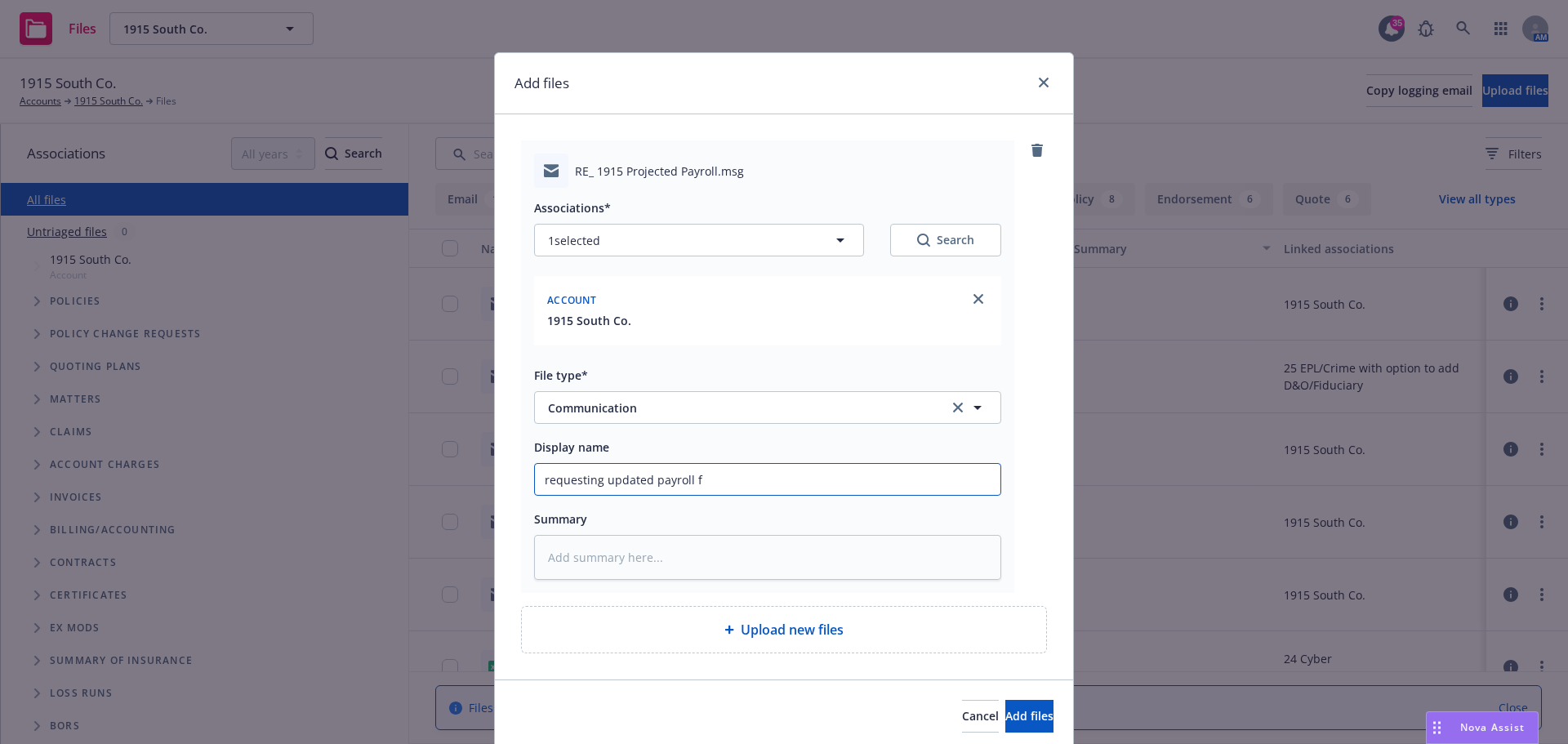
type input "requesting updated payroll fr"
type textarea "x"
type input "requesting updated payroll fro"
type textarea "x"
type input "requesting updated payroll from"
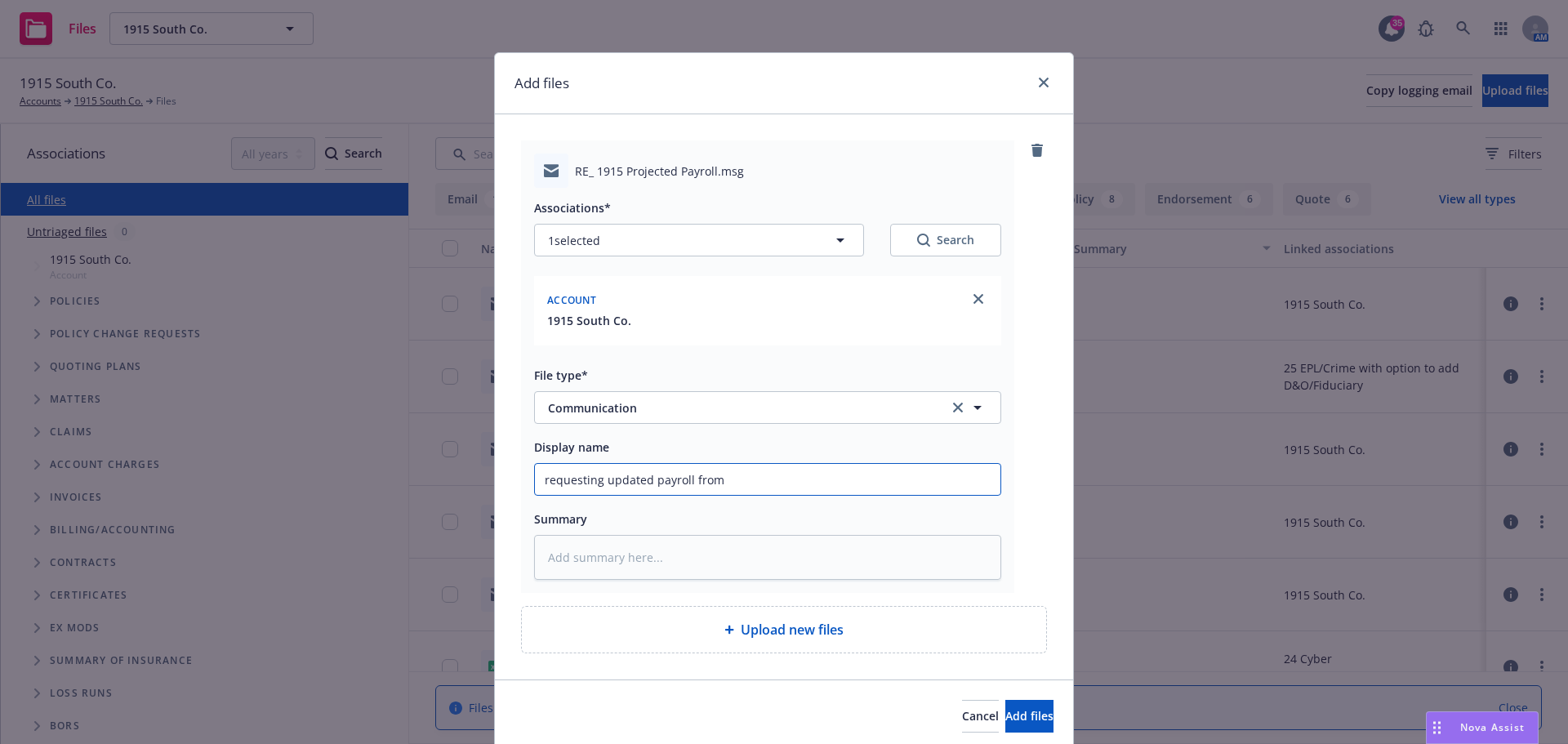
type textarea "x"
type input "requesting updated payroll from"
type textarea "x"
type input "requesting updated payroll from i"
type textarea "x"
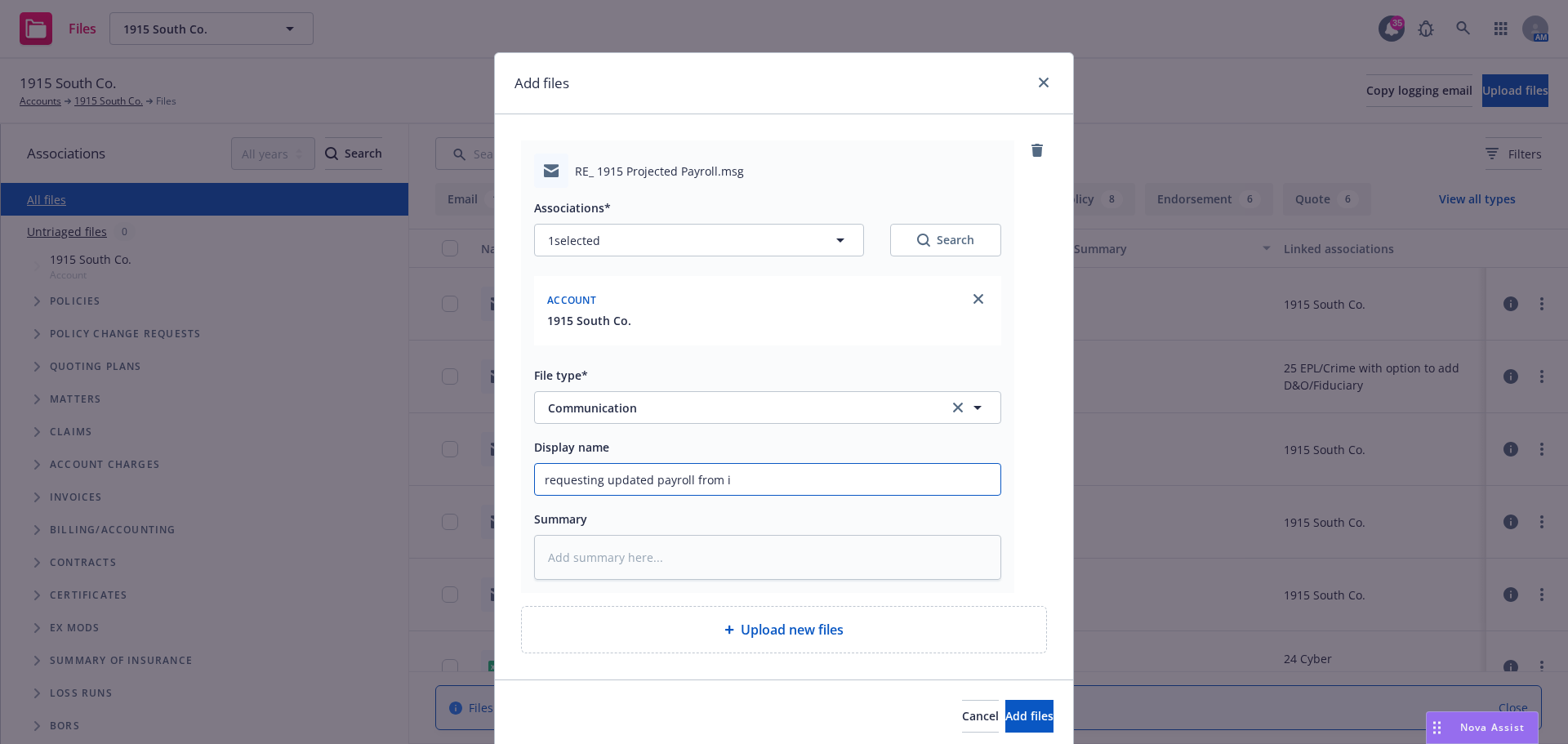
type input "requesting updated payroll from in"
type textarea "x"
type input "requesting updated payroll from ins"
type textarea "x"
type input "requesting updated payroll from insu"
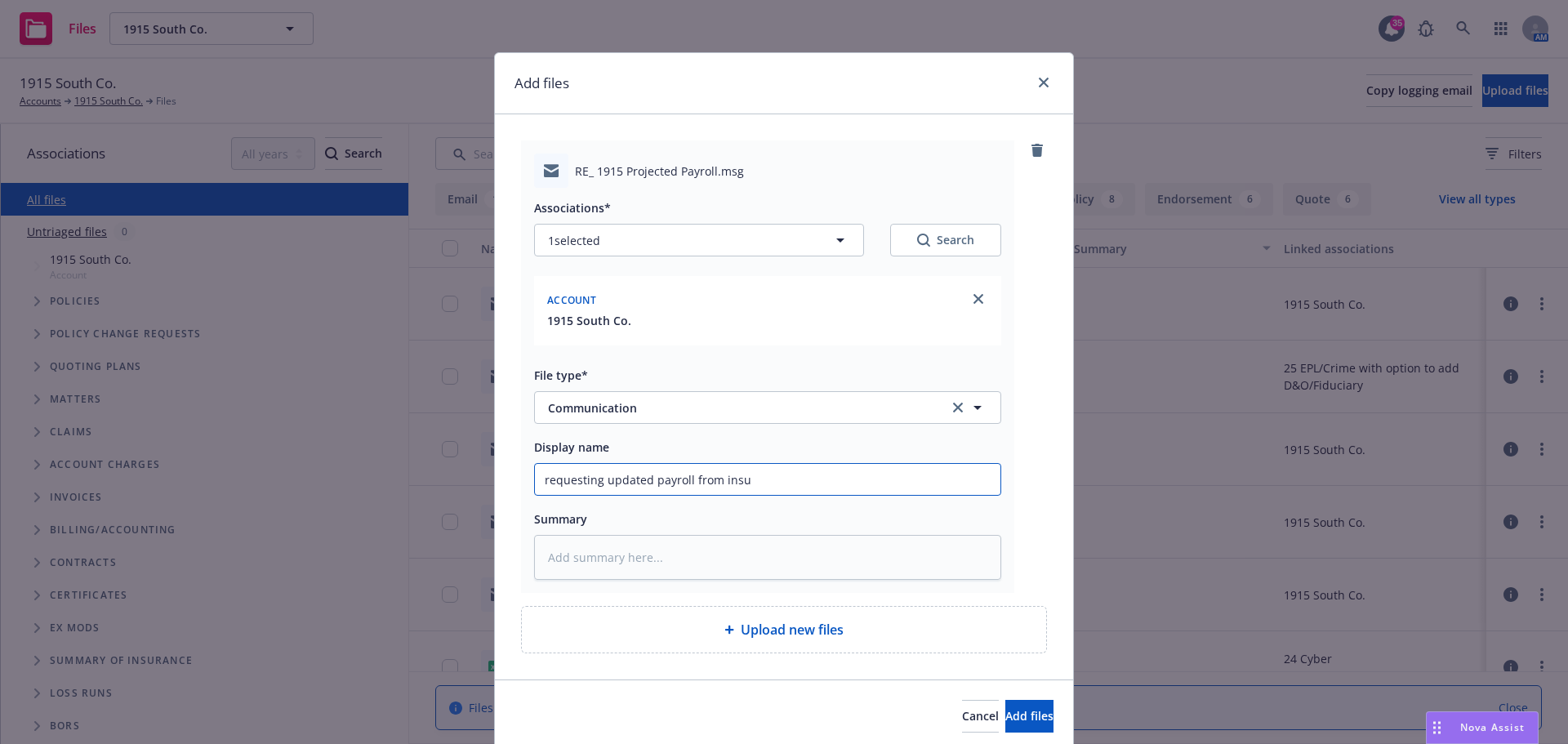
type textarea "x"
type input "requesting updated payroll from insur"
type textarea "x"
type input "requesting updated payroll from insure"
type textarea "x"
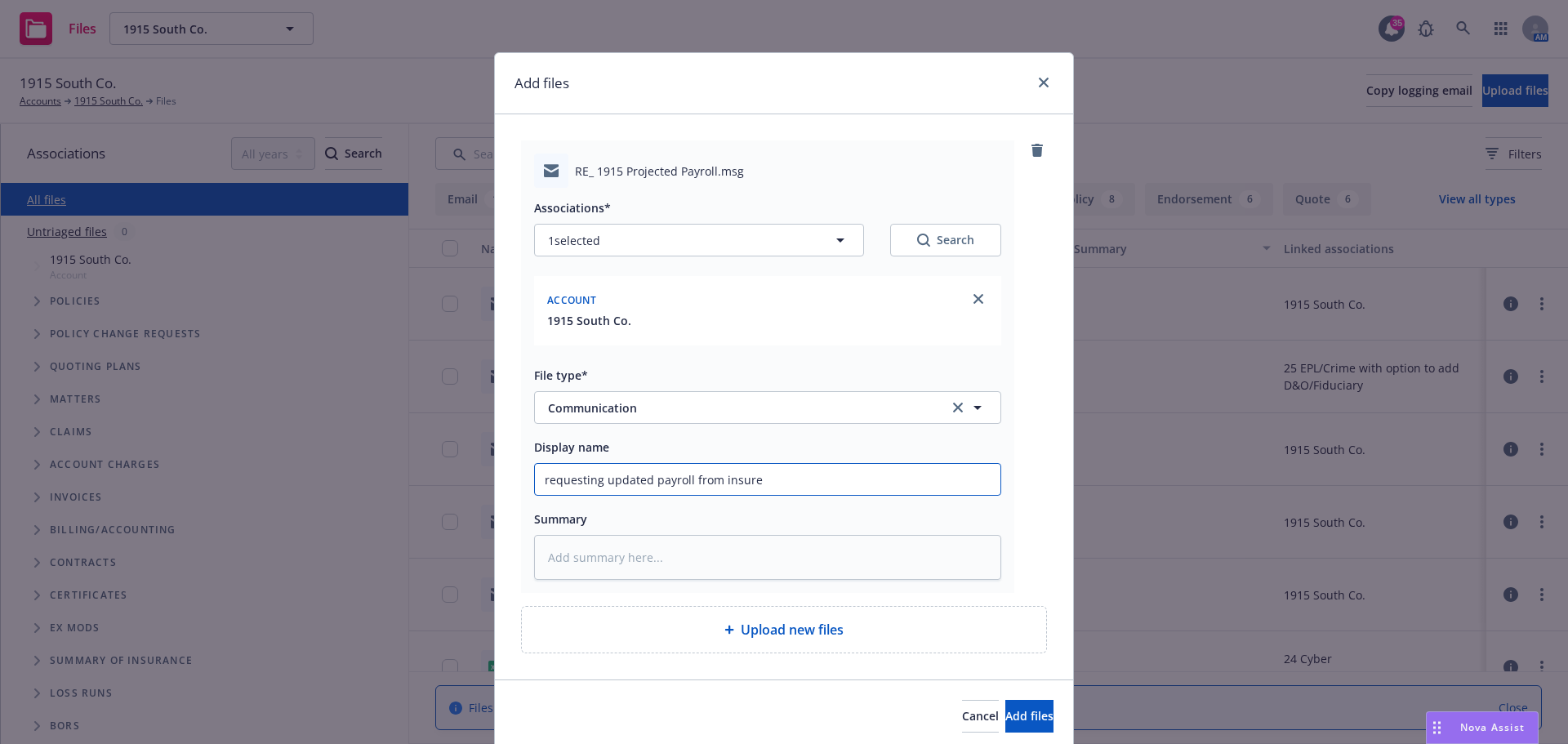
type input "requesting updated payroll from insured"
type textarea "x"
type input "requesting updated payroll from insured"
type textarea "x"
type input "requesting updated payroll from insured"
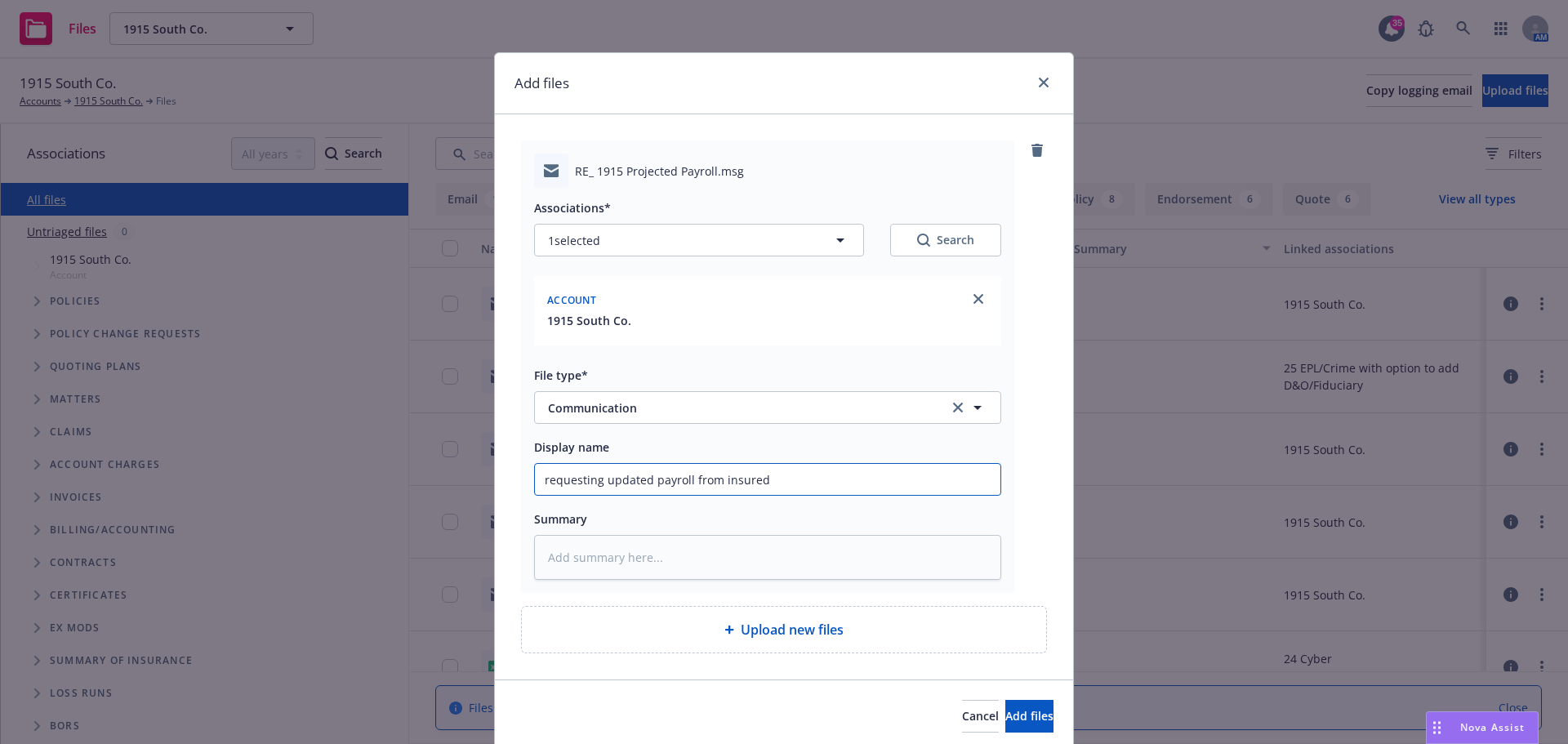
type textarea "x"
type input "requesting updated payroll from insured"
type textarea "x"
type input "requesting updated payroll from insured o"
type textarea "x"
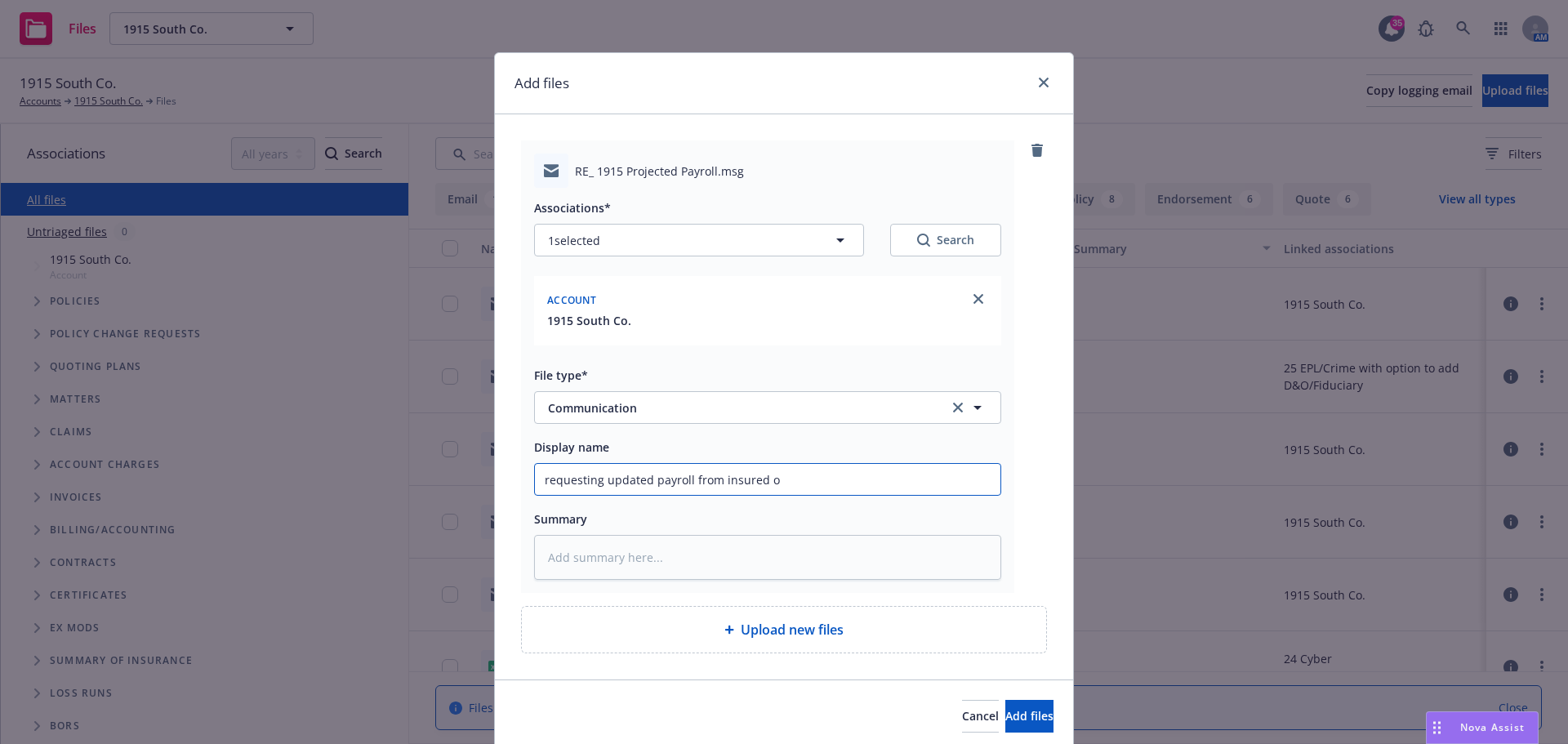
type input "requesting updated payroll from insured on"
type textarea "x"
type input "requesting updated payroll from insured on"
type textarea "x"
type input "requesting updated payroll from insured on W"
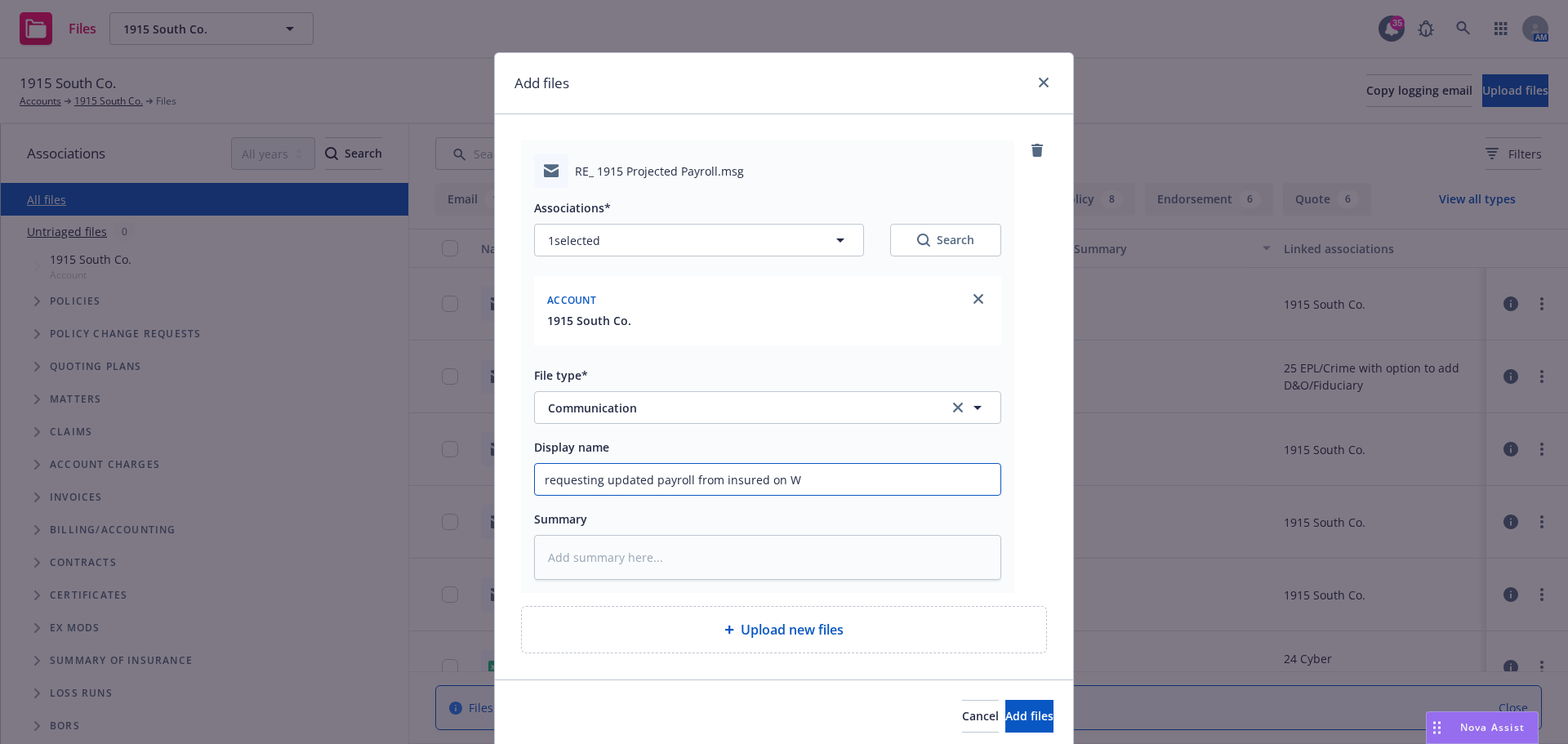
type textarea "x"
type input "requesting updated payroll from insured on W"
type textarea "x"
type input "requesting updated payroll from insured on W"
type textarea "x"
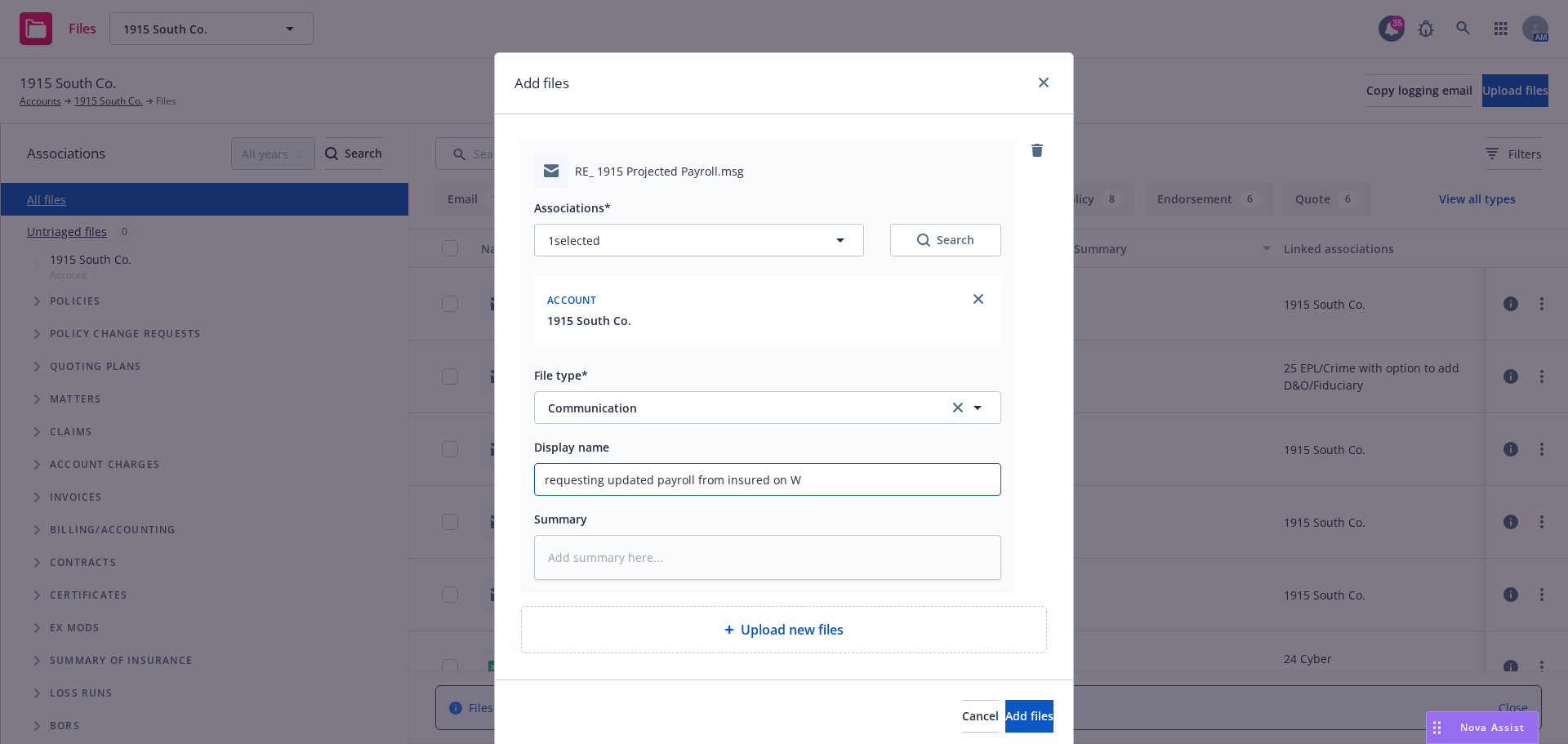
type input "requesting updated payroll from insured on WC"
type textarea "x"
type input "requesting updated payroll from insured on WC,"
type textarea "x"
type input "requesting updated payroll from insured on WC,"
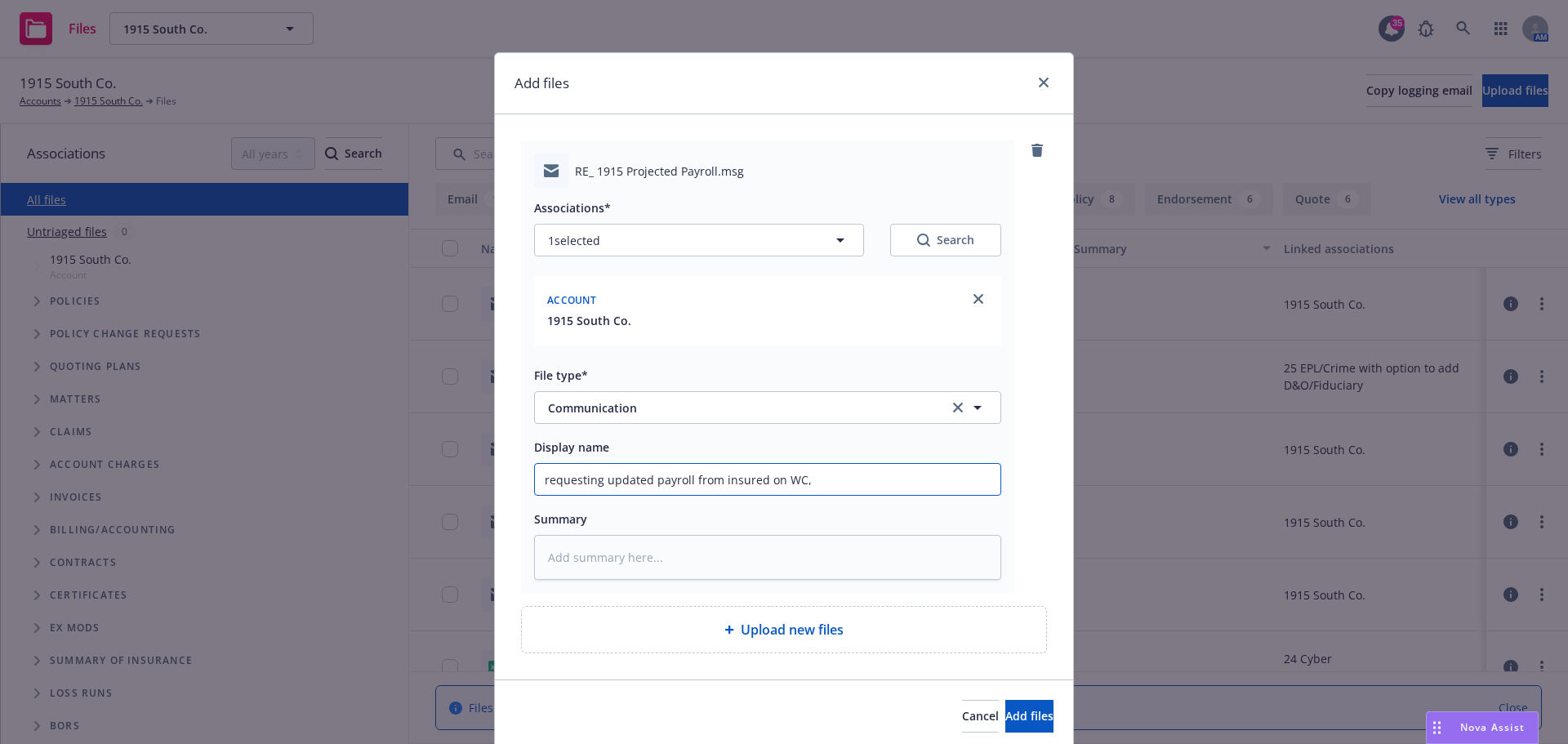
type textarea "x"
type input "requesting updated payroll from insured on WC, F"
type textarea "x"
type input "requesting updated payroll from insured on WC, FL"
type textarea "x"
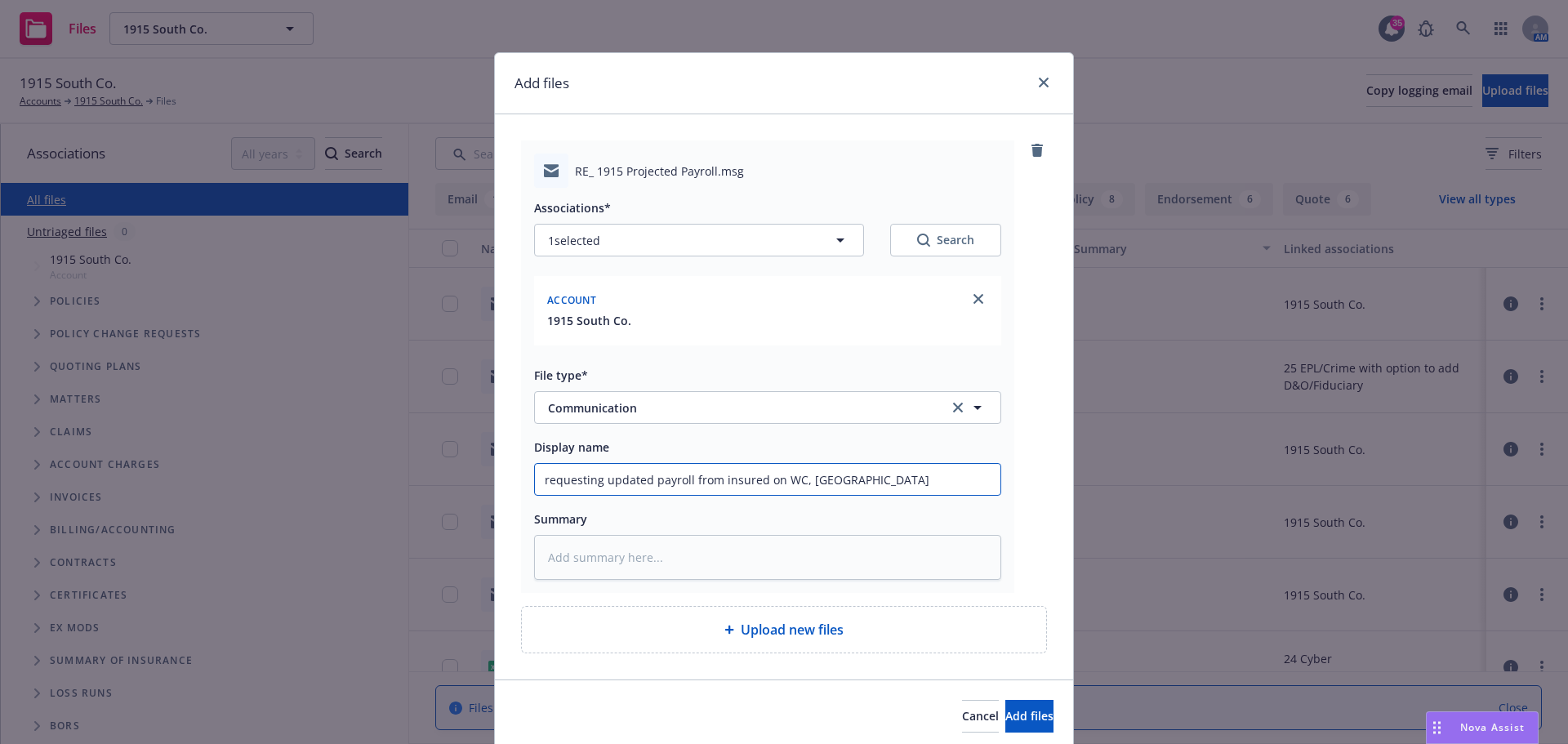
type input "requesting updated payroll from insured on WC, FL"
type textarea "x"
type input "requesting updated payroll from insured on WC, FL"
type textarea "x"
type input "requesting updated payroll from insured on WC, FL,"
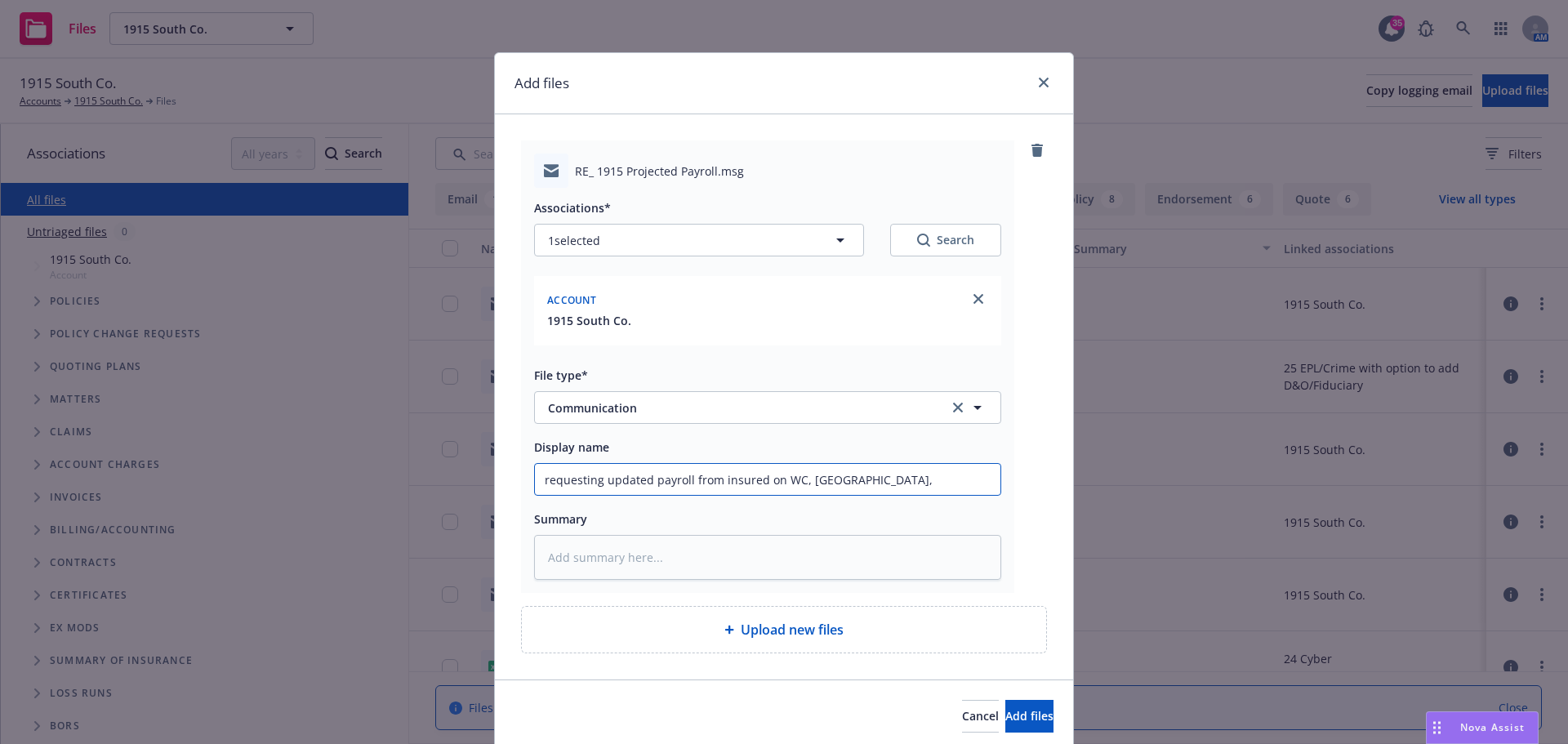
type textarea "x"
type input "requesting updated payroll from insured on WC, FL,"
type textarea "x"
type input "requesting updated payroll from insured on WC, FL, G"
type textarea "x"
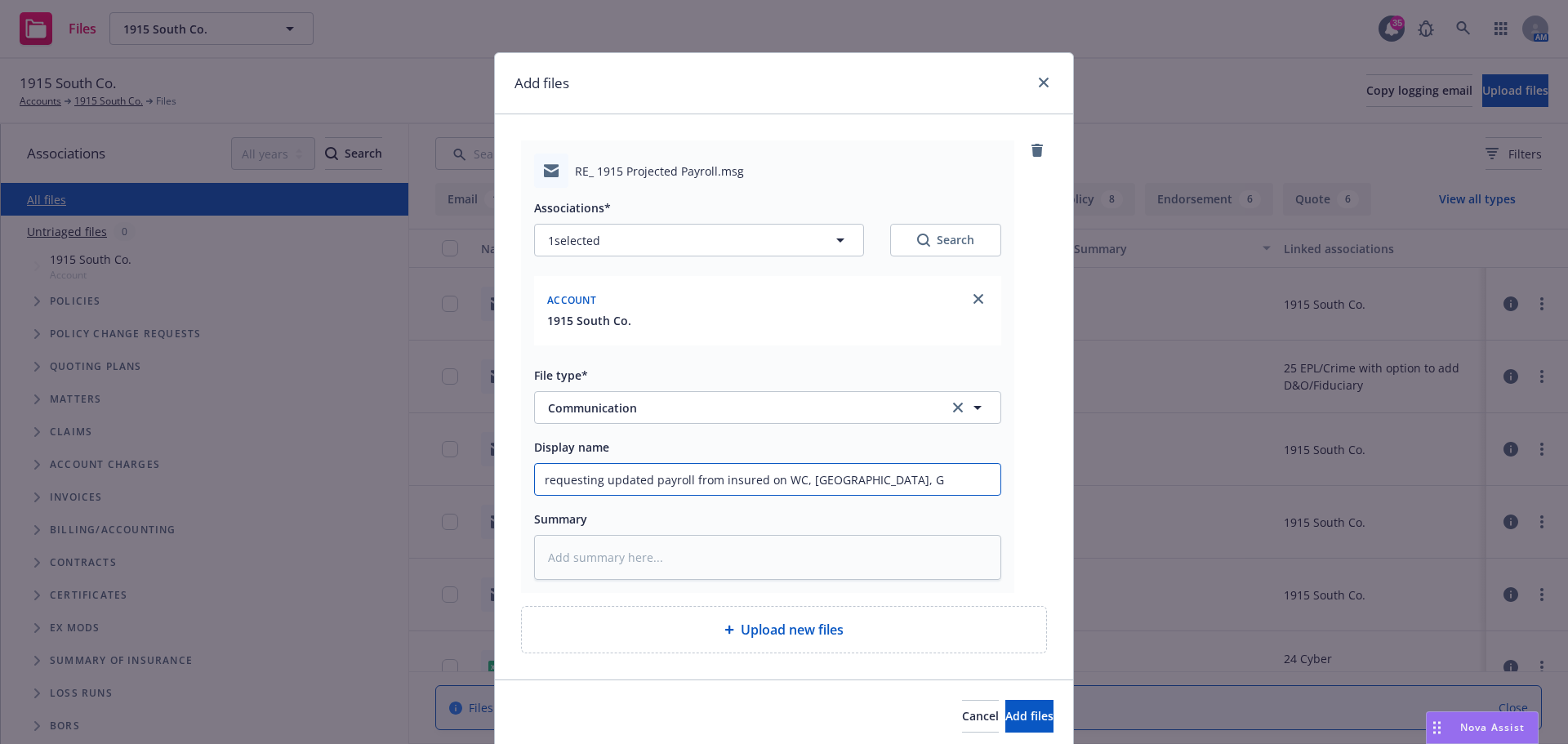
type input "requesting updated payroll from insured on WC, FL, GA"
type textarea "x"
type input "requesting updated payroll from insured on WC, FL, GA"
type textarea "x"
type input "requesting updated payroll from insured on WC, FL, GA"
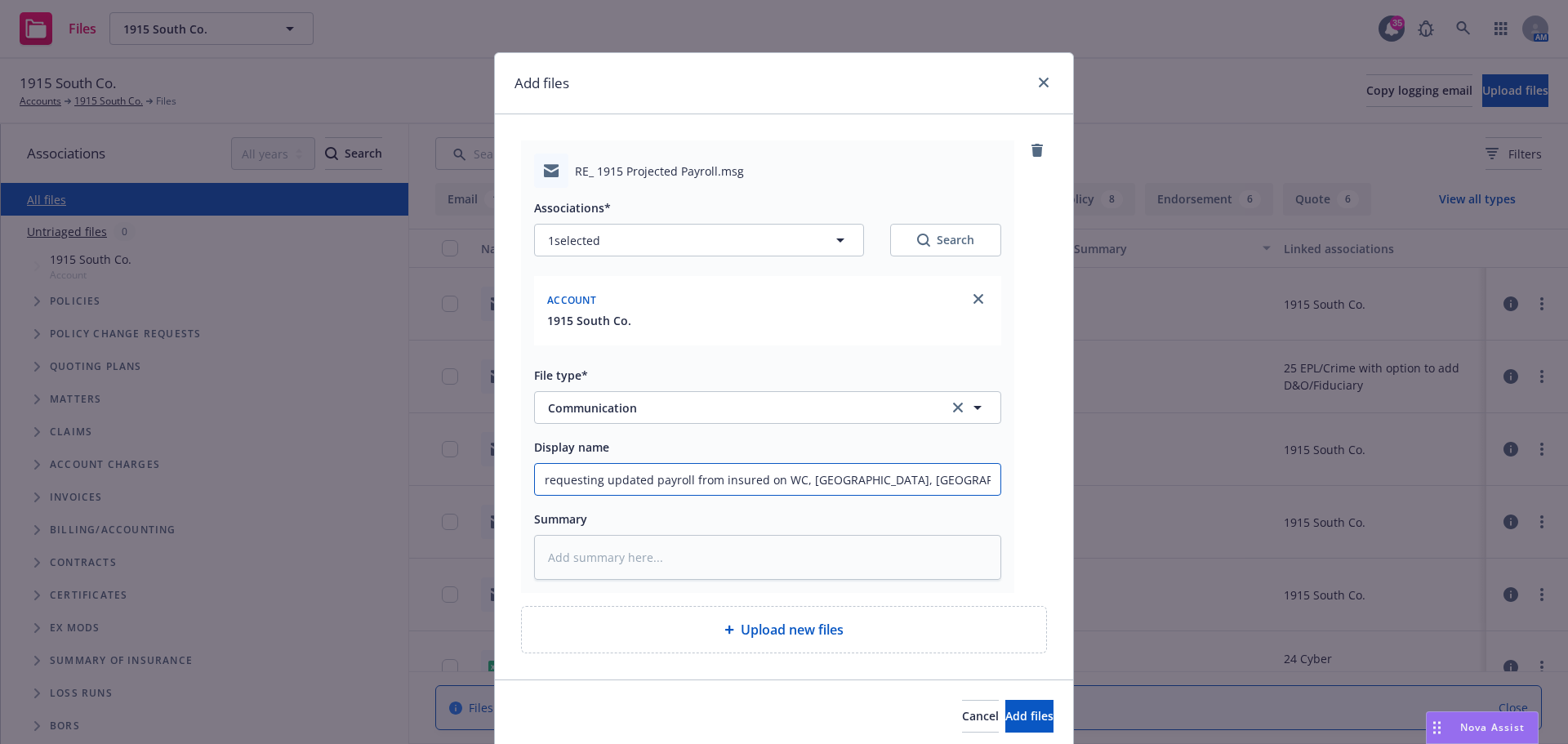
type textarea "x"
type input "requesting updated payroll from insured on WC, FL, GA,"
type textarea "x"
type input "requesting updated payroll from insured on WC, FL, GA,"
type textarea "x"
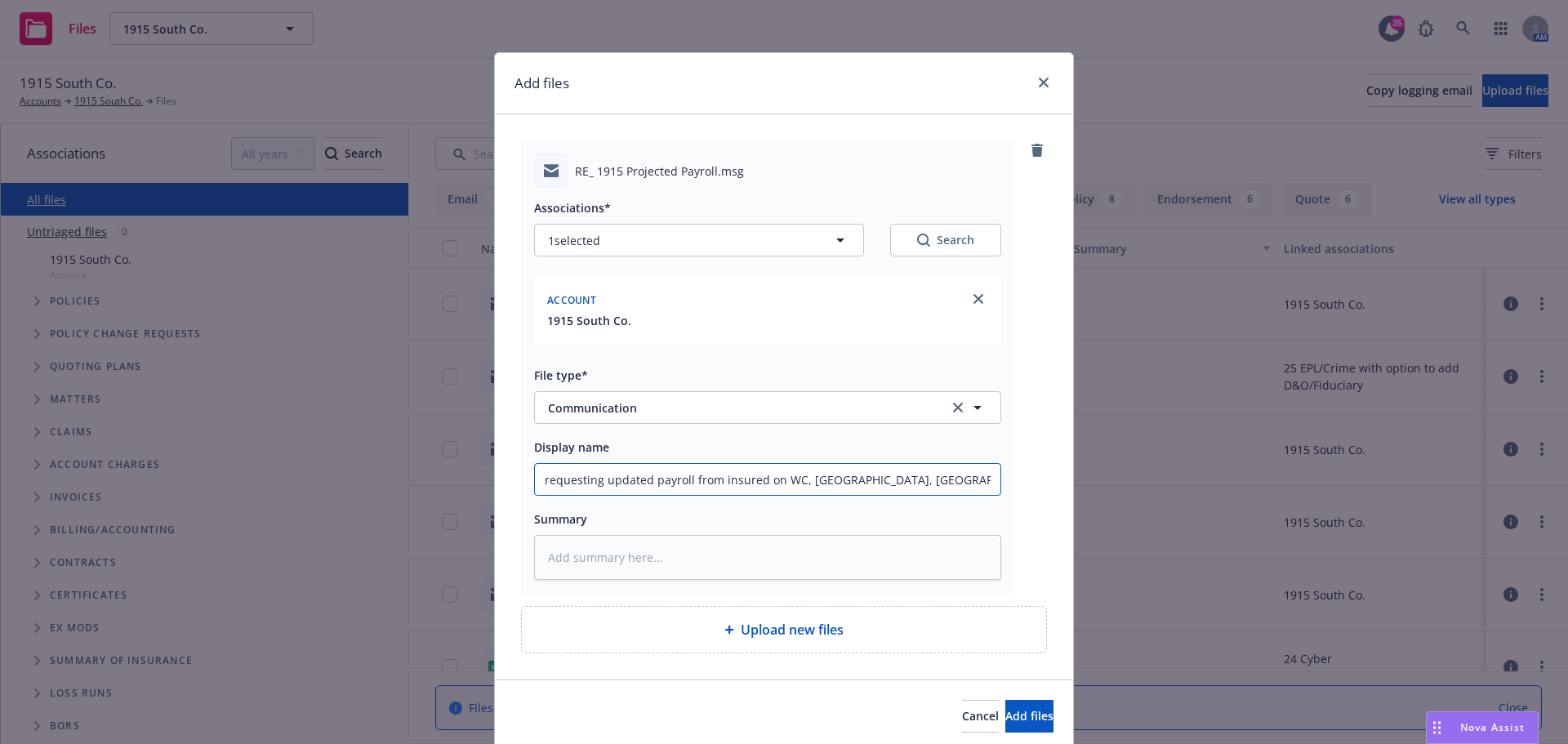
type input "requesting updated payroll from insured on WC, FL, GA, e"
type textarea "x"
type input "requesting updated payroll from insured on WC, FL, GA, et"
type textarea "x"
type input "requesting updated payroll from insured on WC, FL, GA, etc"
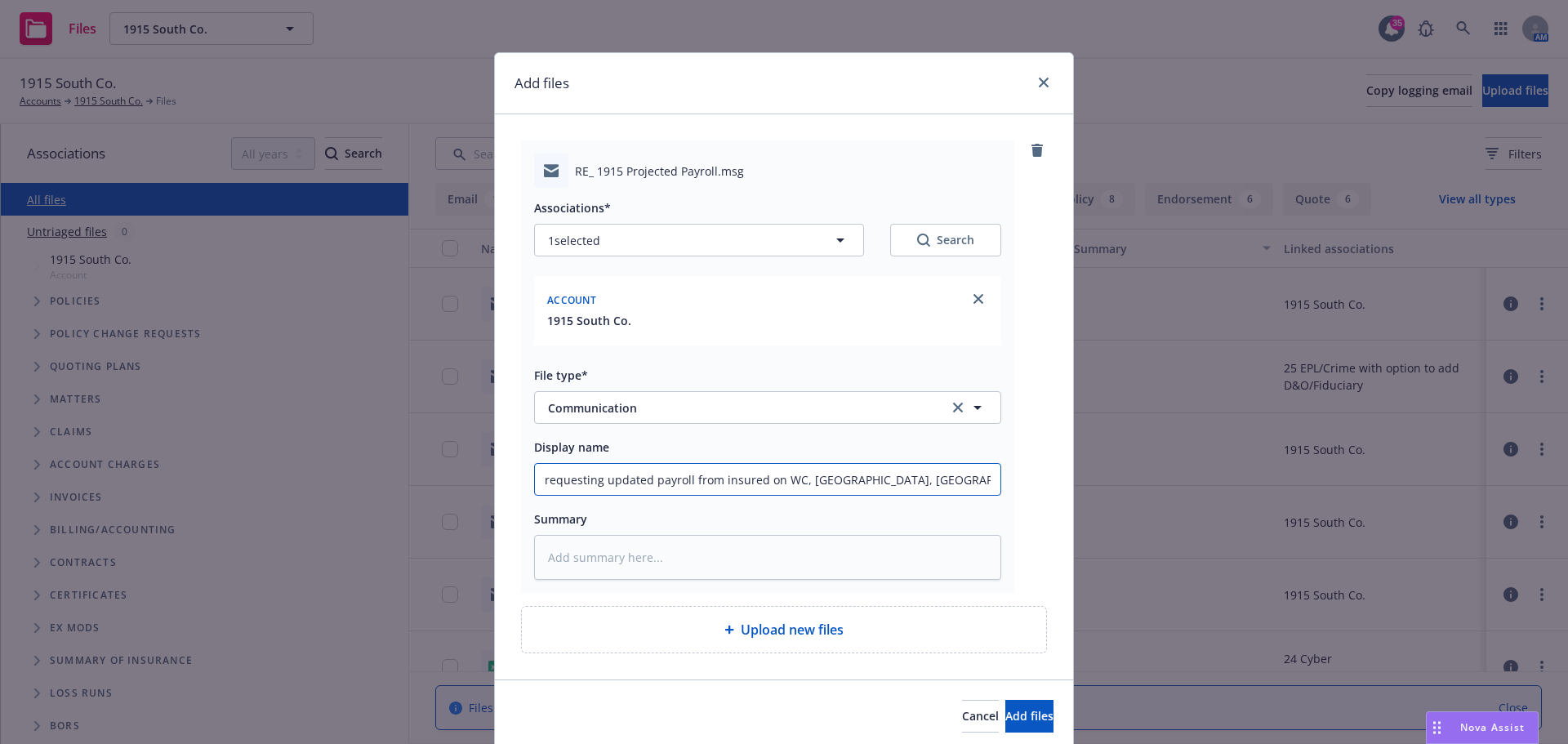
type textarea "x"
type input "requesting updated payroll from insured on WC, FL, GA, etc"
click at [1005, 719] on button "Add files" at bounding box center [1029, 716] width 49 height 32
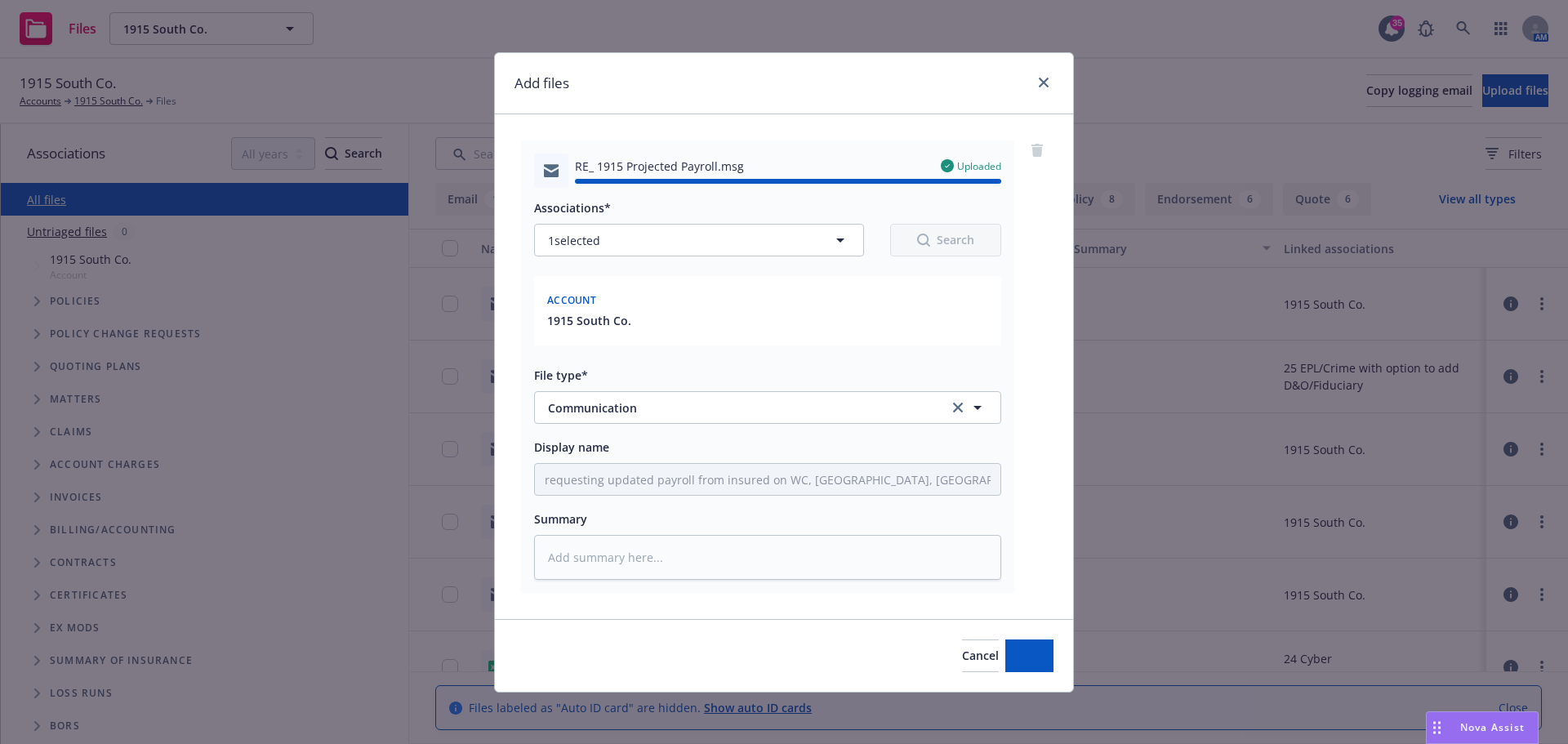
type textarea "x"
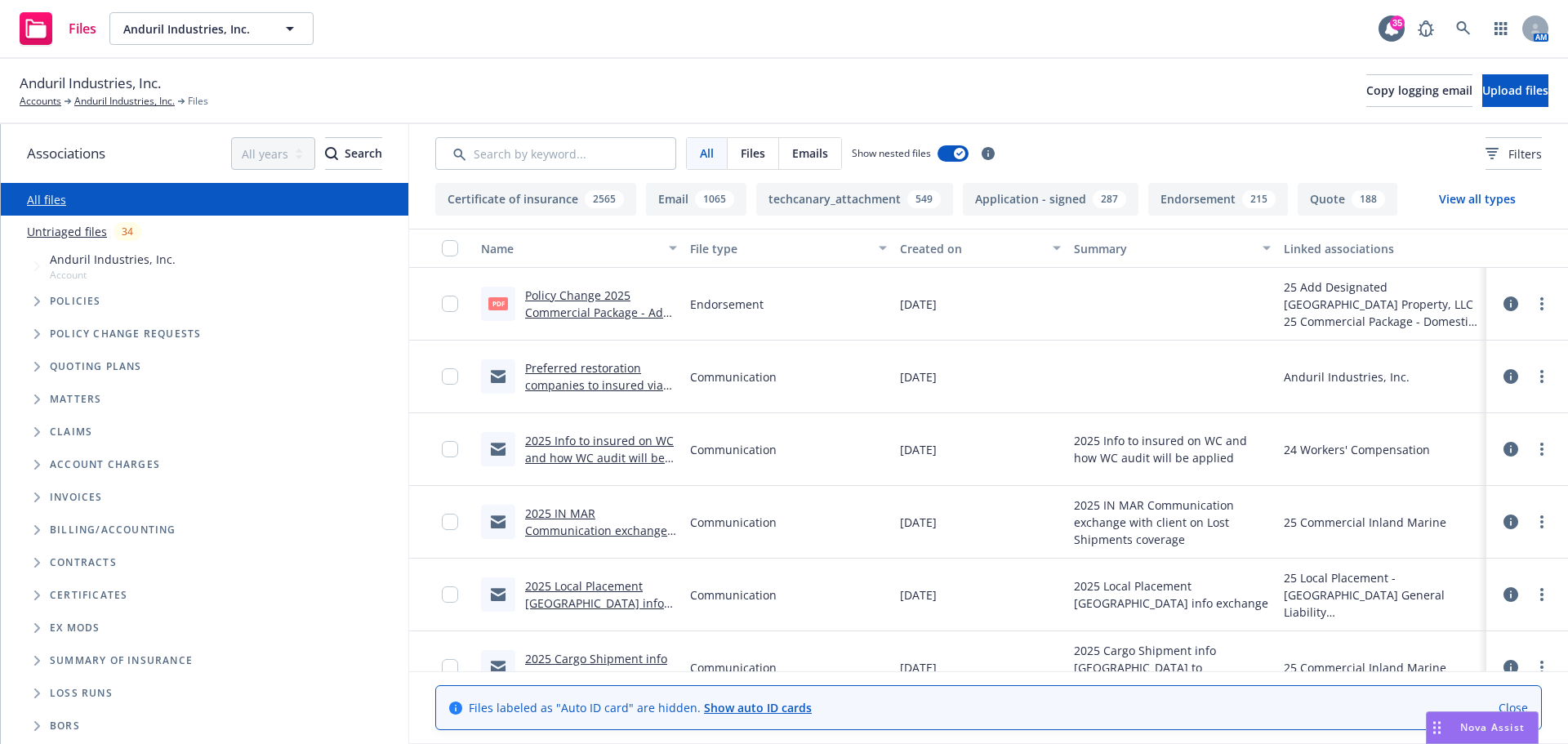
click at [585, 308] on link "Policy Change 2025 Commercial Package - Add Designated [GEOGRAPHIC_DATA] Proper…" at bounding box center [598, 329] width 146 height 84
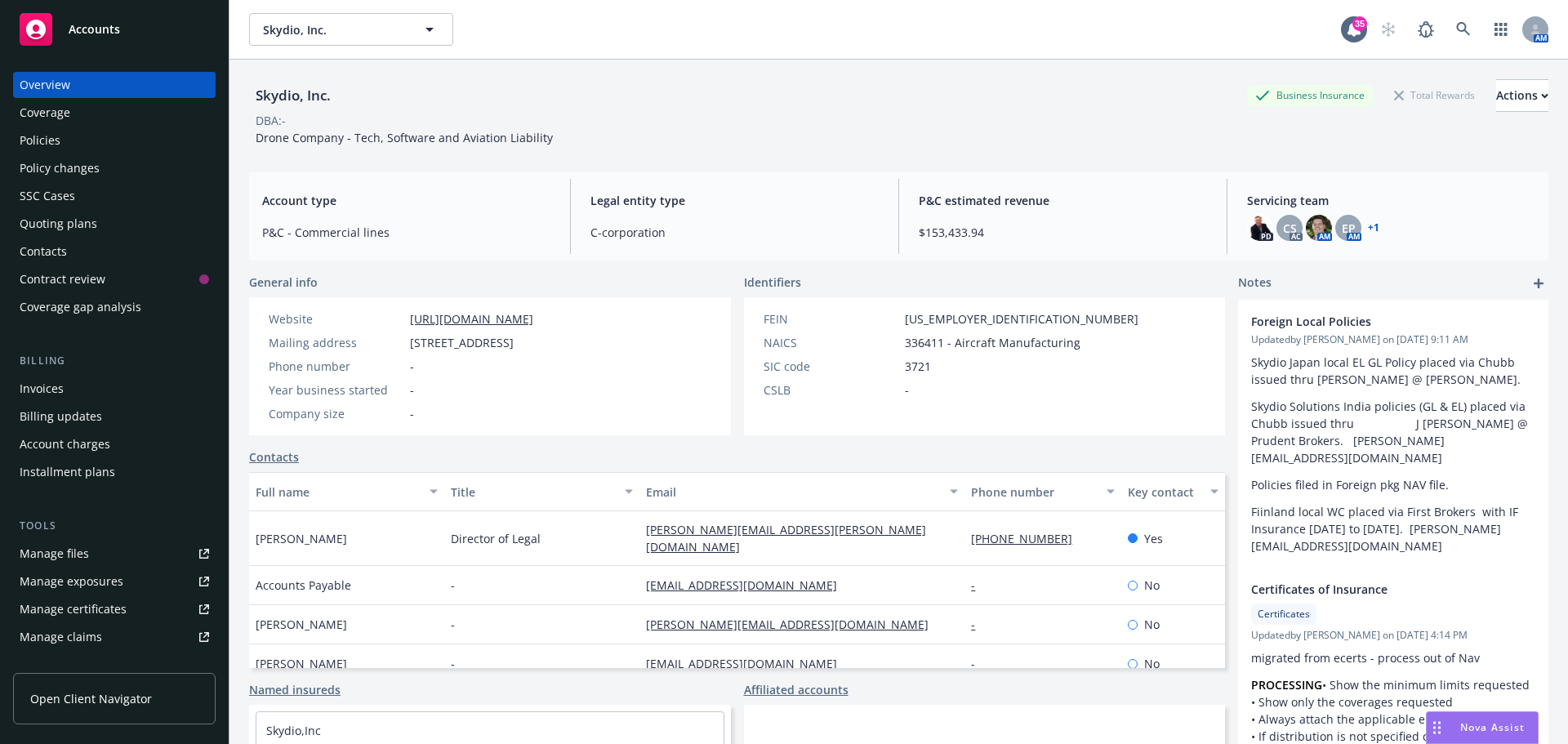
drag, startPoint x: 753, startPoint y: 112, endPoint x: 721, endPoint y: 118, distance: 32.6
click at [753, 111] on div "Skydio, Inc. Business Insurance Total Rewards Actions DBA: - Drone Company - Te…" at bounding box center [899, 112] width 1300 height 67
click at [69, 403] on div "Invoices Billing updates Account charges Installment plans" at bounding box center [114, 430] width 203 height 109
click at [70, 397] on div "Invoices" at bounding box center [114, 388] width 189 height 26
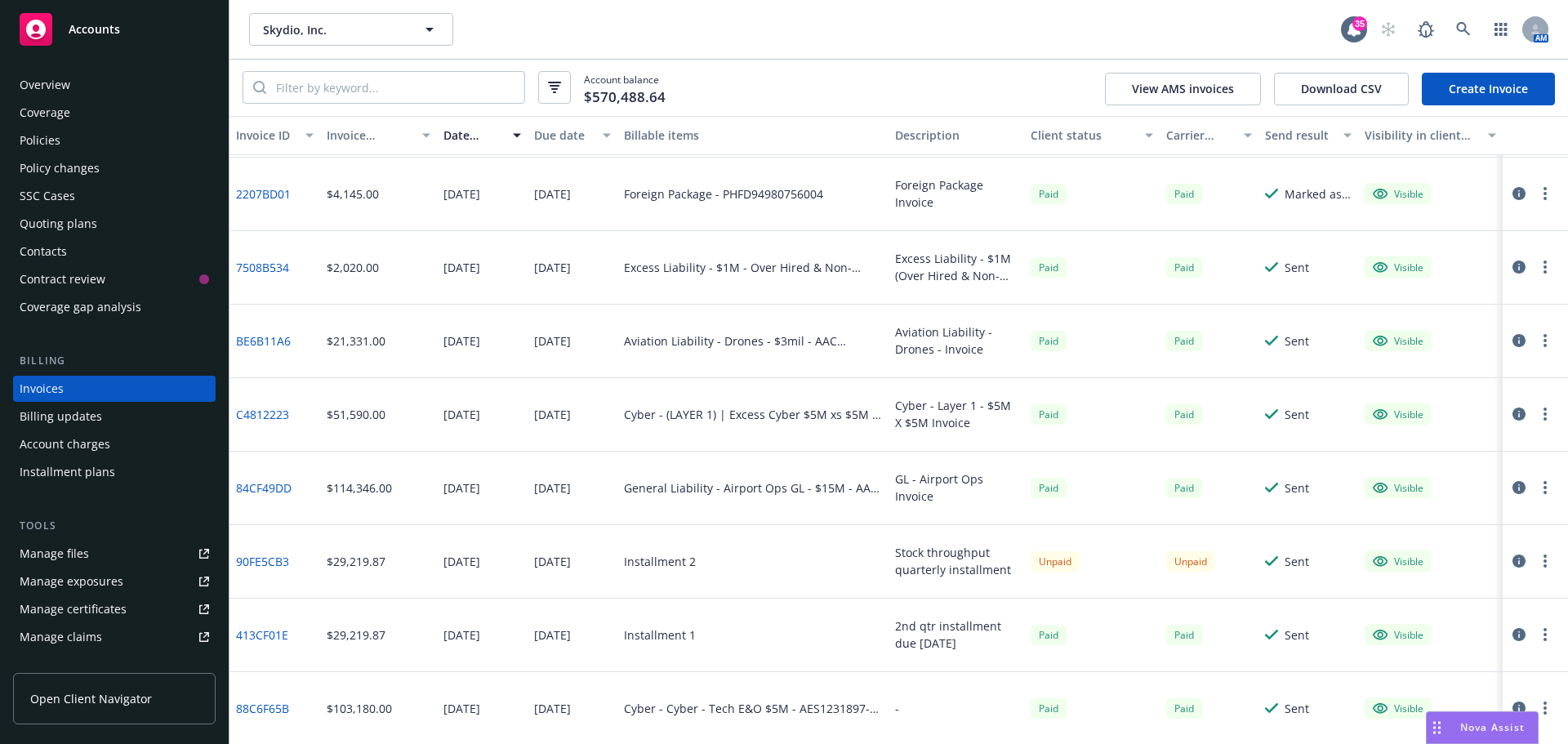
scroll to position [1469, 0]
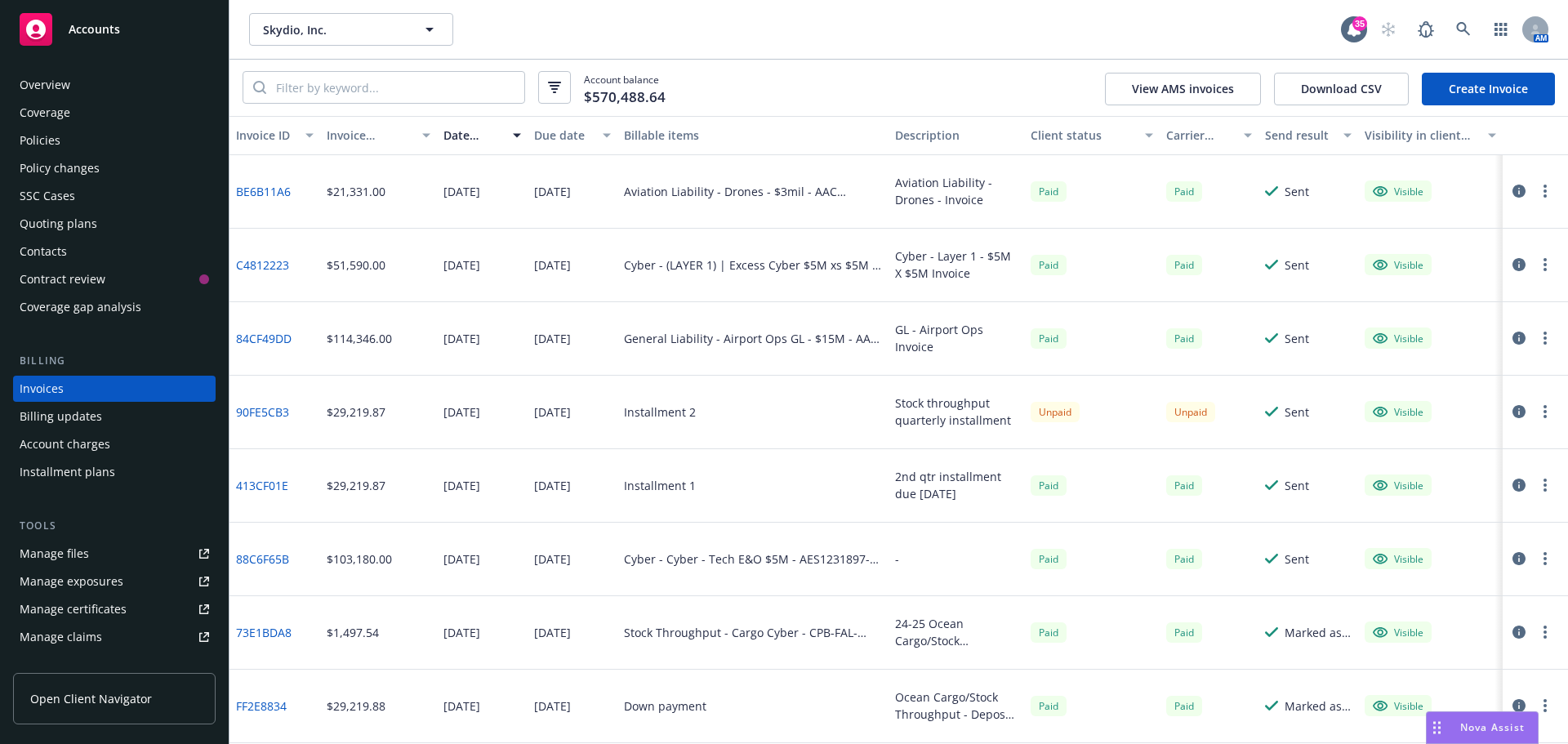
click at [265, 409] on link "90FE5CB3" at bounding box center [262, 412] width 53 height 17
click at [63, 130] on div "Policies" at bounding box center [114, 140] width 189 height 26
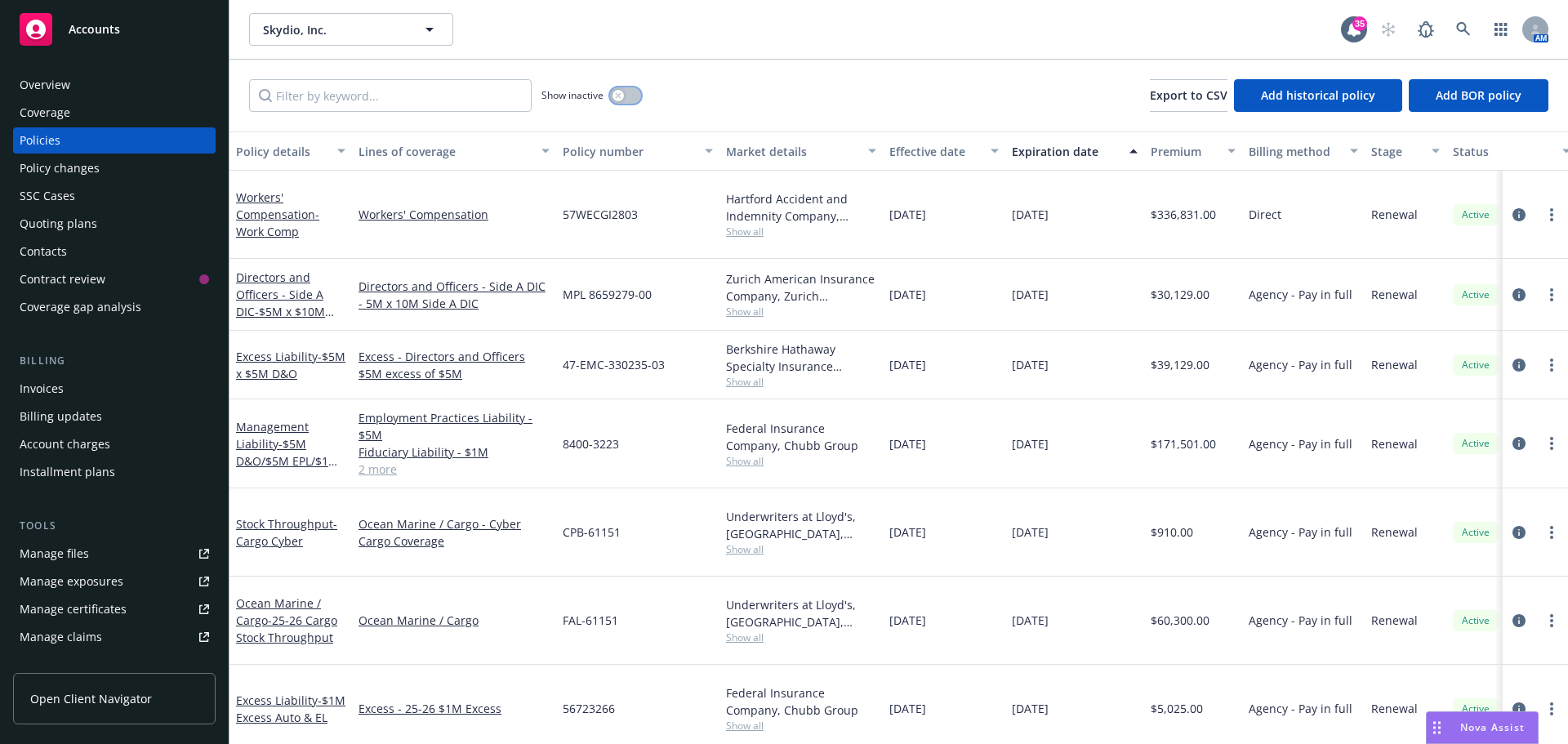
click at [626, 94] on button "button" at bounding box center [625, 95] width 31 height 16
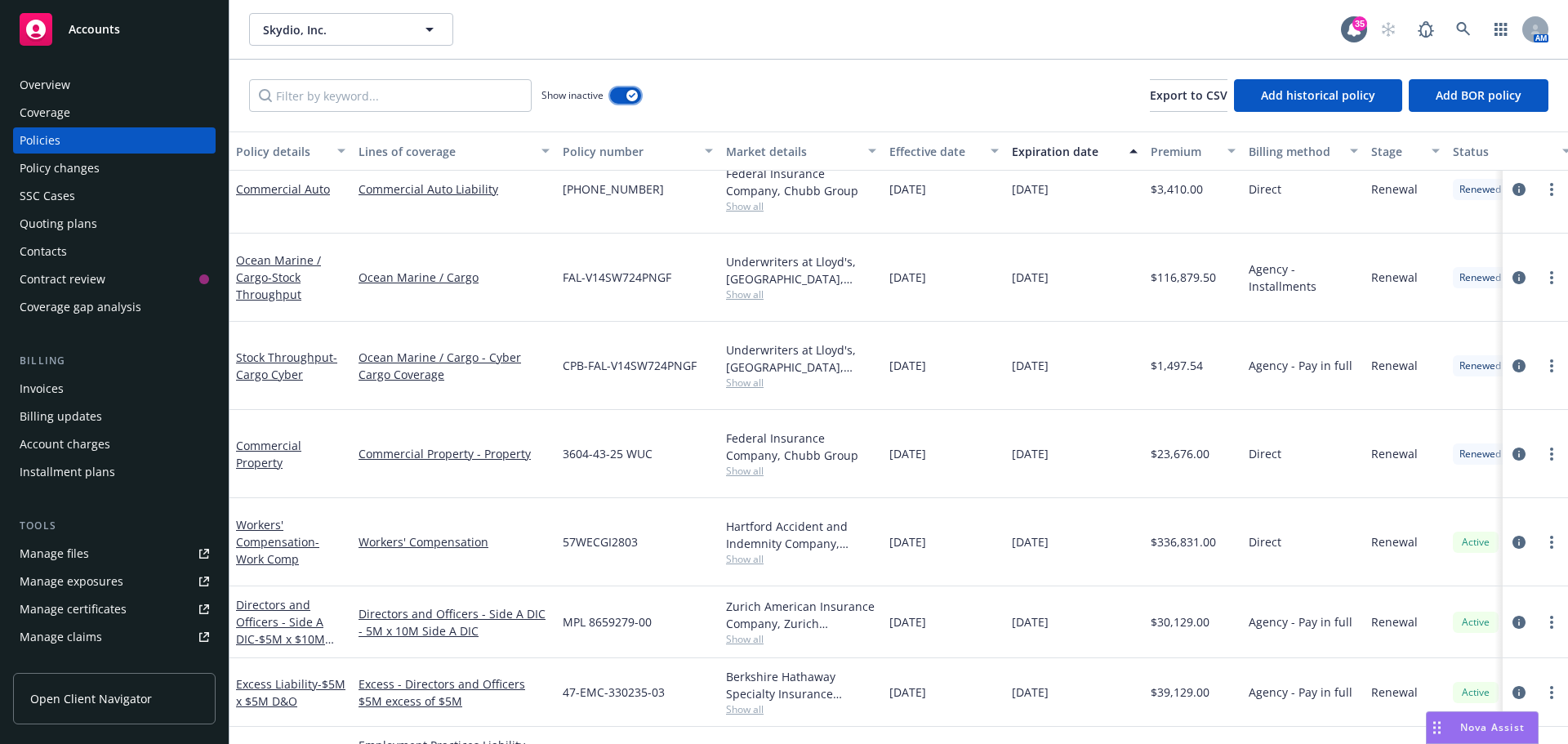
scroll to position [2644, 0]
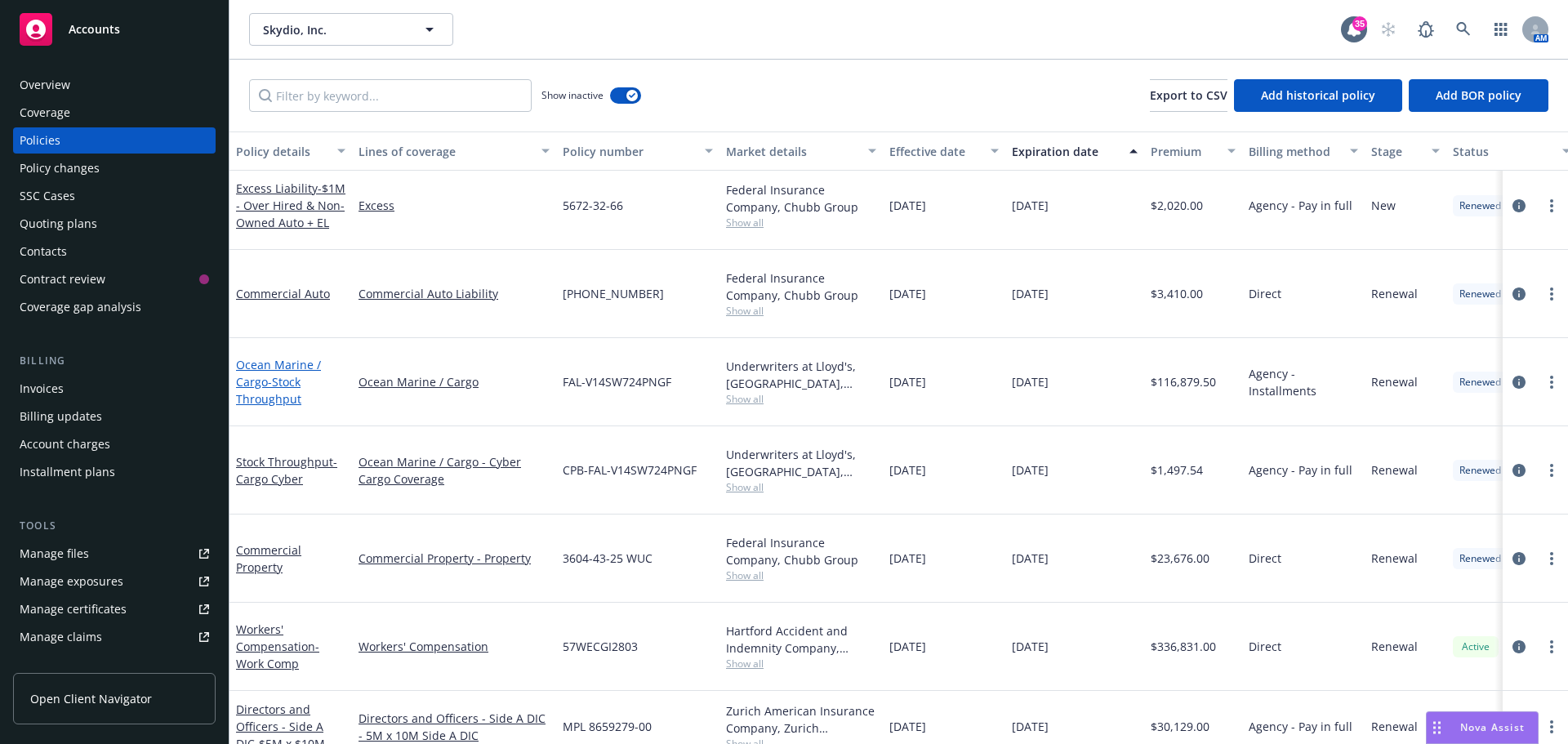
click at [280, 374] on span "- Stock Throughput" at bounding box center [268, 390] width 66 height 32
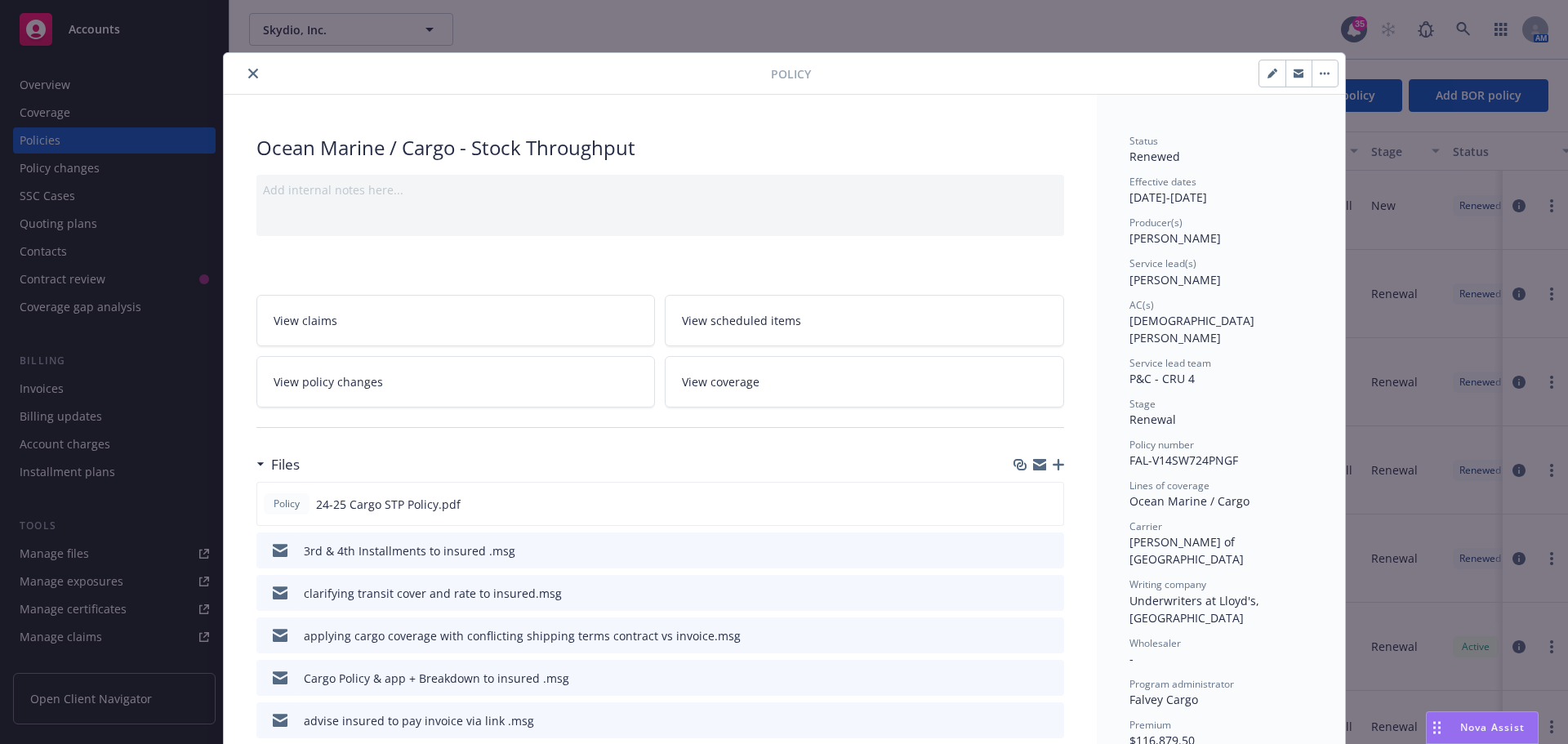
click at [249, 72] on icon "close" at bounding box center [254, 74] width 10 height 10
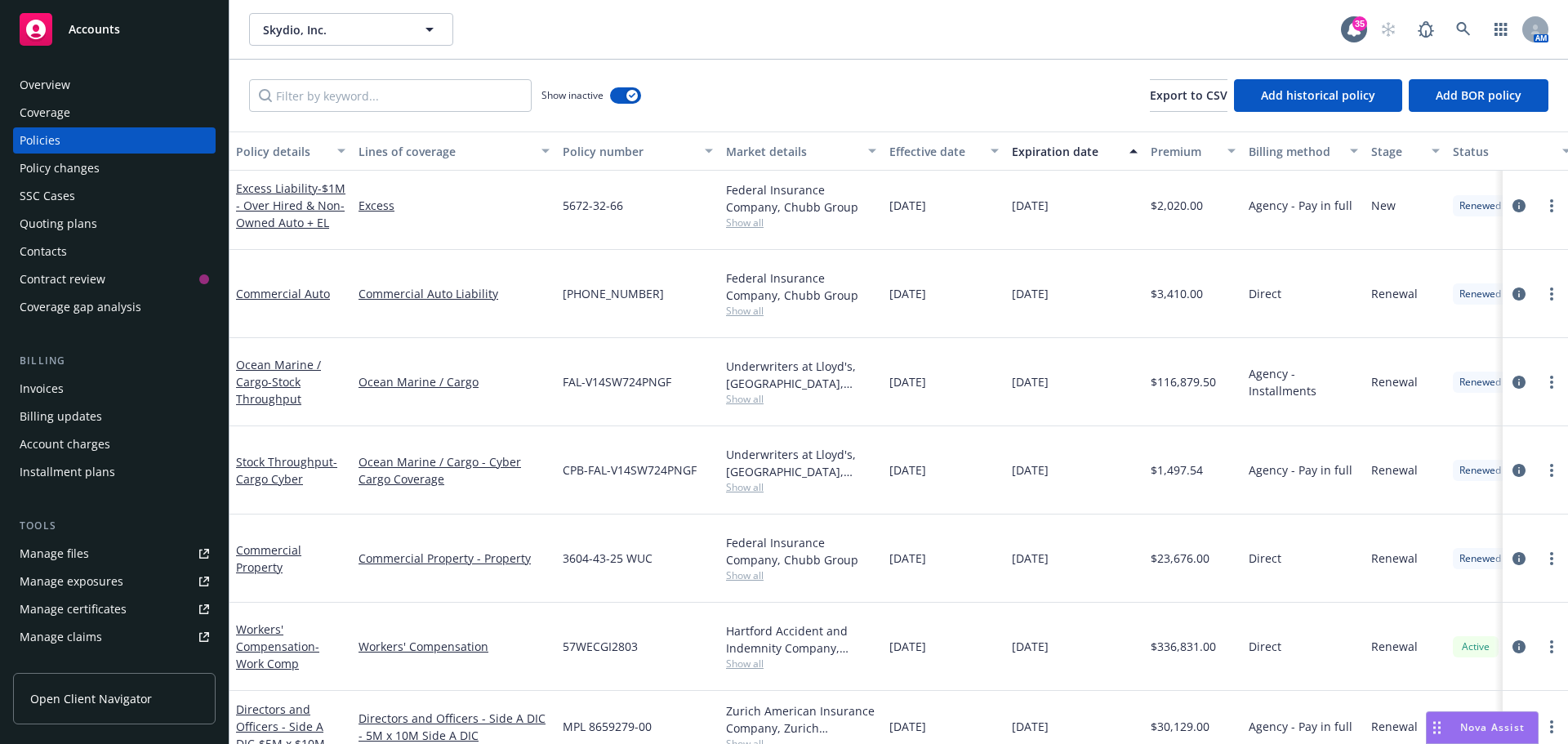
click at [78, 463] on div "Installment plans" at bounding box center [67, 472] width 95 height 26
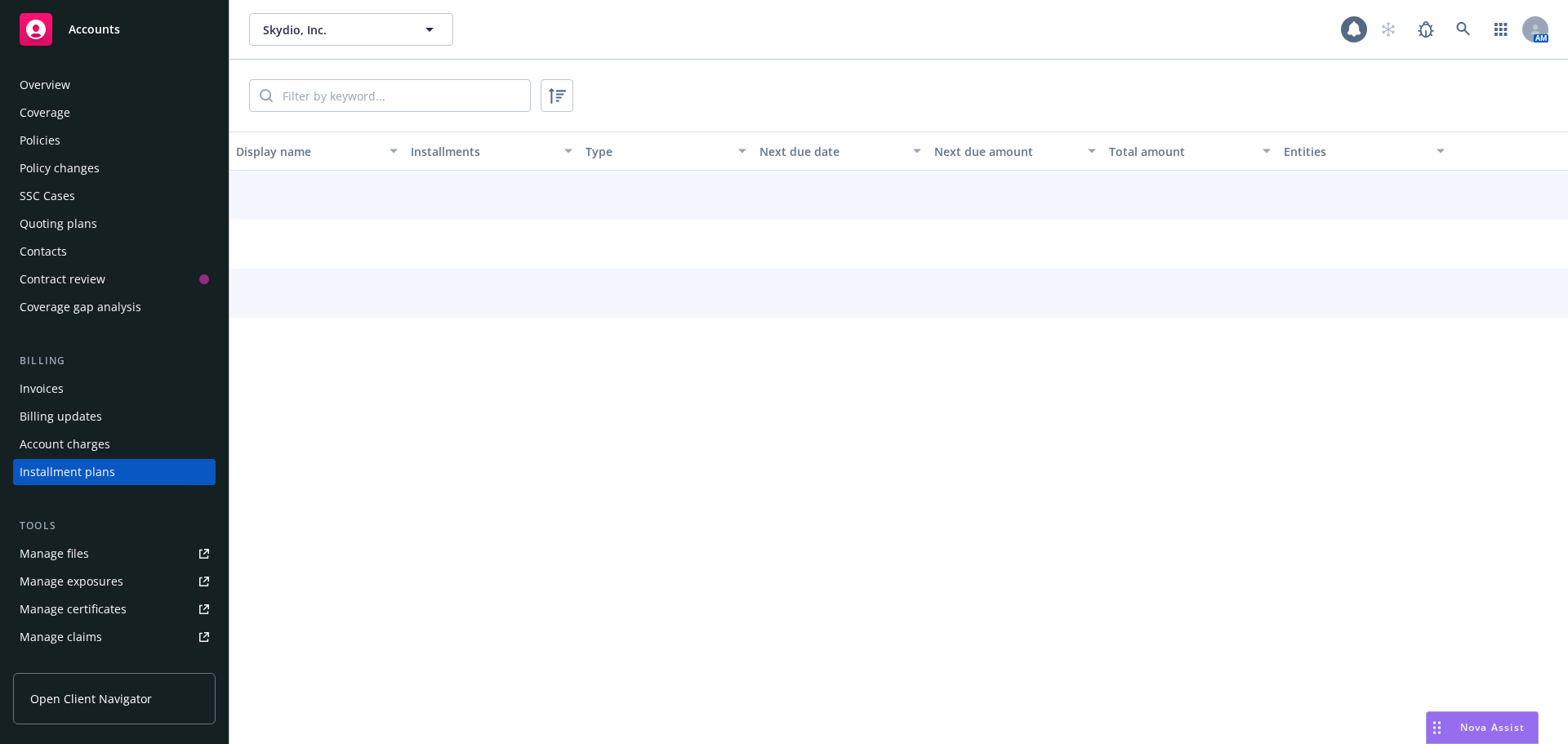
scroll to position [74, 0]
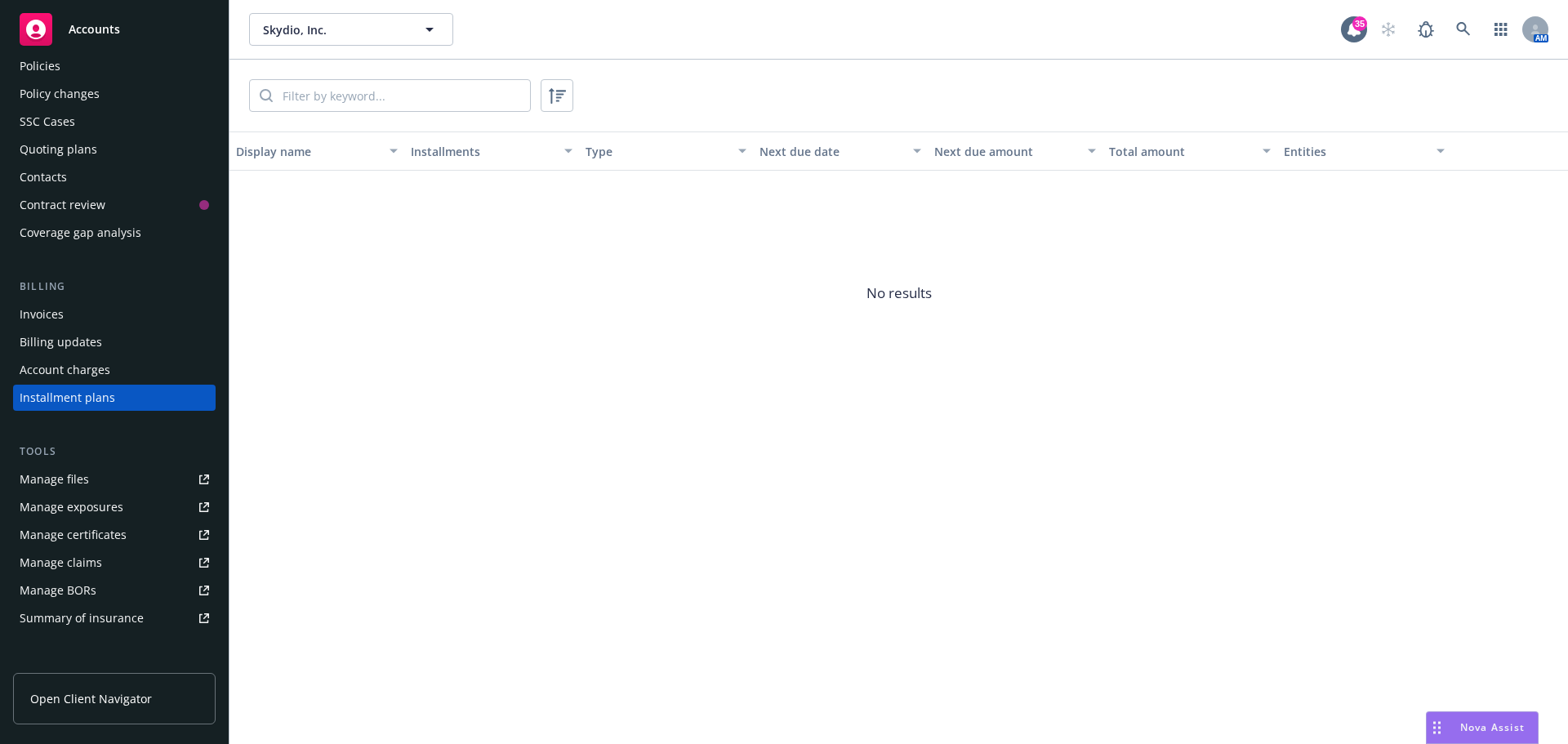
click at [73, 309] on div "Invoices" at bounding box center [114, 314] width 189 height 26
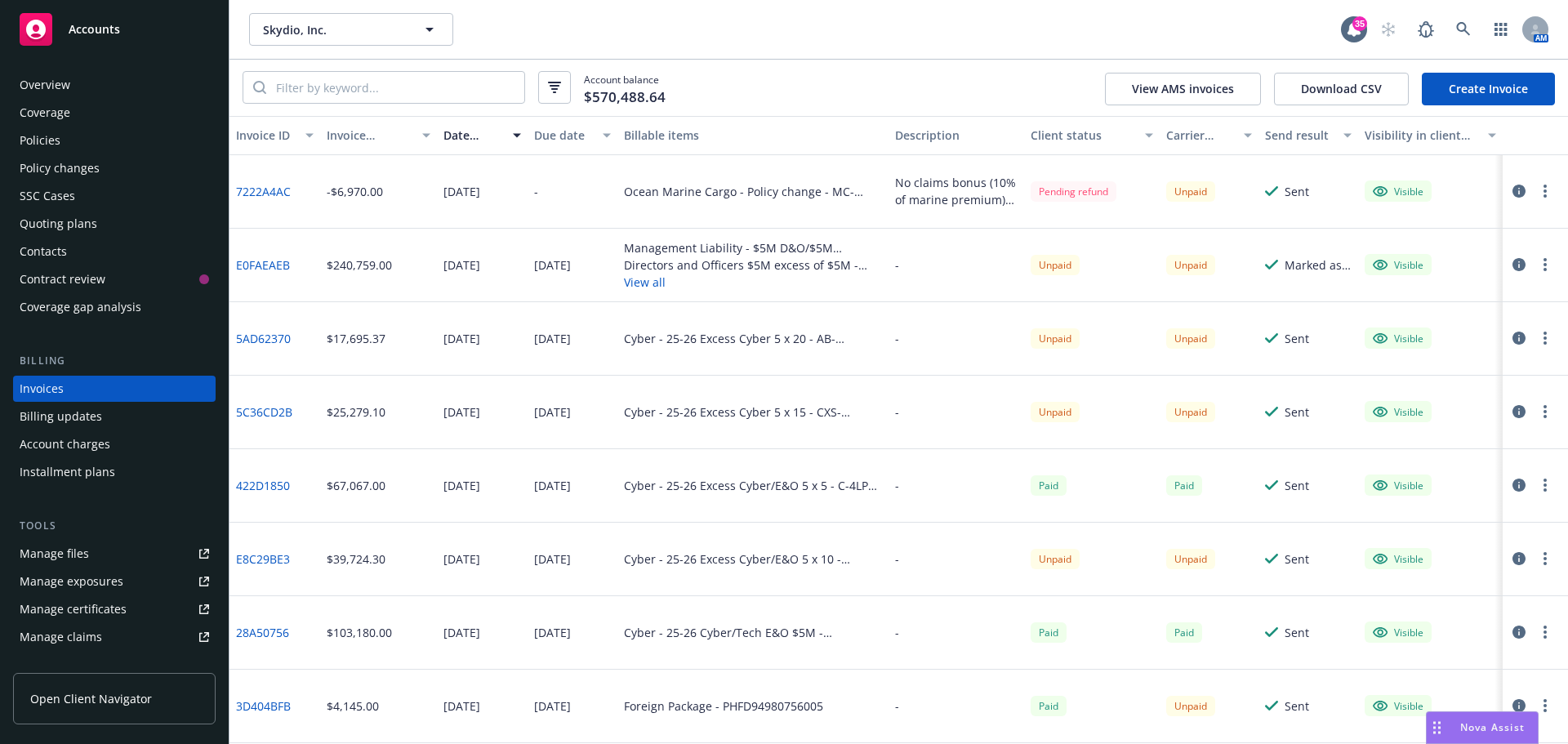
click at [1485, 92] on link "Create Invoice" at bounding box center [1489, 89] width 133 height 32
